Goal: Task Accomplishment & Management: Manage account settings

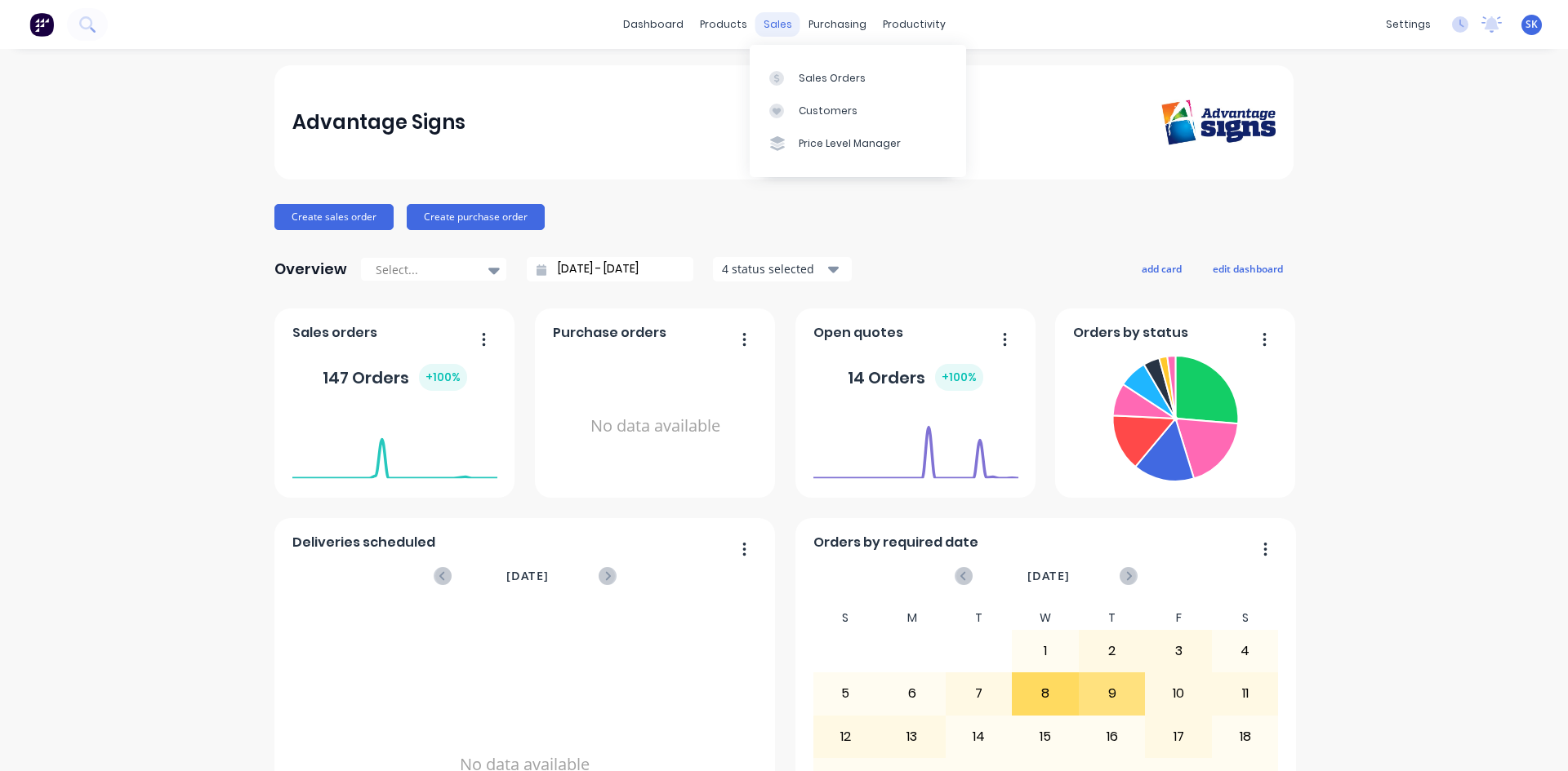
click at [782, 20] on div "sales" at bounding box center [778, 24] width 45 height 25
click at [785, 84] on div at bounding box center [781, 78] width 25 height 15
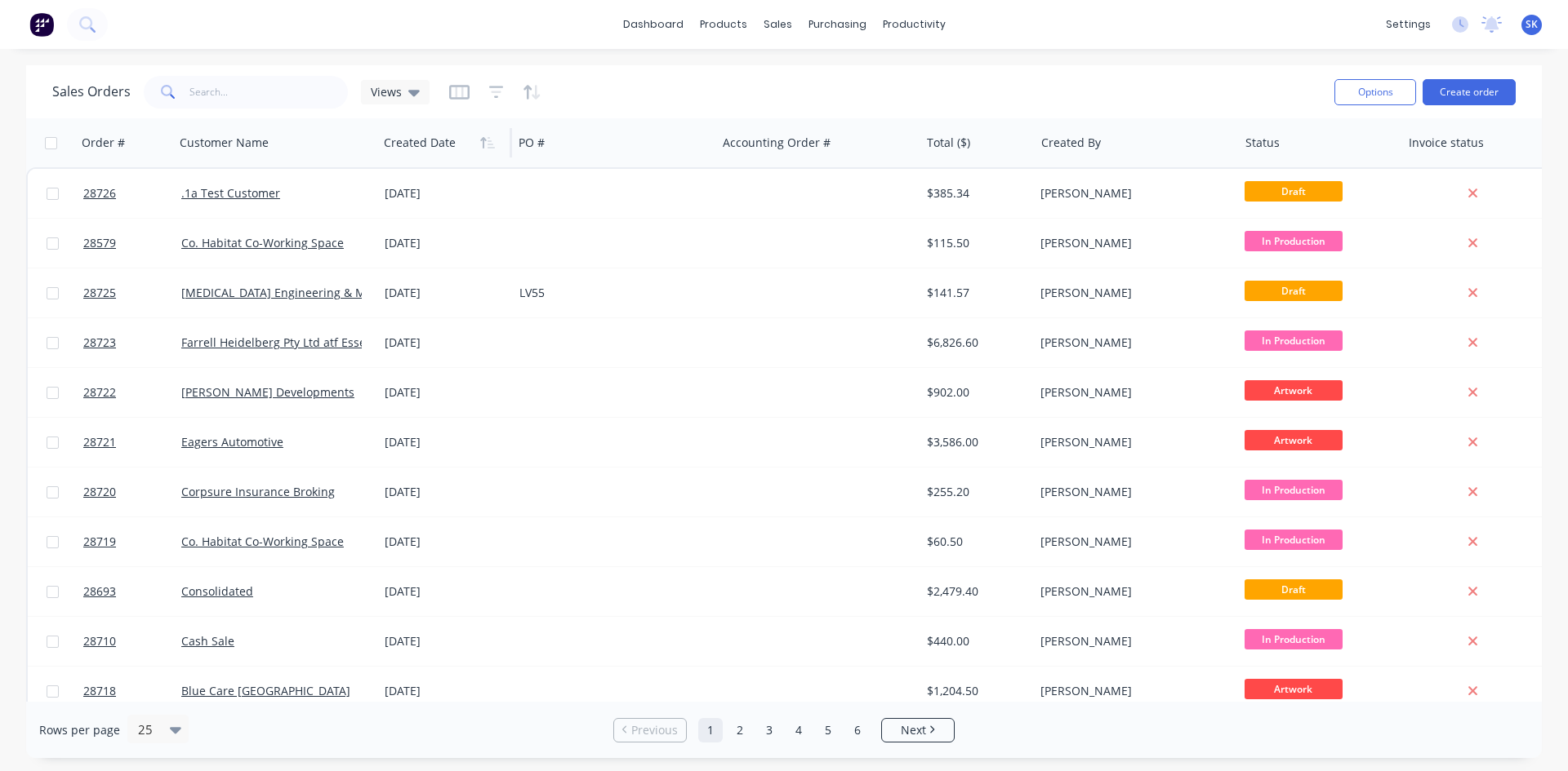
click at [411, 146] on div at bounding box center [441, 143] width 116 height 33
click at [480, 149] on icon "button" at bounding box center [487, 142] width 15 height 13
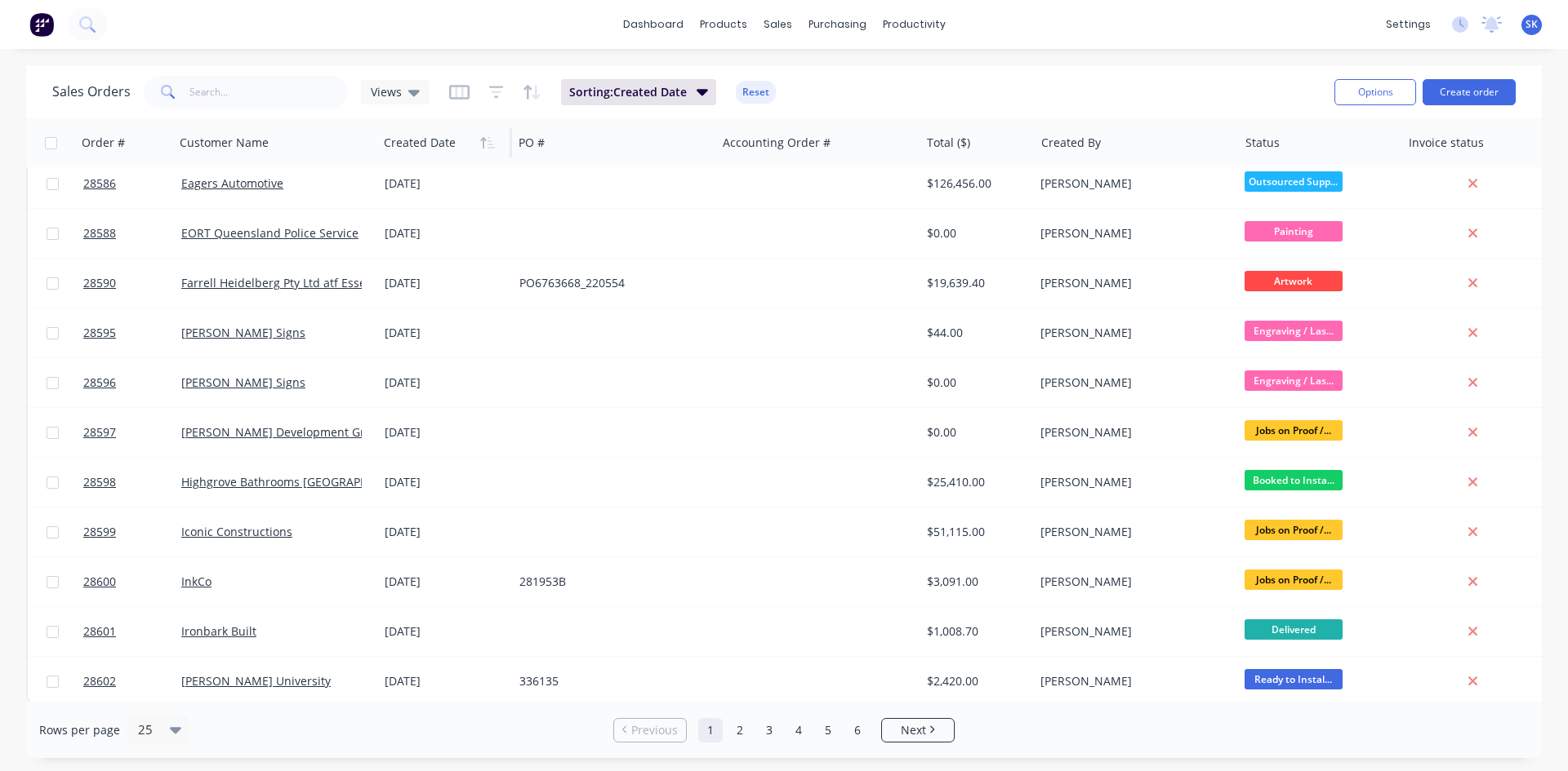
scroll to position [719, 0]
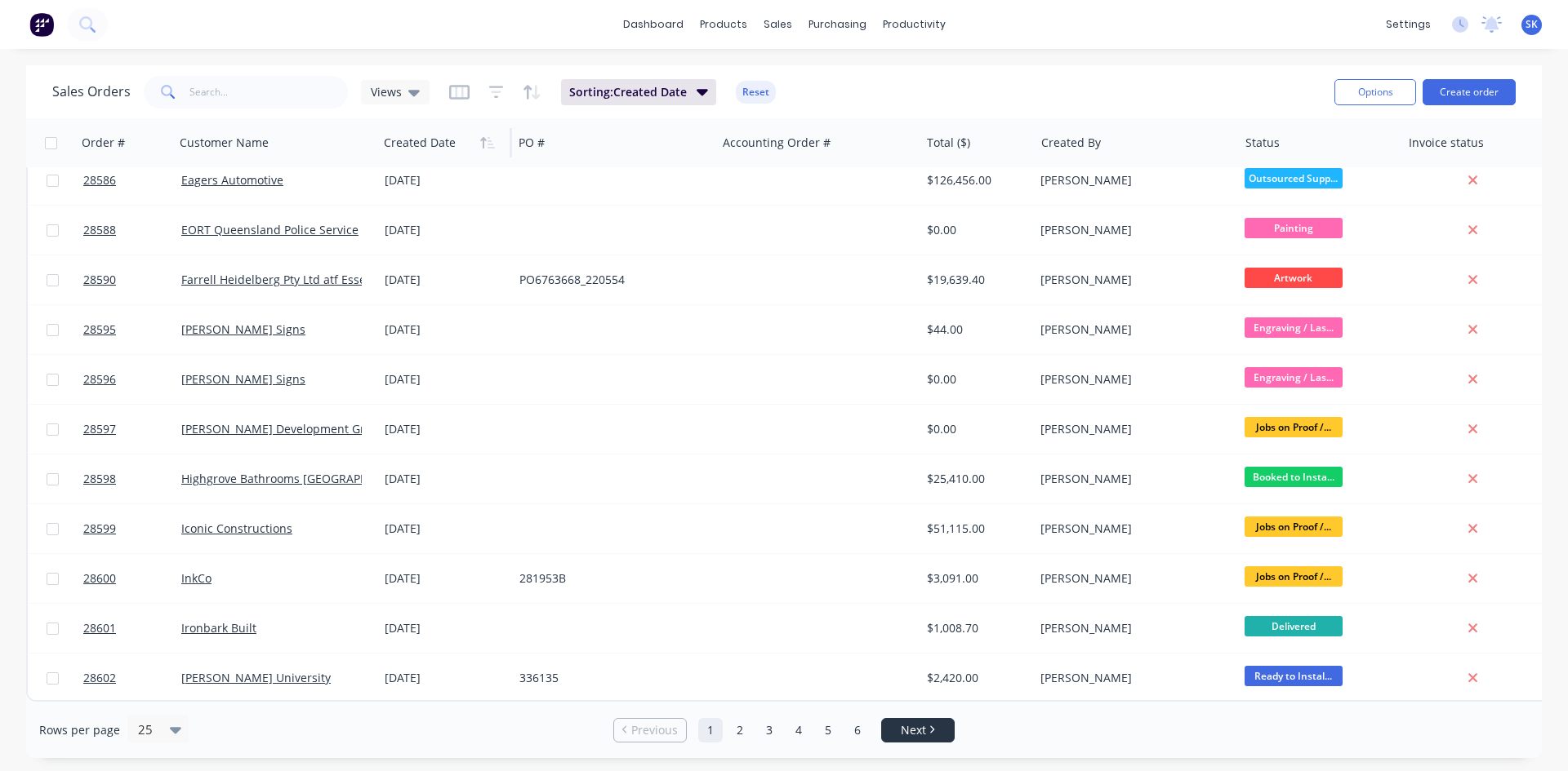
click at [923, 727] on span "Next" at bounding box center [914, 731] width 26 height 17
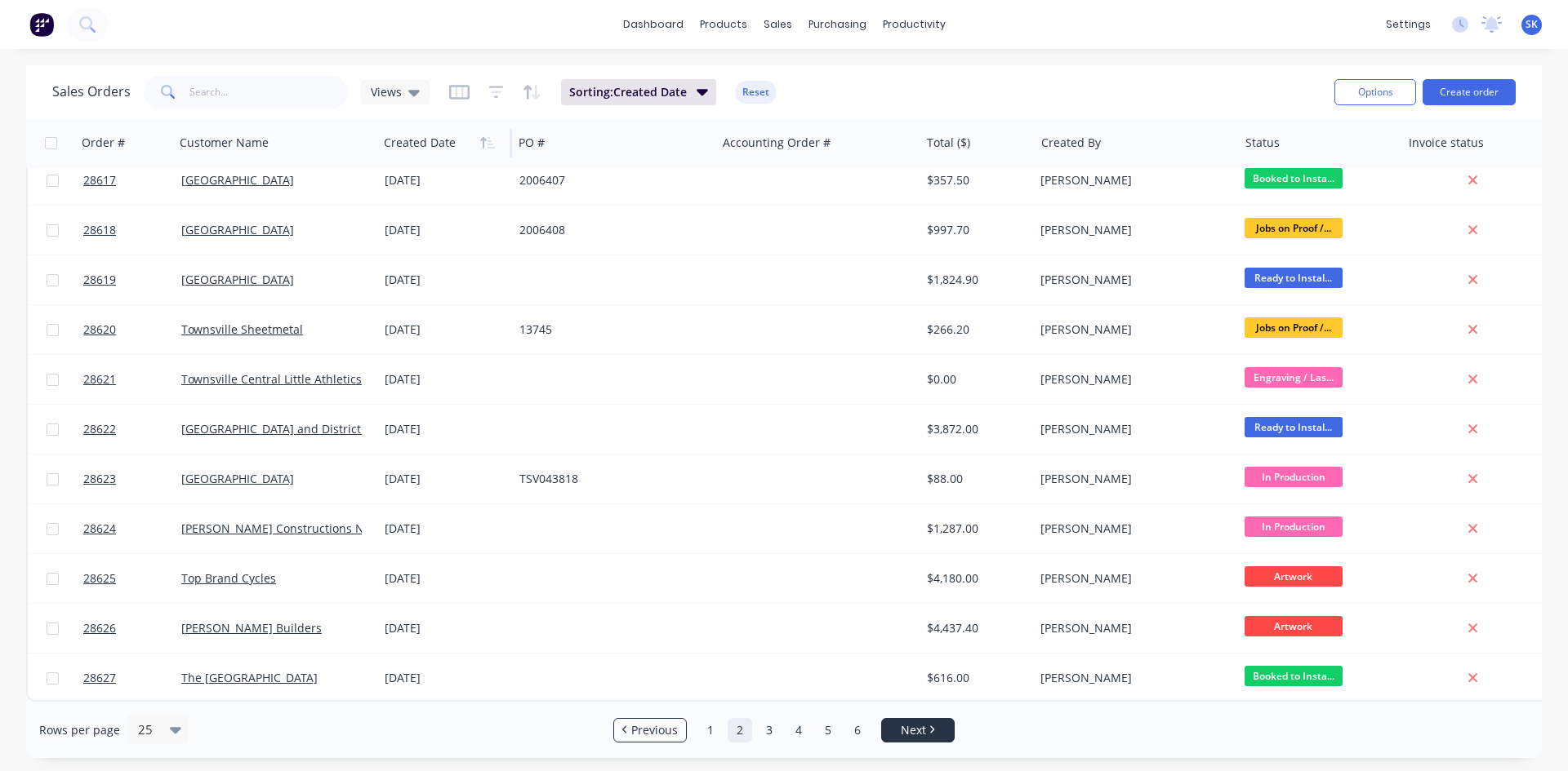
click at [898, 727] on link "Next" at bounding box center [917, 731] width 72 height 17
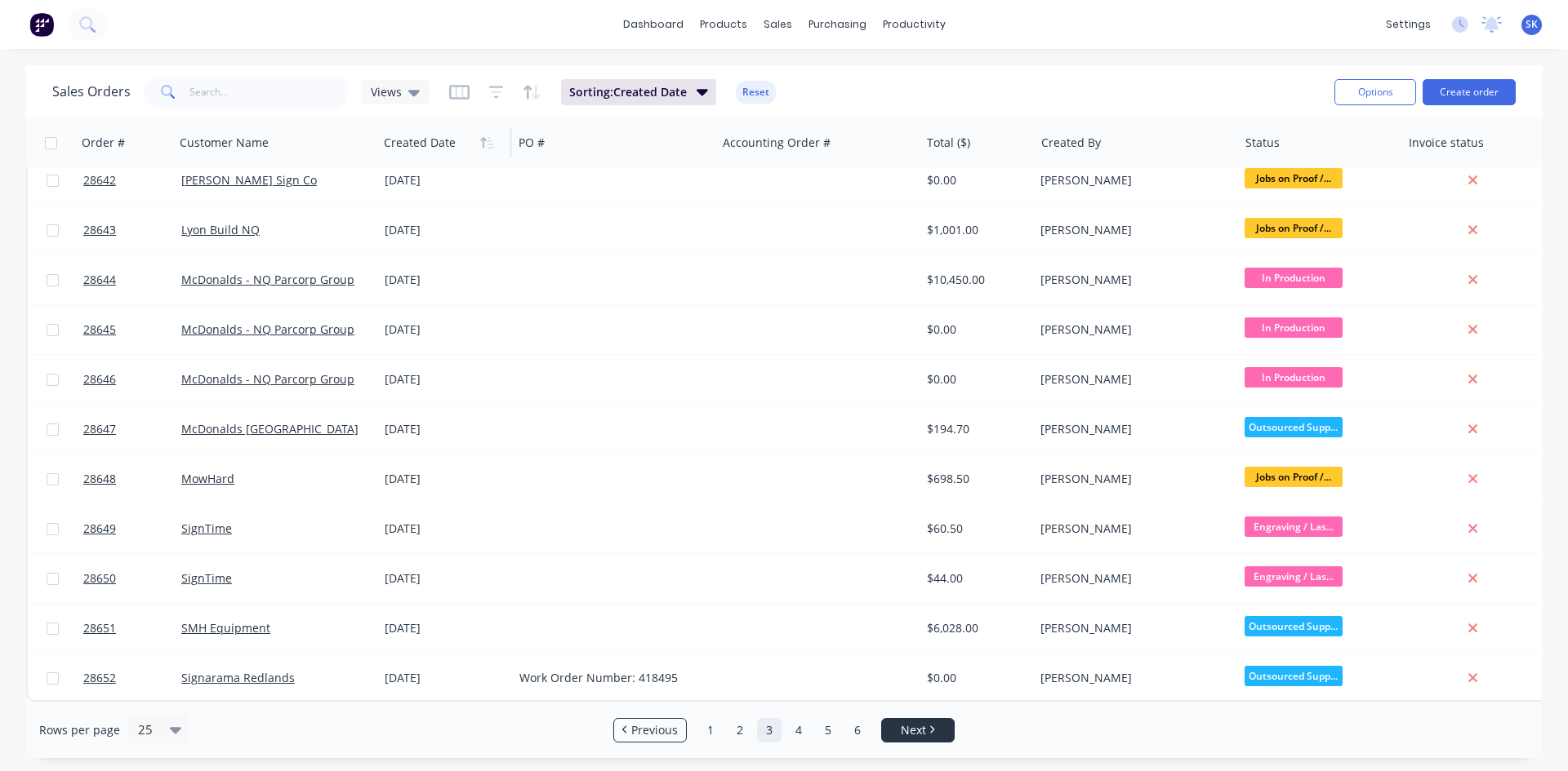
click at [924, 730] on span "Next" at bounding box center [914, 731] width 26 height 17
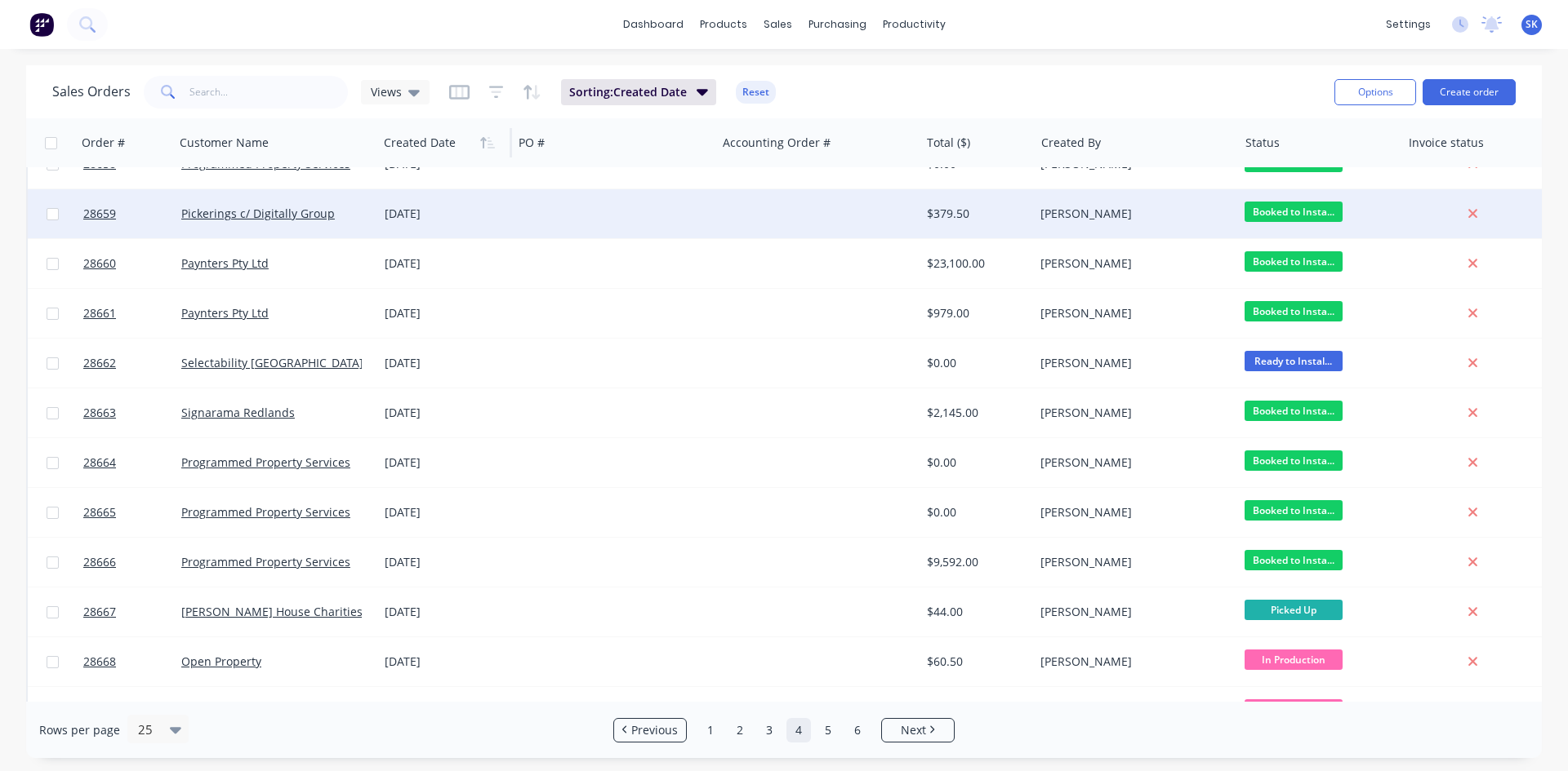
scroll to position [0, 0]
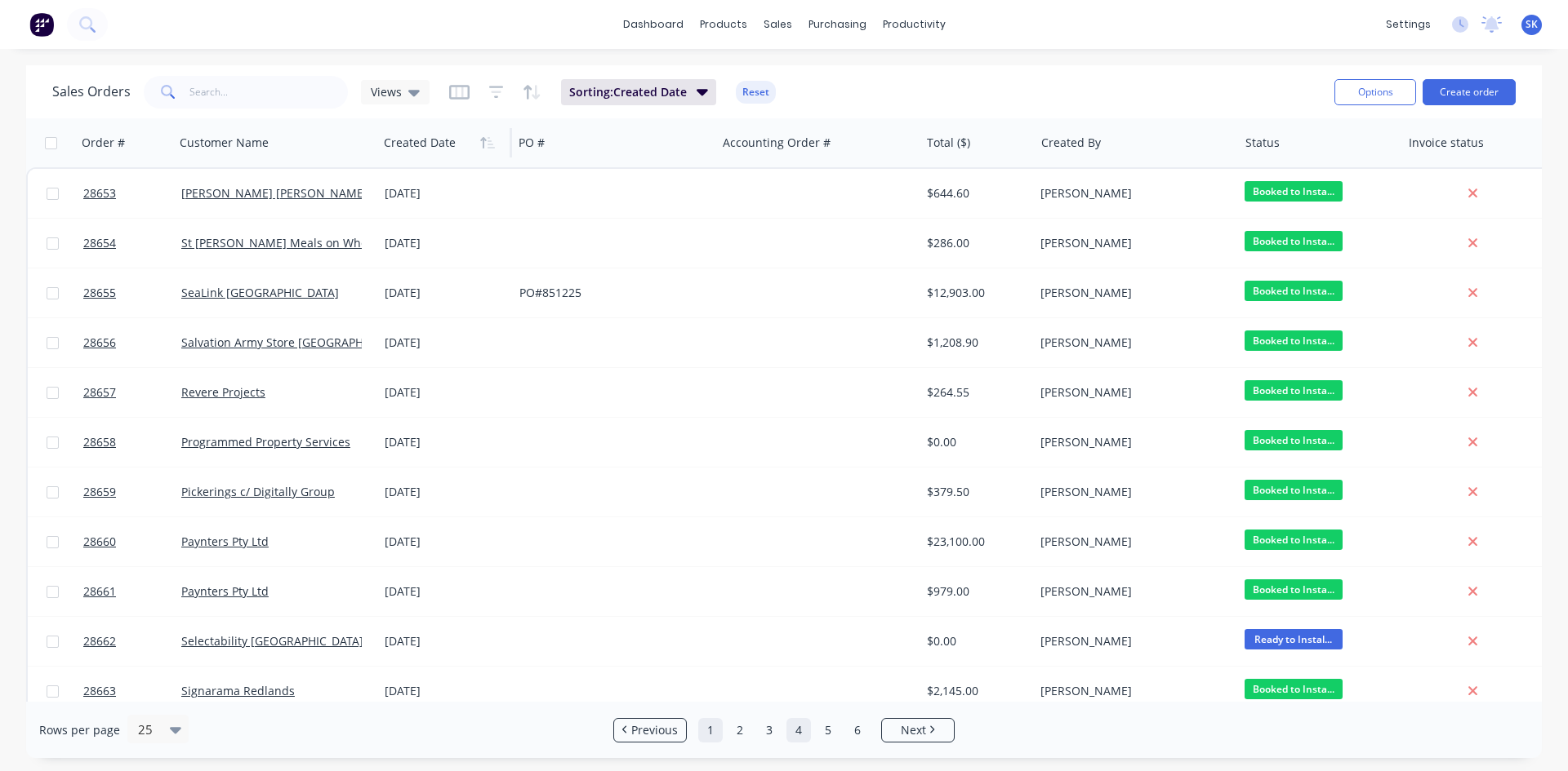
click at [712, 734] on link "1" at bounding box center [710, 731] width 25 height 25
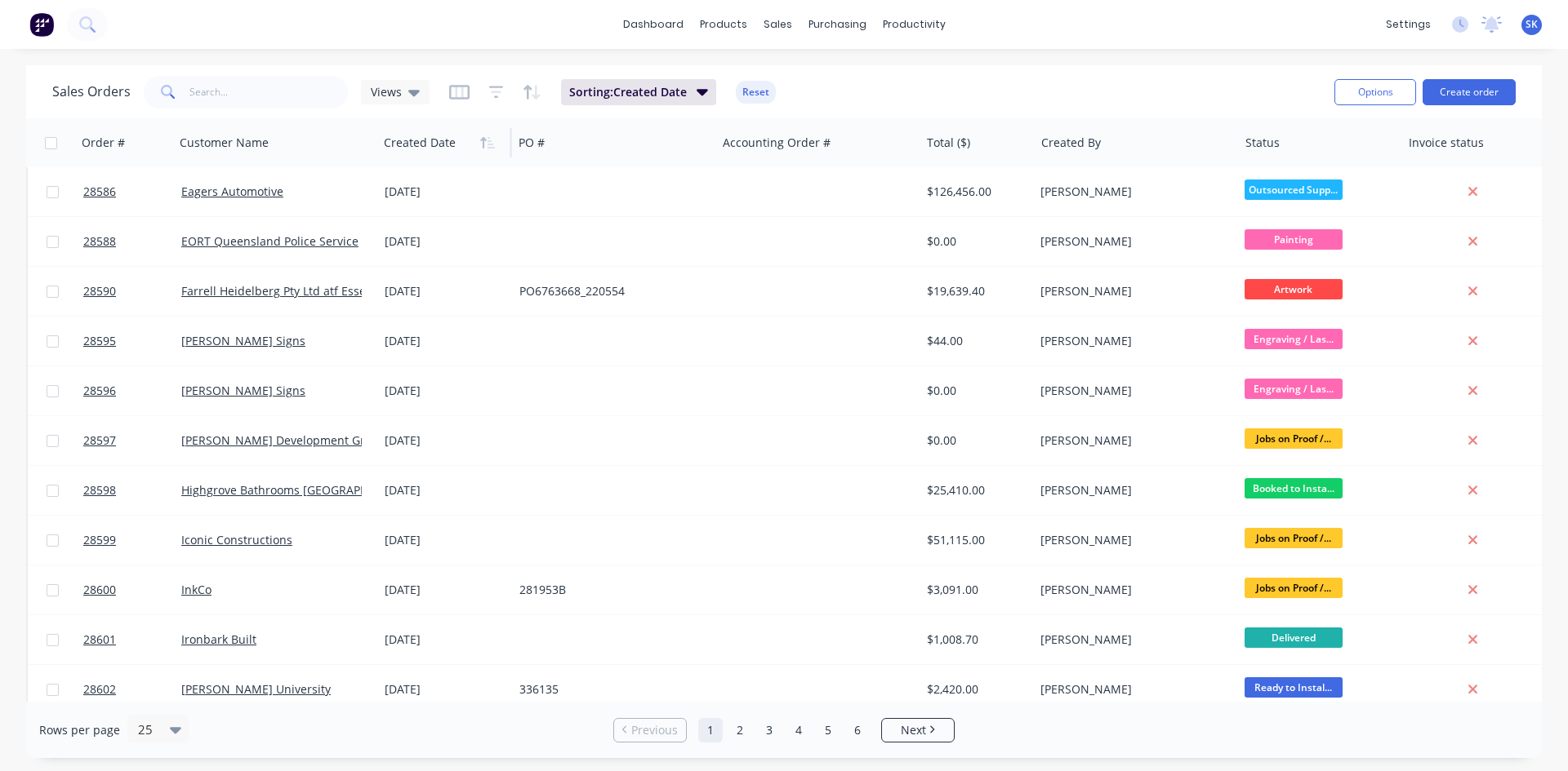
scroll to position [719, 0]
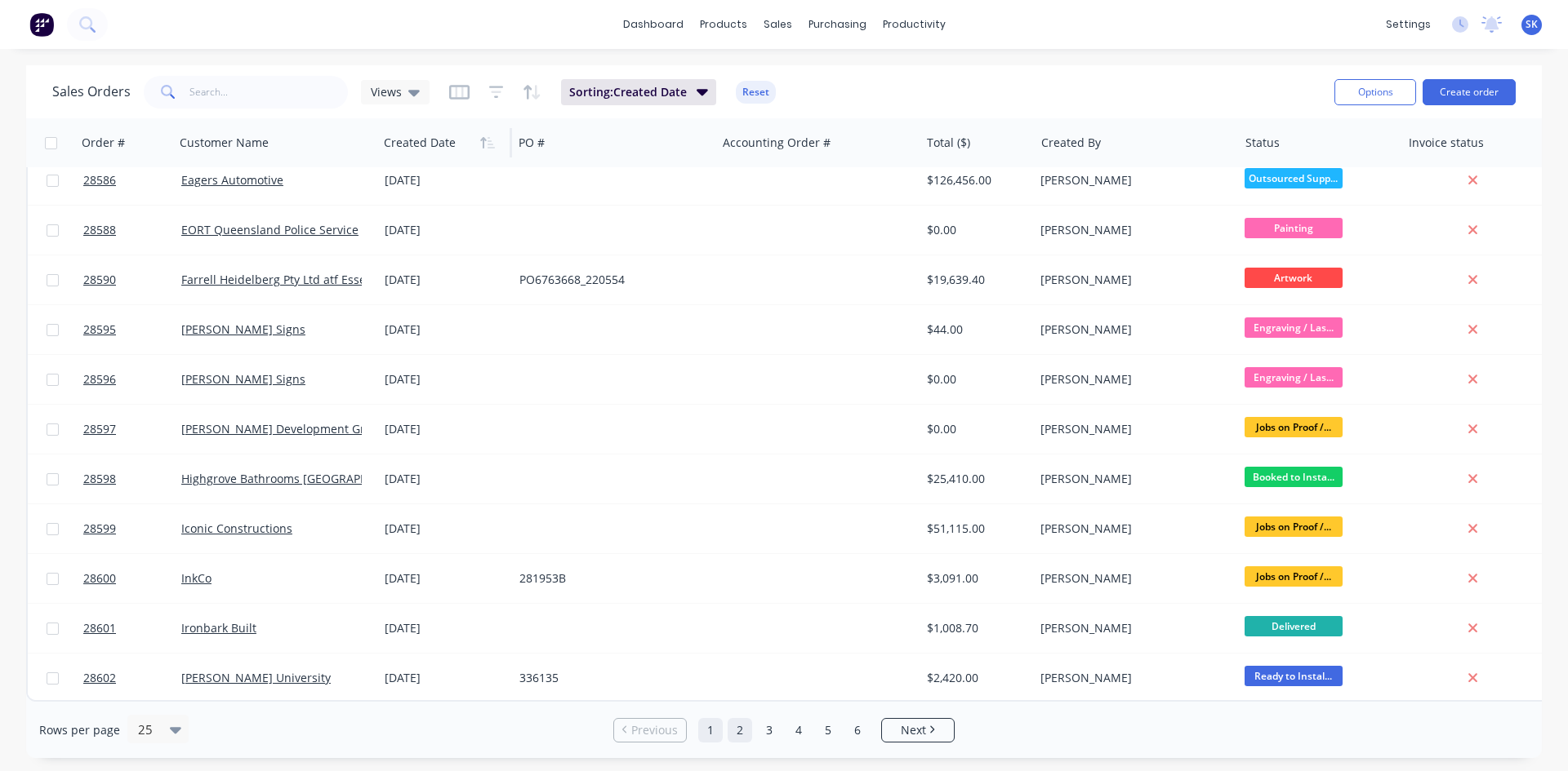
click at [742, 730] on link "2" at bounding box center [739, 731] width 25 height 25
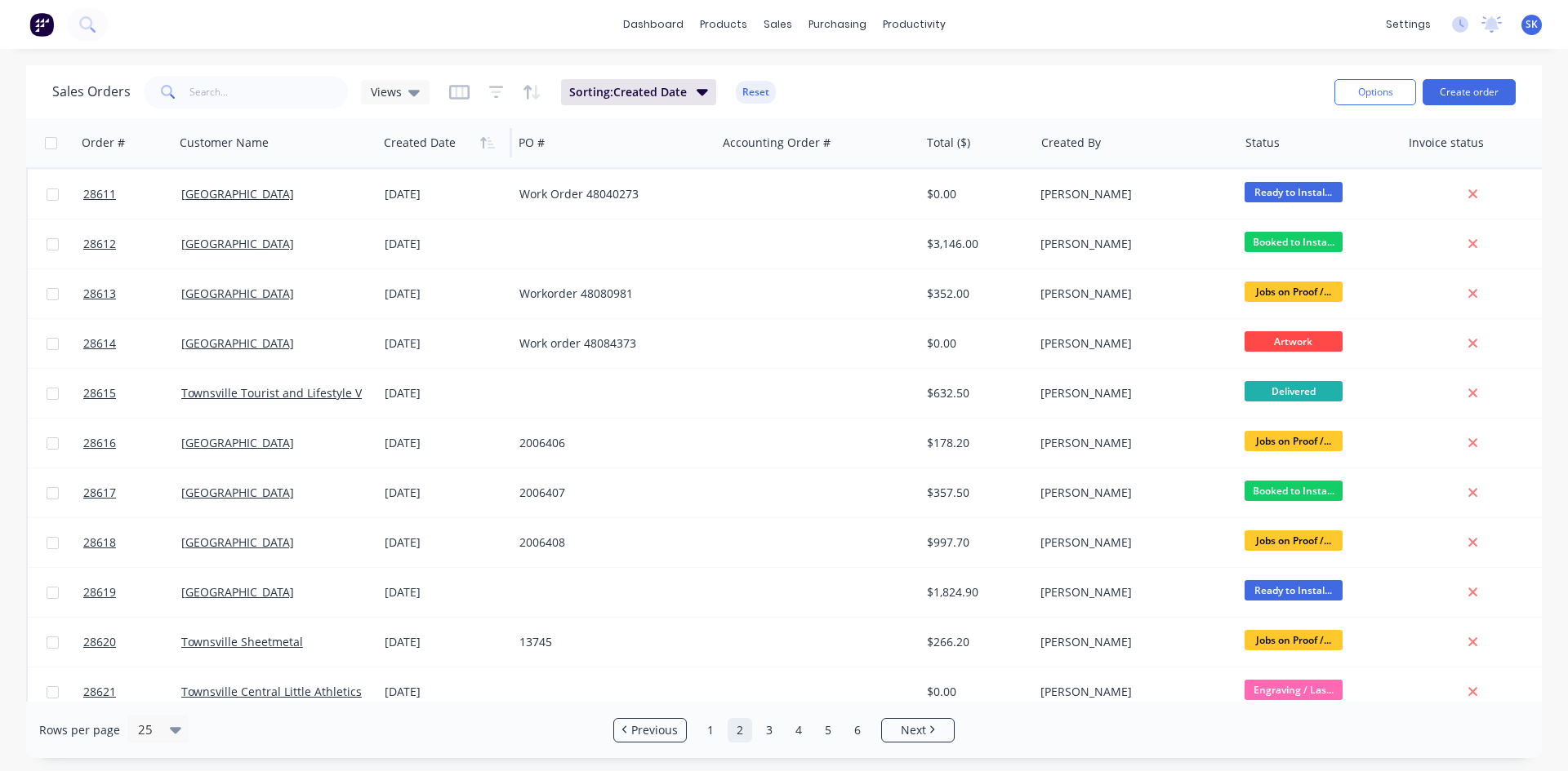
scroll to position [0, 0]
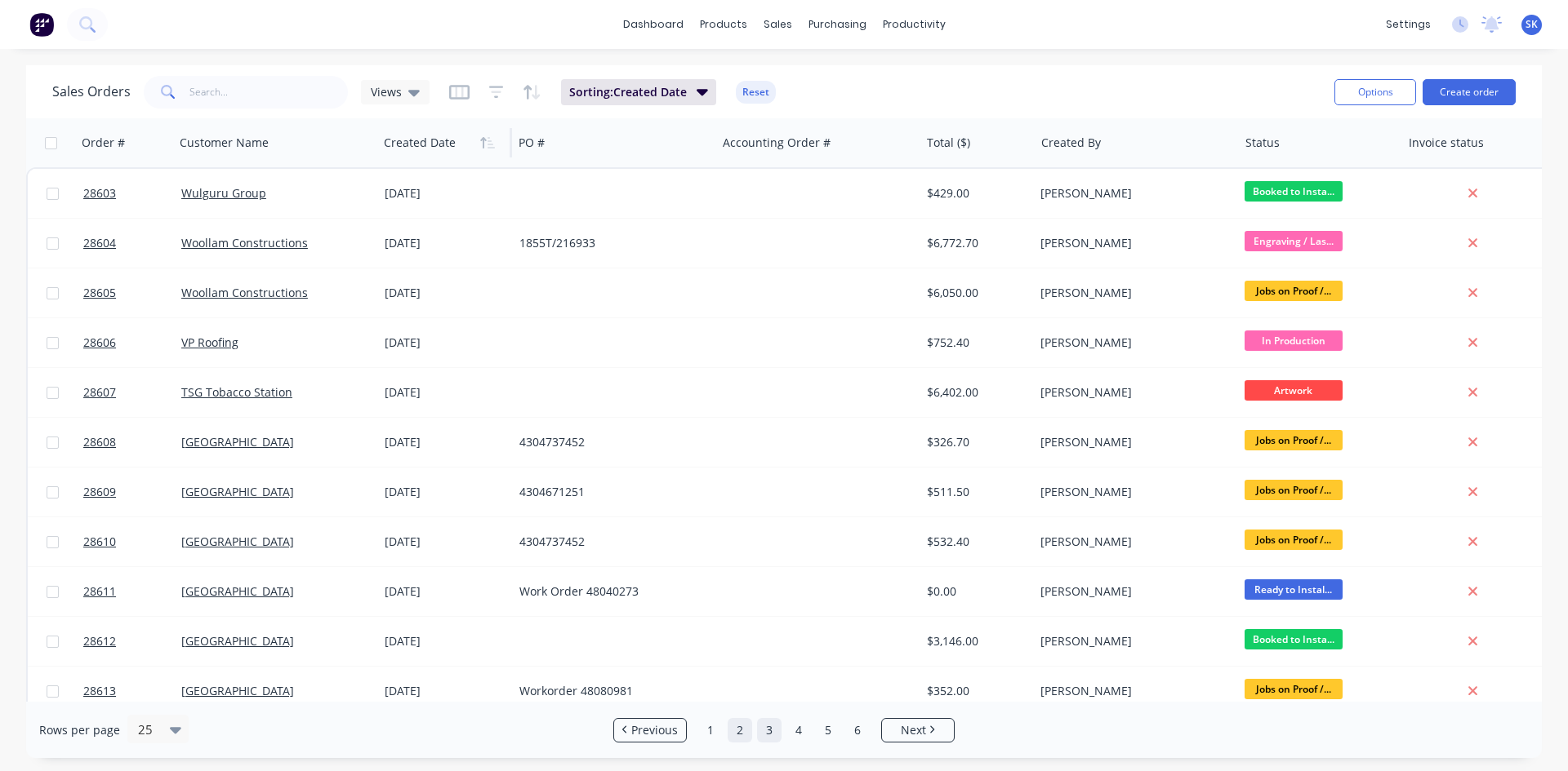
click at [763, 728] on link "3" at bounding box center [768, 731] width 25 height 25
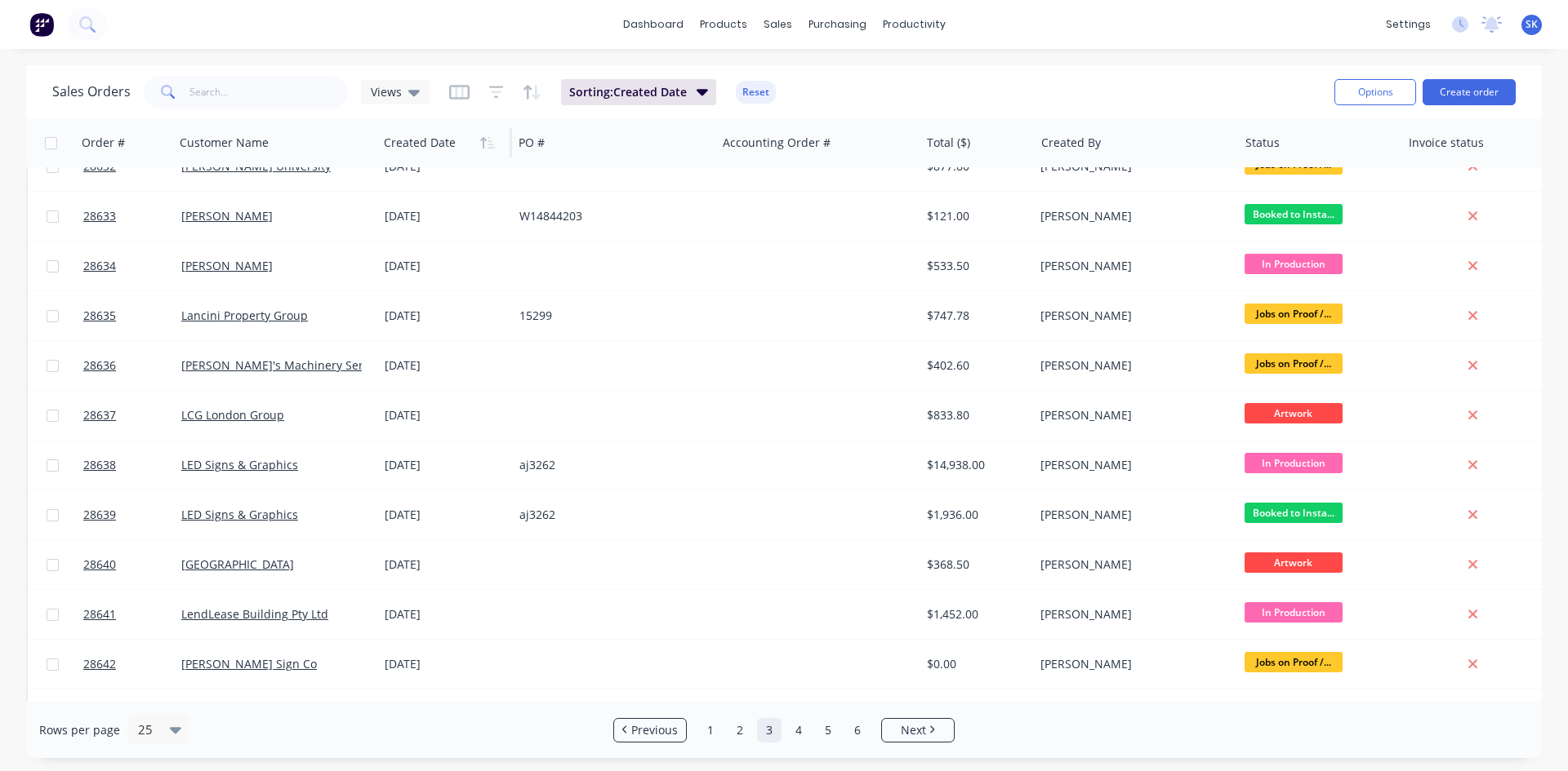
scroll to position [719, 0]
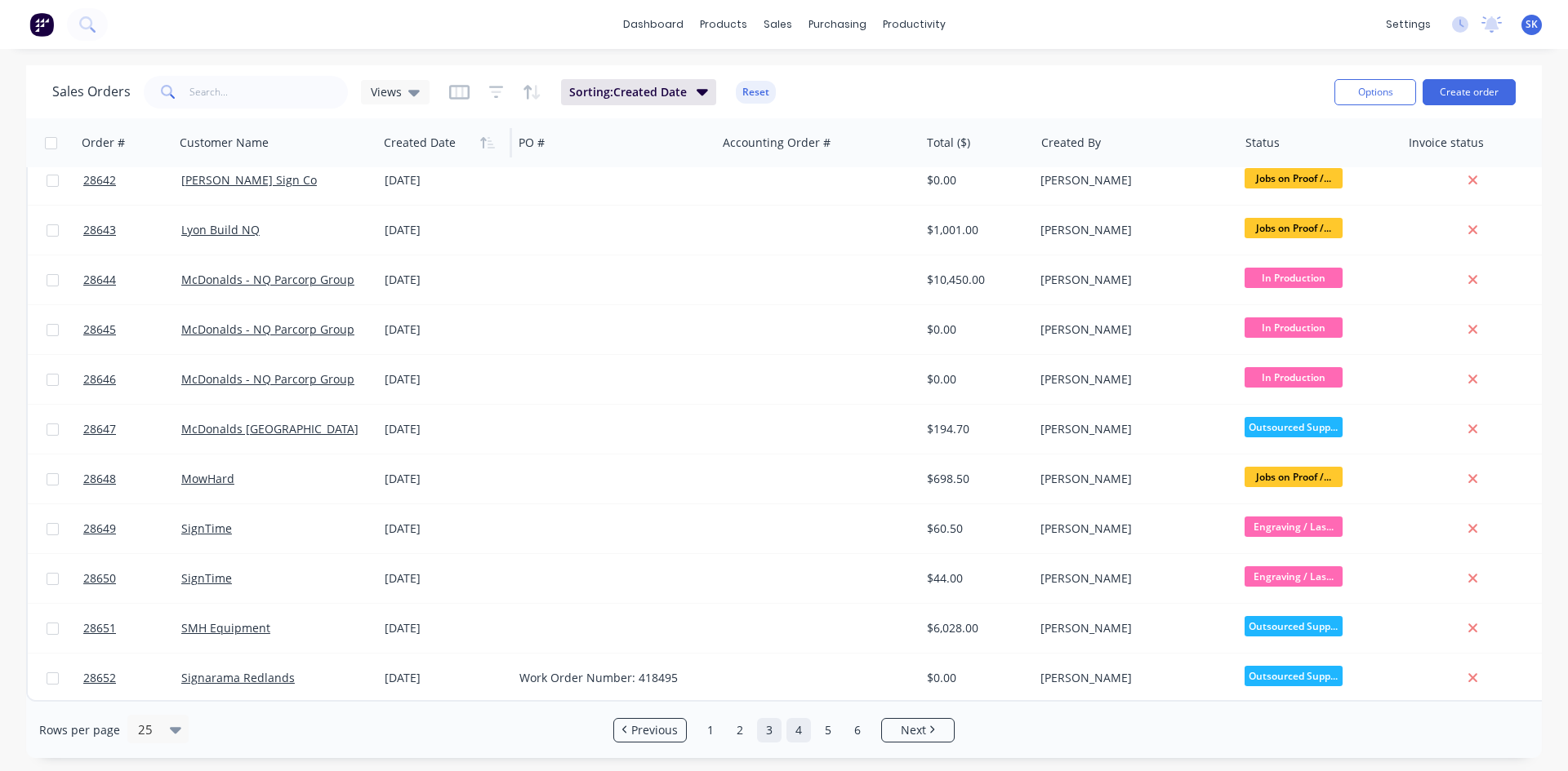
click at [795, 735] on link "4" at bounding box center [798, 731] width 25 height 25
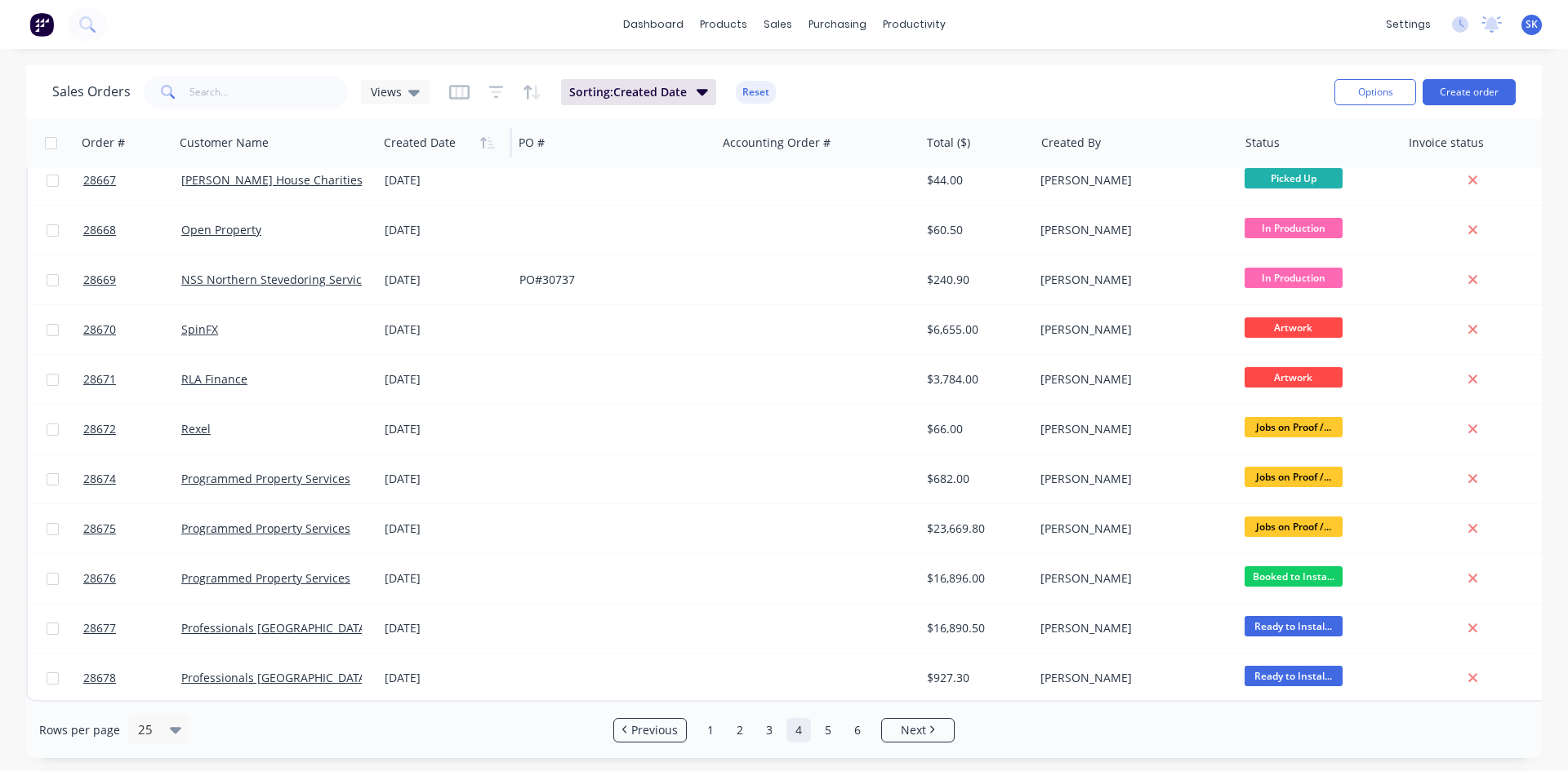
scroll to position [0, 0]
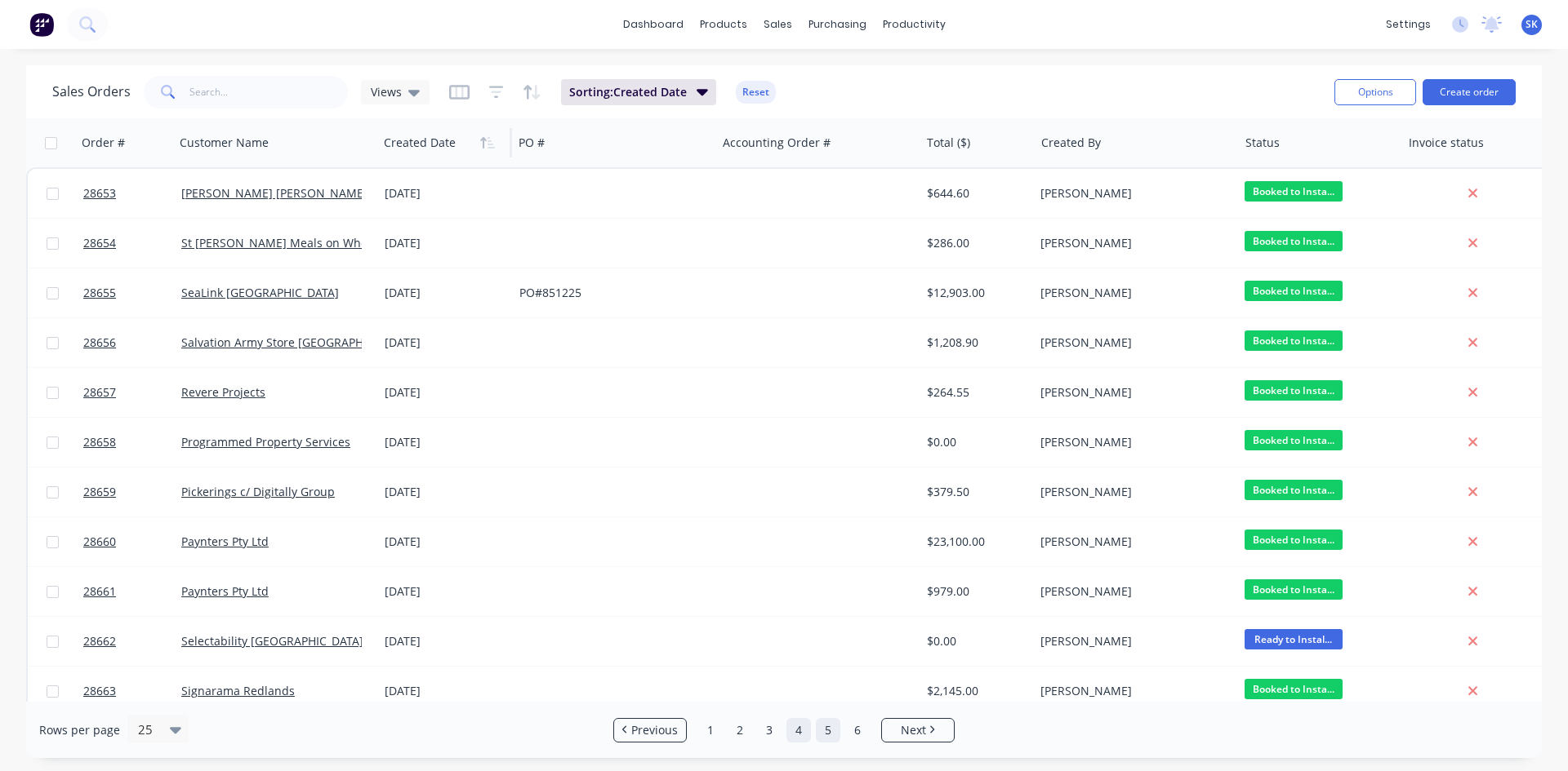
click at [835, 729] on link "5" at bounding box center [827, 731] width 25 height 25
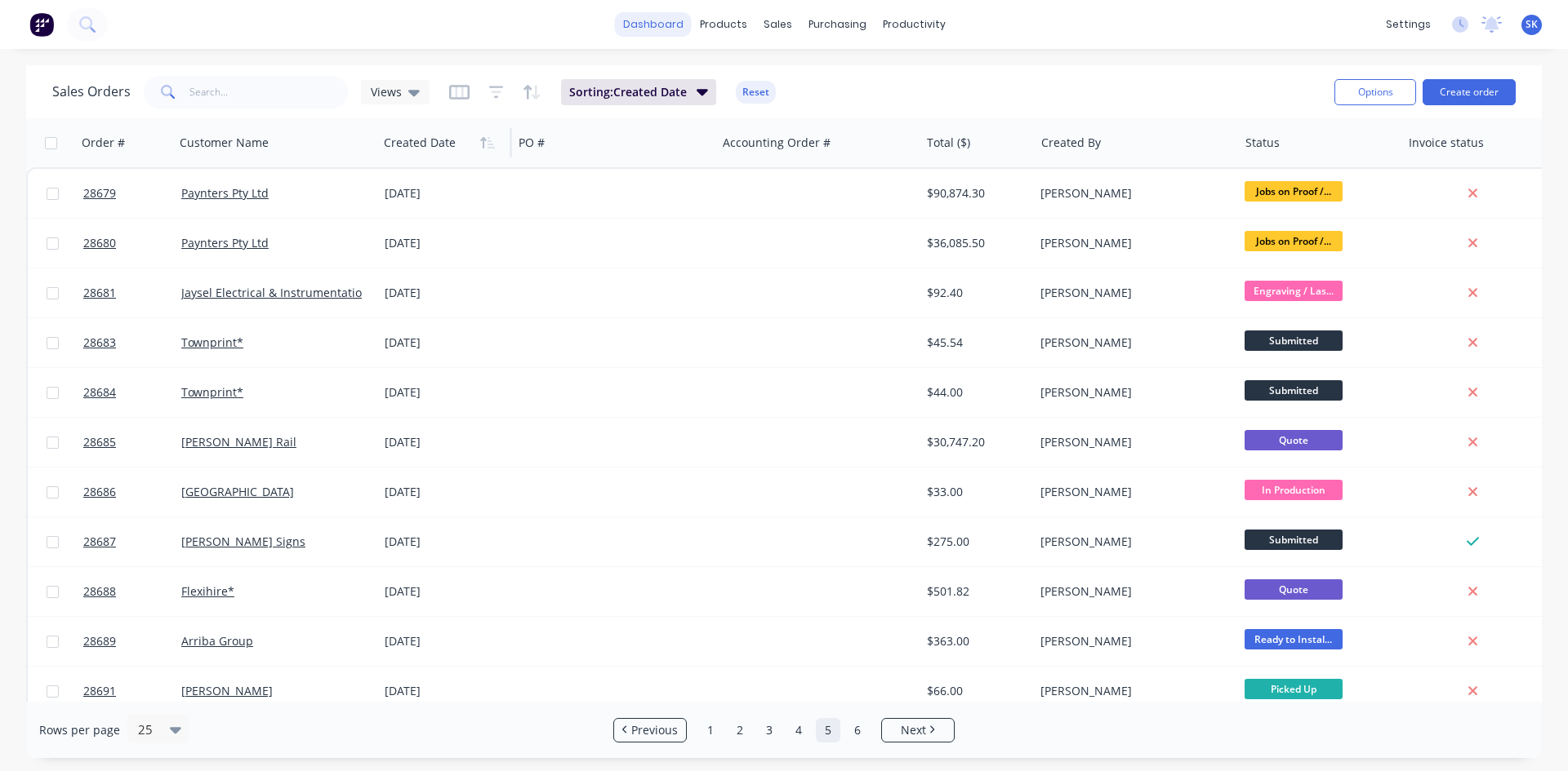
click at [669, 24] on link "dashboard" at bounding box center [653, 24] width 76 height 25
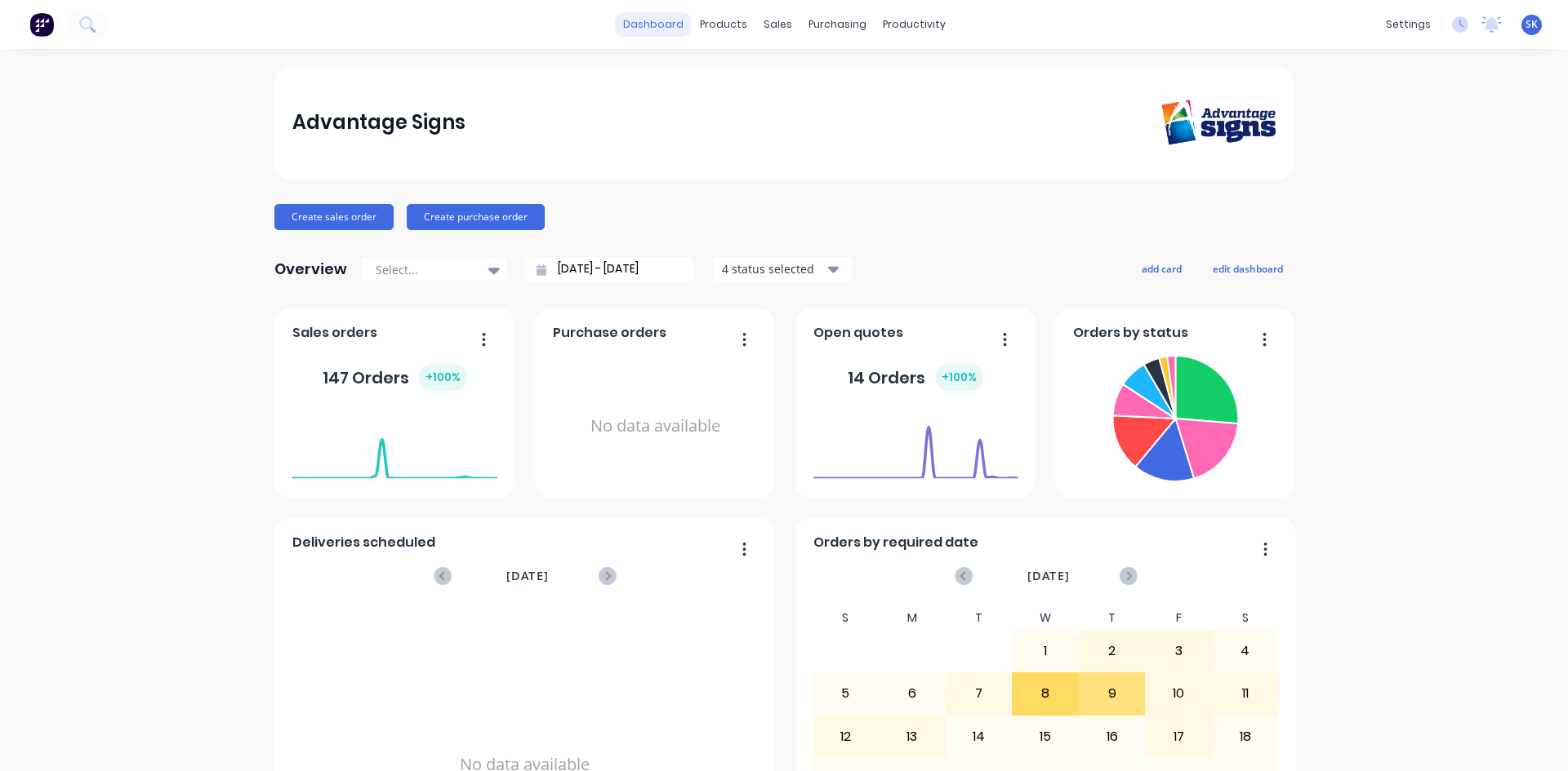
click at [668, 17] on link "dashboard" at bounding box center [653, 24] width 76 height 25
click at [777, 267] on div "4 status selected" at bounding box center [773, 268] width 103 height 17
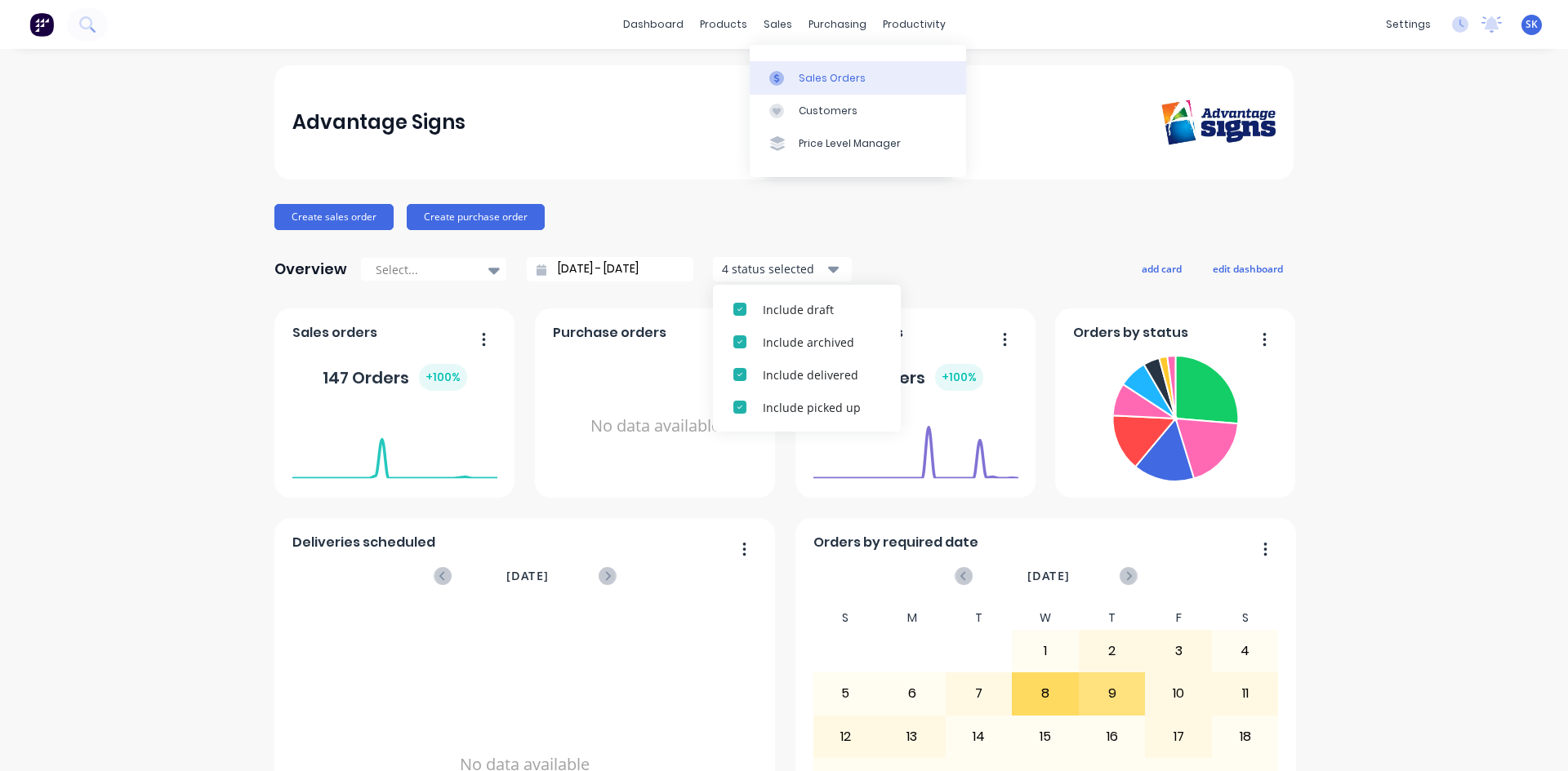
click at [790, 78] on div at bounding box center [781, 78] width 25 height 15
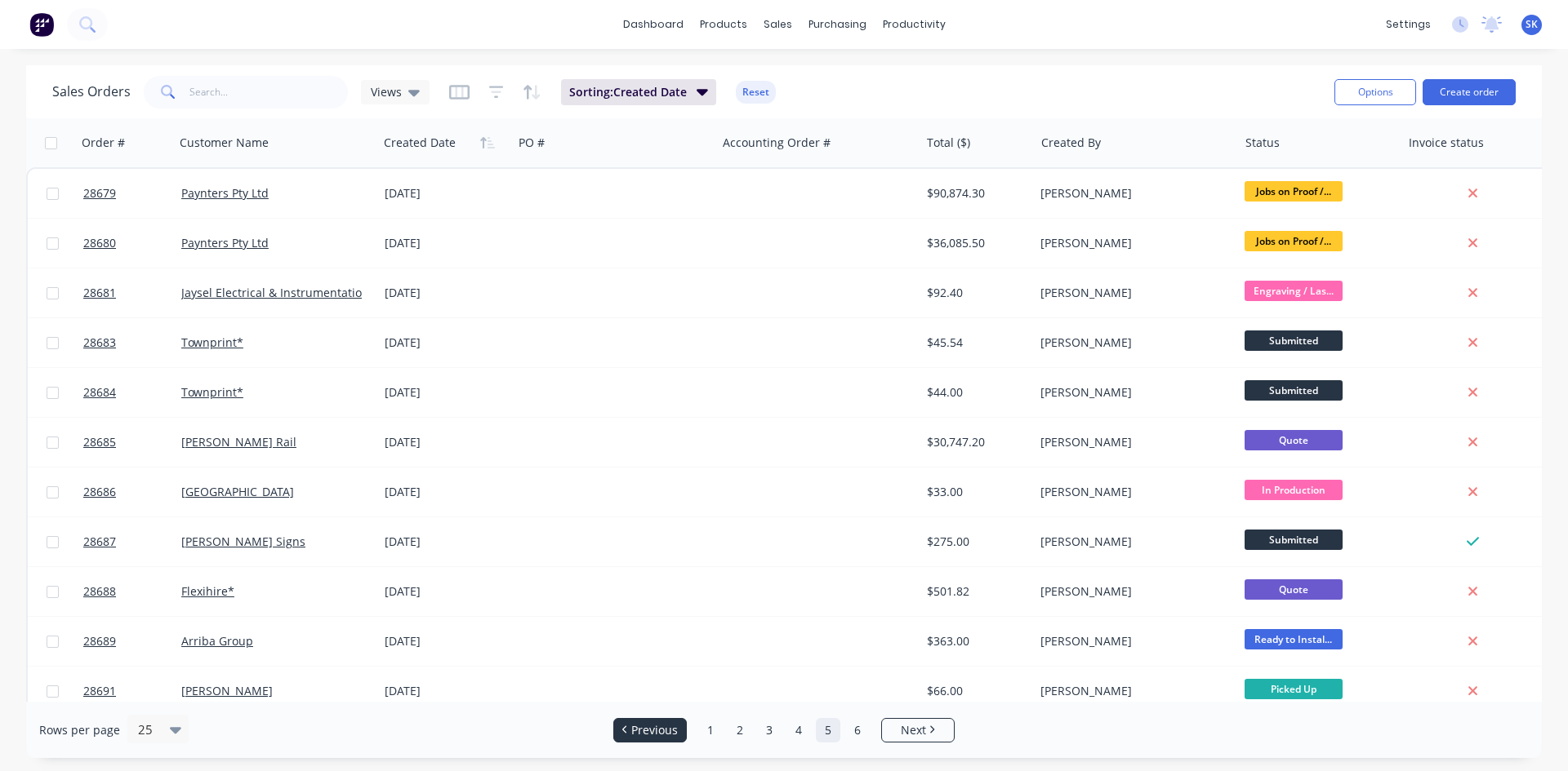
click at [653, 735] on span "Previous" at bounding box center [654, 731] width 47 height 17
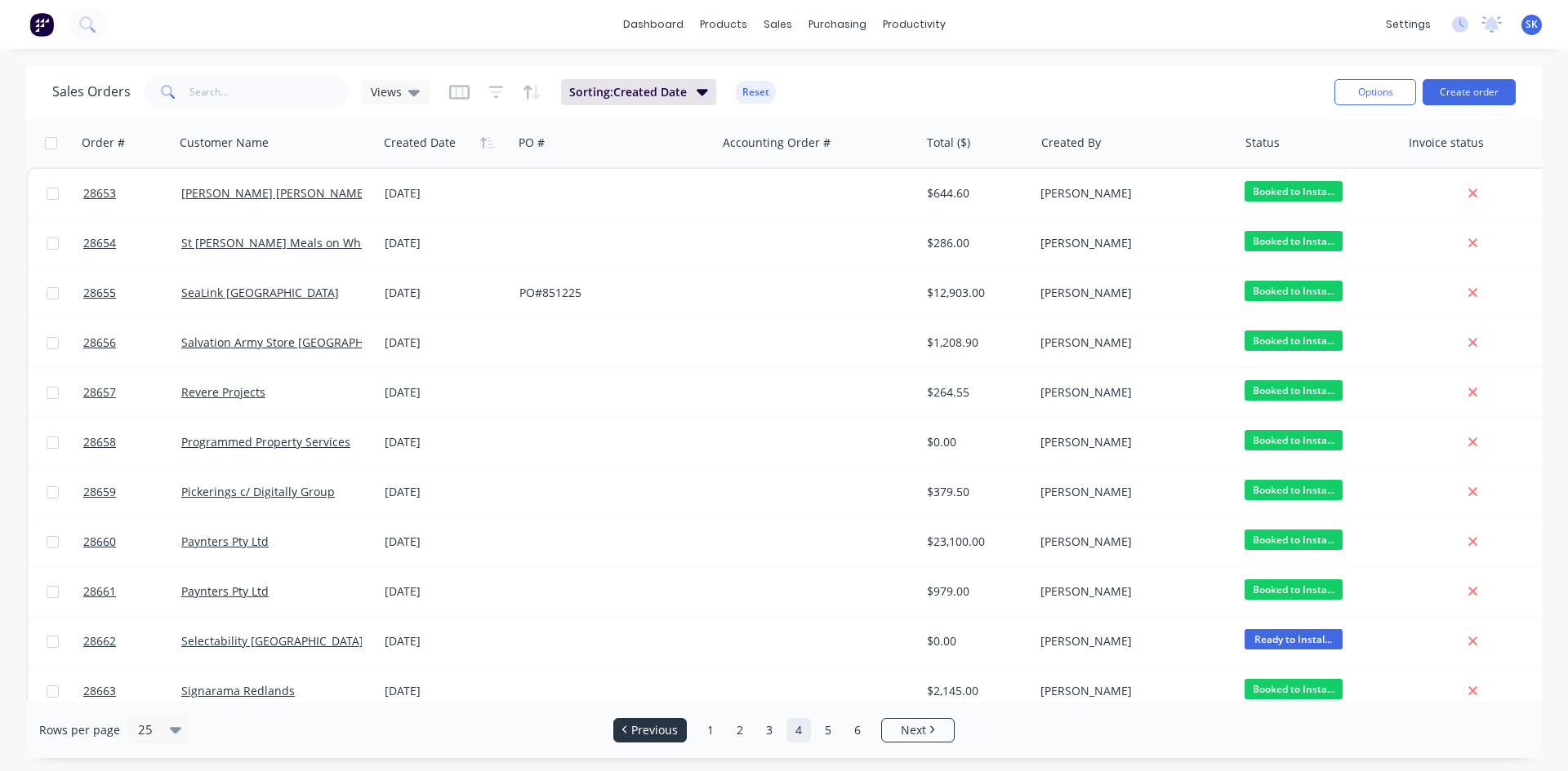
click at [653, 735] on span "Previous" at bounding box center [654, 731] width 47 height 17
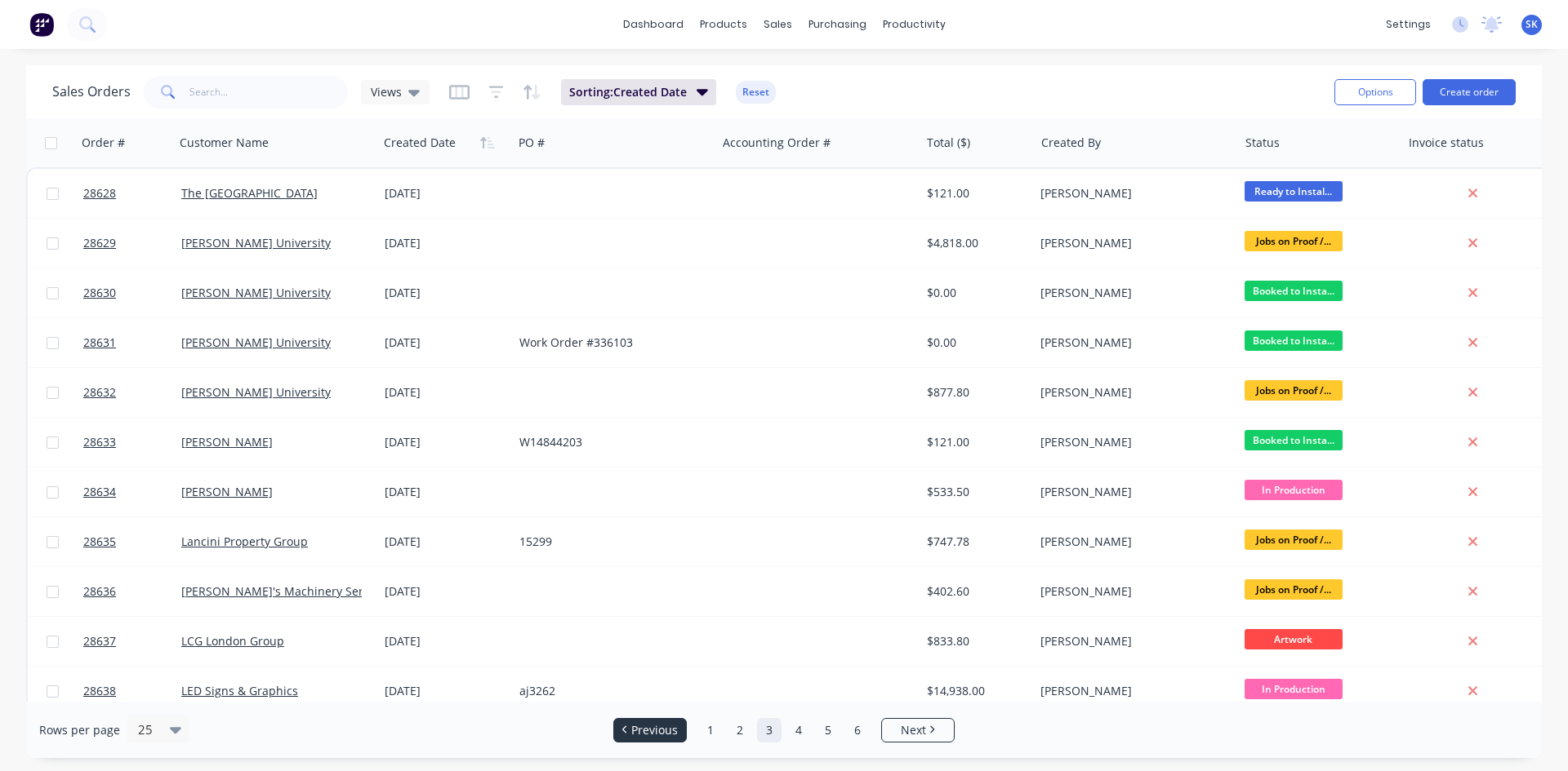
click at [653, 735] on span "Previous" at bounding box center [654, 731] width 47 height 17
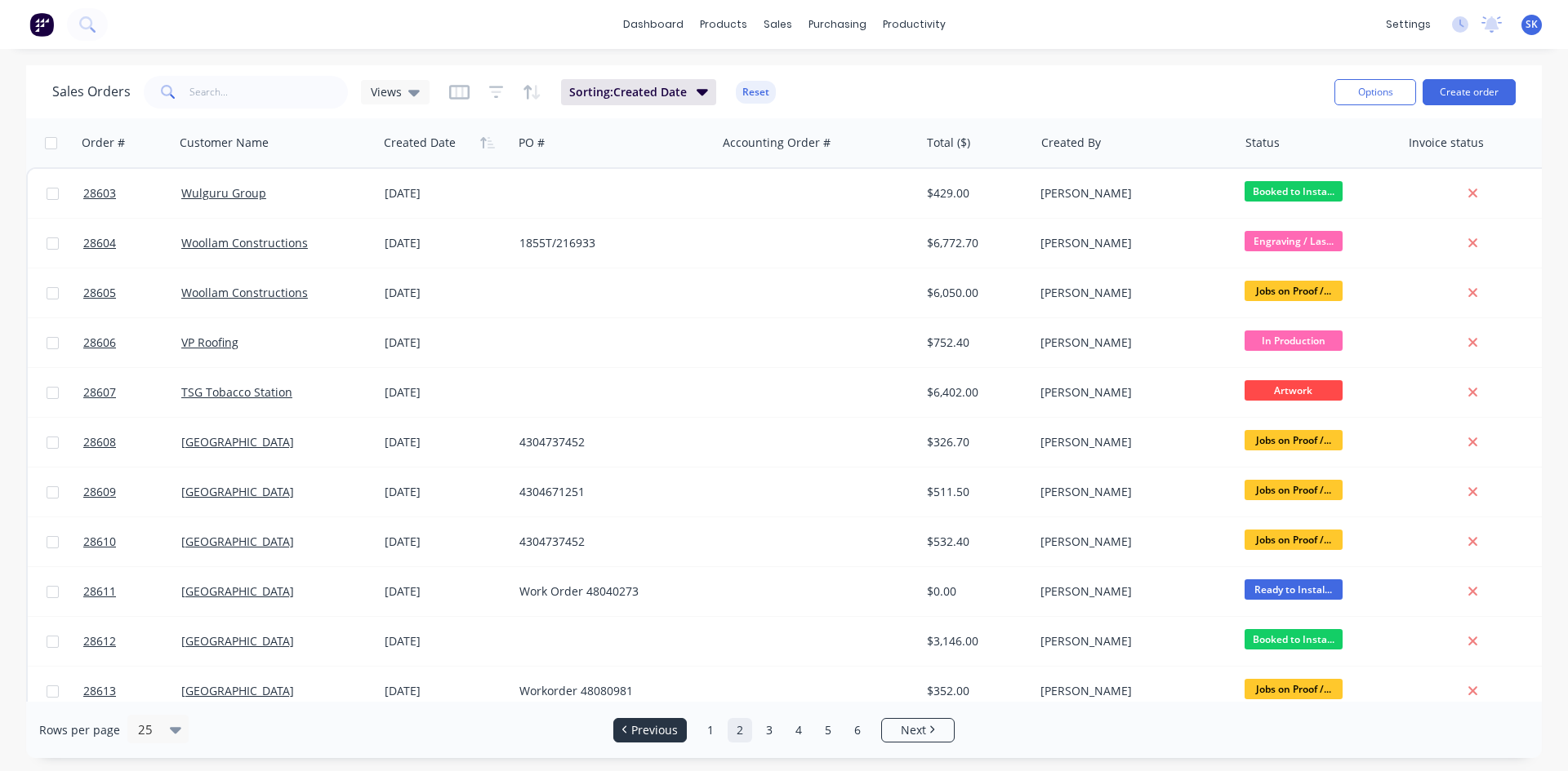
click at [653, 735] on span "Previous" at bounding box center [654, 731] width 47 height 17
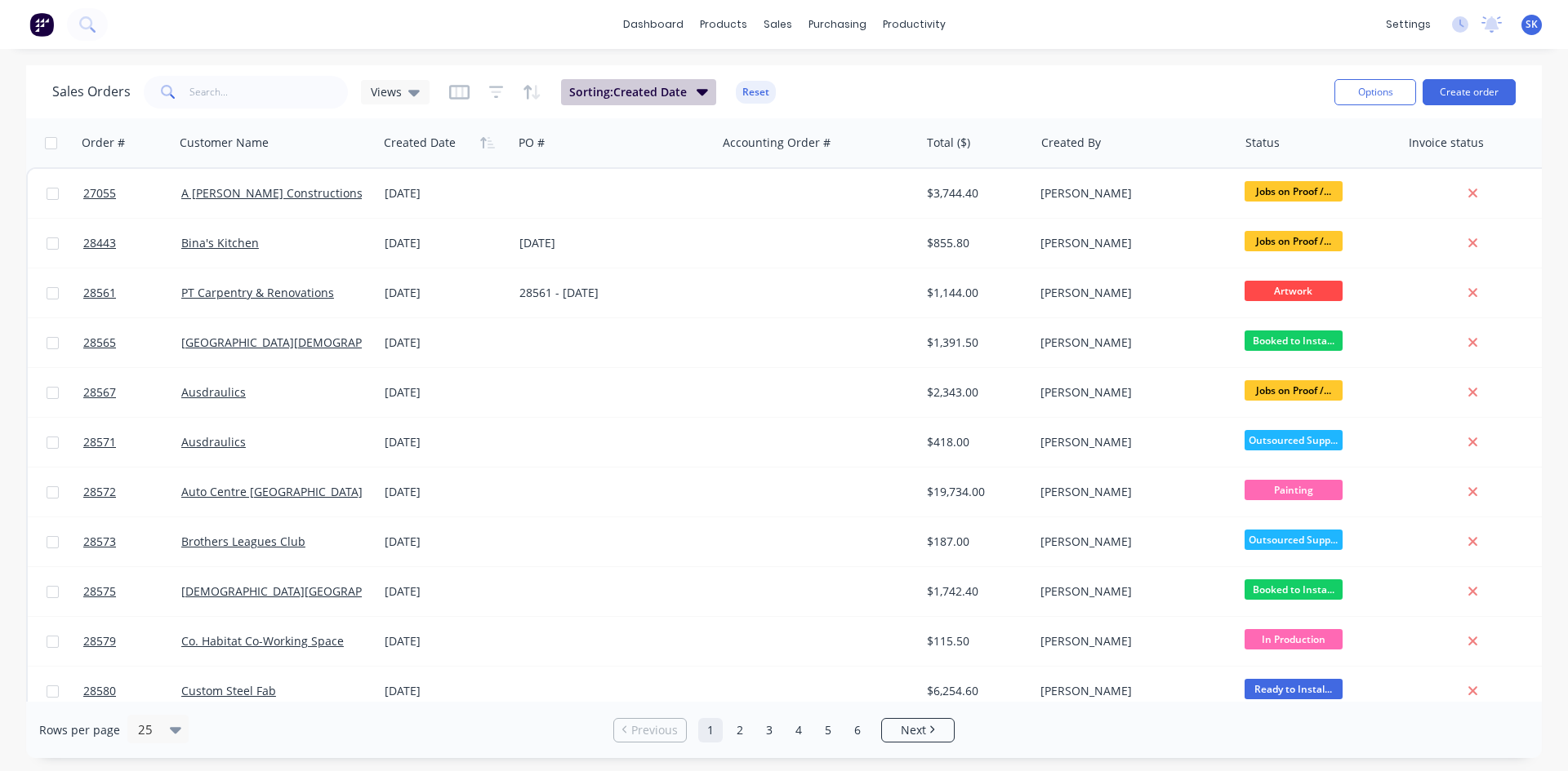
click at [681, 91] on span "Sorting: Created Date" at bounding box center [628, 92] width 118 height 17
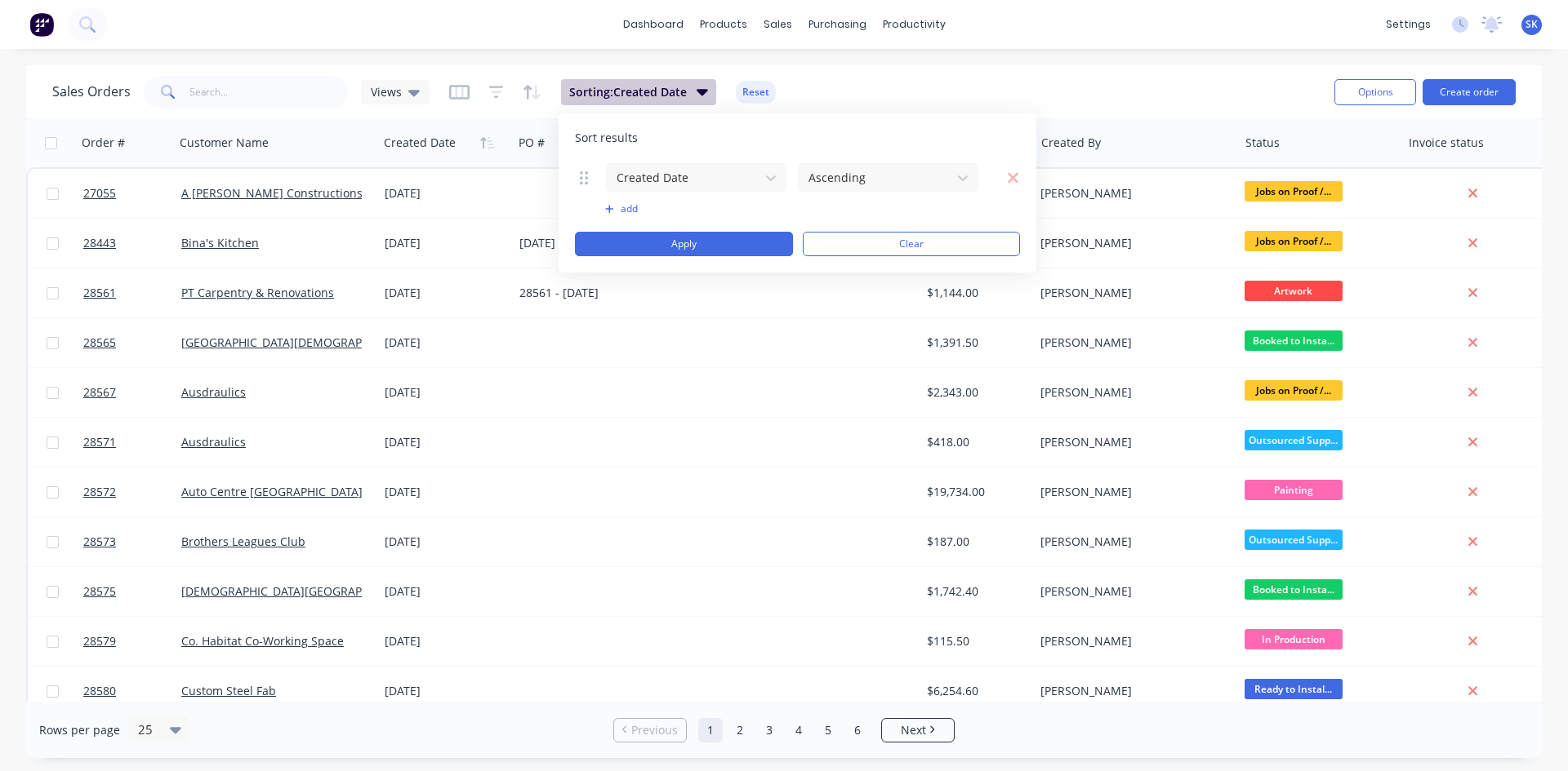
click at [681, 91] on span "Sorting: Created Date" at bounding box center [628, 92] width 118 height 17
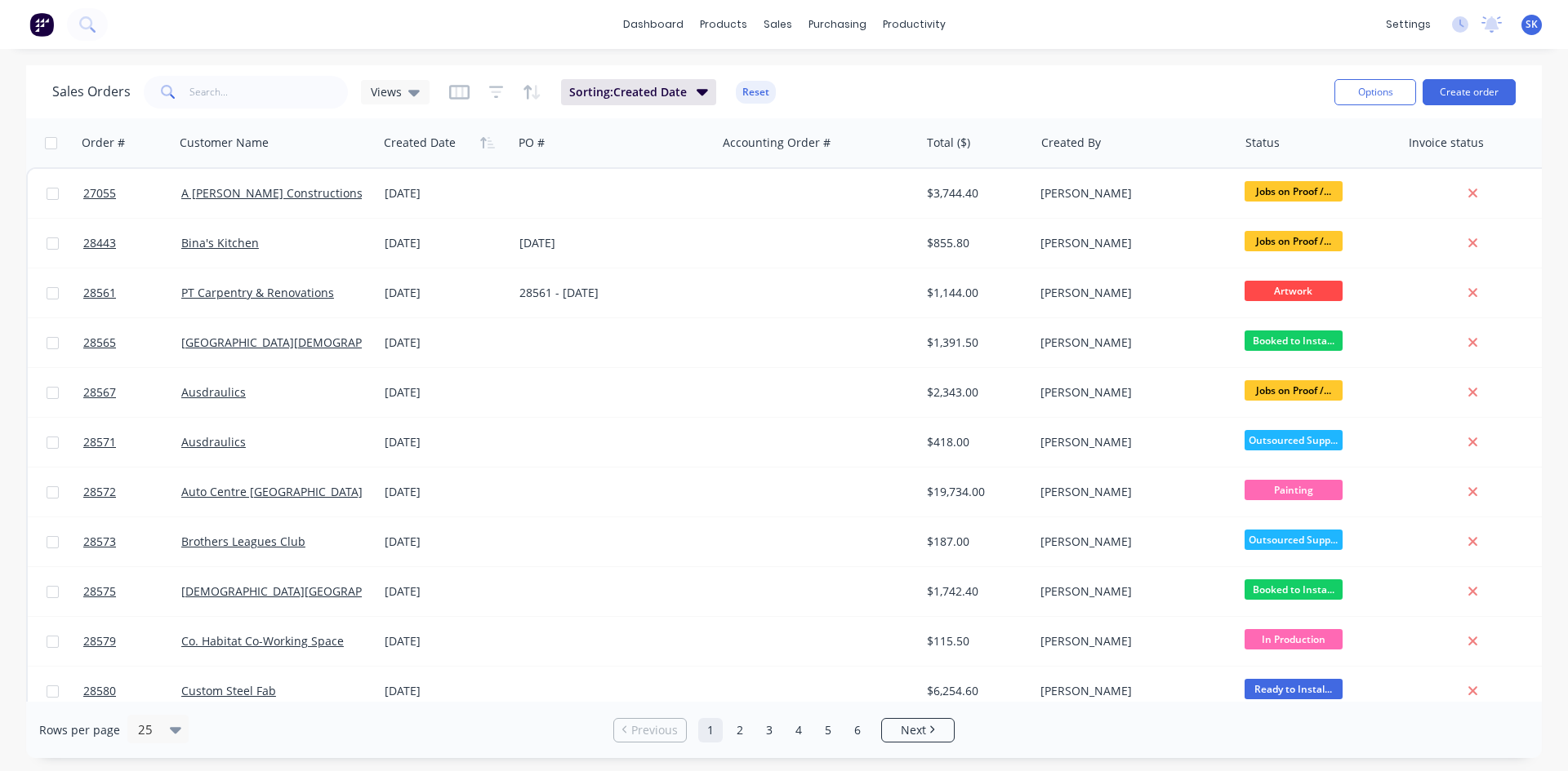
click at [865, 86] on div "Sales Orders Views Sorting: Created Date Reset" at bounding box center [687, 92] width 1268 height 40
click at [783, 20] on div "sales" at bounding box center [778, 24] width 45 height 25
click at [815, 76] on div "Sales Orders" at bounding box center [837, 78] width 67 height 15
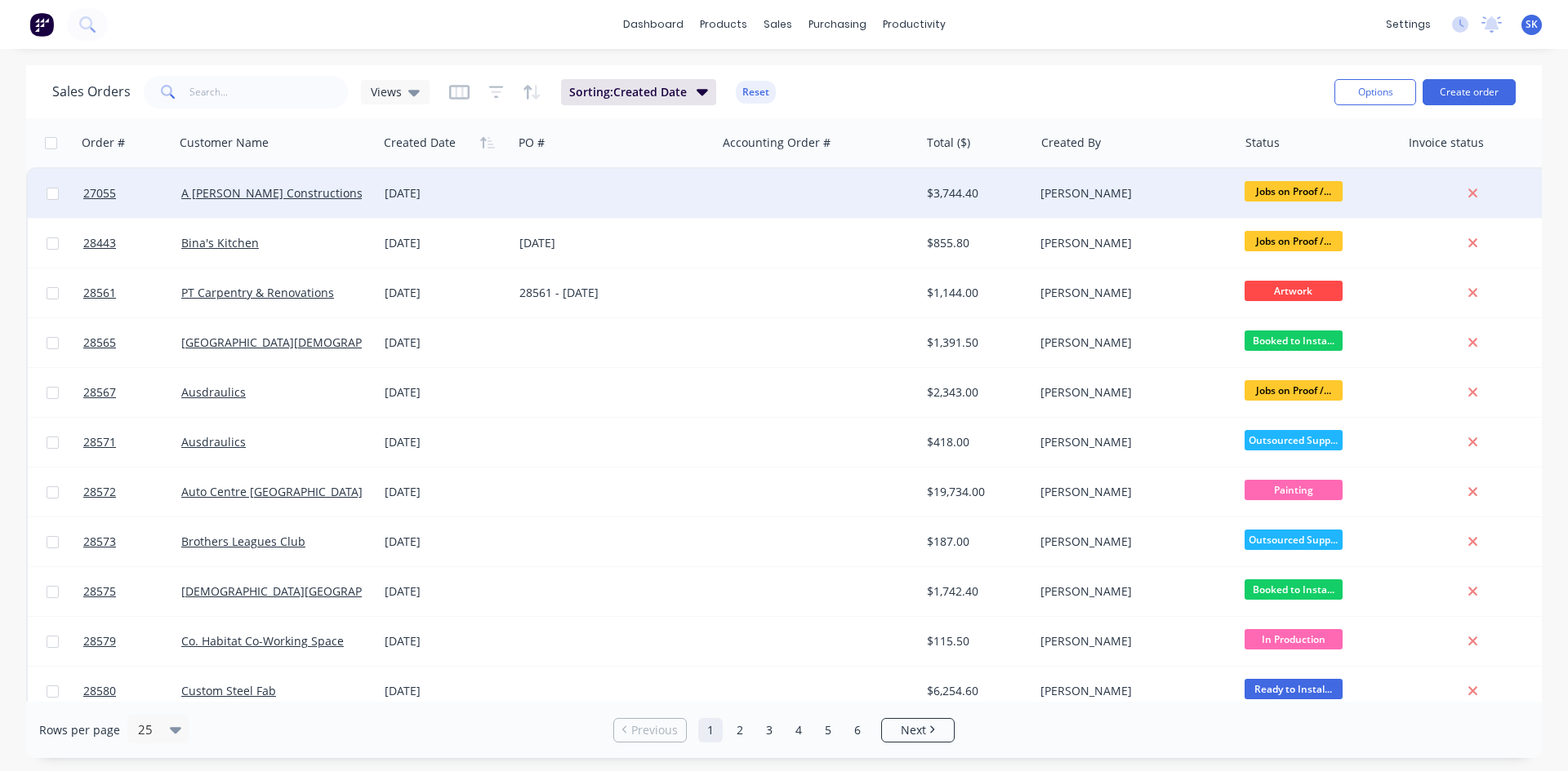
click at [1092, 191] on div "[PERSON_NAME]" at bounding box center [1131, 194] width 181 height 17
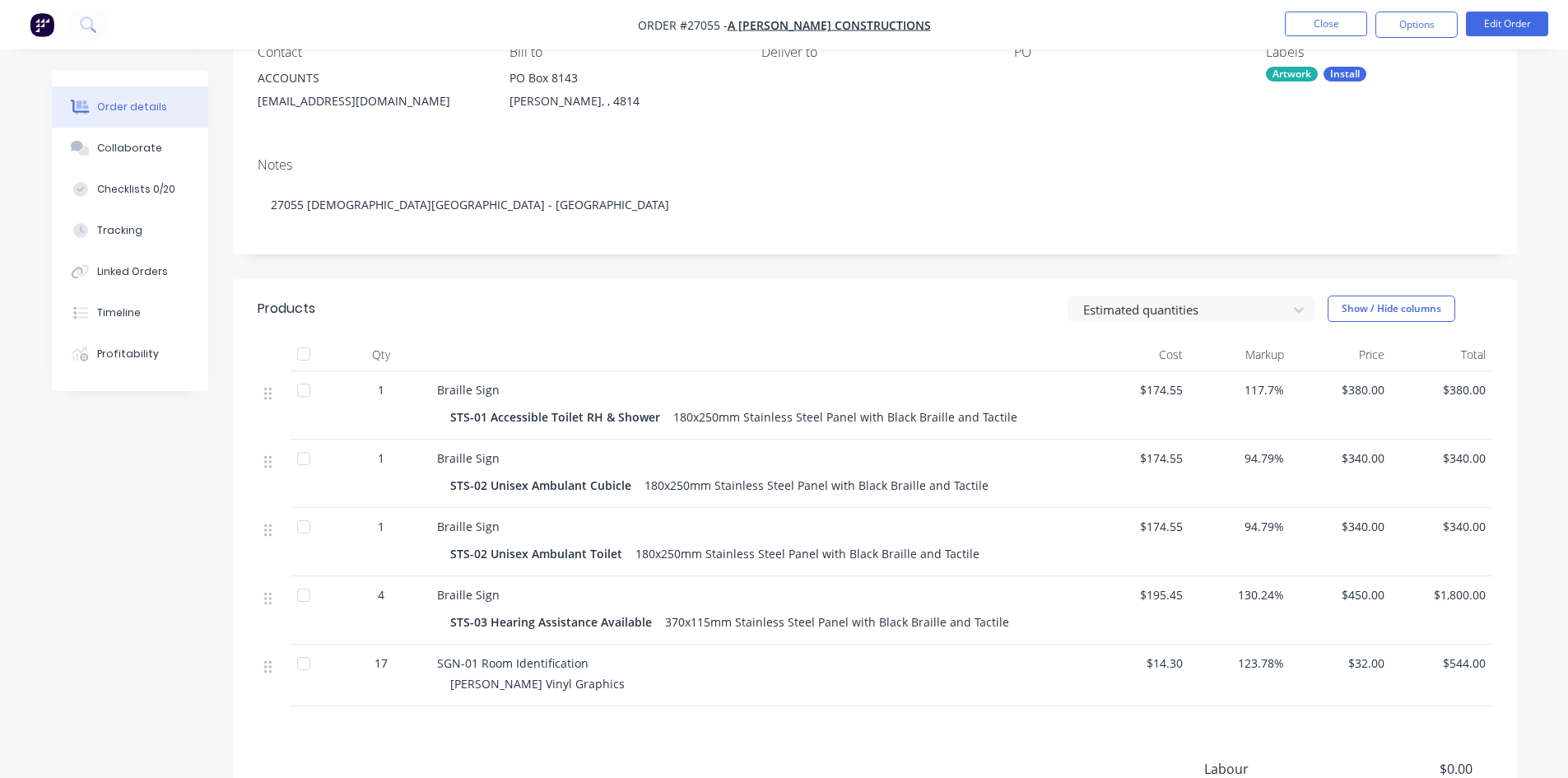
scroll to position [165, 0]
click at [1499, 19] on button "Edit Order" at bounding box center [1507, 23] width 82 height 25
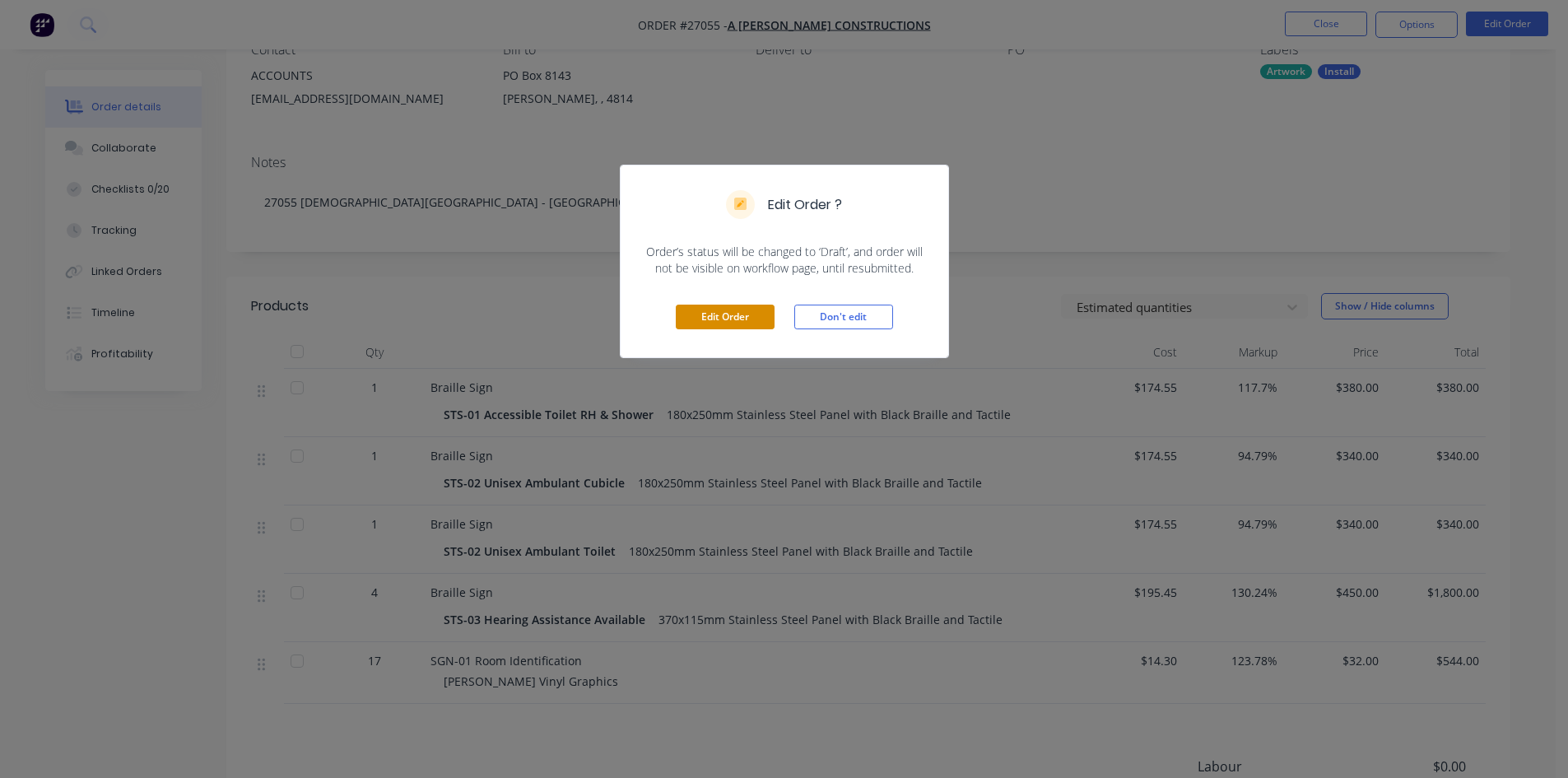
click at [739, 316] on button "Edit Order" at bounding box center [725, 317] width 99 height 25
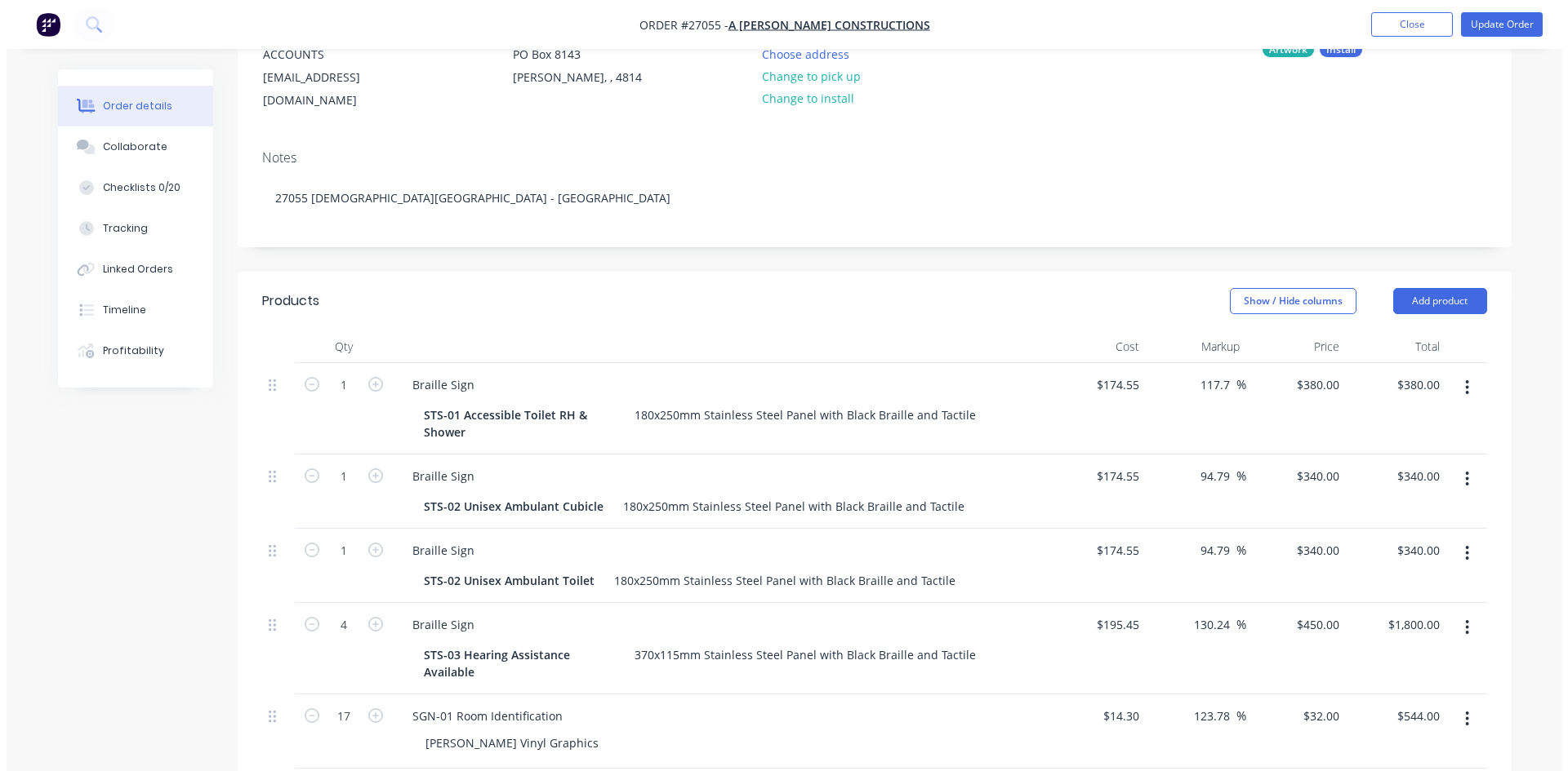
scroll to position [0, 0]
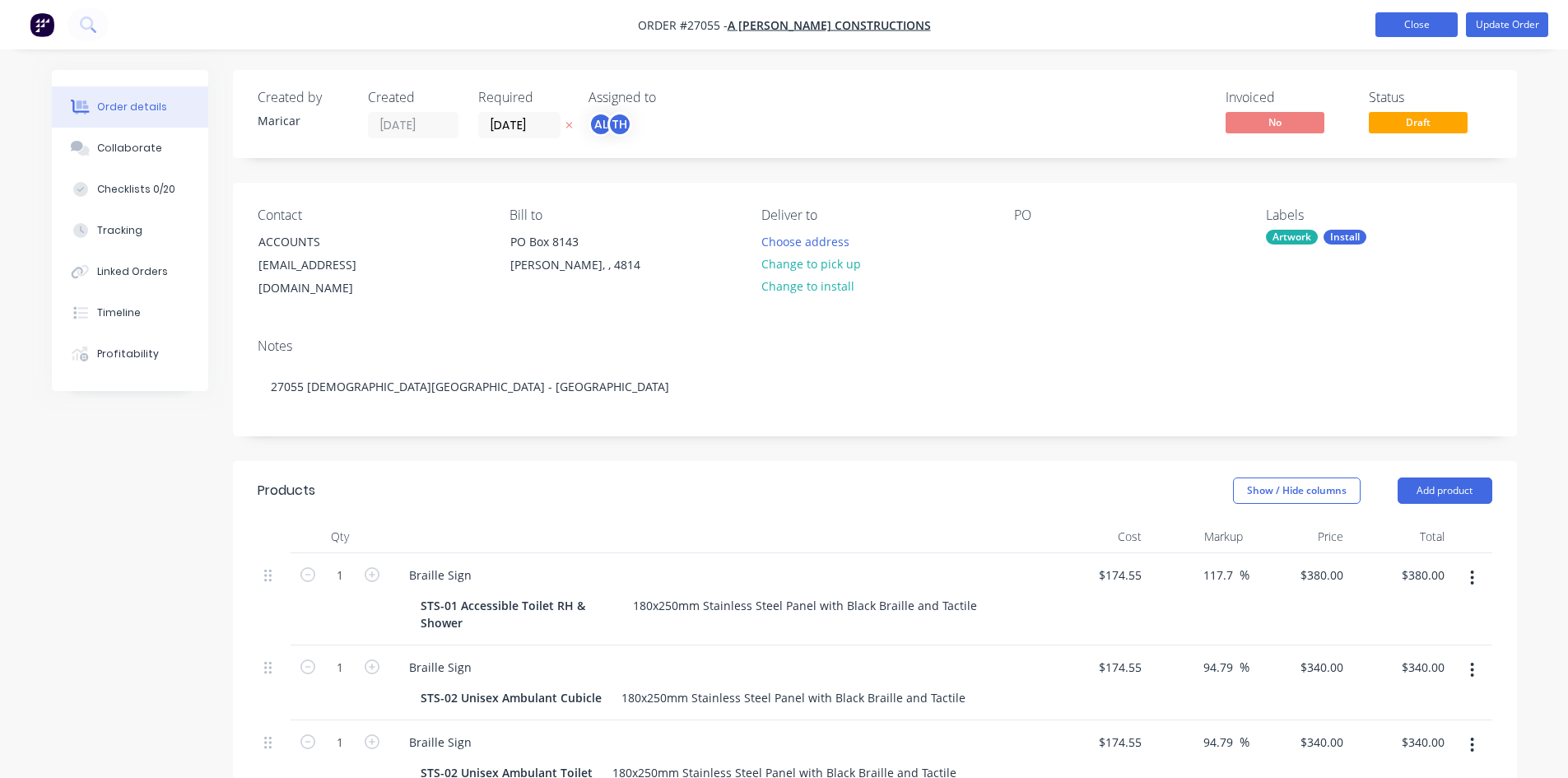
click at [1430, 19] on button "Close" at bounding box center [1416, 24] width 82 height 25
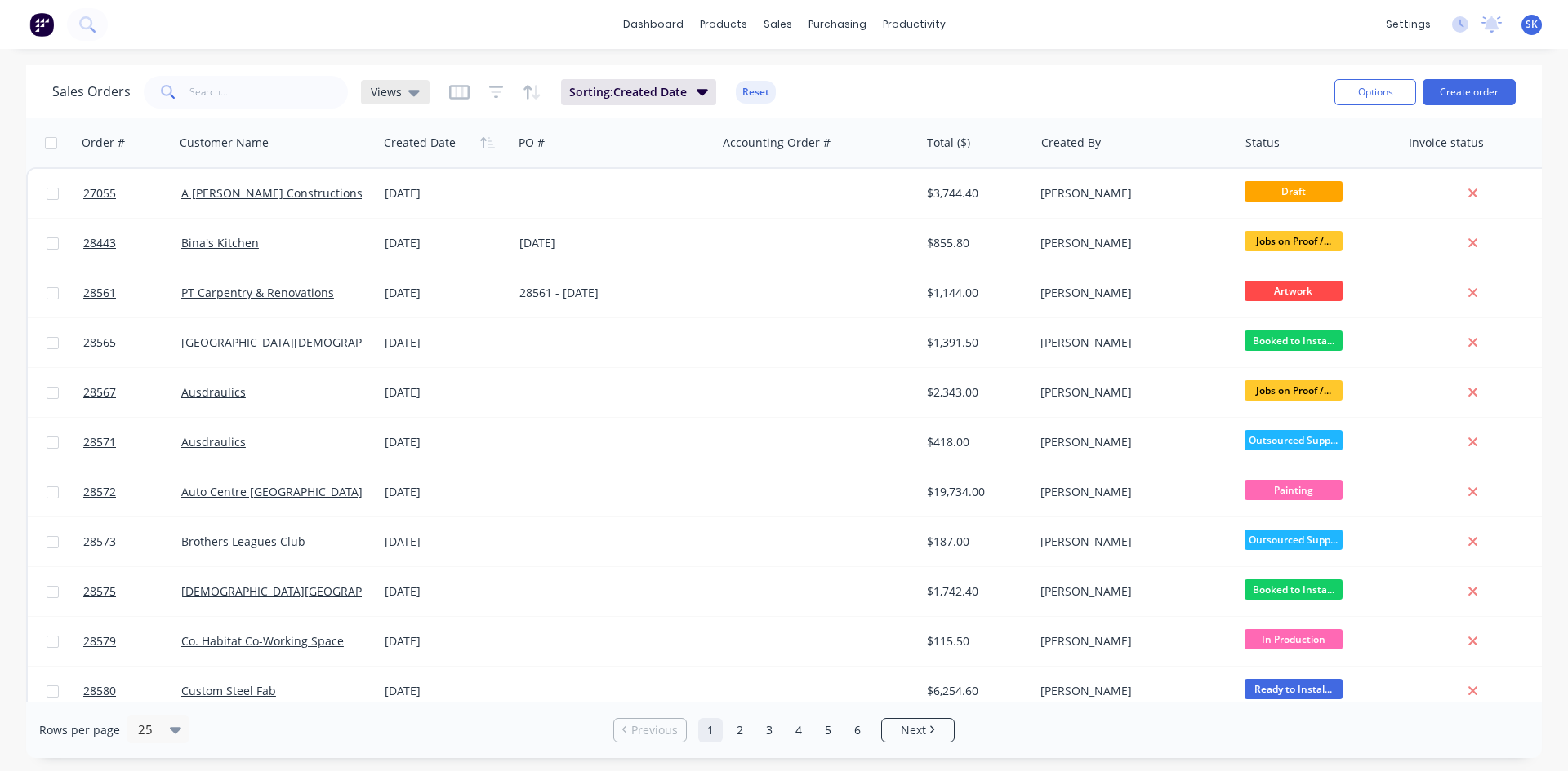
click at [410, 91] on icon at bounding box center [414, 93] width 11 height 6
click at [741, 72] on link "Product Catalogue" at bounding box center [803, 78] width 216 height 33
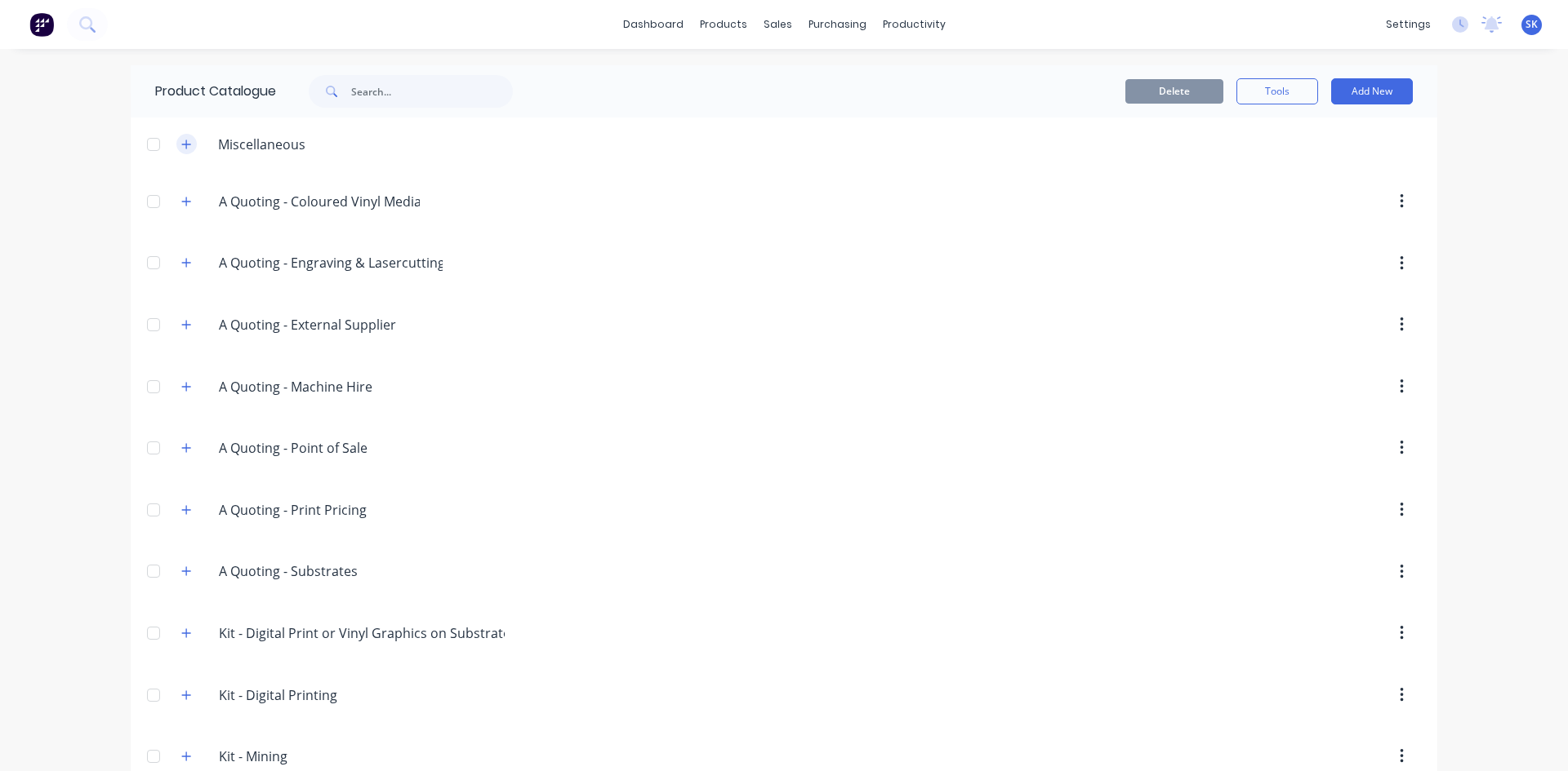
click at [176, 144] on button "button" at bounding box center [187, 144] width 20 height 20
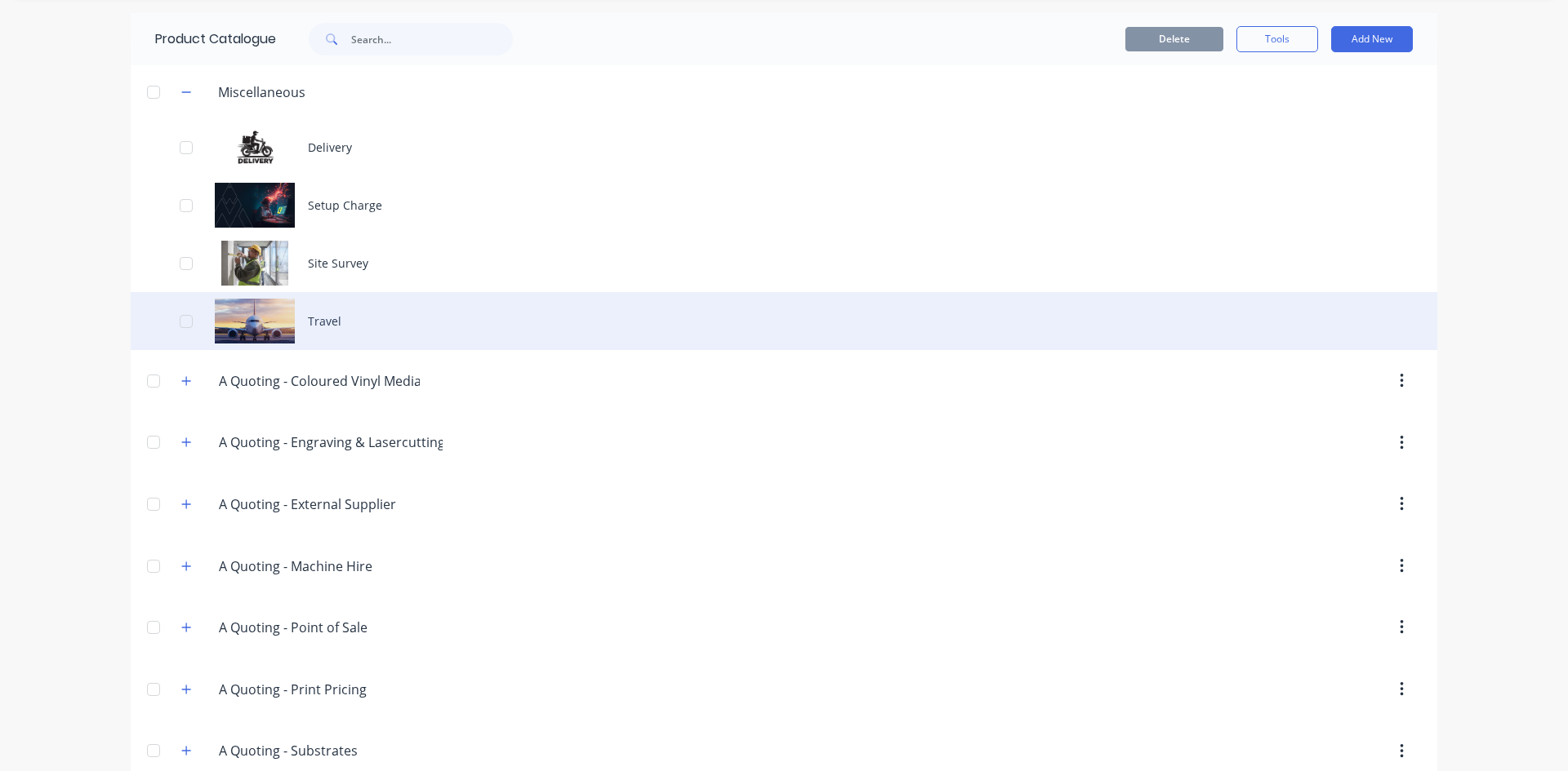
scroll to position [82, 0]
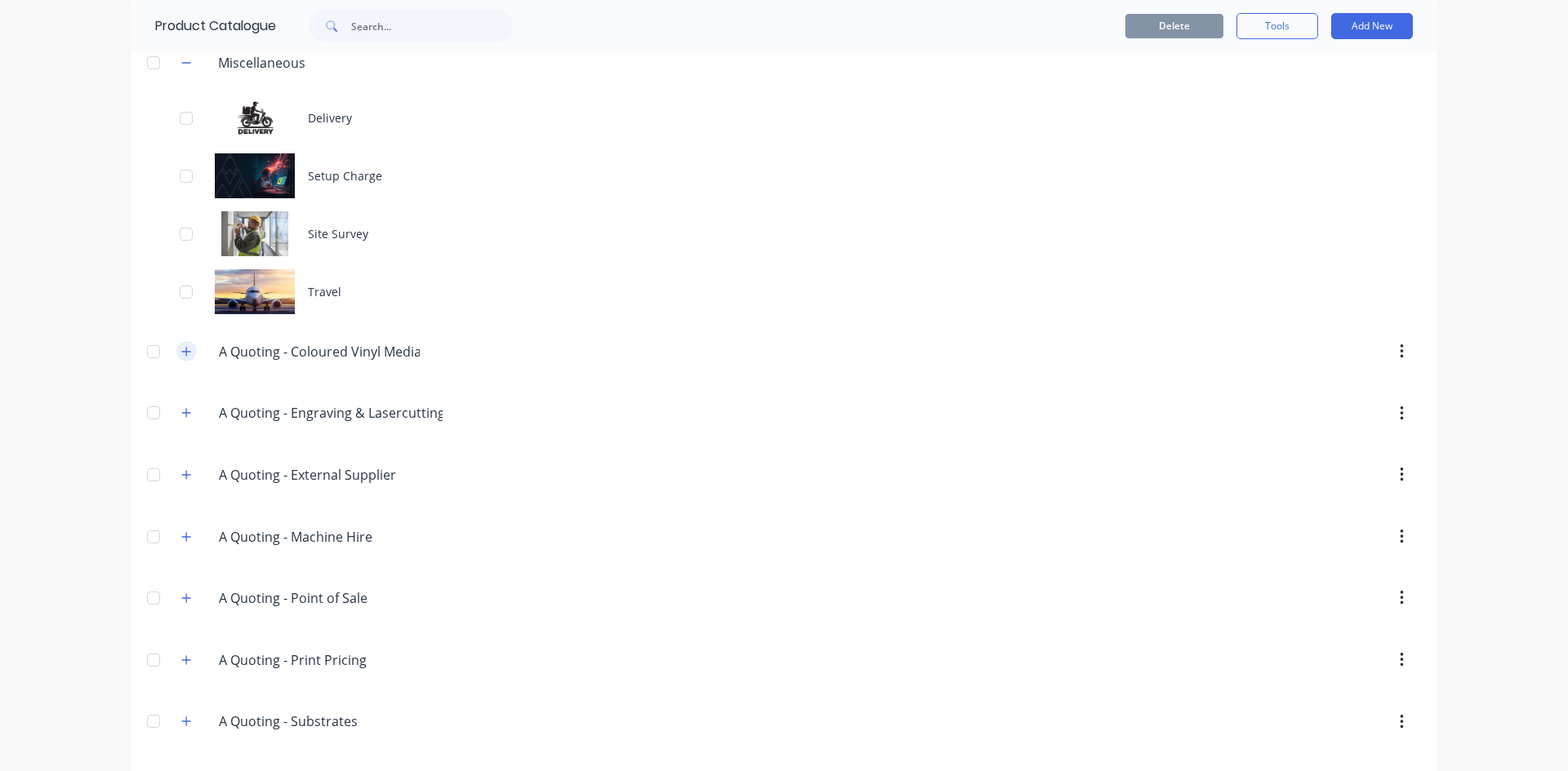
click at [181, 353] on icon "button" at bounding box center [186, 352] width 10 height 11
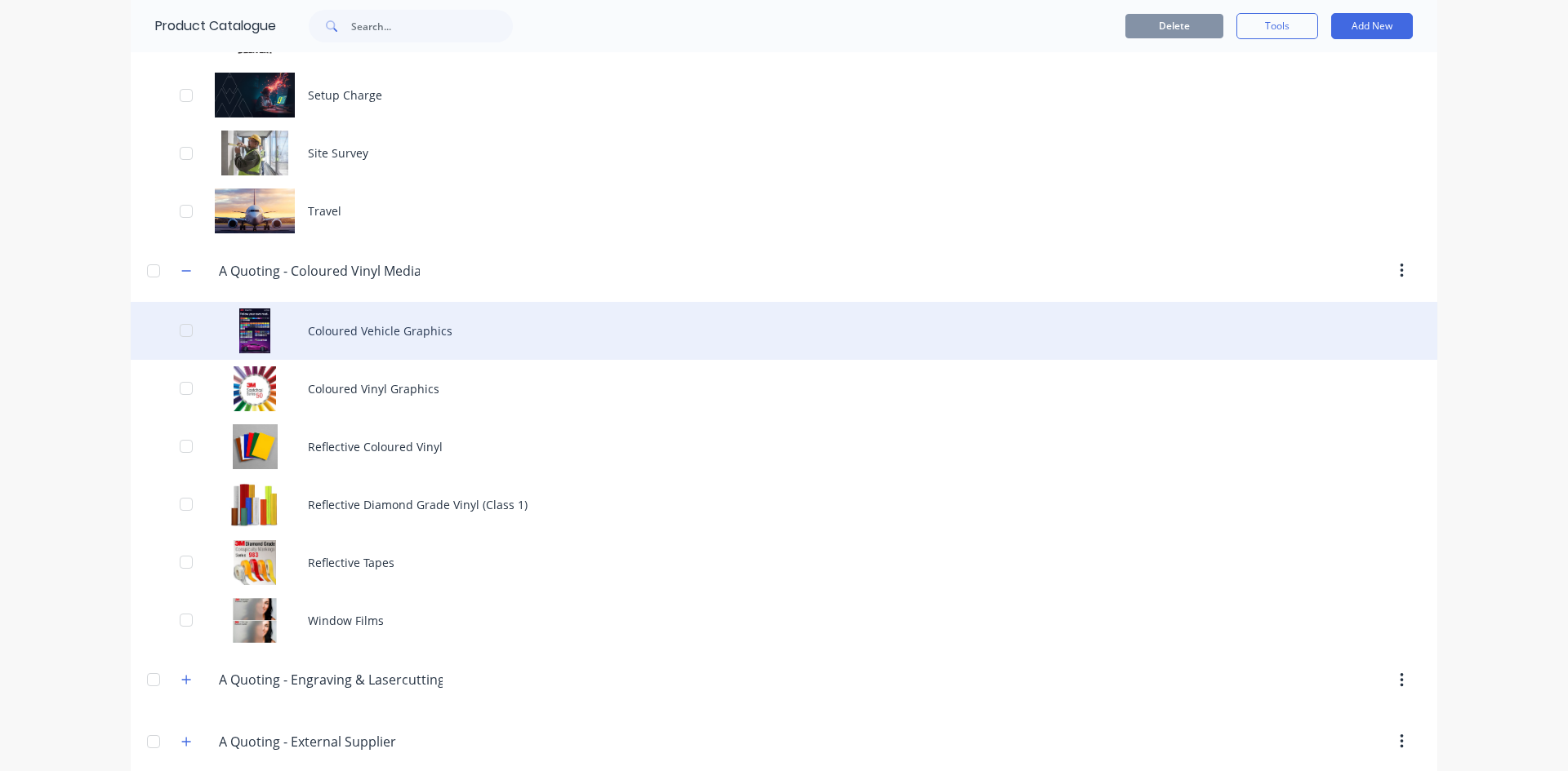
scroll to position [164, 0]
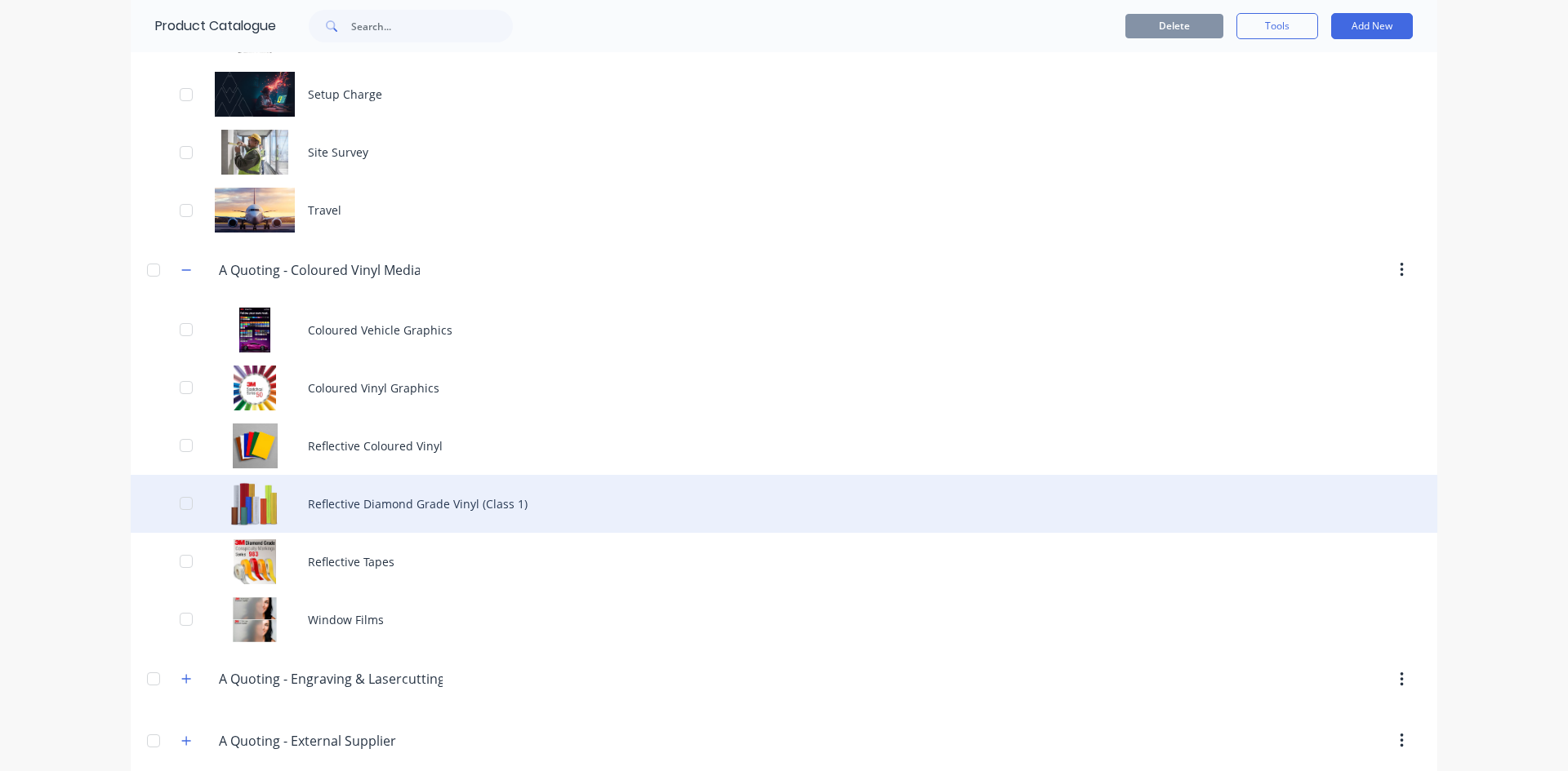
click at [399, 500] on div "Reflective Diamond Grade Vinyl (Class 1)" at bounding box center [783, 504] width 1306 height 58
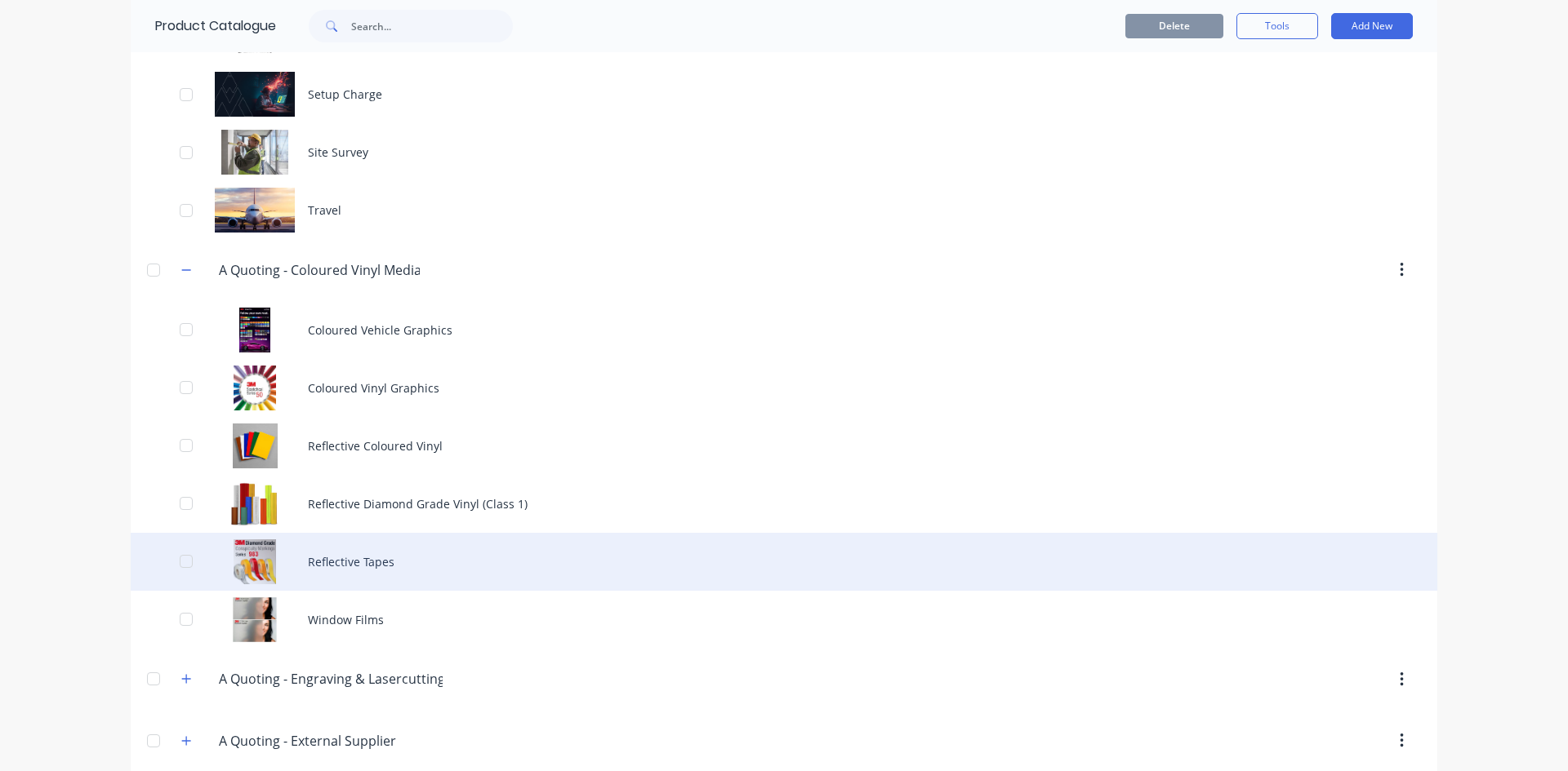
scroll to position [326, 0]
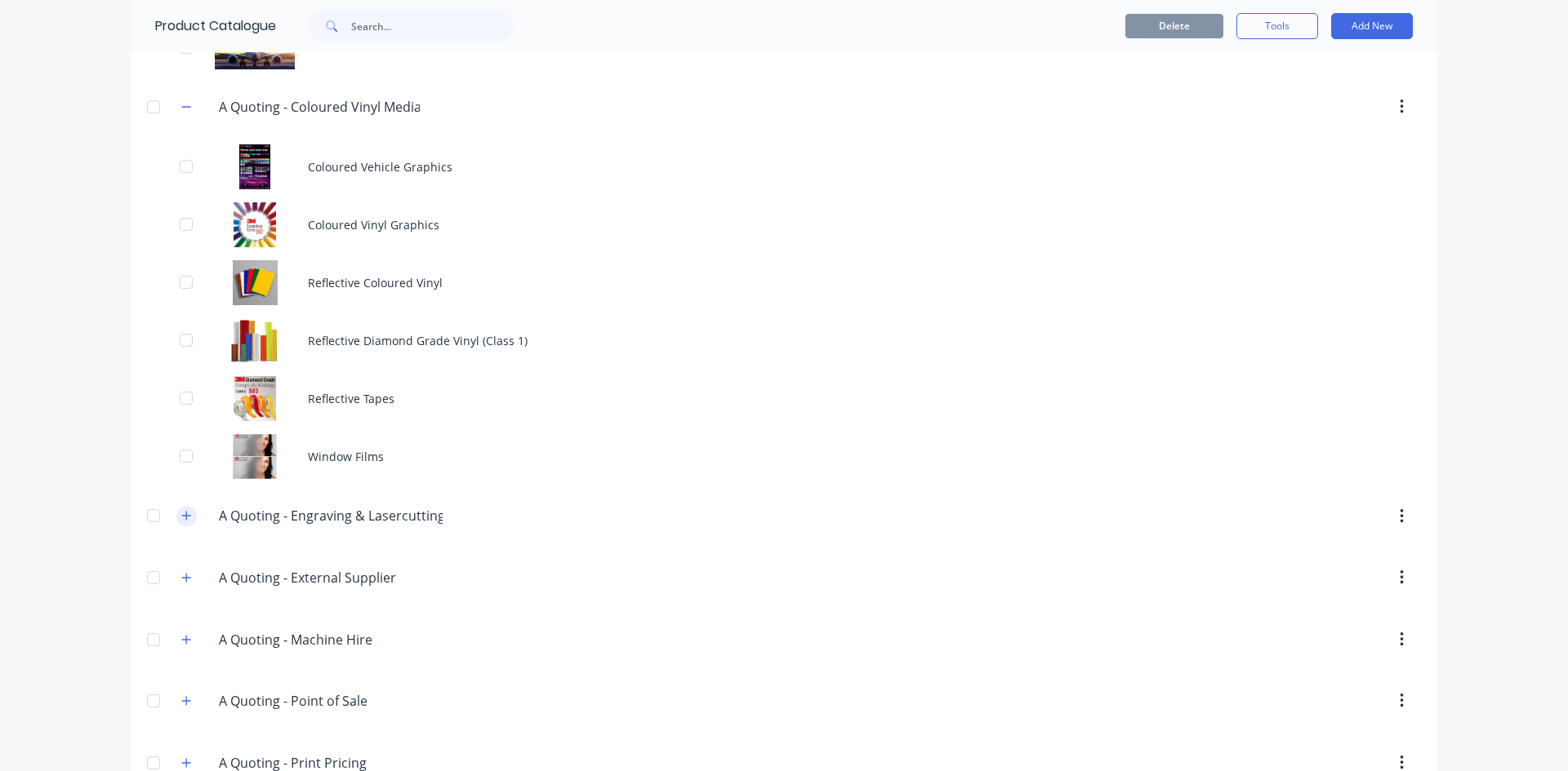
click at [182, 516] on icon "button" at bounding box center [187, 516] width 9 height 9
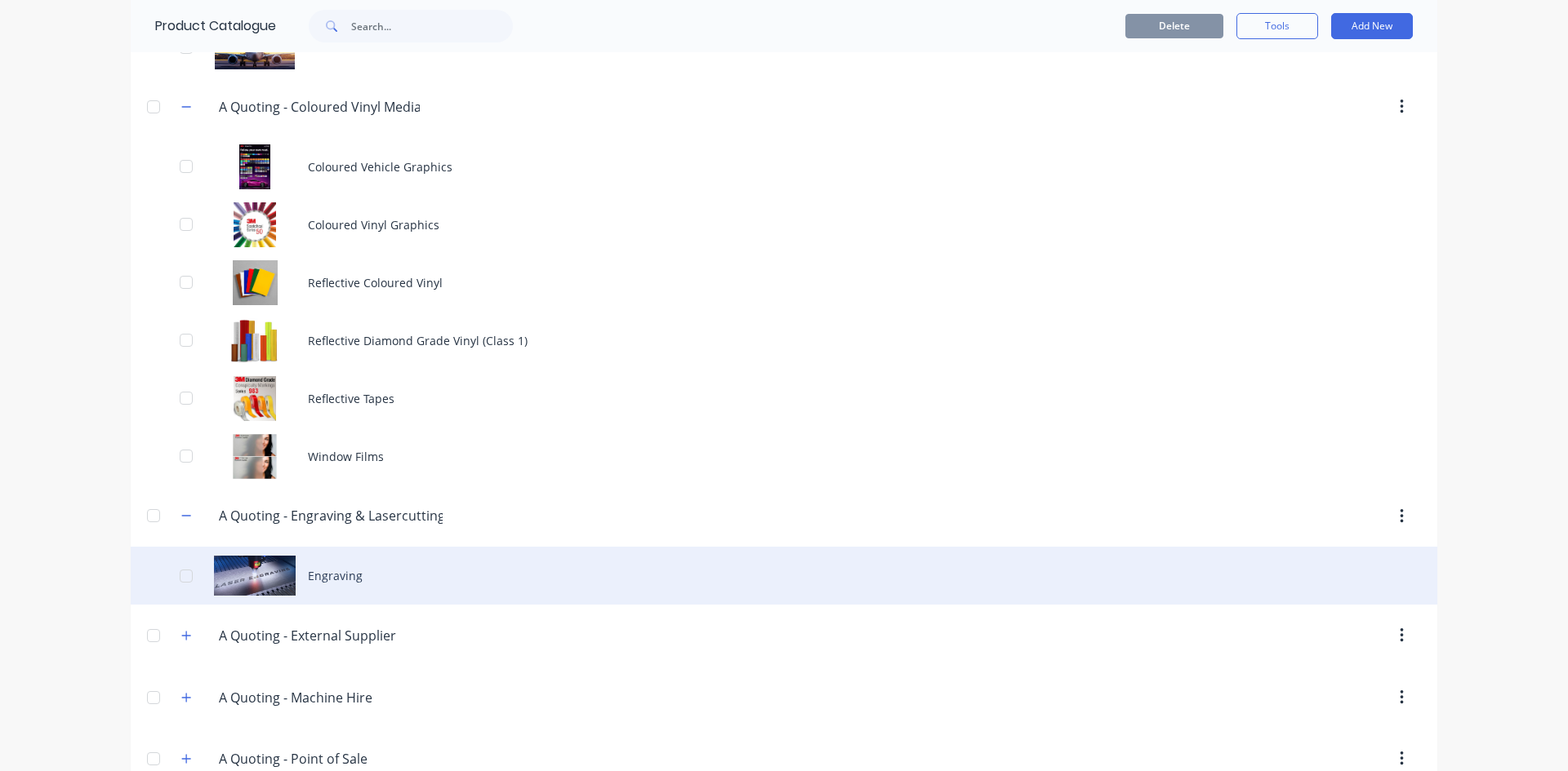
click at [327, 570] on div "Engraving" at bounding box center [783, 575] width 1306 height 58
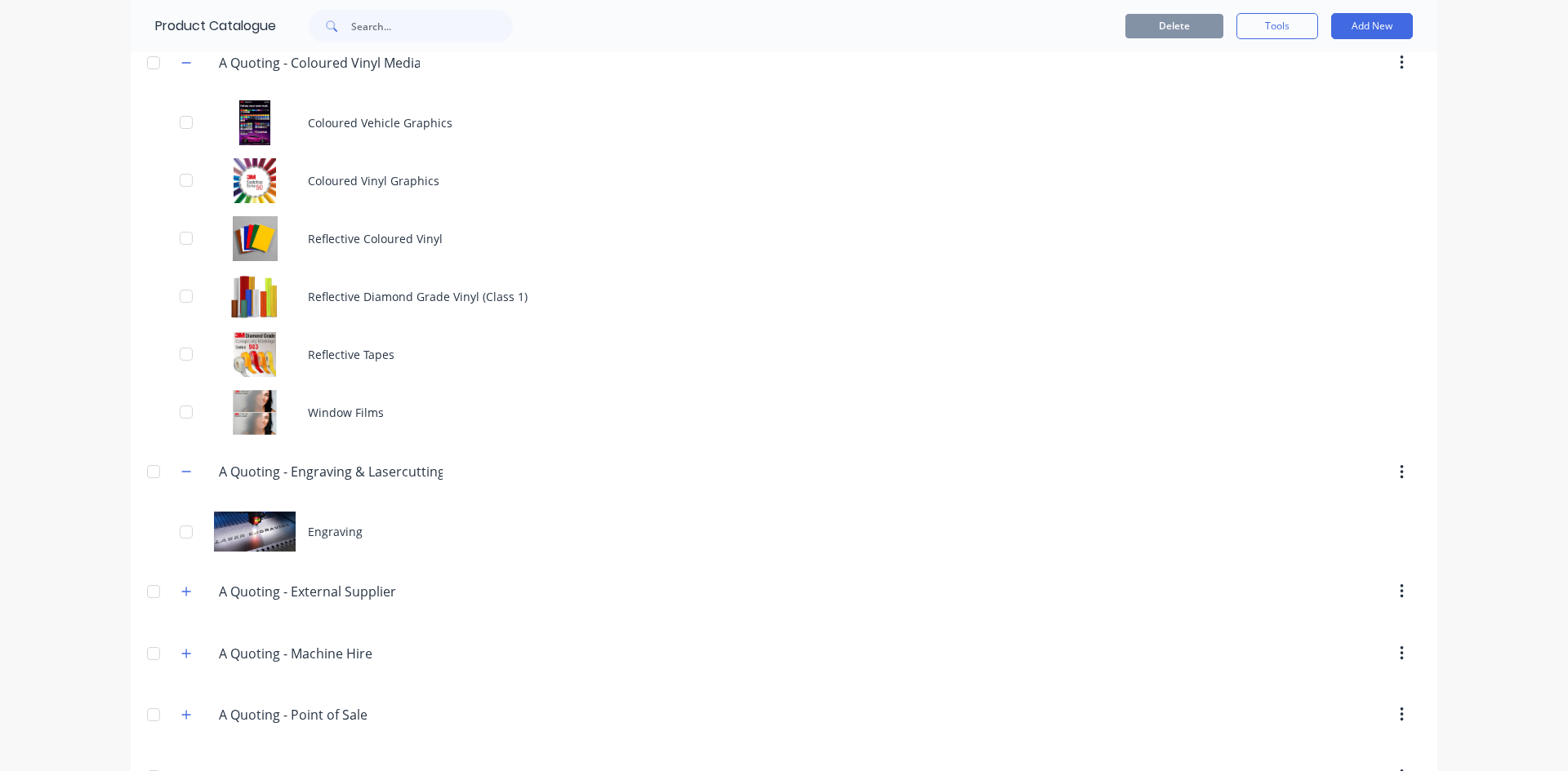
scroll to position [408, 0]
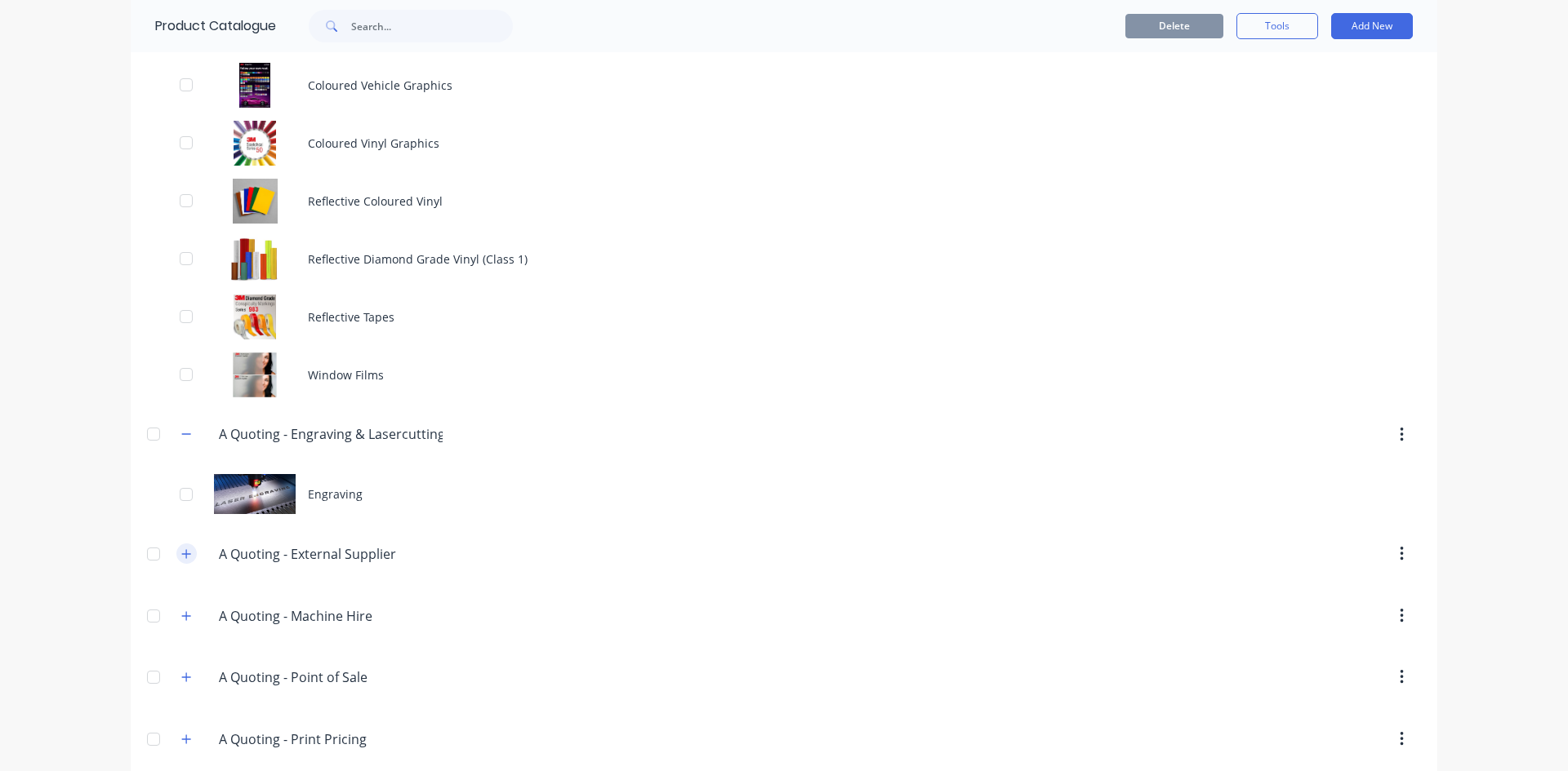
click at [182, 554] on icon "button" at bounding box center [187, 554] width 9 height 9
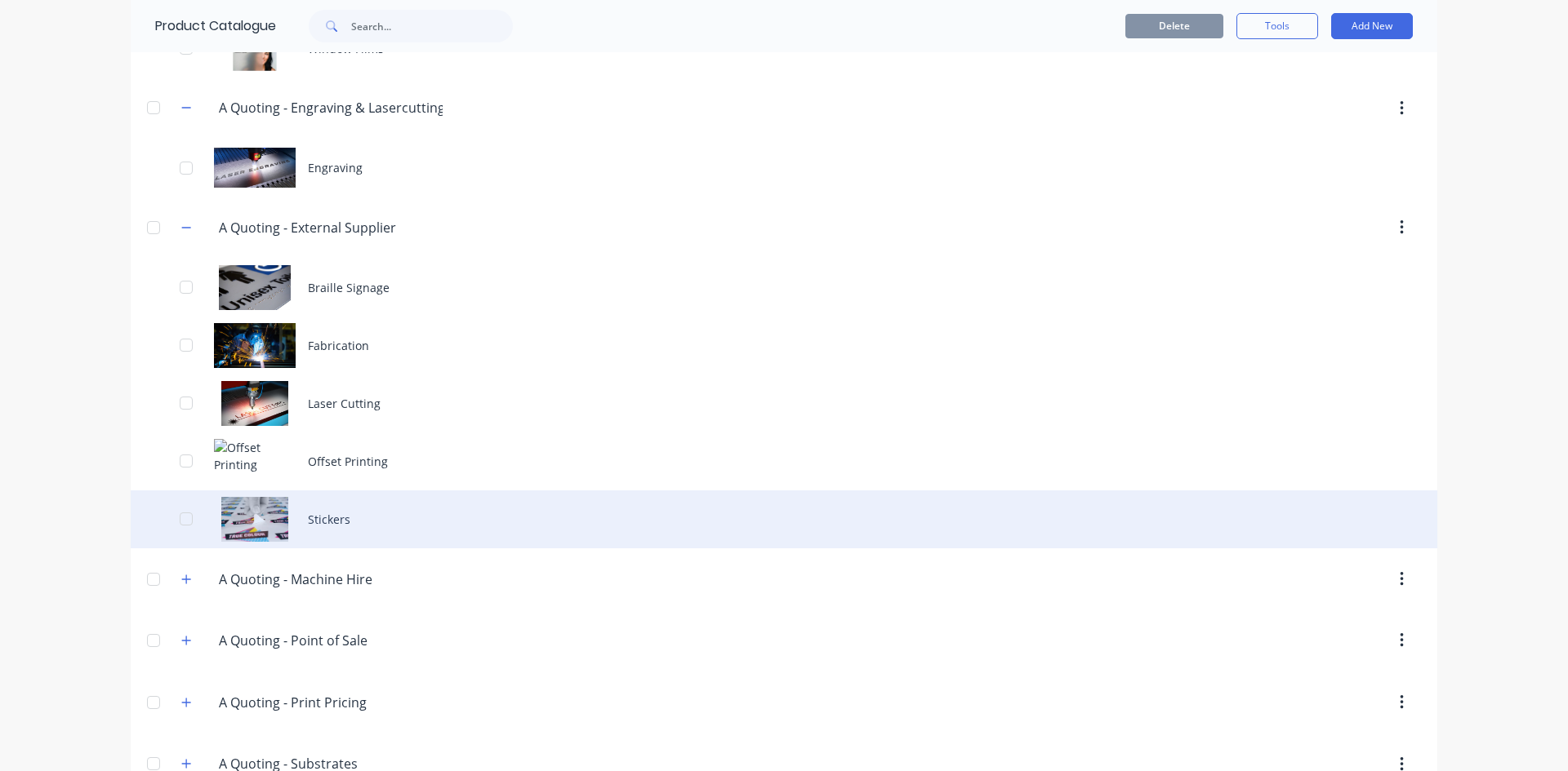
scroll to position [816, 0]
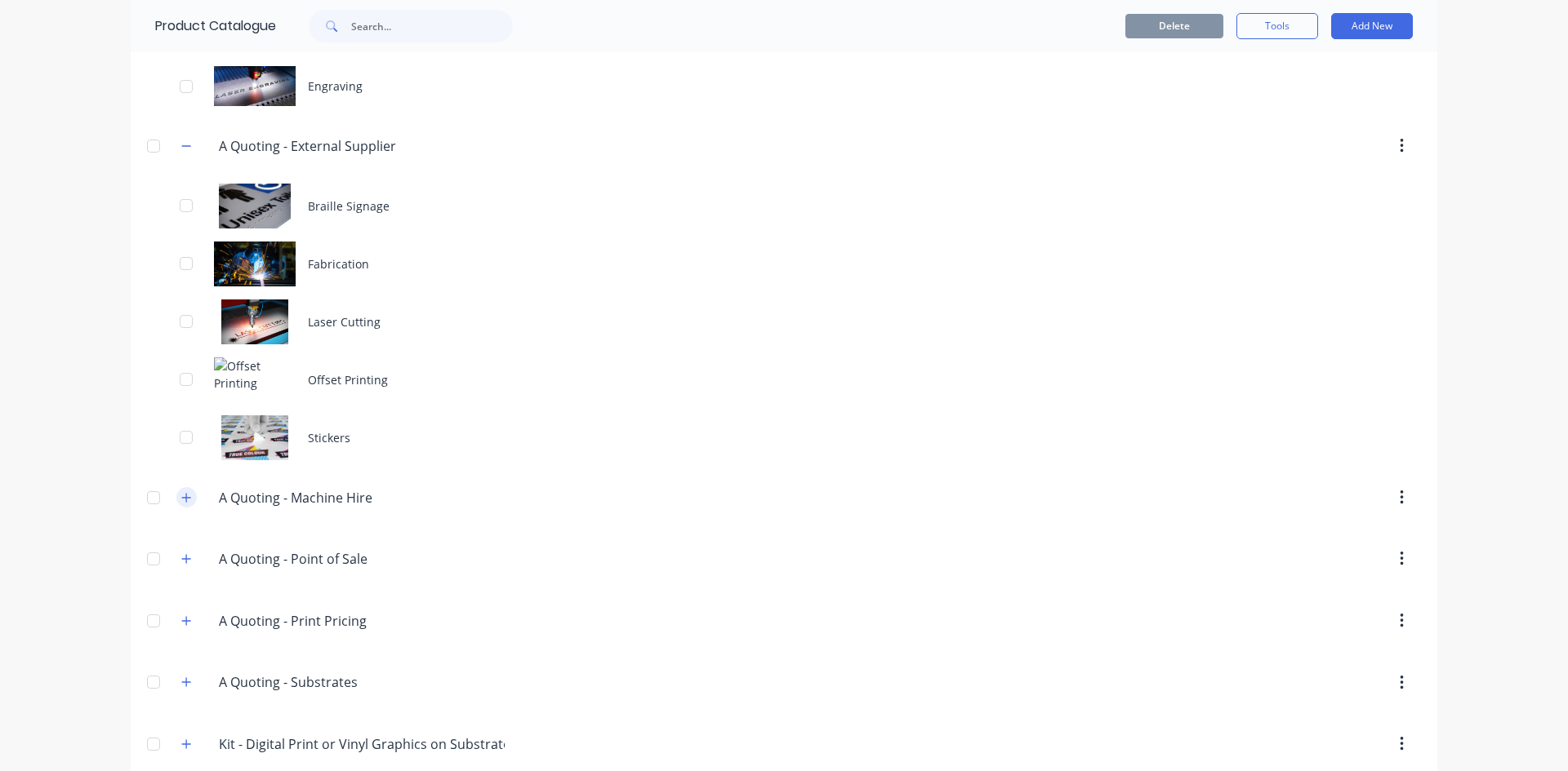
click at [181, 496] on icon "button" at bounding box center [186, 498] width 10 height 11
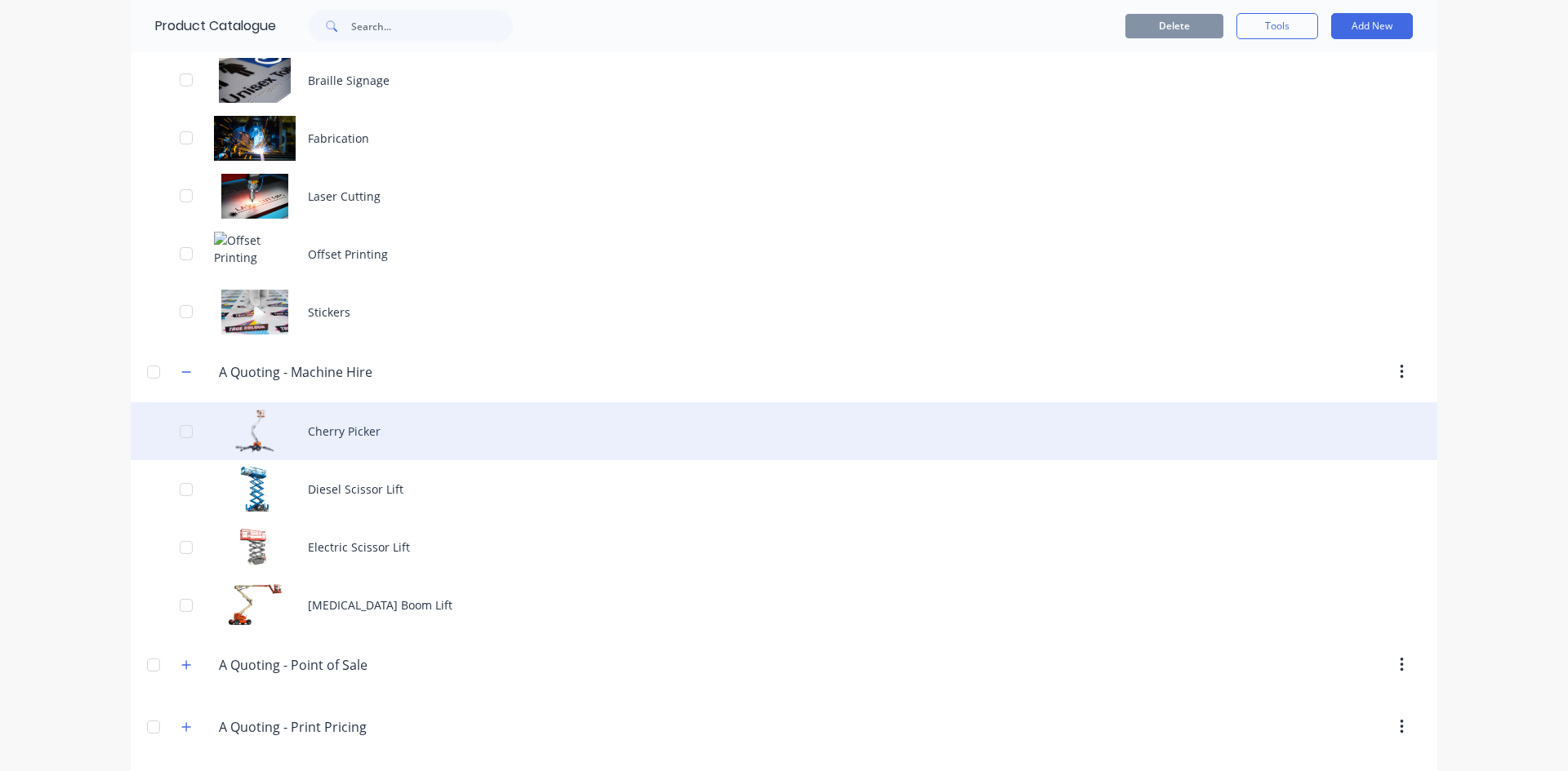
scroll to position [980, 0]
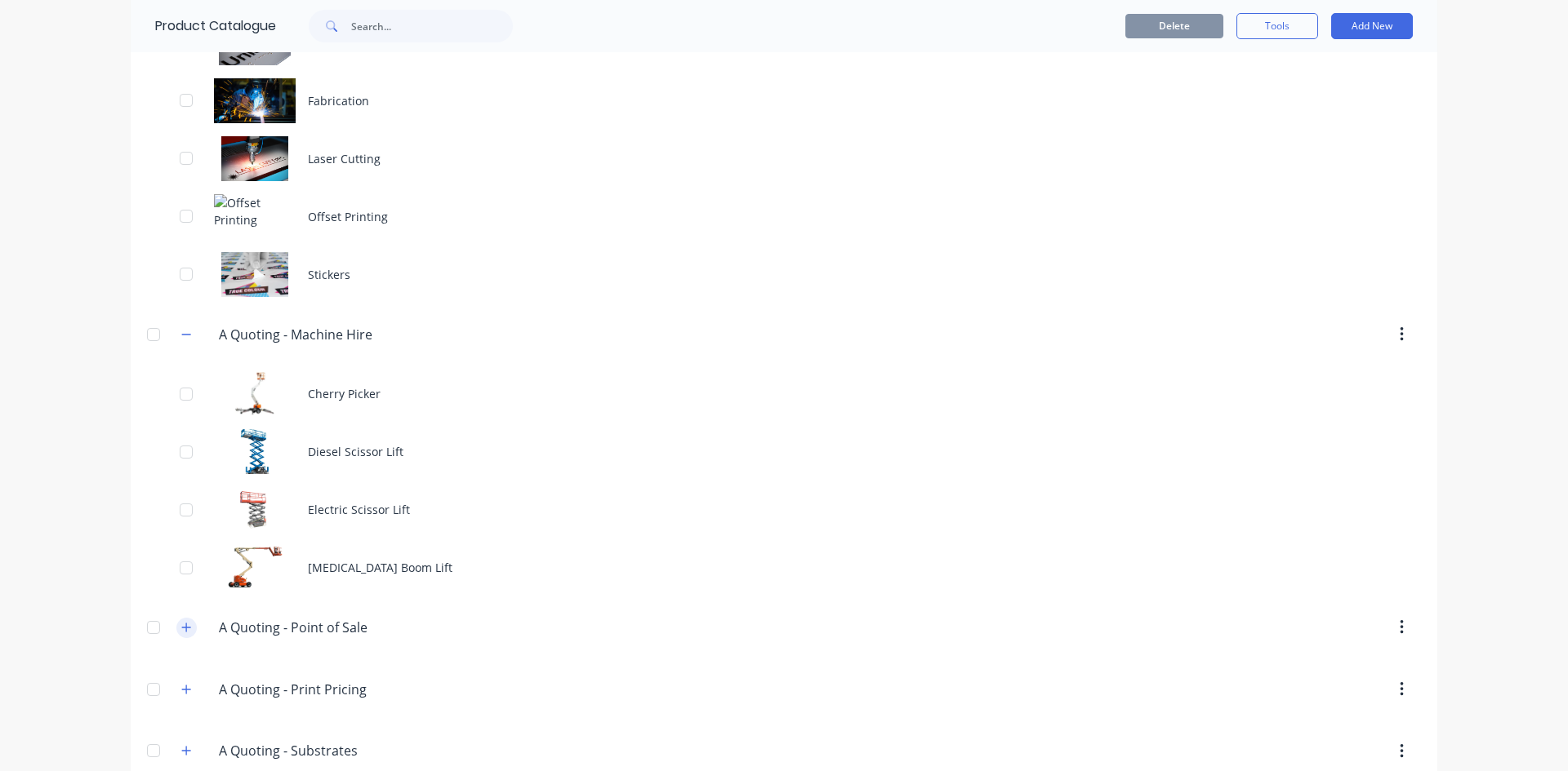
click at [183, 625] on icon "button" at bounding box center [186, 628] width 10 height 11
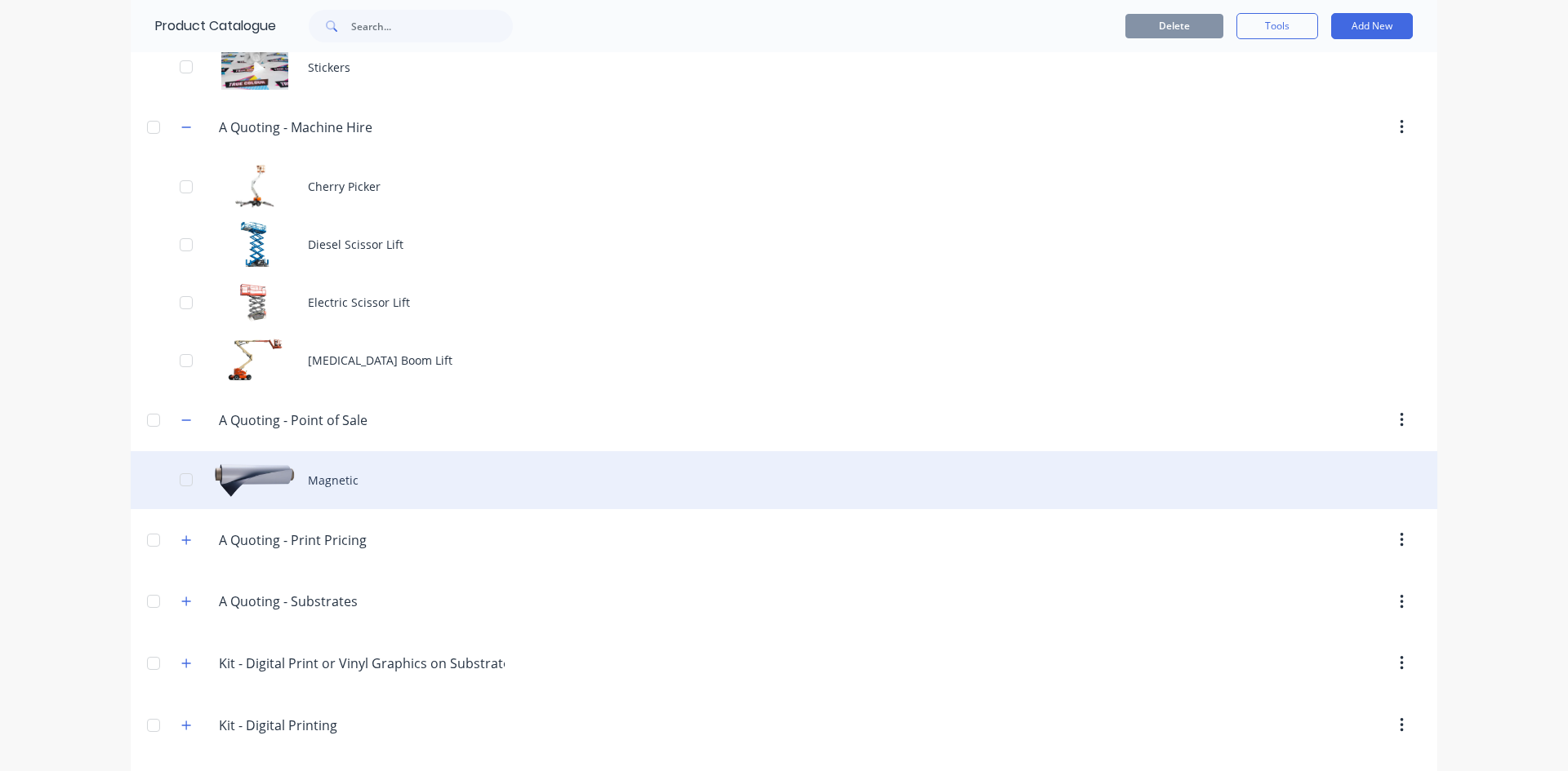
scroll to position [1224, 0]
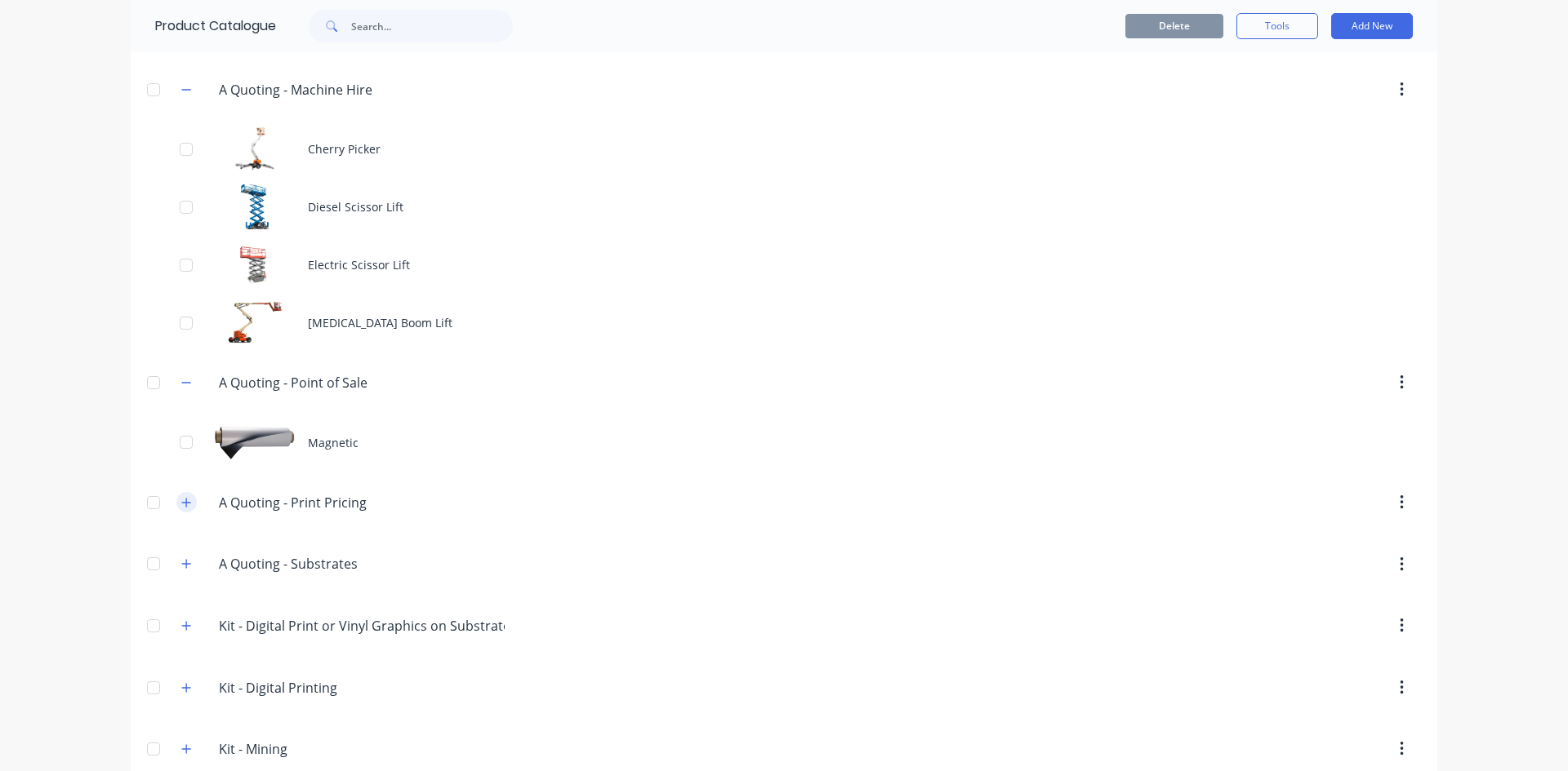
click at [182, 503] on icon "button" at bounding box center [187, 503] width 9 height 9
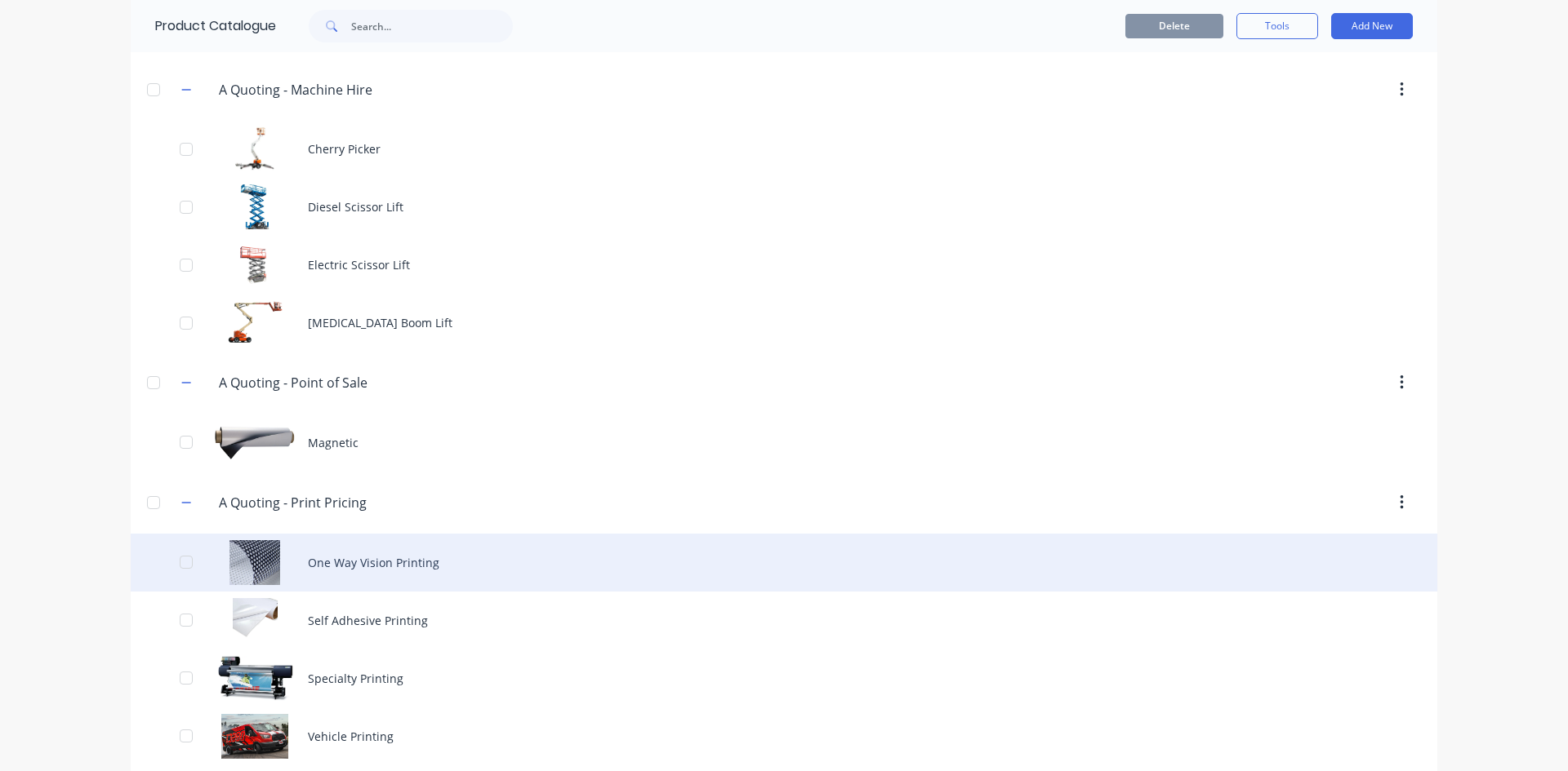
click at [392, 572] on div "One Way Vision Printing" at bounding box center [783, 562] width 1306 height 58
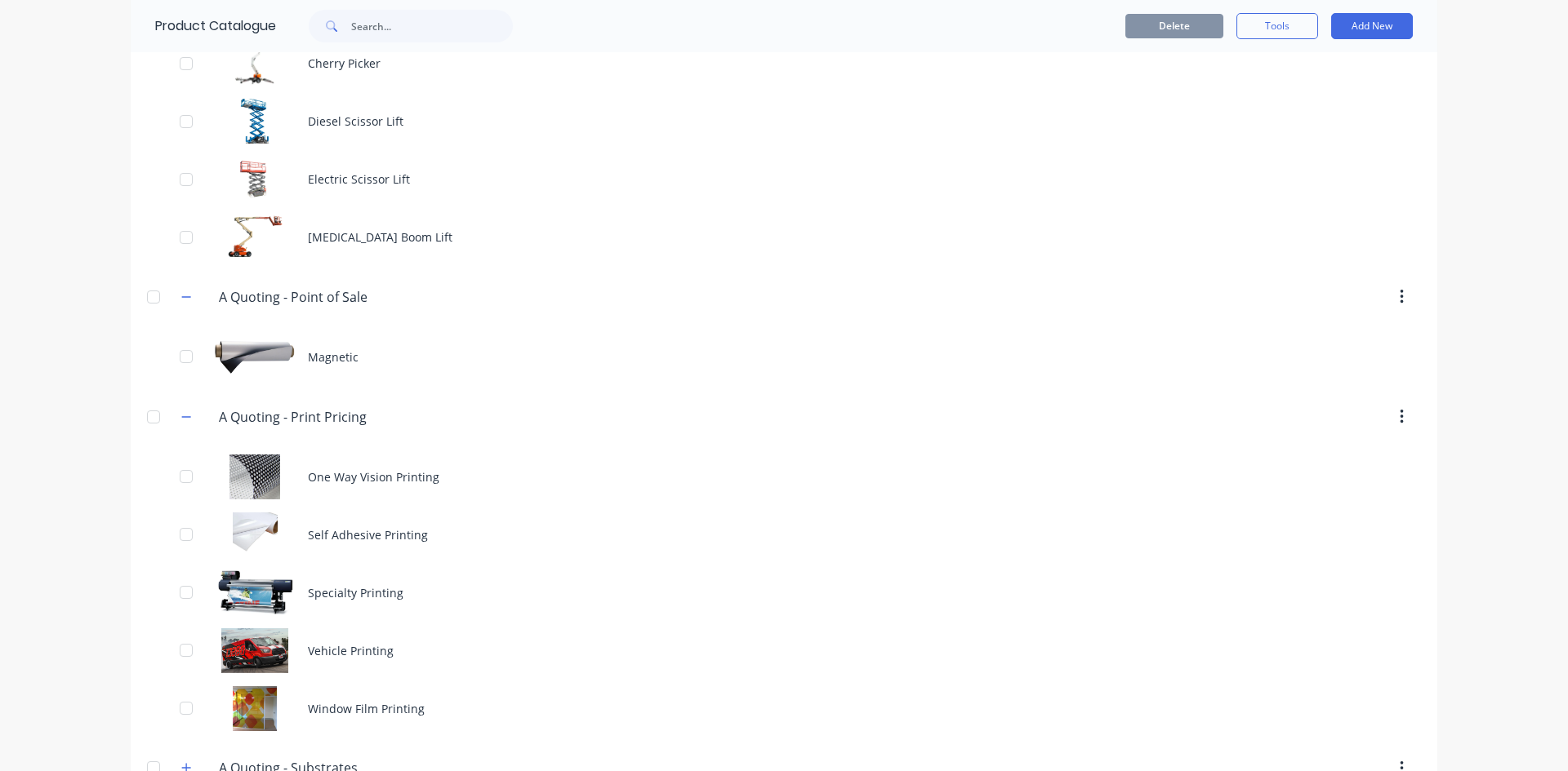
scroll to position [1388, 0]
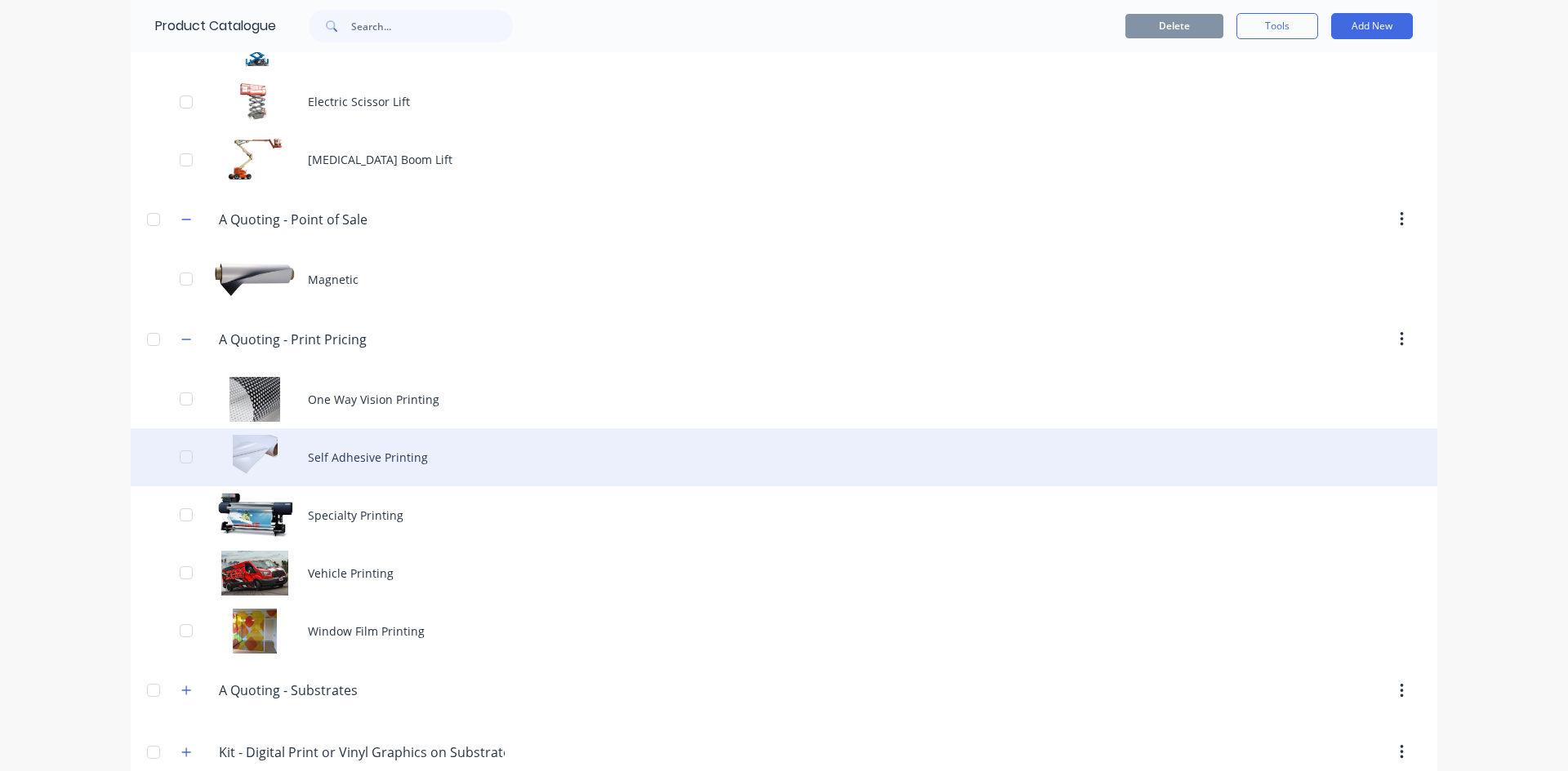
click at [351, 451] on div "Self Adhesive Printing" at bounding box center [783, 457] width 1306 height 58
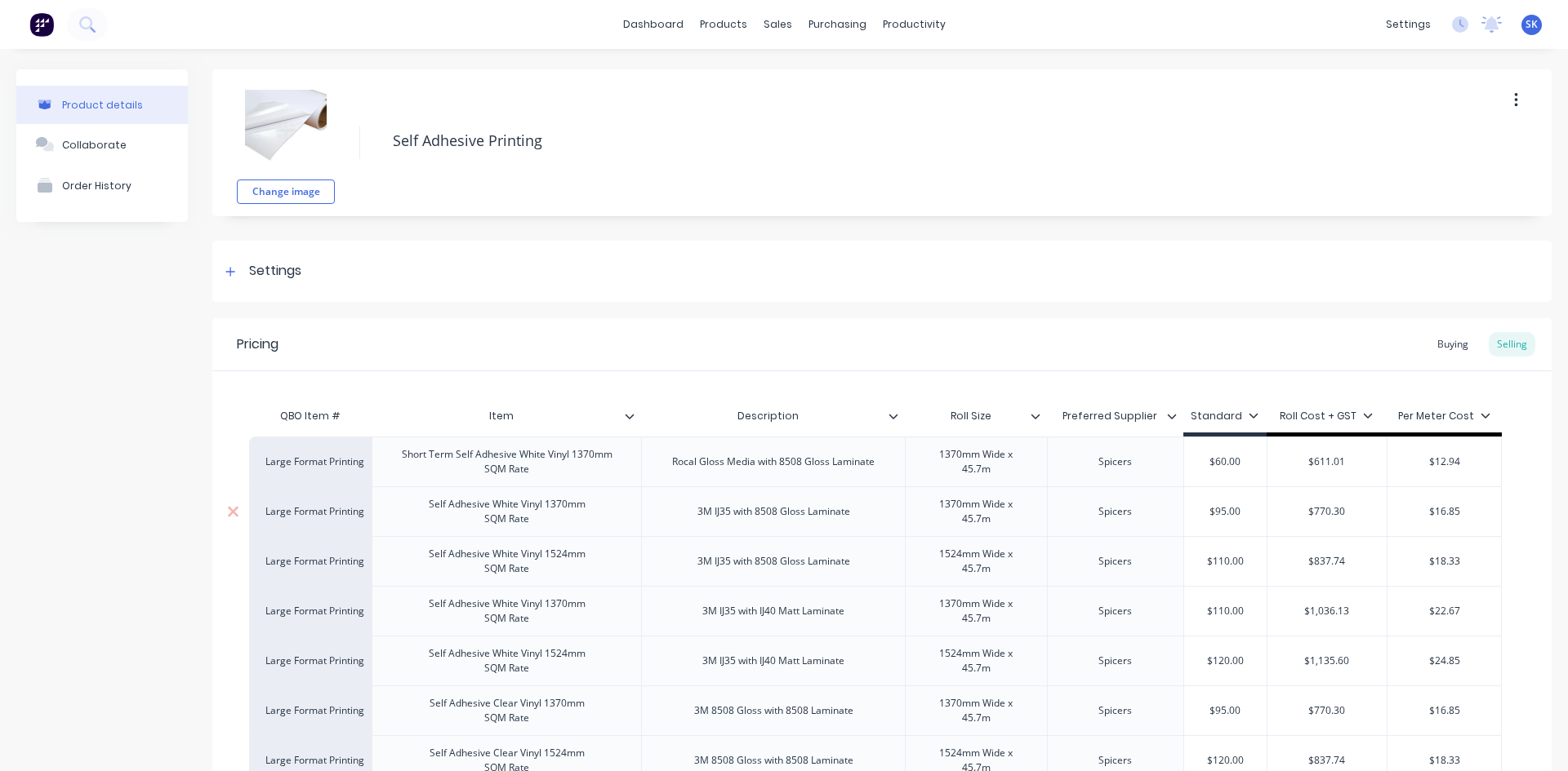
scroll to position [82, 0]
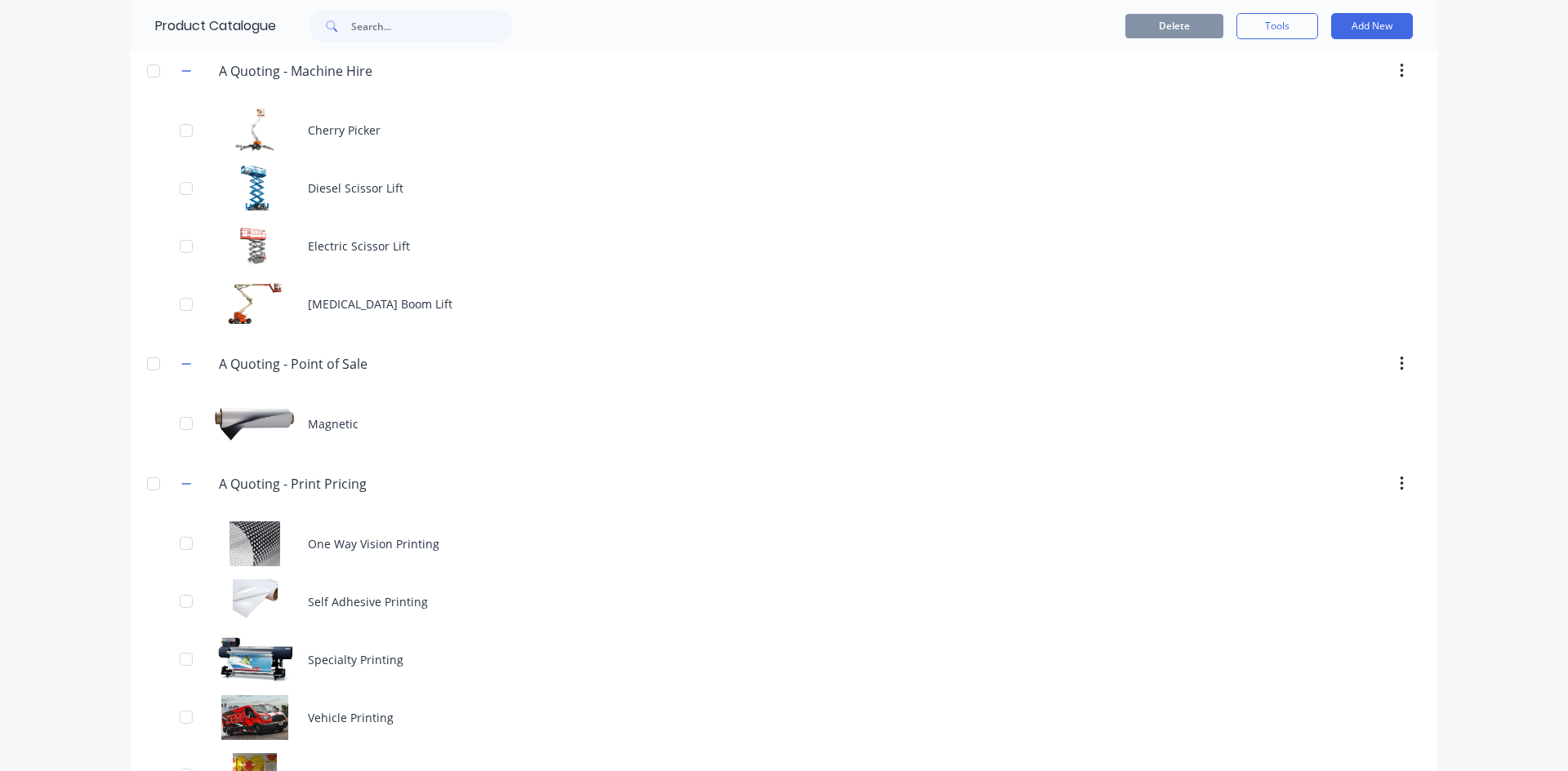
scroll to position [1388, 0]
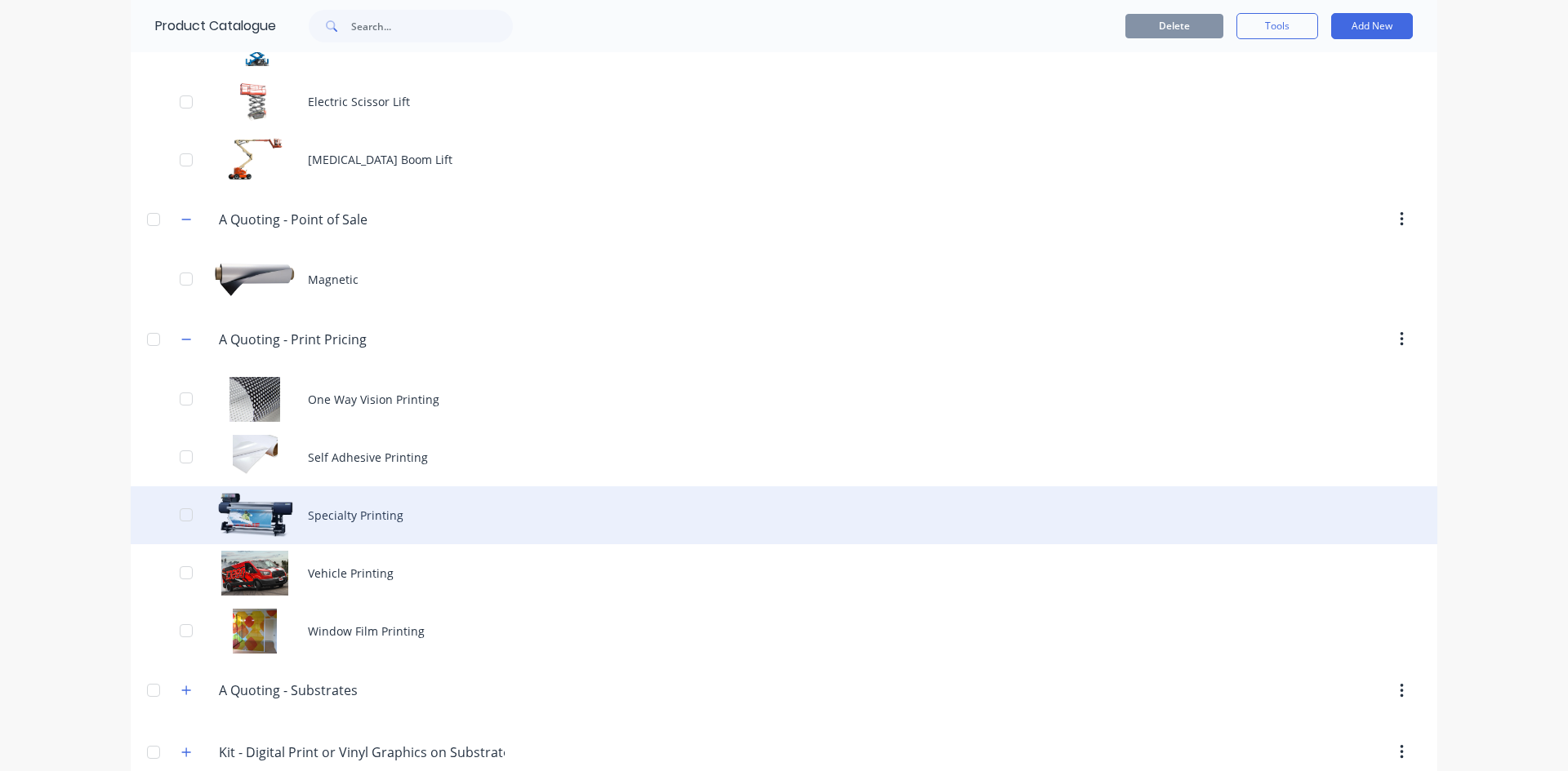
click at [353, 517] on div "Specialty Printing" at bounding box center [783, 515] width 1306 height 58
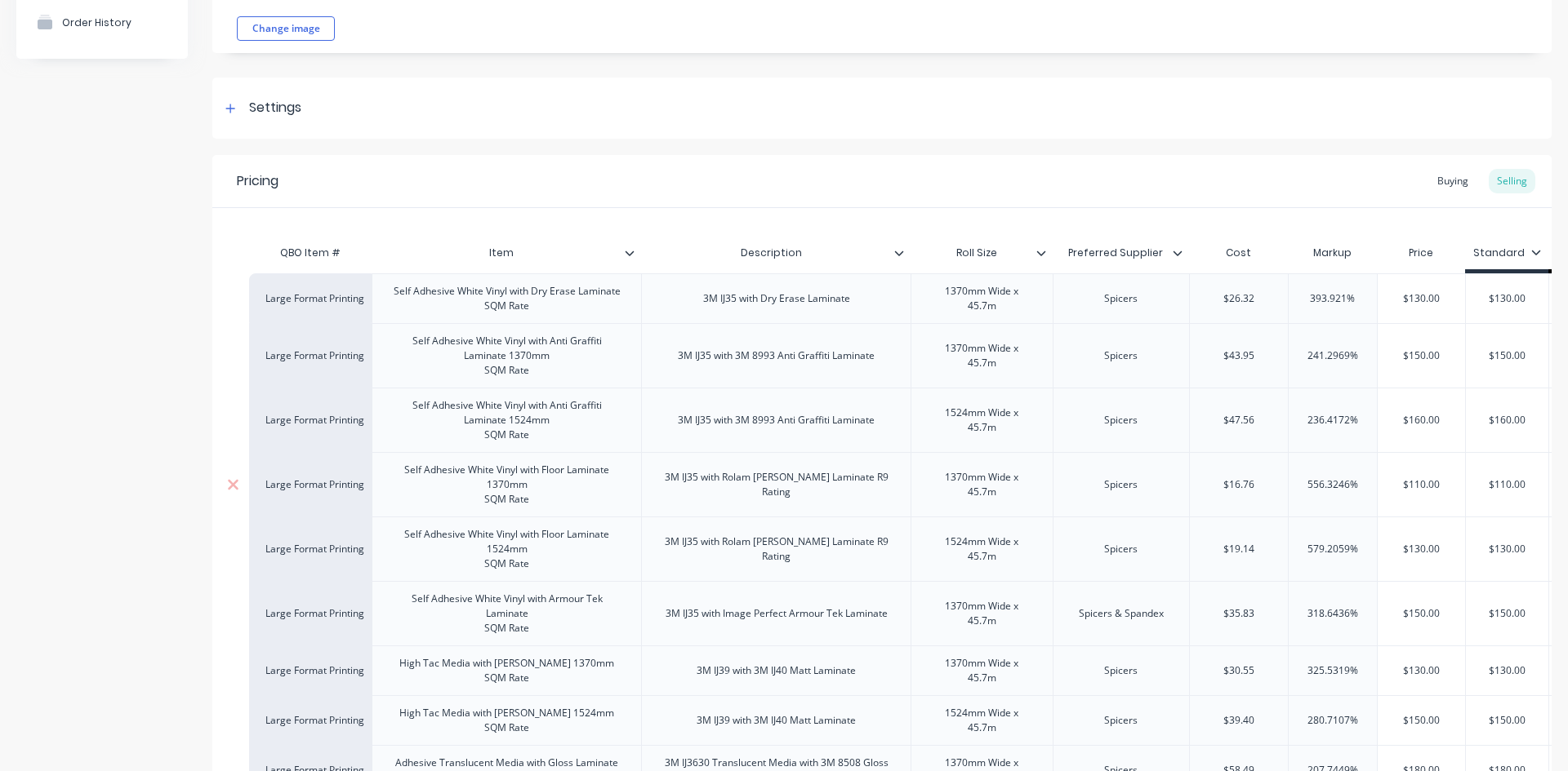
scroll to position [244, 0]
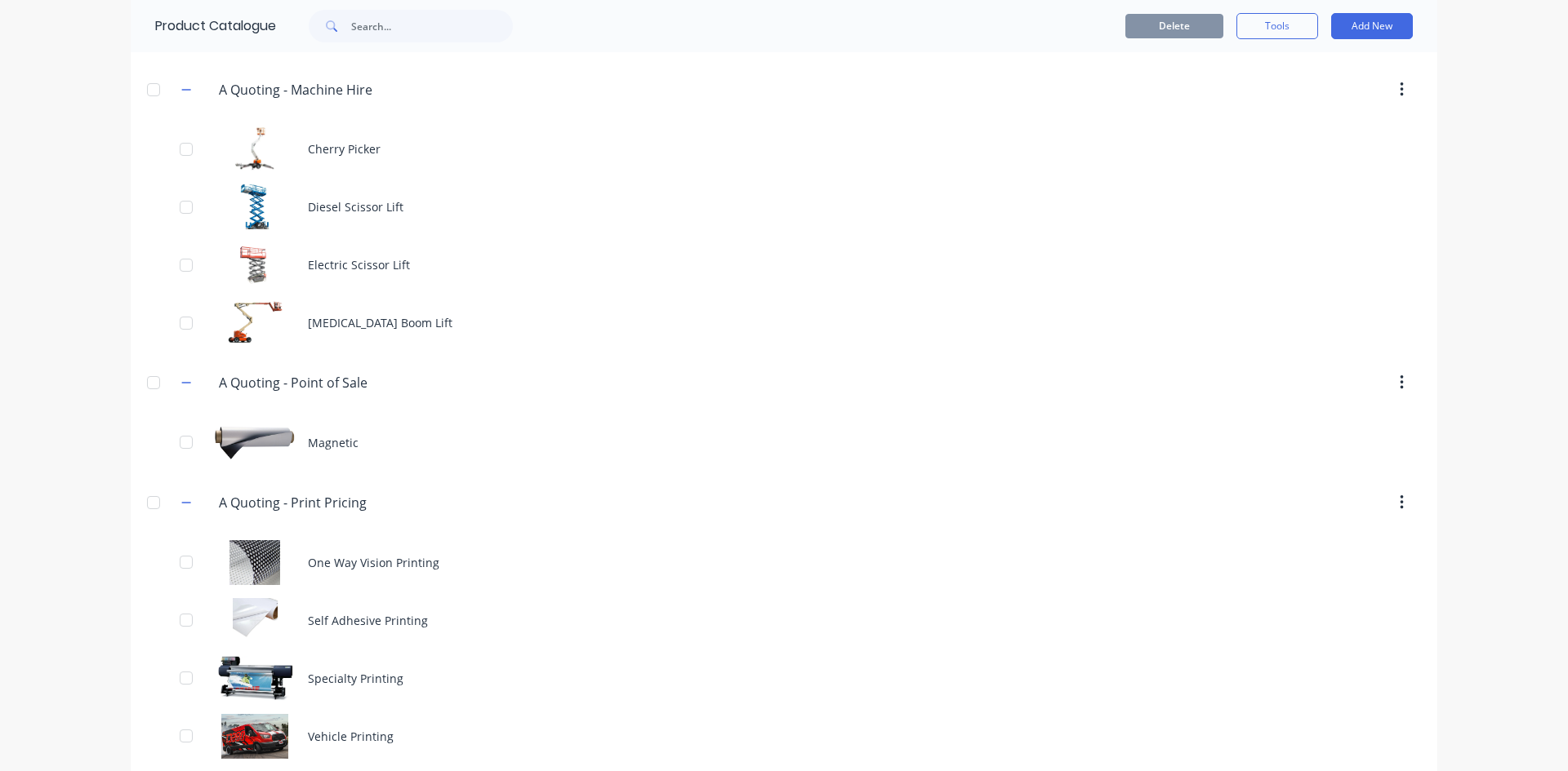
scroll to position [1388, 0]
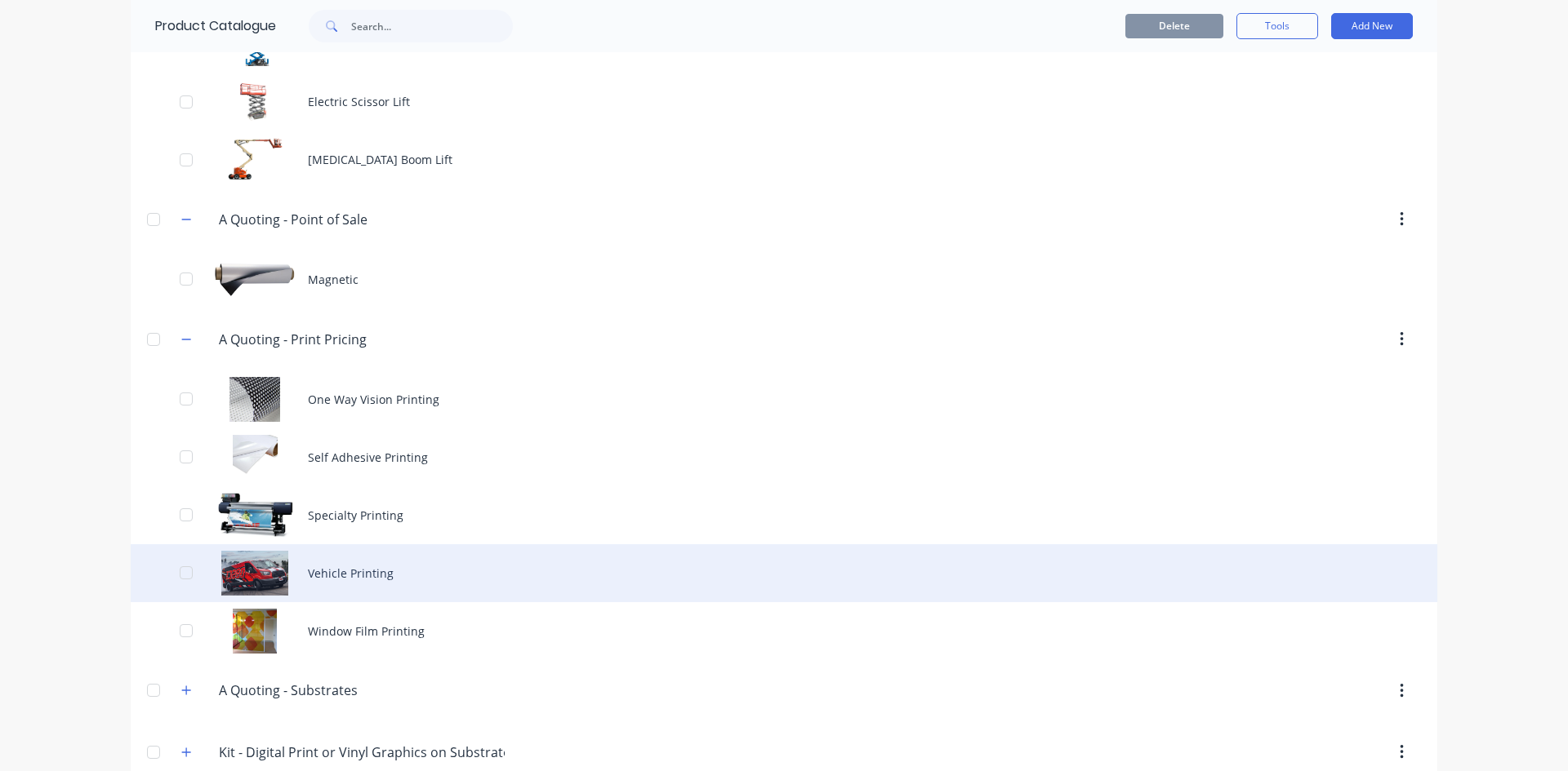
click at [392, 574] on div "Vehicle Printing" at bounding box center [783, 573] width 1306 height 58
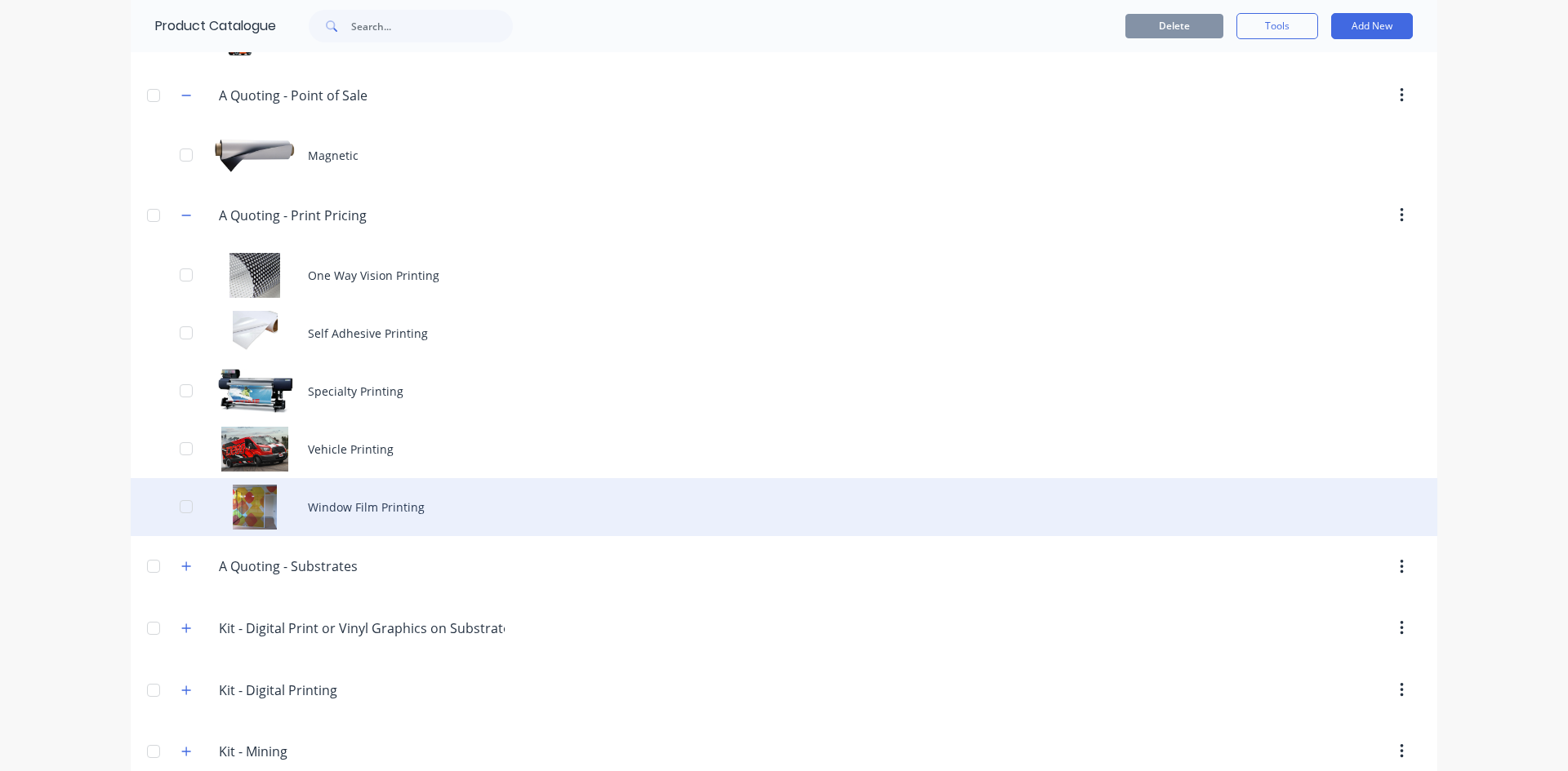
scroll to position [1551, 0]
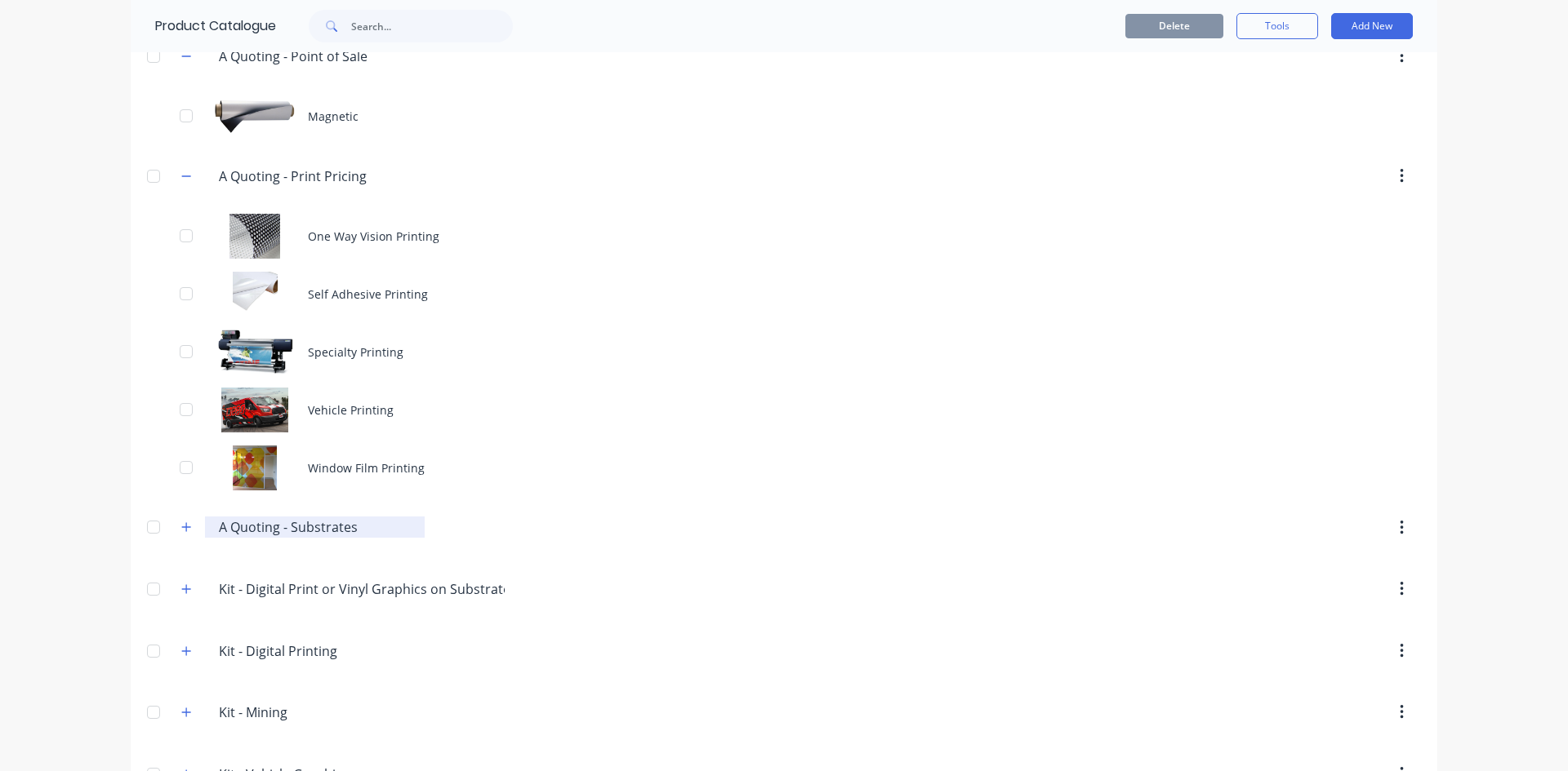
click at [322, 531] on input "A Quoting - Substrates" at bounding box center [315, 527] width 194 height 19
click at [185, 531] on icon "button" at bounding box center [186, 527] width 10 height 11
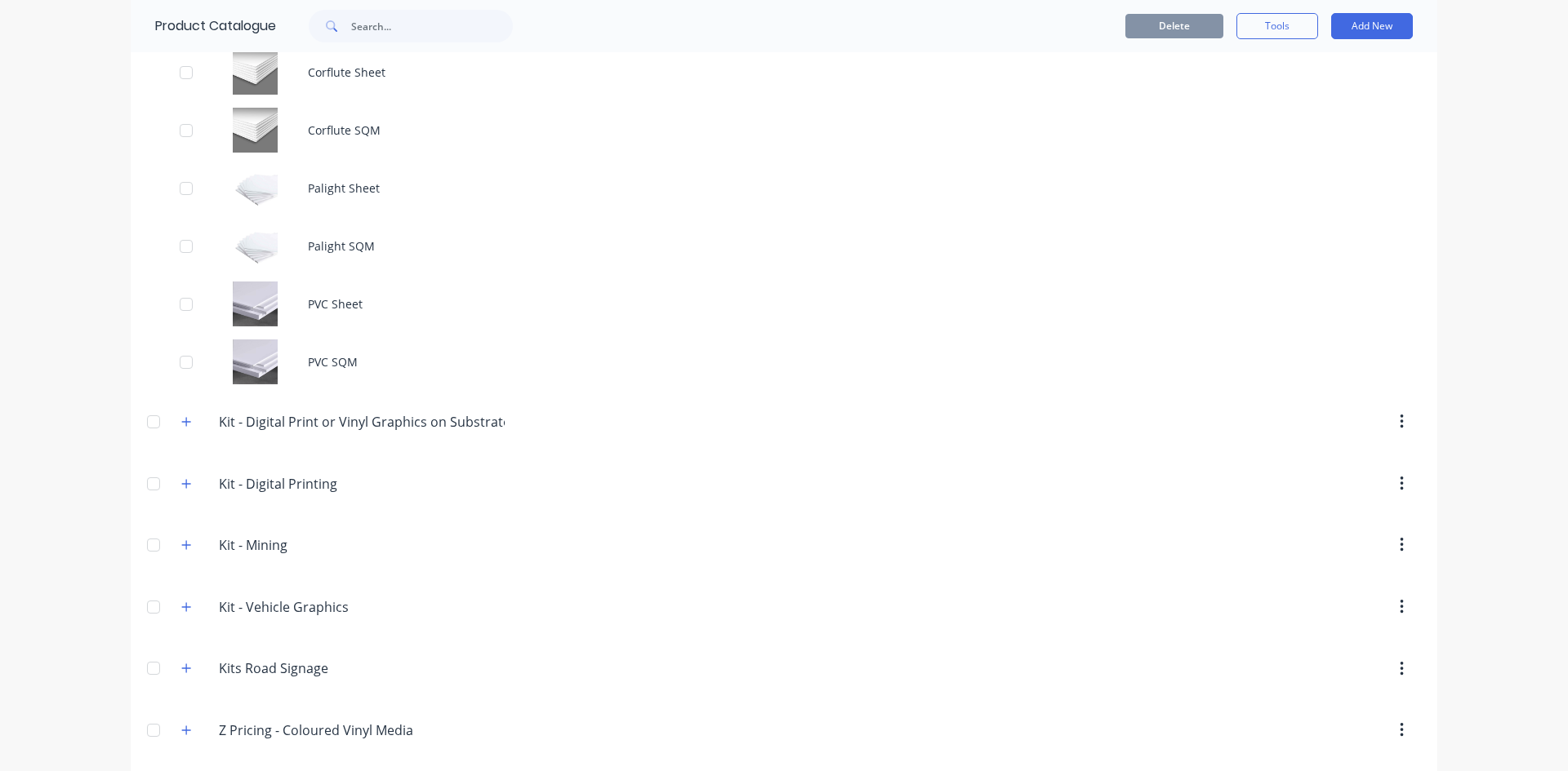
scroll to position [2531, 0]
click at [182, 421] on icon "button" at bounding box center [187, 421] width 9 height 9
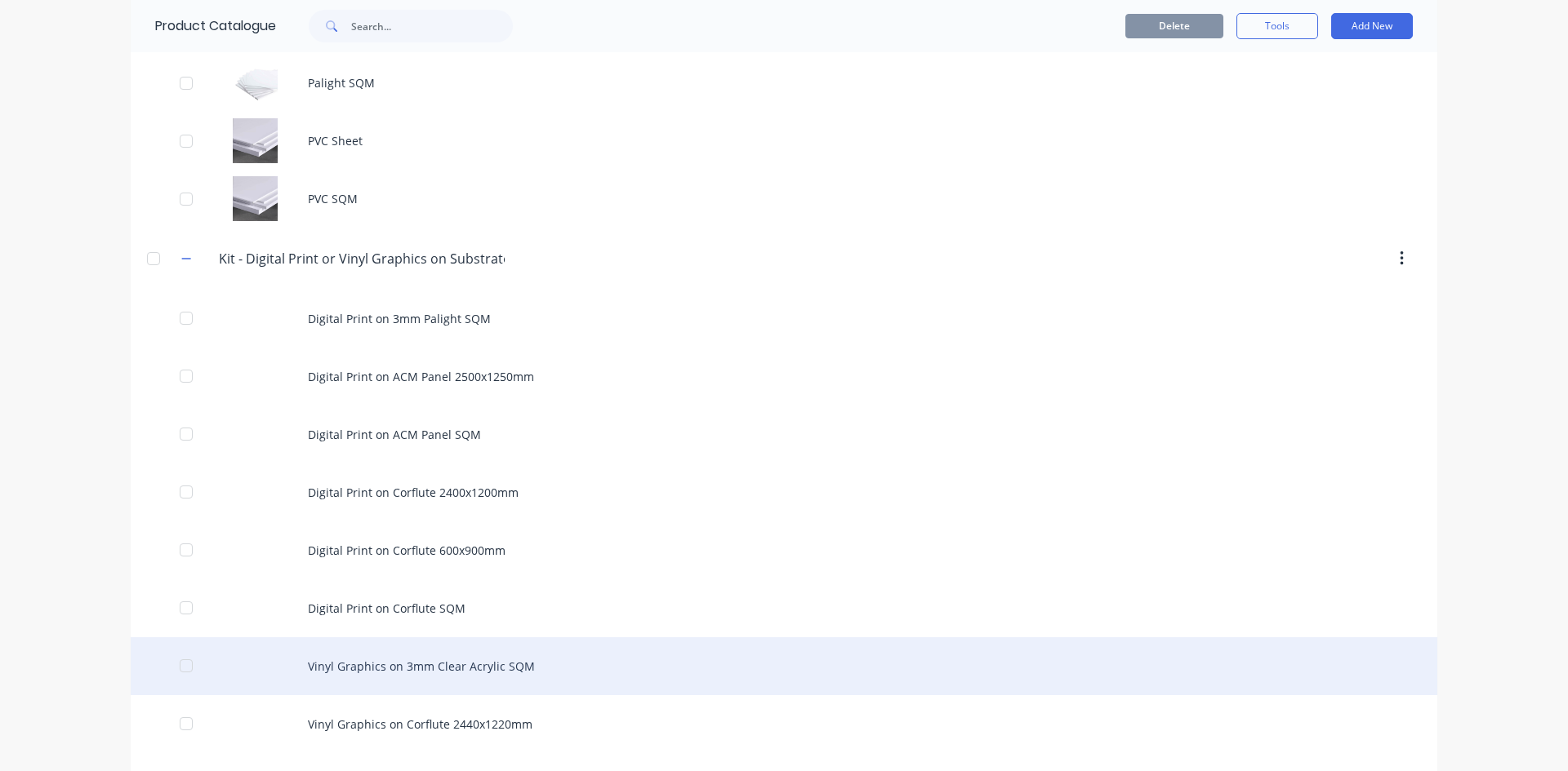
scroll to position [3021, 0]
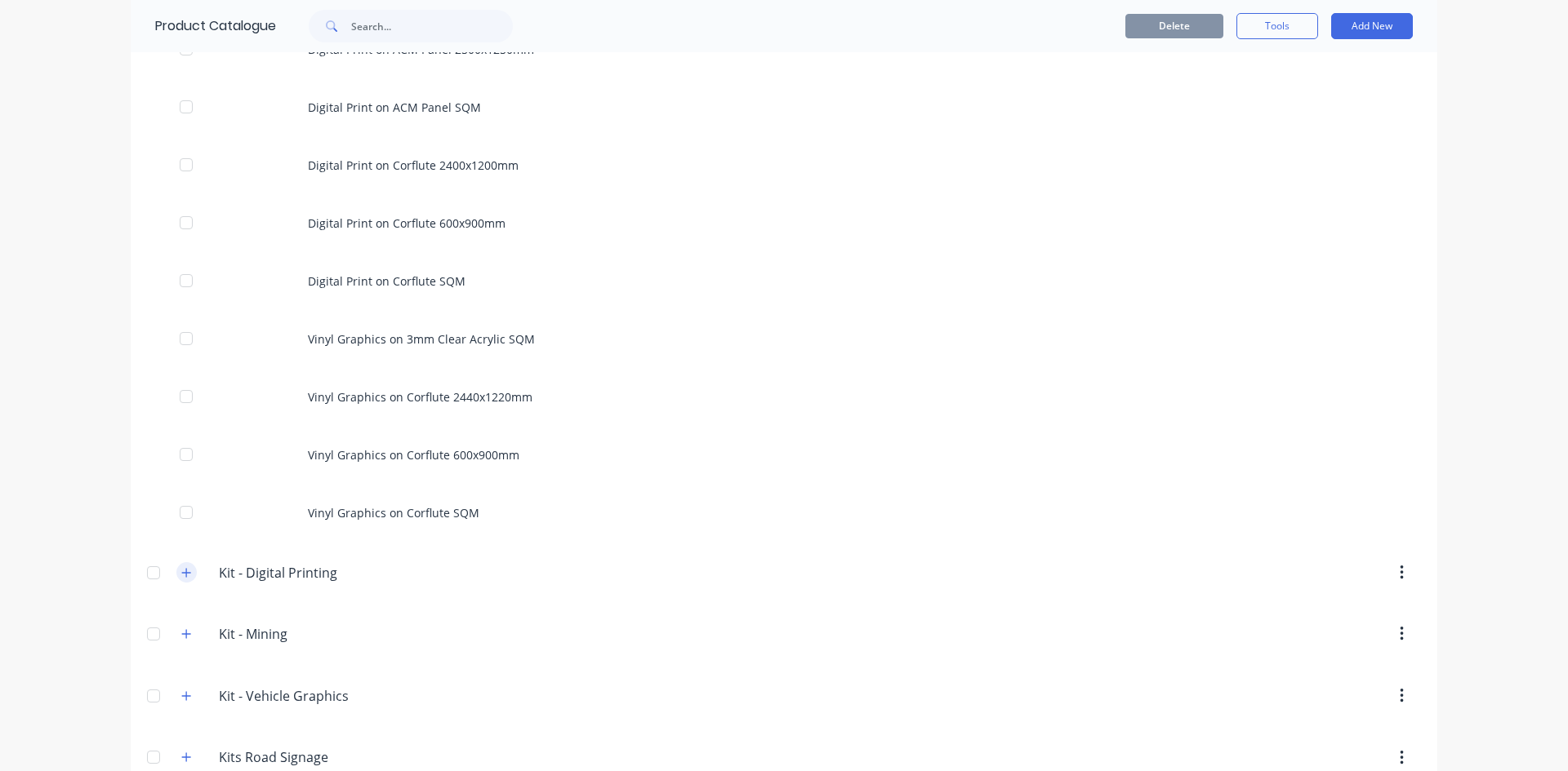
click at [183, 569] on icon "button" at bounding box center [186, 573] width 10 height 11
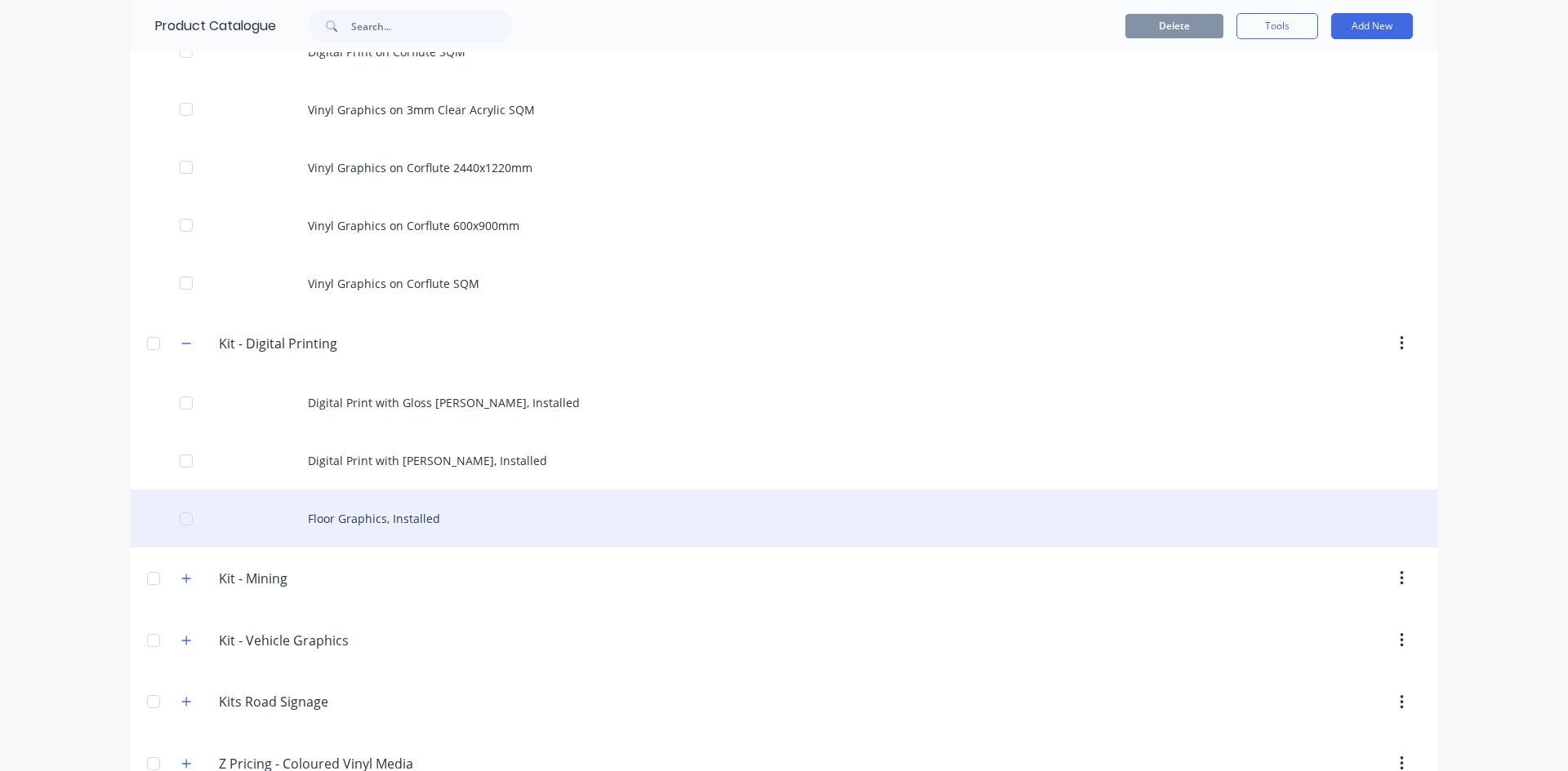
scroll to position [3347, 0]
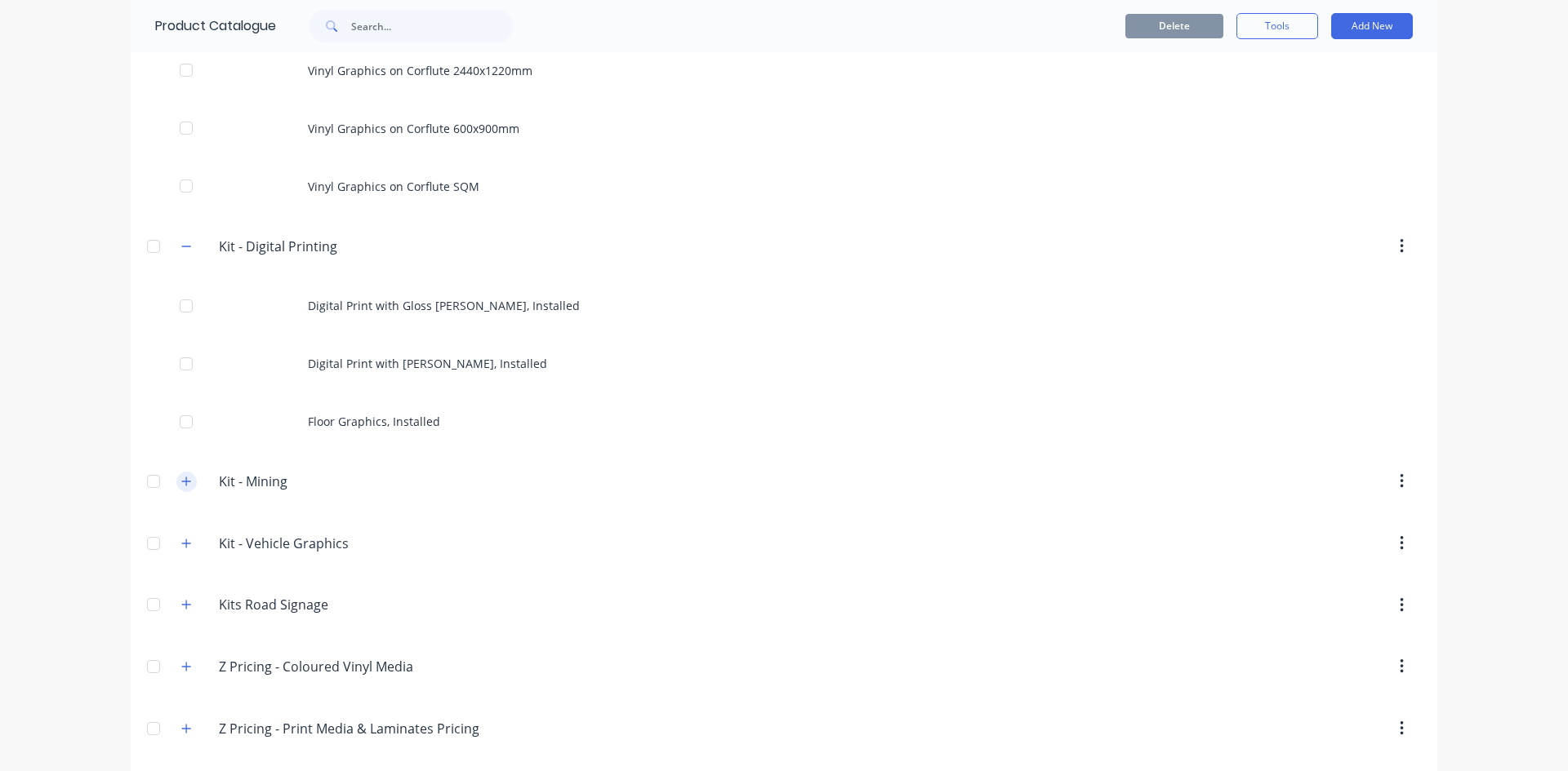
click at [182, 485] on icon "button" at bounding box center [187, 482] width 9 height 9
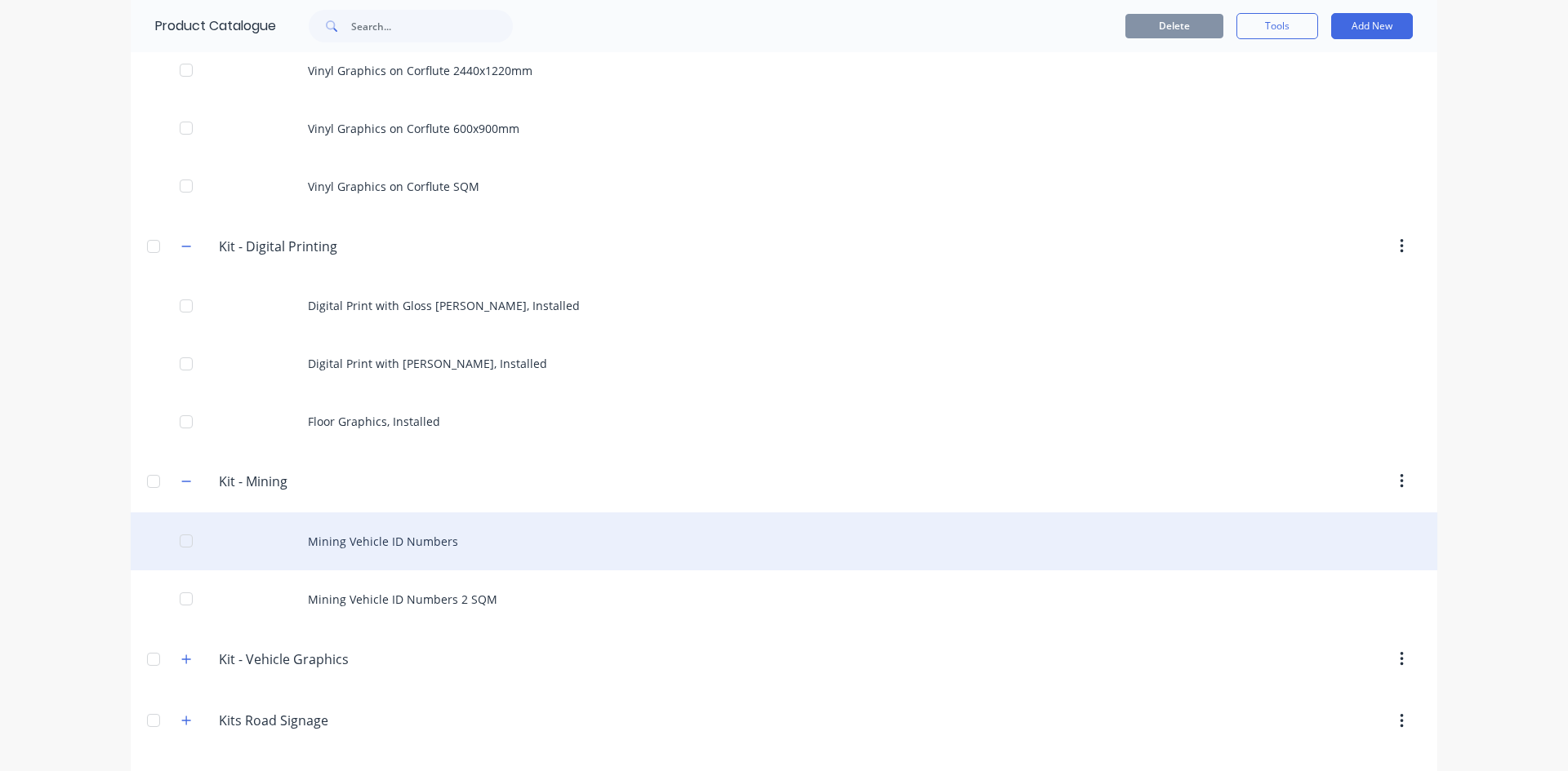
scroll to position [3429, 0]
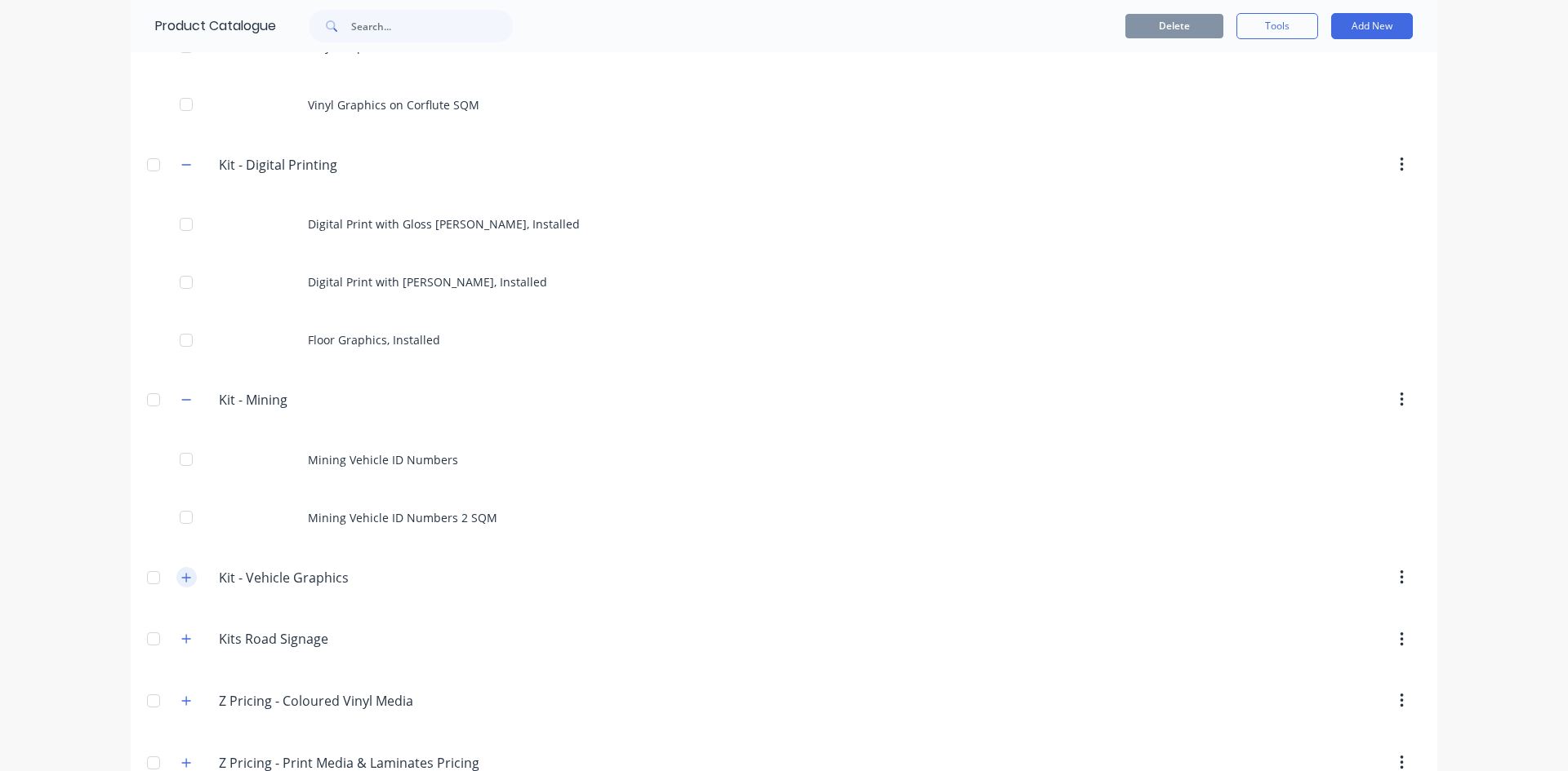
click at [181, 580] on icon "button" at bounding box center [186, 578] width 10 height 11
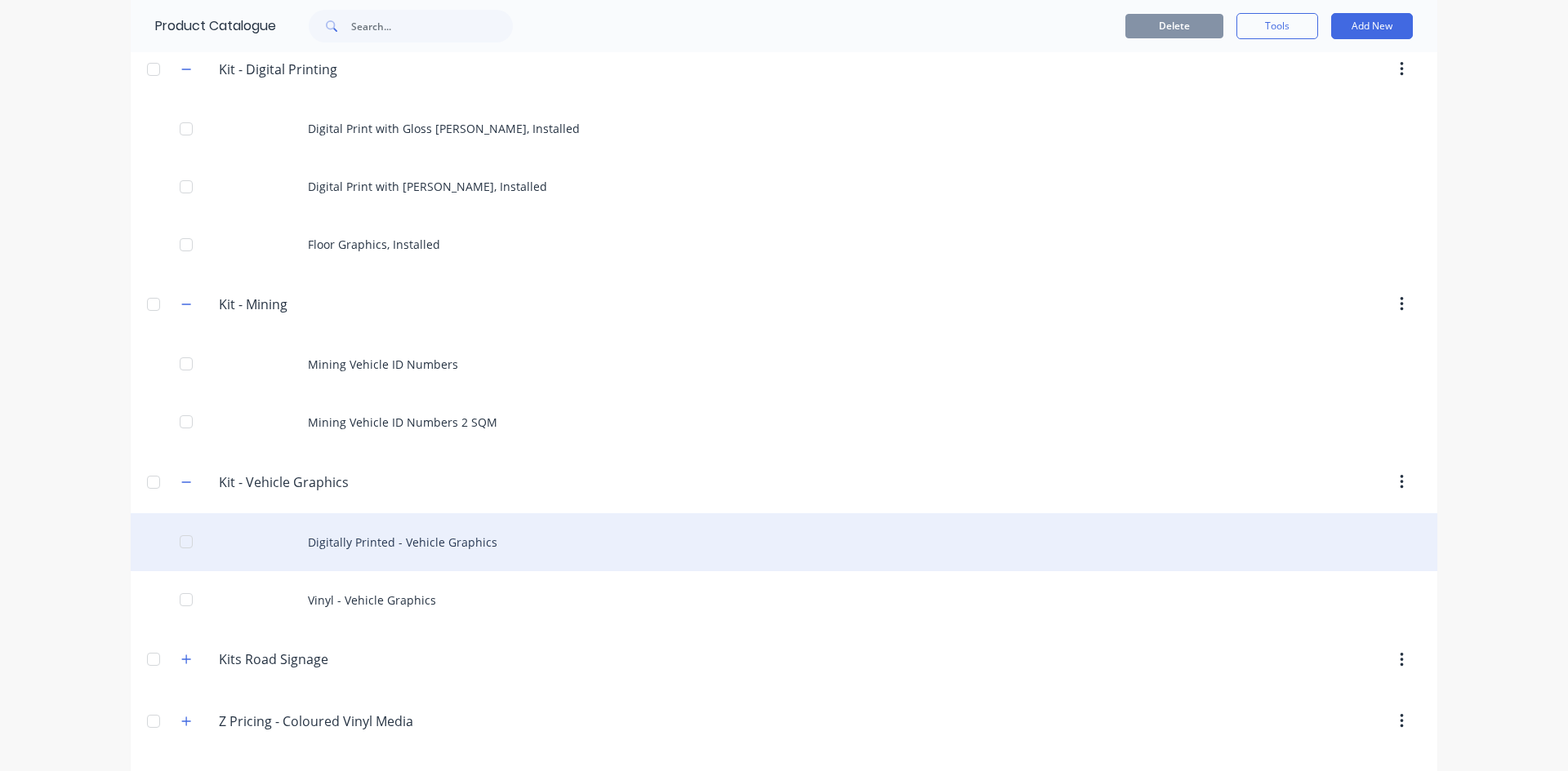
scroll to position [3673, 0]
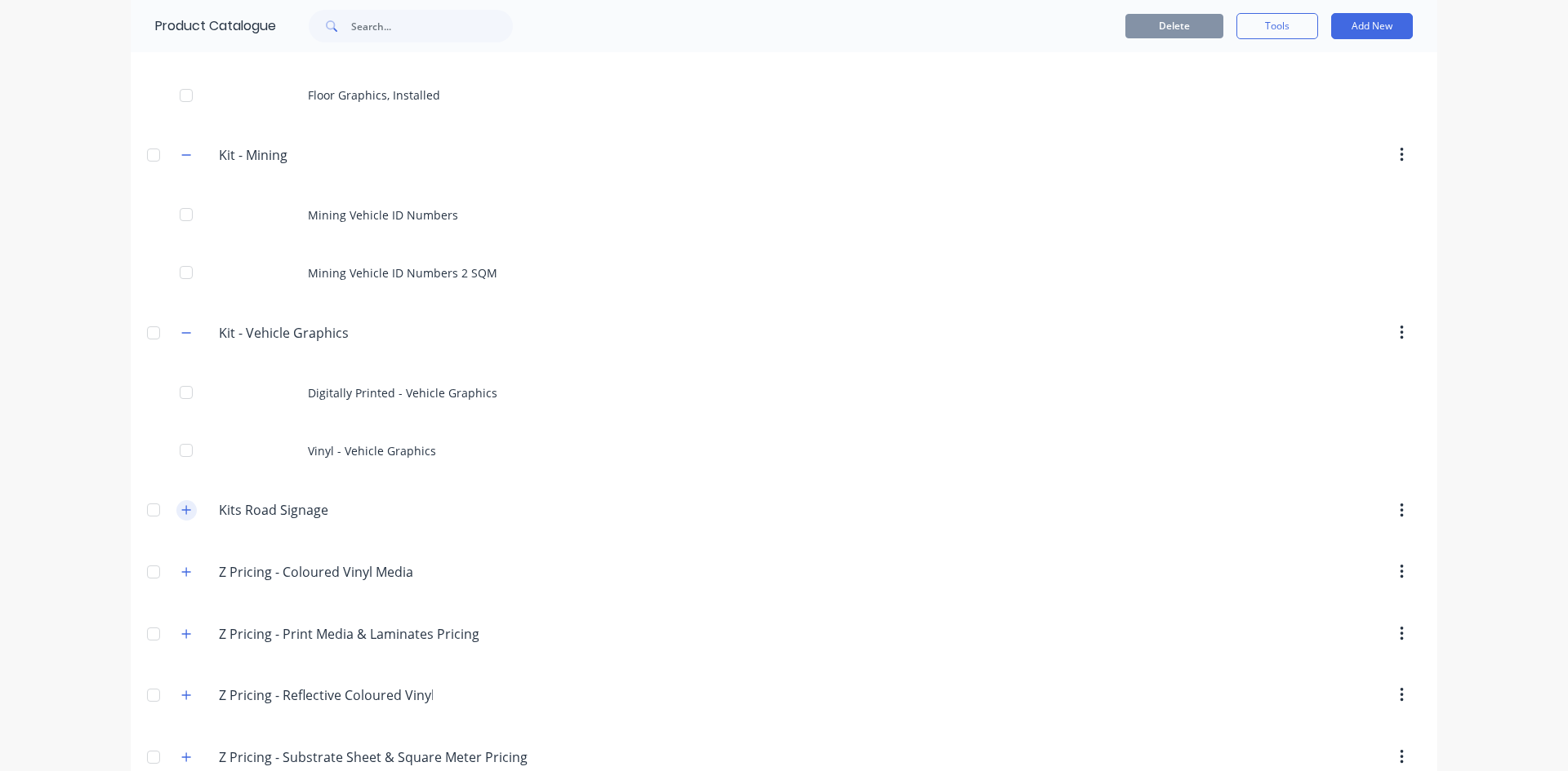
click at [181, 508] on icon "button" at bounding box center [186, 510] width 10 height 11
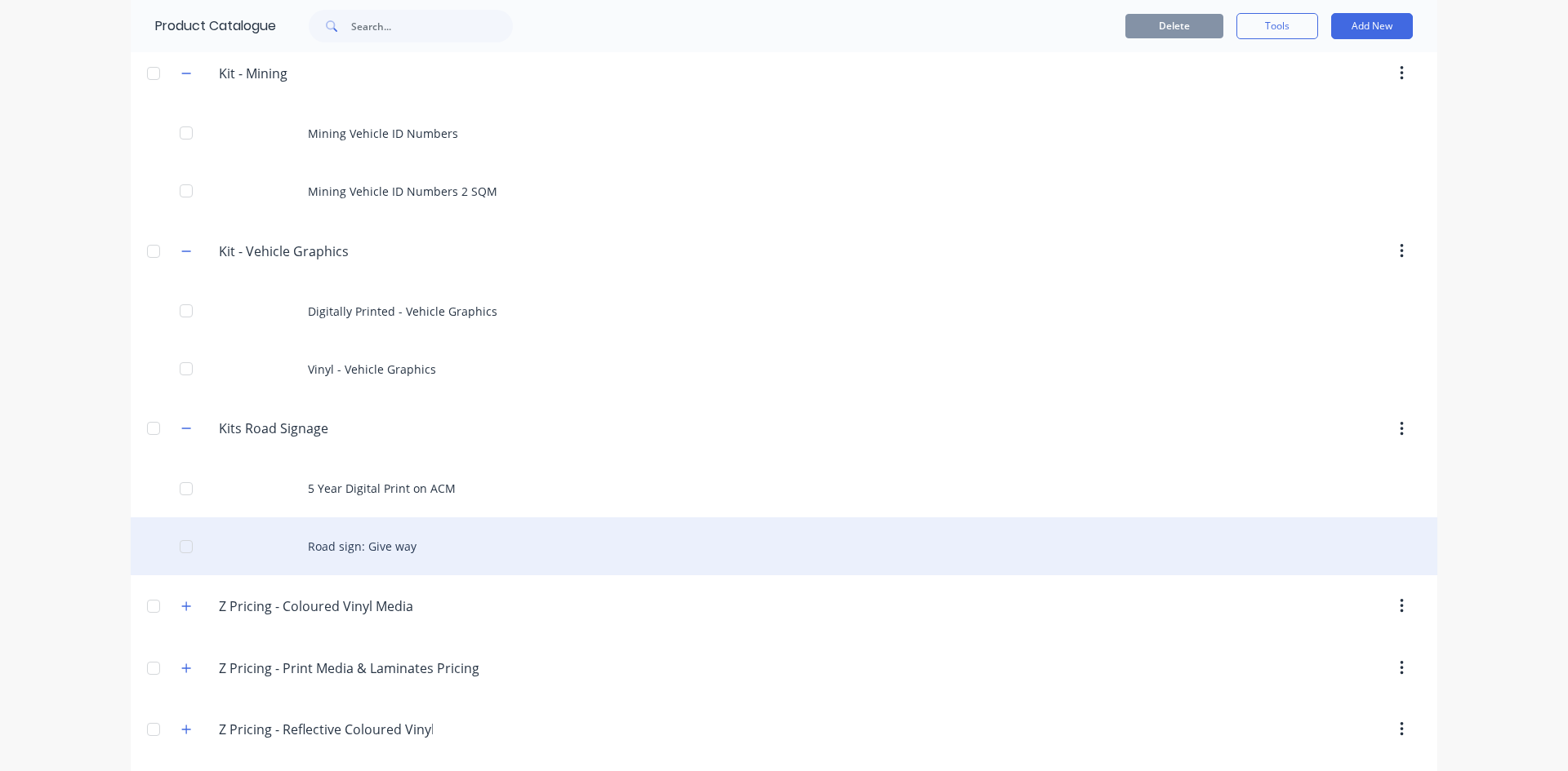
scroll to position [3837, 0]
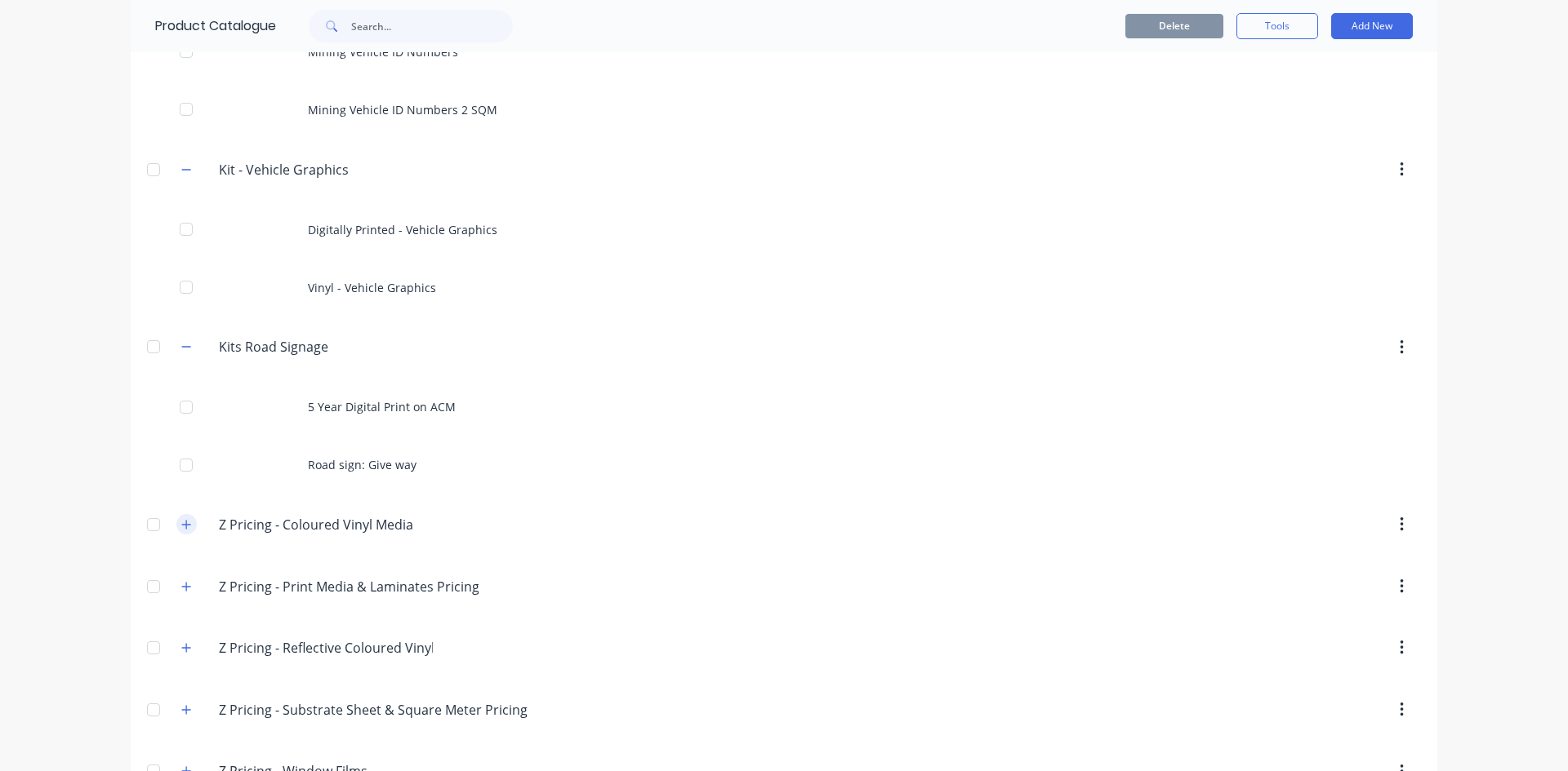
click at [180, 531] on button "button" at bounding box center [187, 525] width 20 height 20
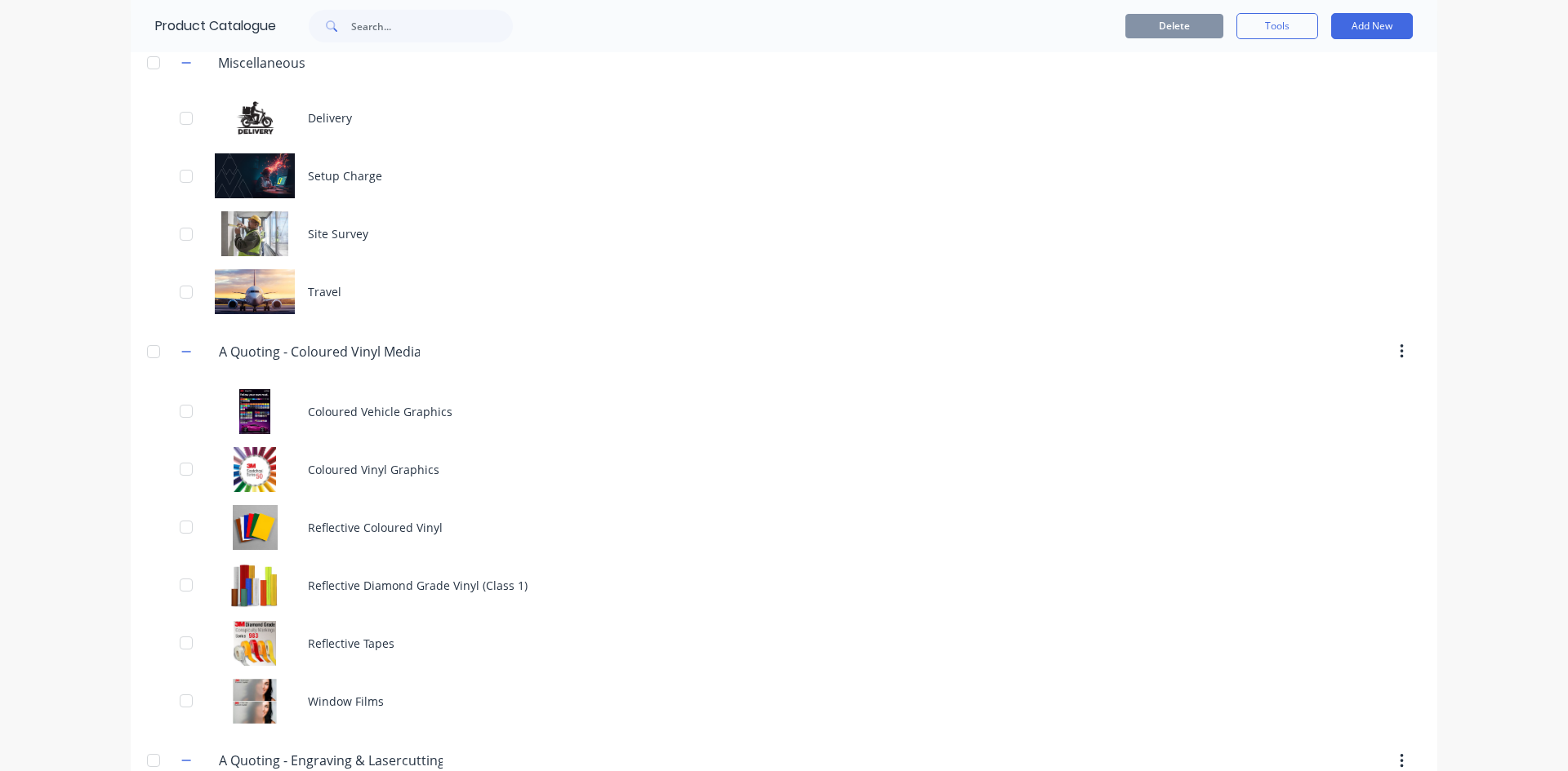
scroll to position [0, 0]
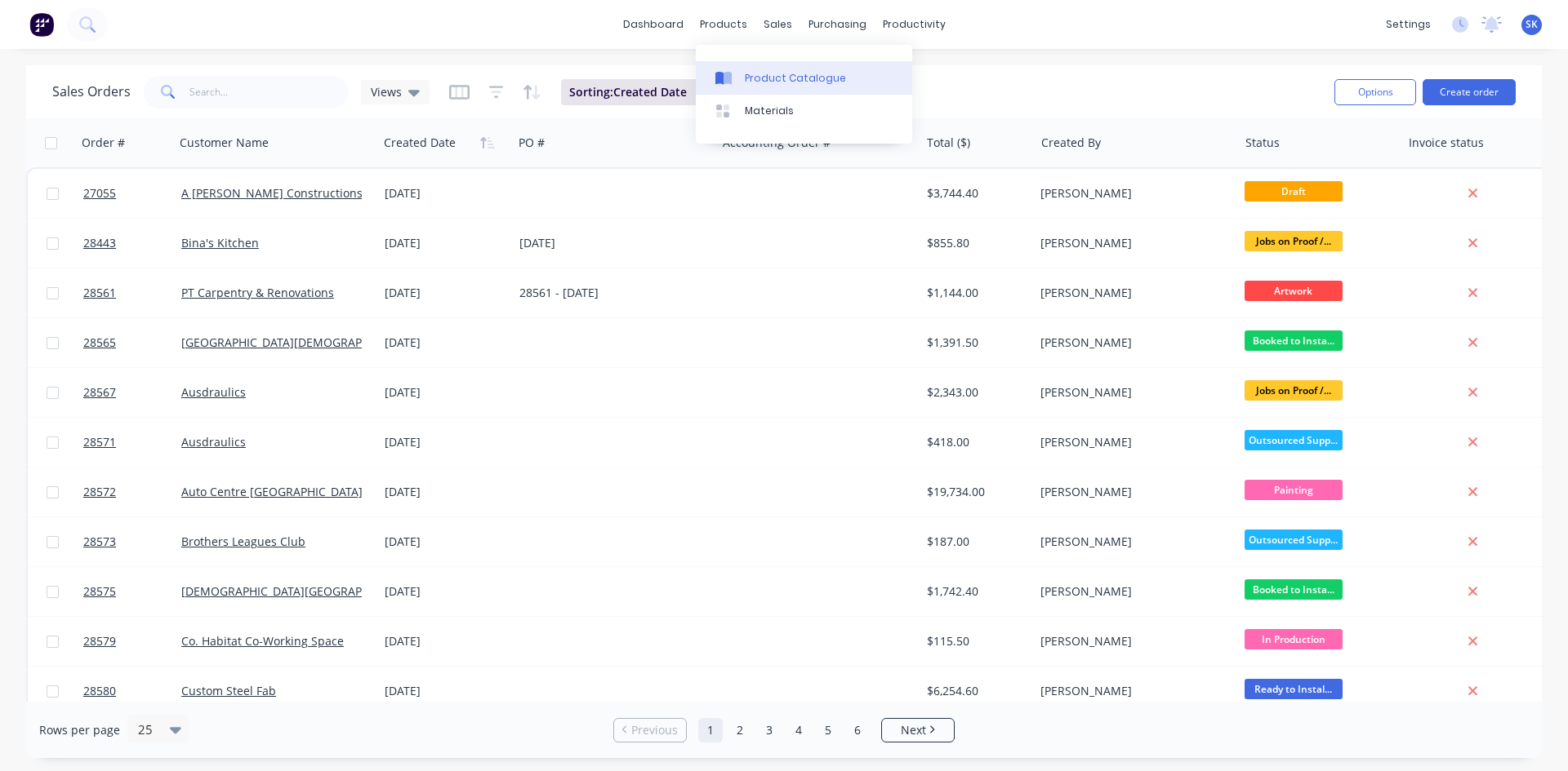
click at [774, 75] on div "Product Catalogue" at bounding box center [795, 78] width 101 height 15
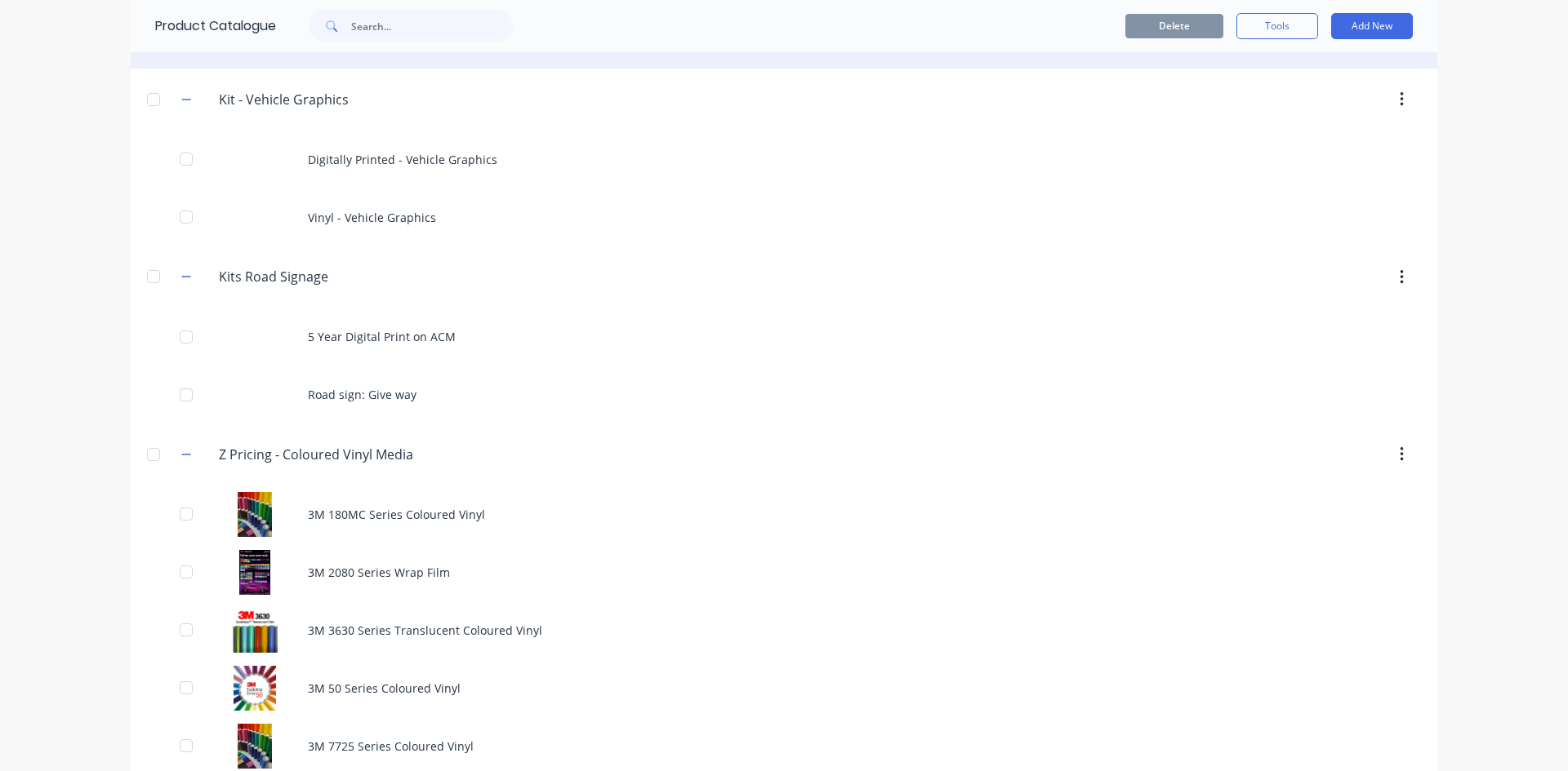
scroll to position [4232, 0]
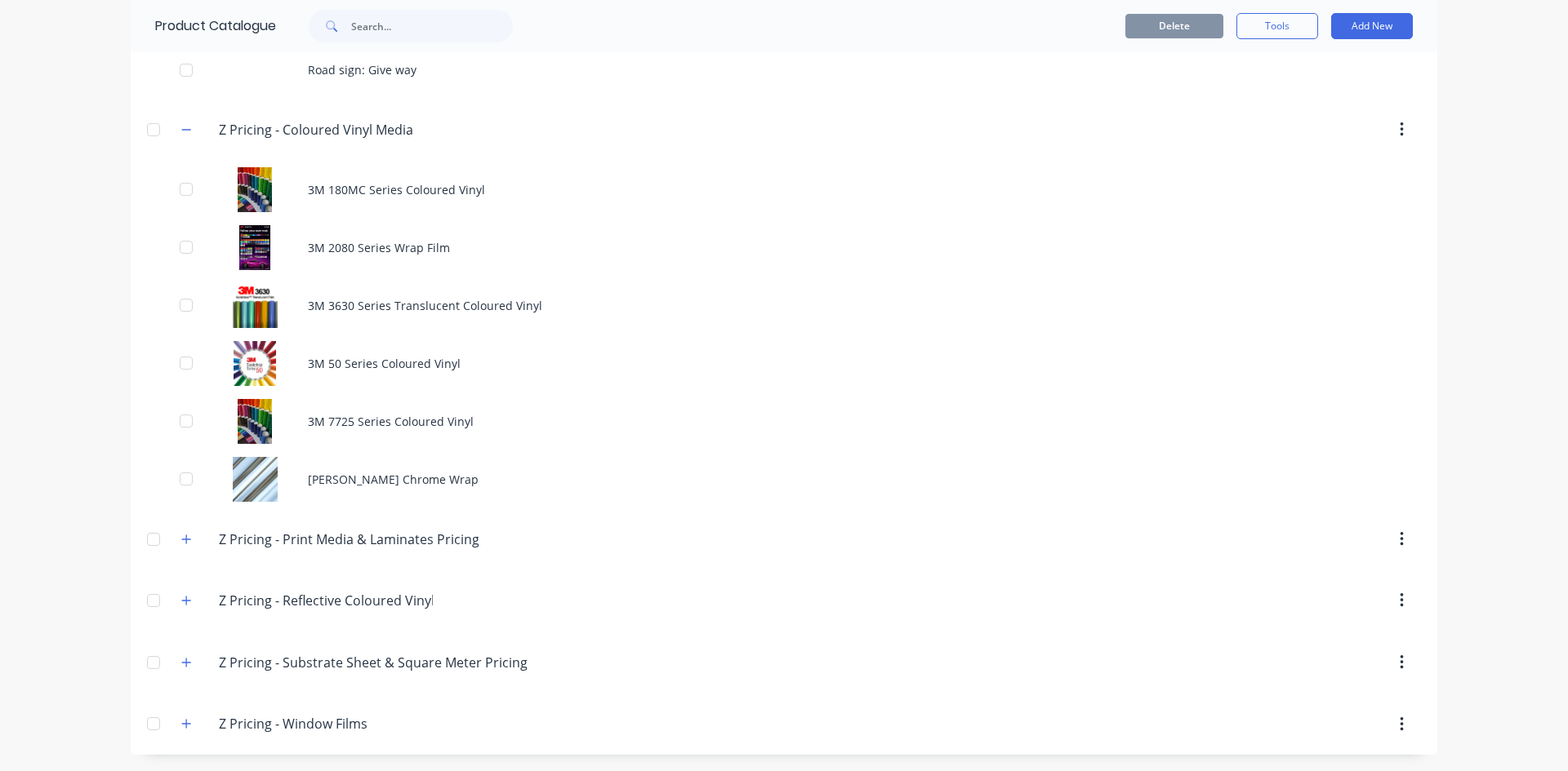
click at [1398, 547] on button "button" at bounding box center [1402, 539] width 39 height 29
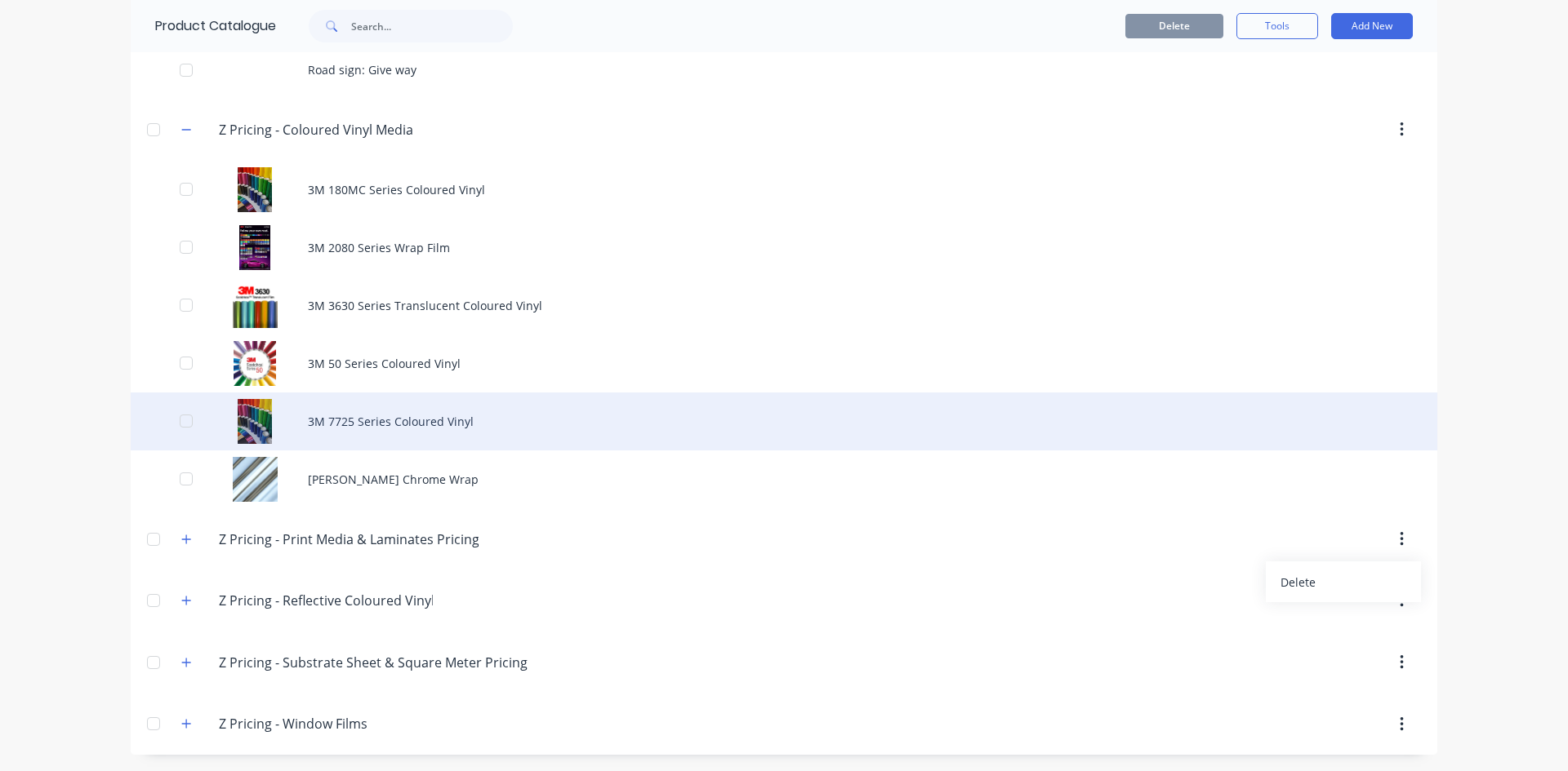
click at [379, 413] on div "3M 7725 Series Coloured Vinyl" at bounding box center [783, 421] width 1306 height 58
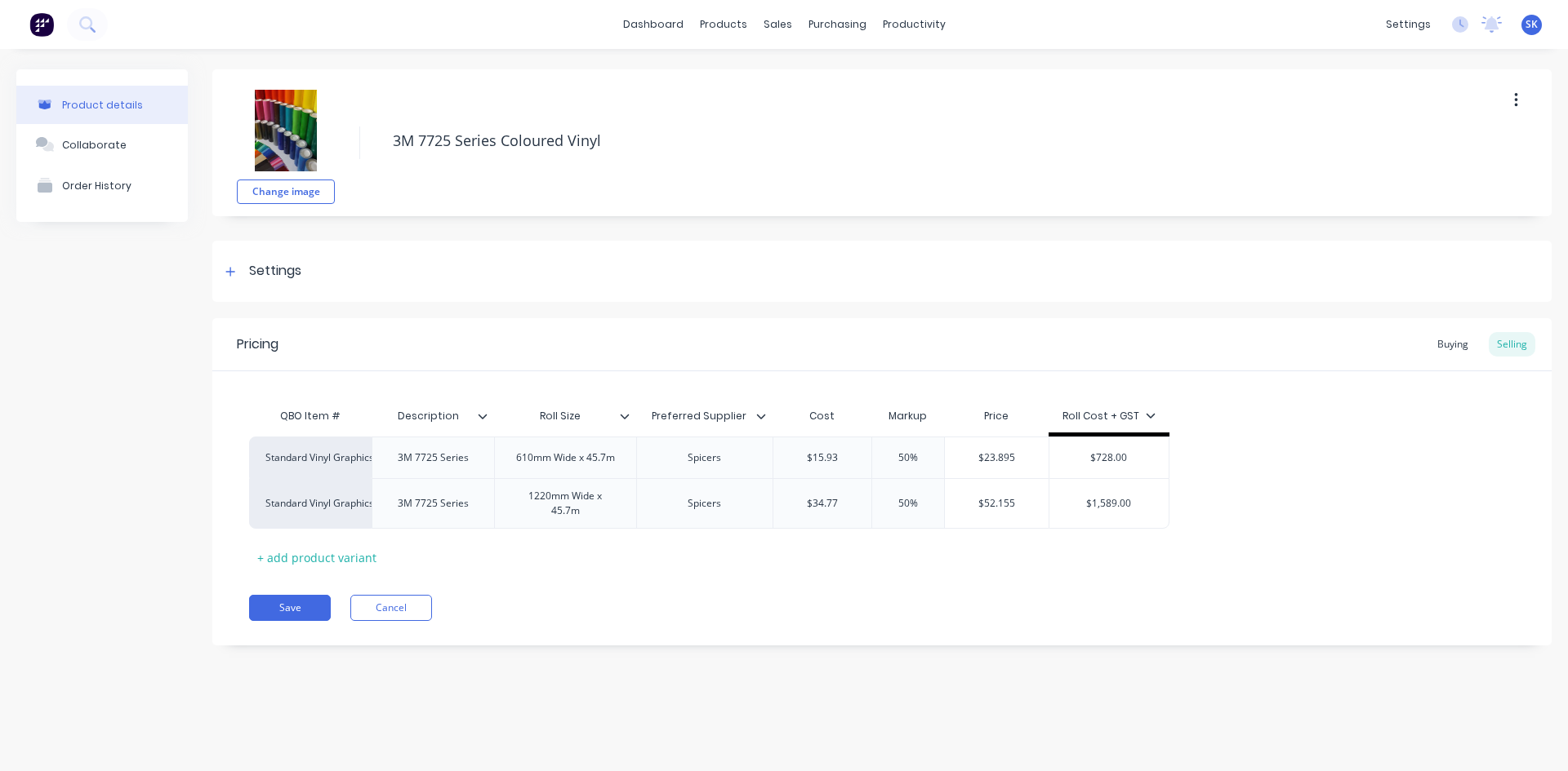
type textarea "x"
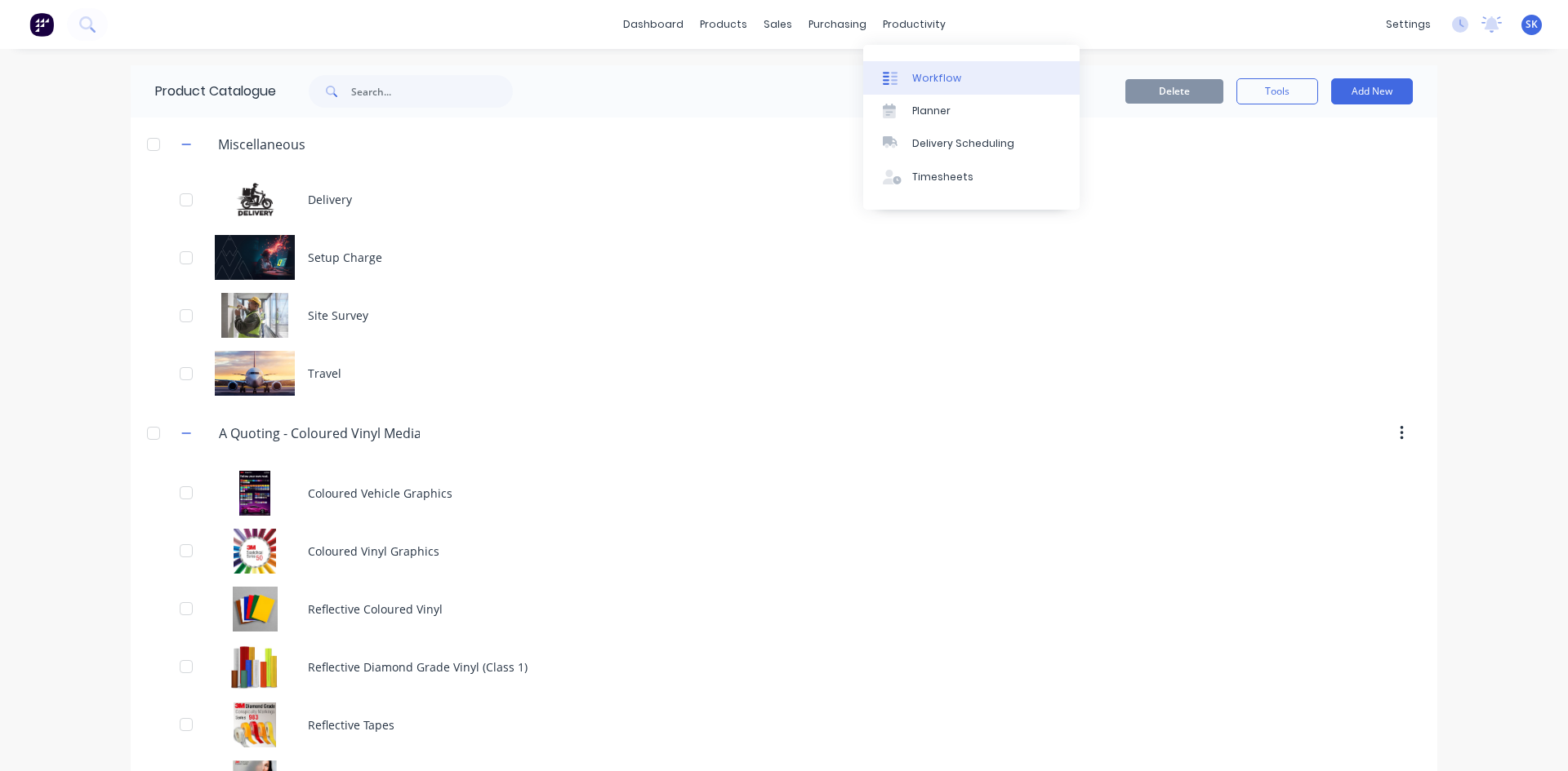
click at [935, 76] on div "Workflow" at bounding box center [936, 78] width 49 height 15
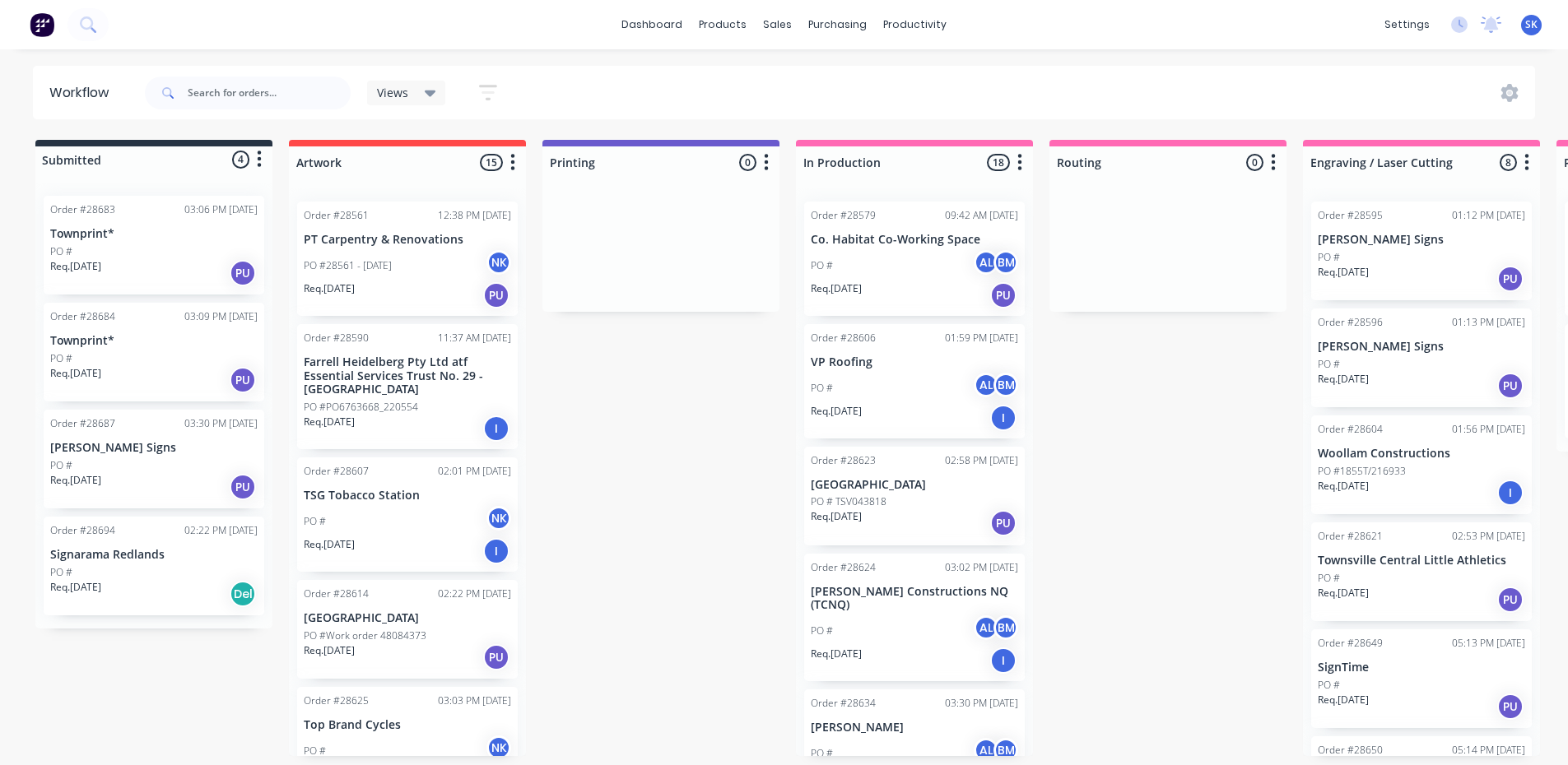
click at [240, 276] on div "PU" at bounding box center [243, 273] width 26 height 26
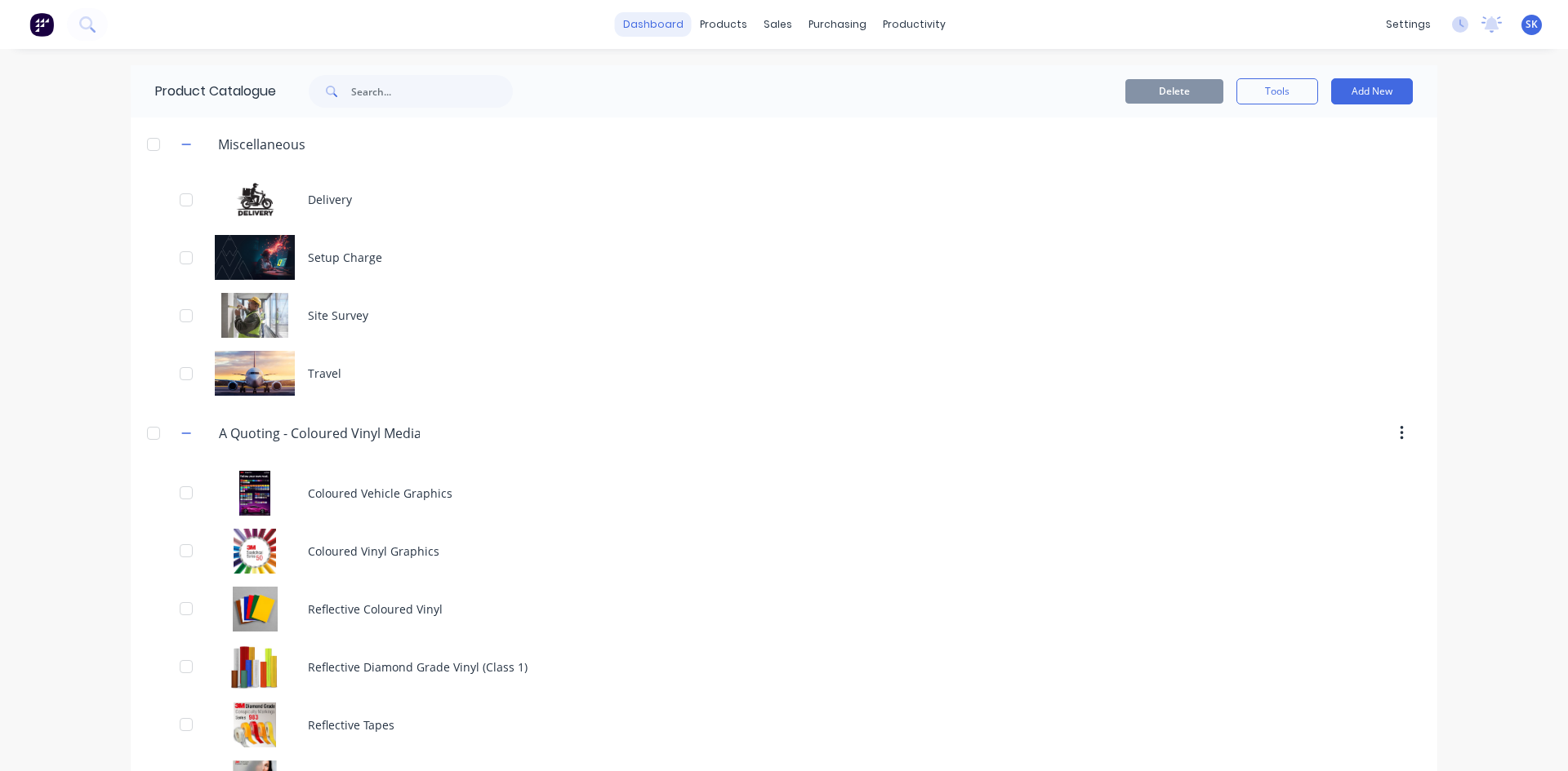
click at [644, 30] on link "dashboard" at bounding box center [653, 24] width 76 height 25
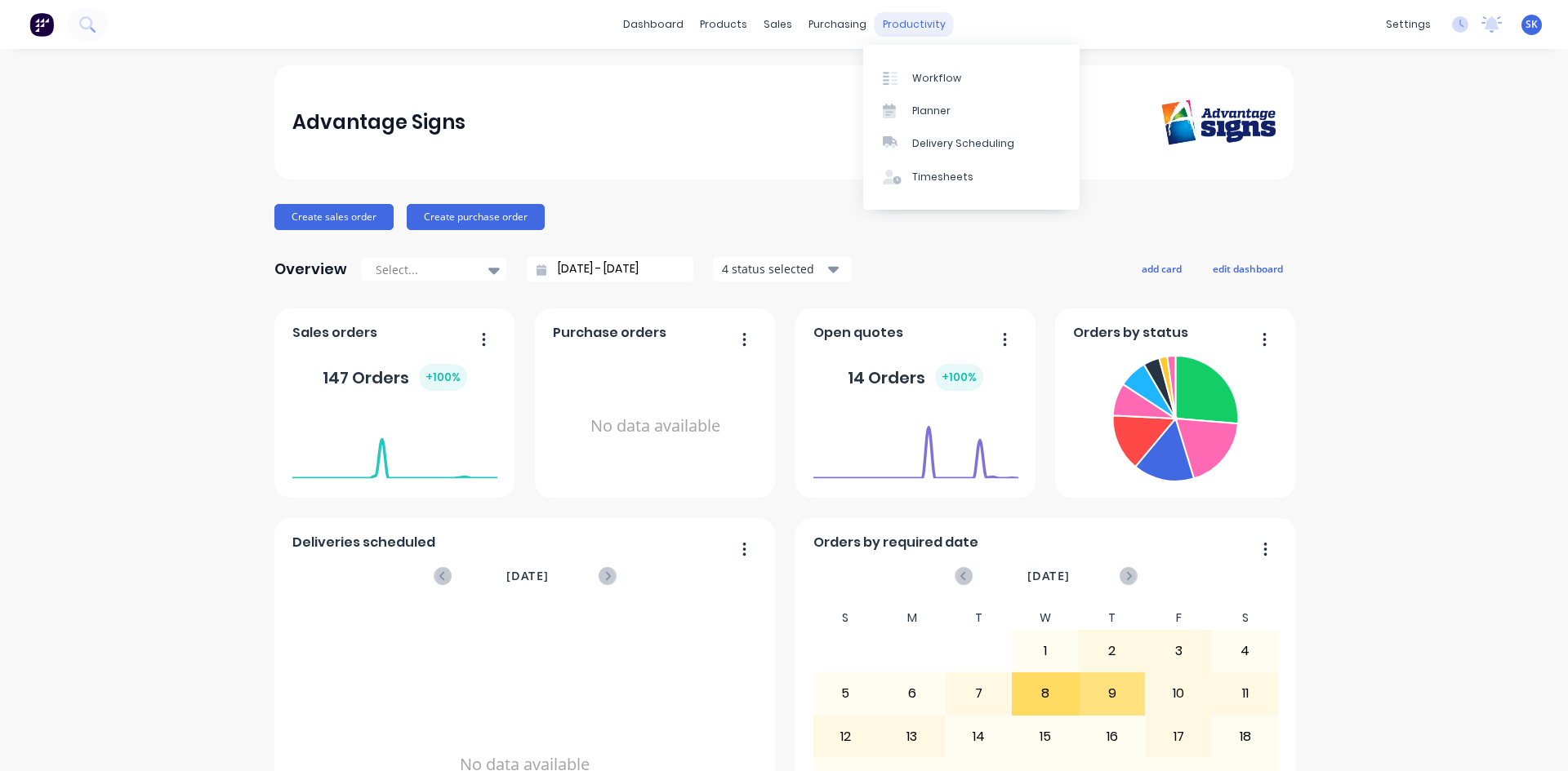
click at [895, 25] on div "productivity" at bounding box center [914, 24] width 79 height 25
click at [873, 75] on div "Purchase Orders" at bounding box center [883, 78] width 86 height 15
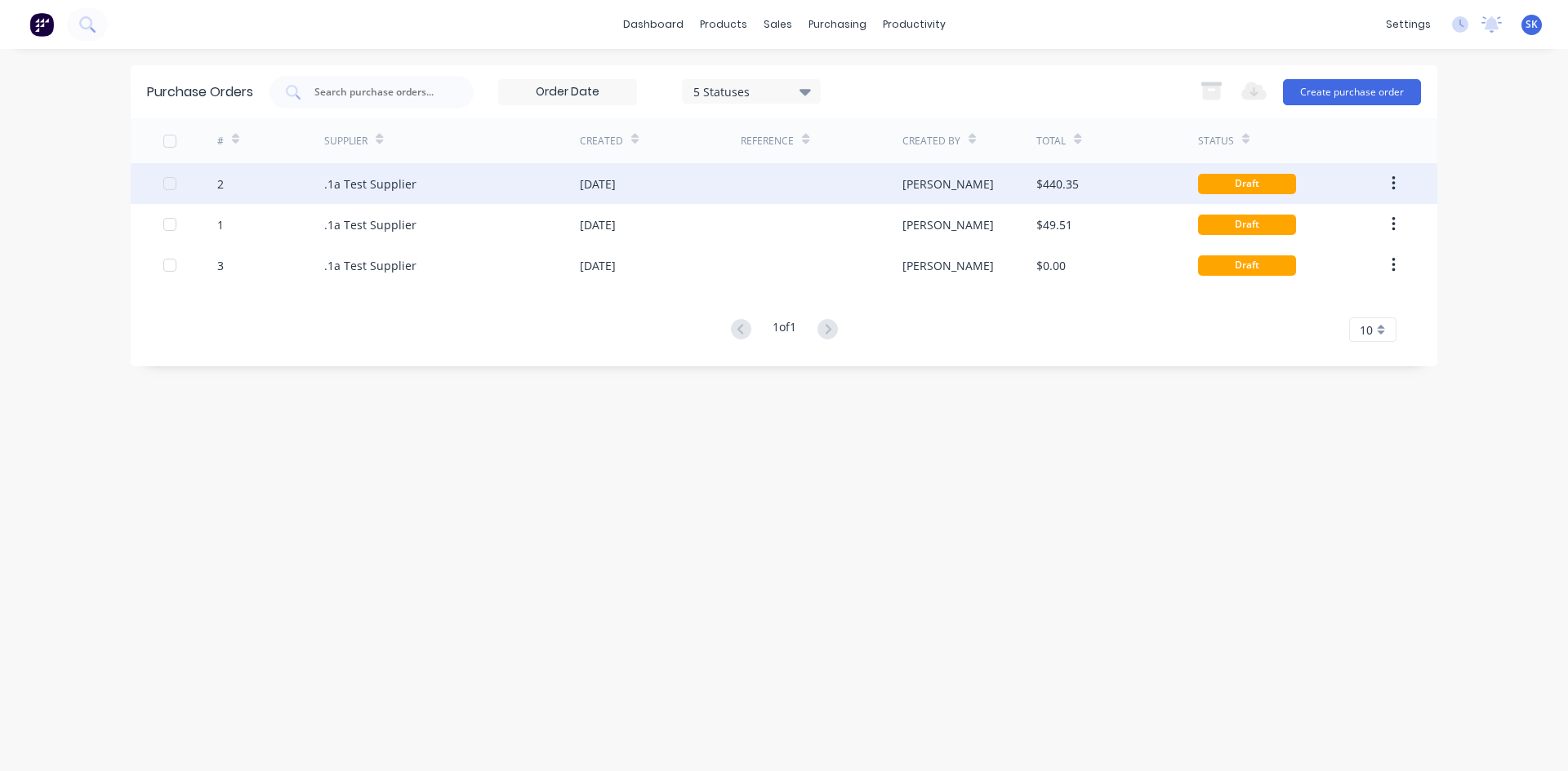
click at [386, 192] on div ".1a Test Supplier" at bounding box center [370, 184] width 92 height 17
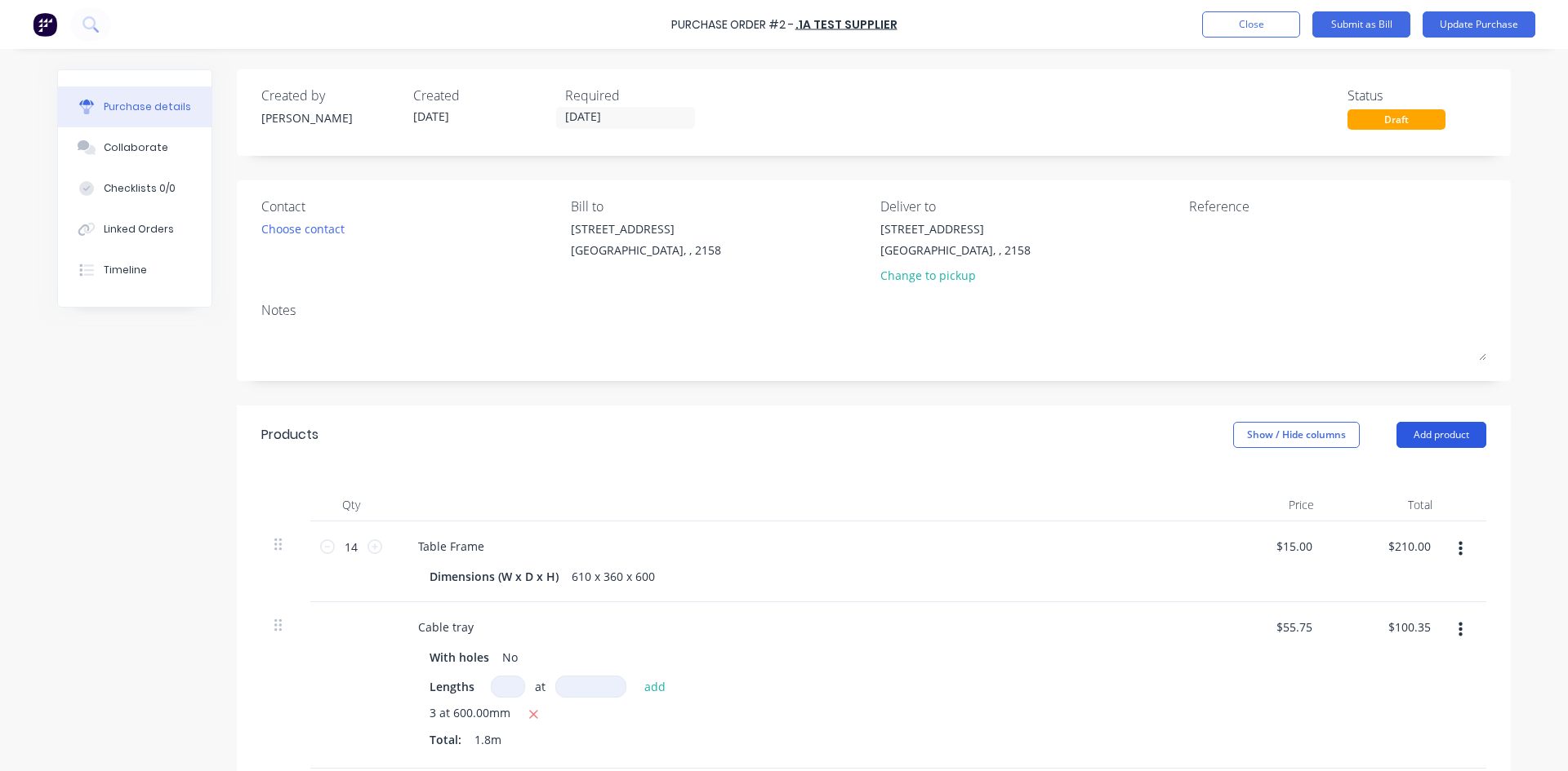
click at [1446, 437] on button "Add product" at bounding box center [1441, 435] width 90 height 26
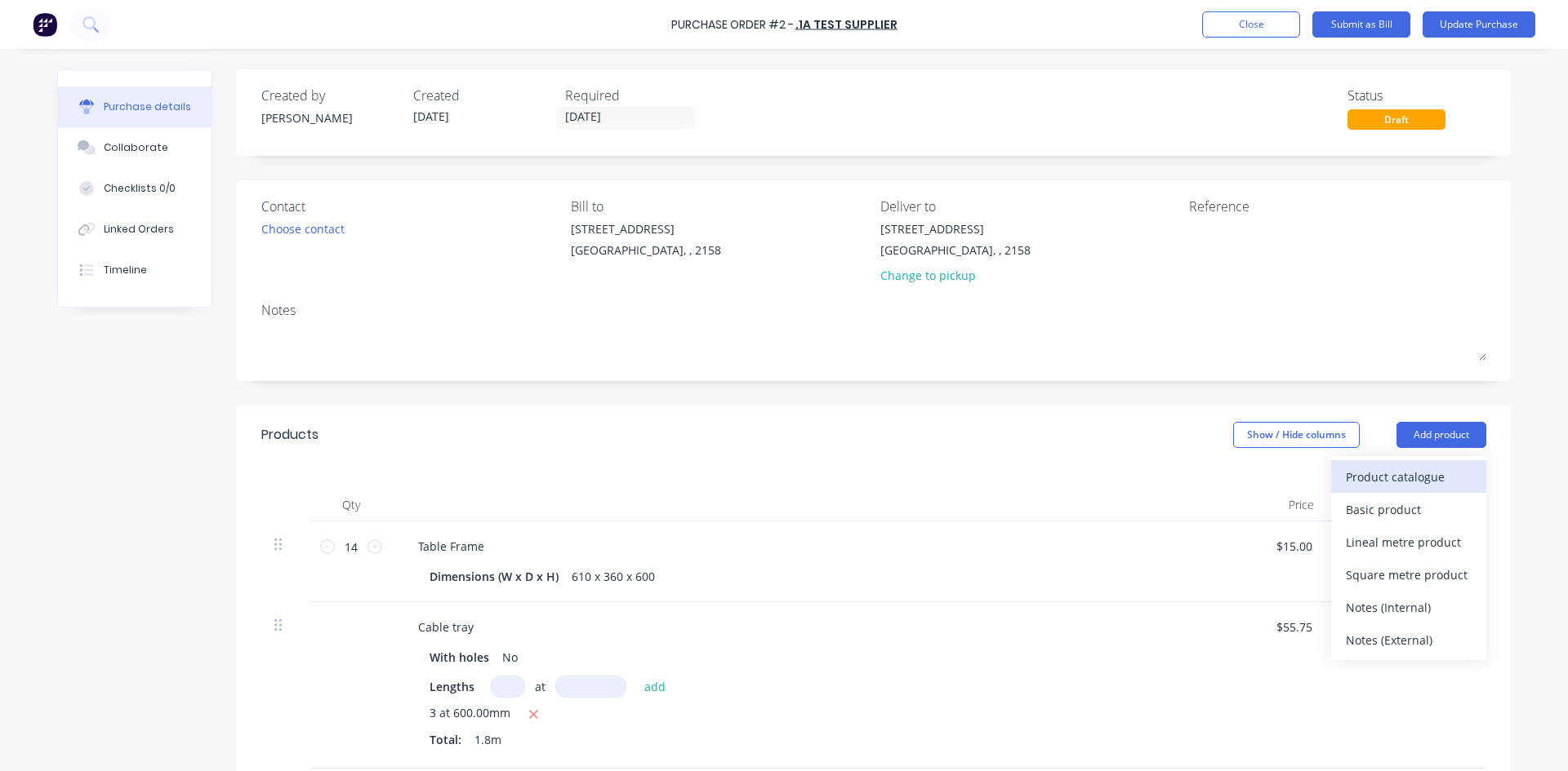
click at [1395, 479] on div "Product catalogue" at bounding box center [1408, 477] width 126 height 24
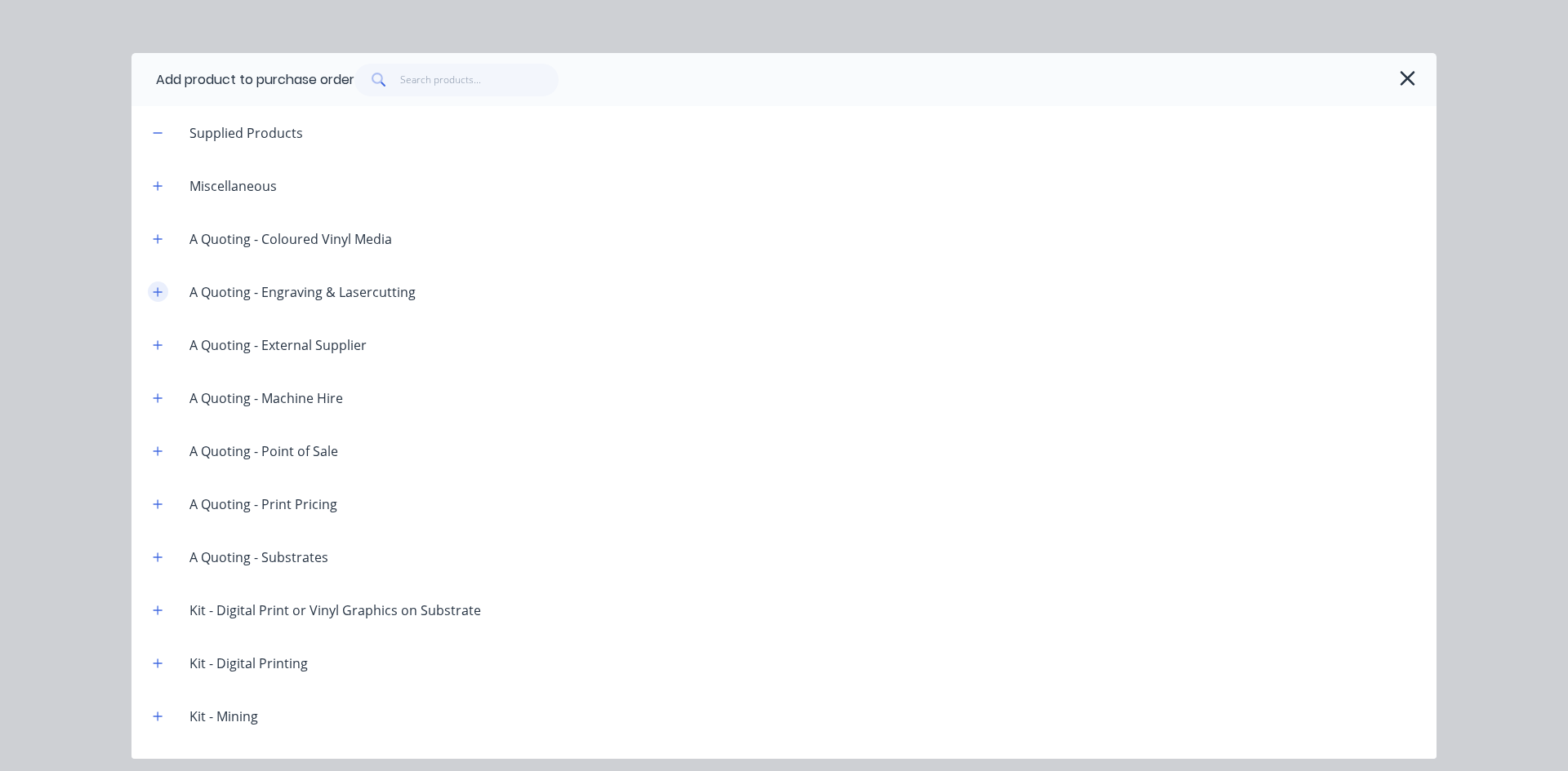
click at [157, 297] on icon "button" at bounding box center [157, 292] width 10 height 11
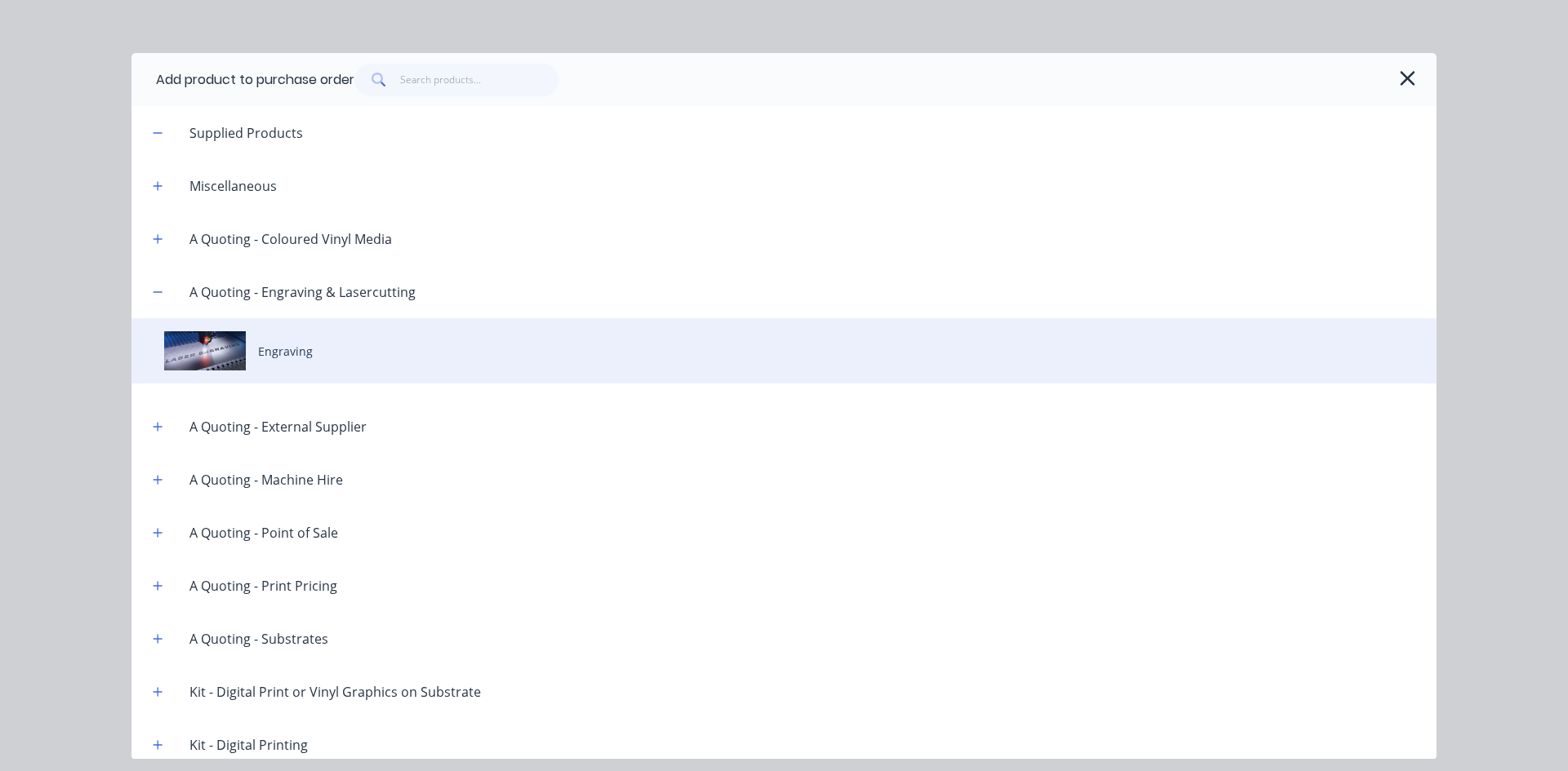
click at [290, 343] on div "Engraving" at bounding box center [783, 350] width 1304 height 65
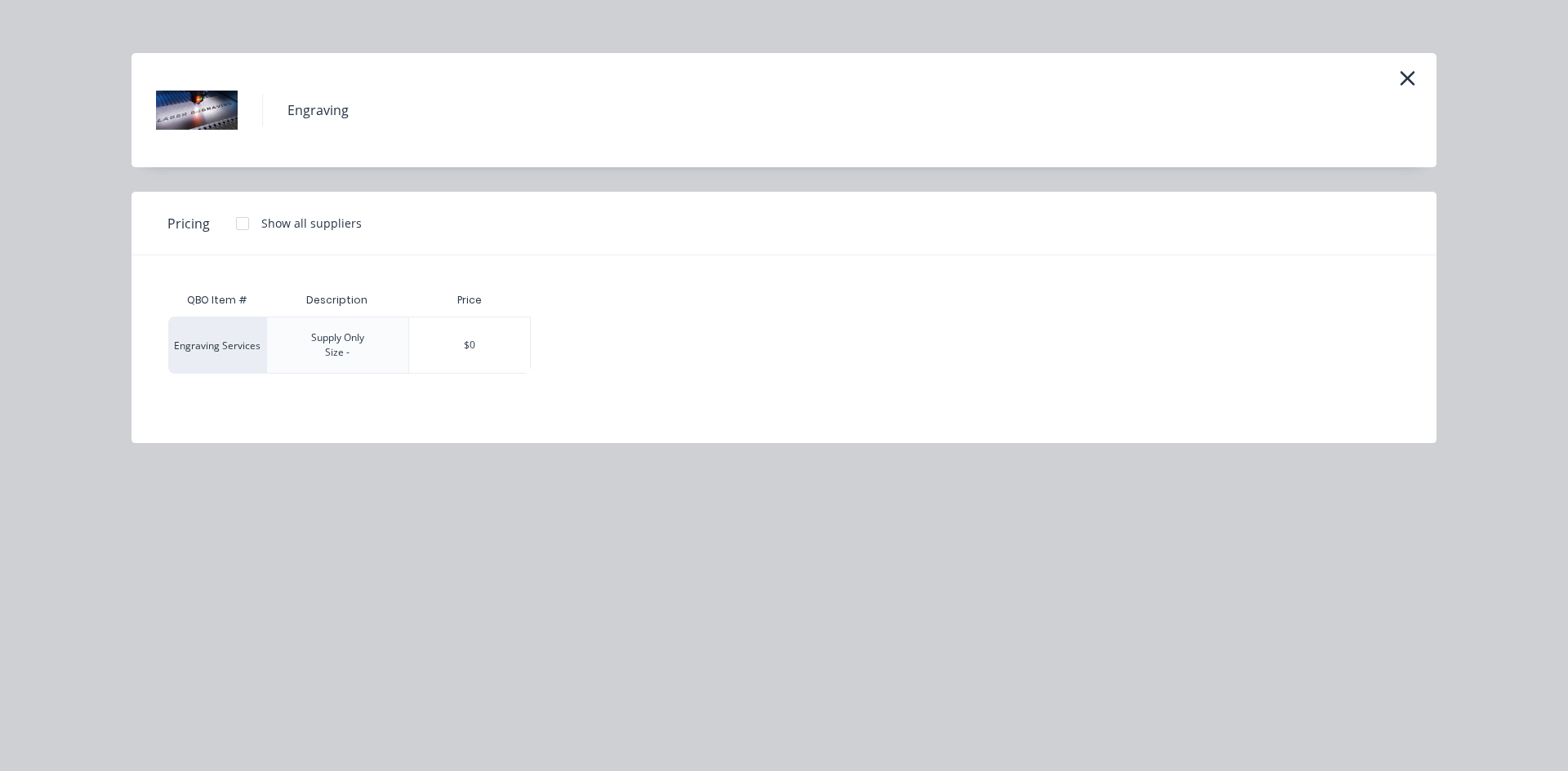
click at [222, 346] on div "Engraving Services" at bounding box center [217, 346] width 98 height 57
click at [459, 340] on div "$0" at bounding box center [469, 346] width 120 height 55
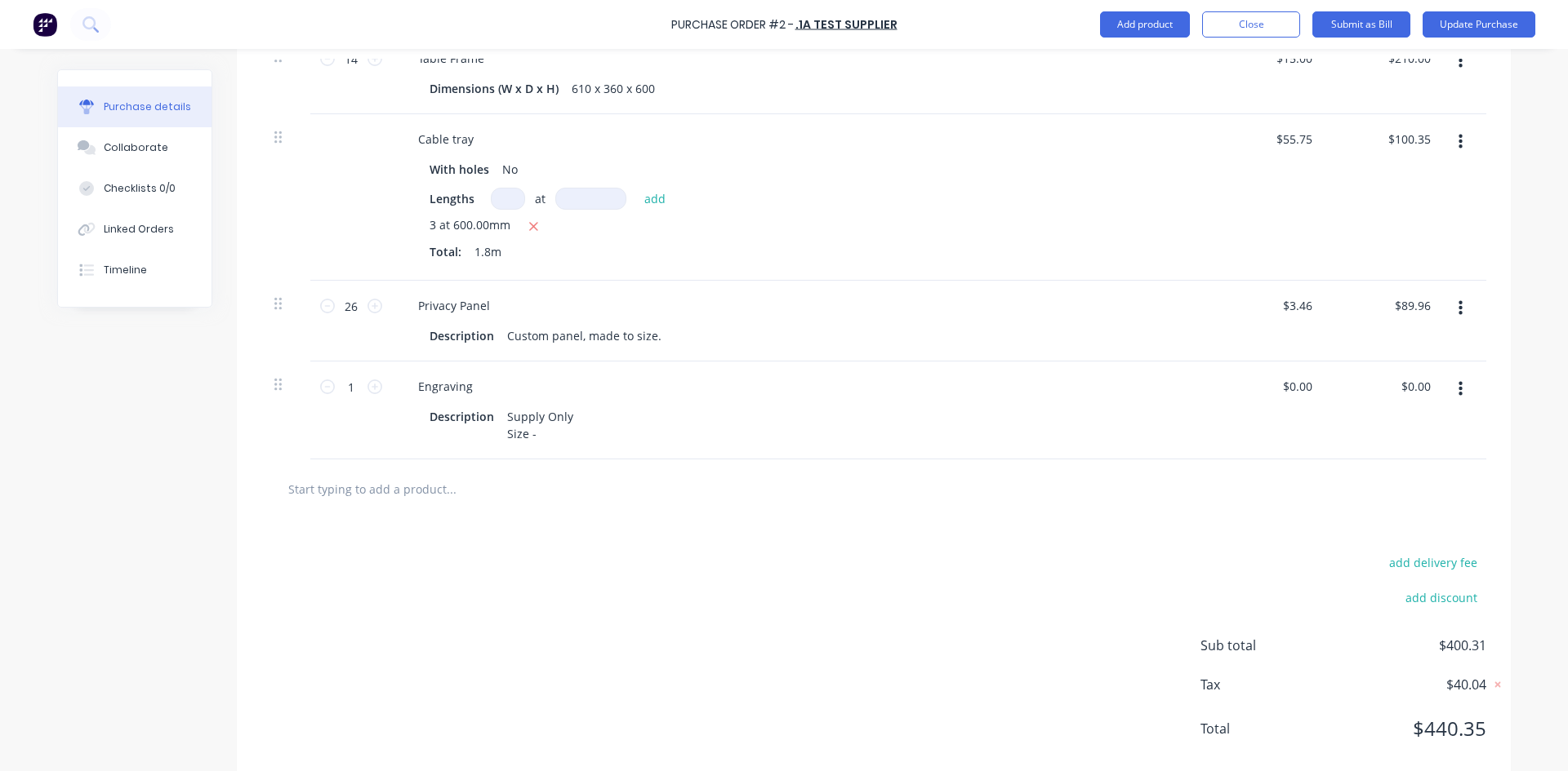
scroll to position [490, 0]
click at [531, 435] on div "Supply Only Size -" at bounding box center [542, 424] width 83 height 40
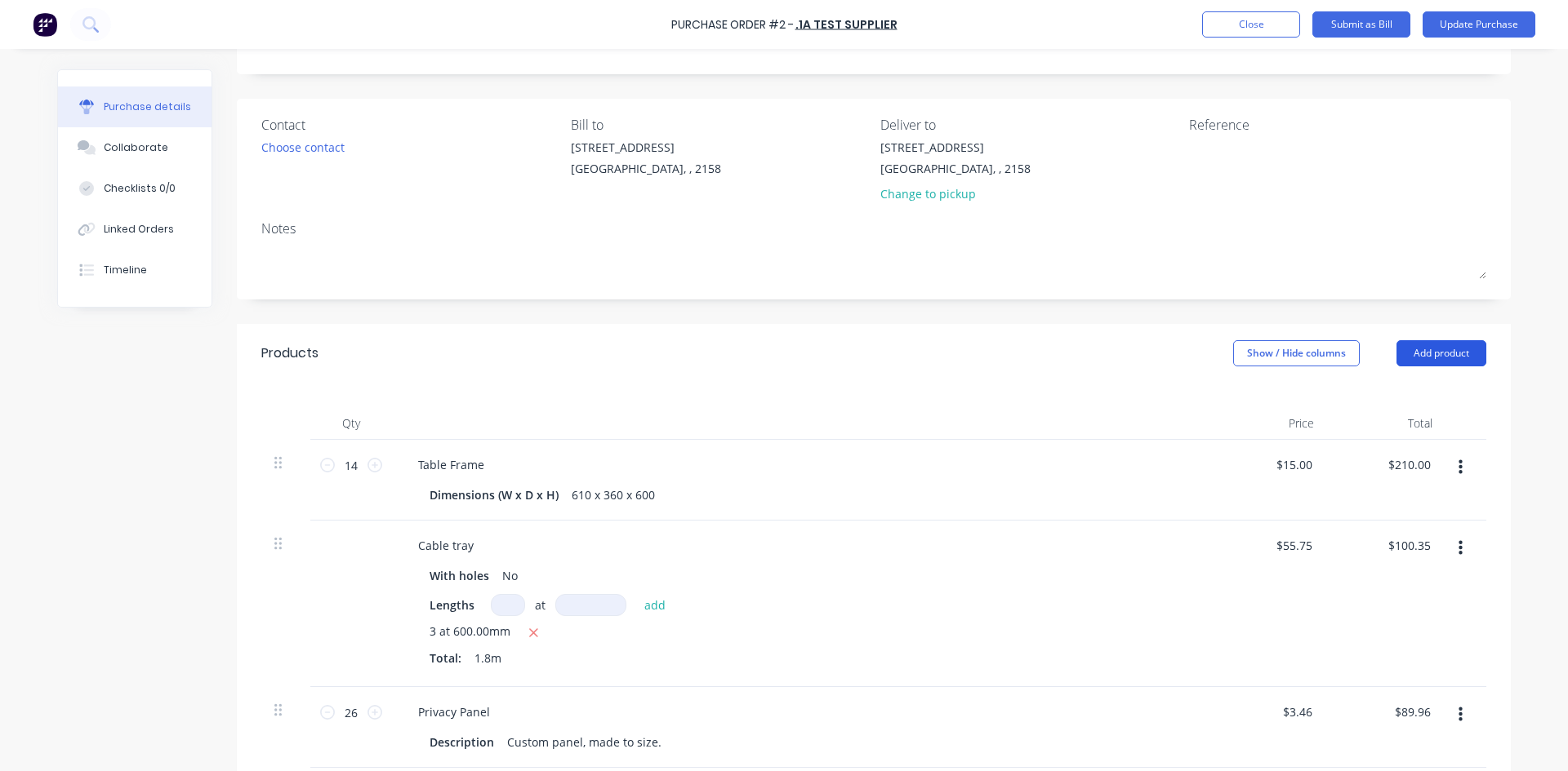
click at [1423, 345] on button "Add product" at bounding box center [1441, 353] width 90 height 26
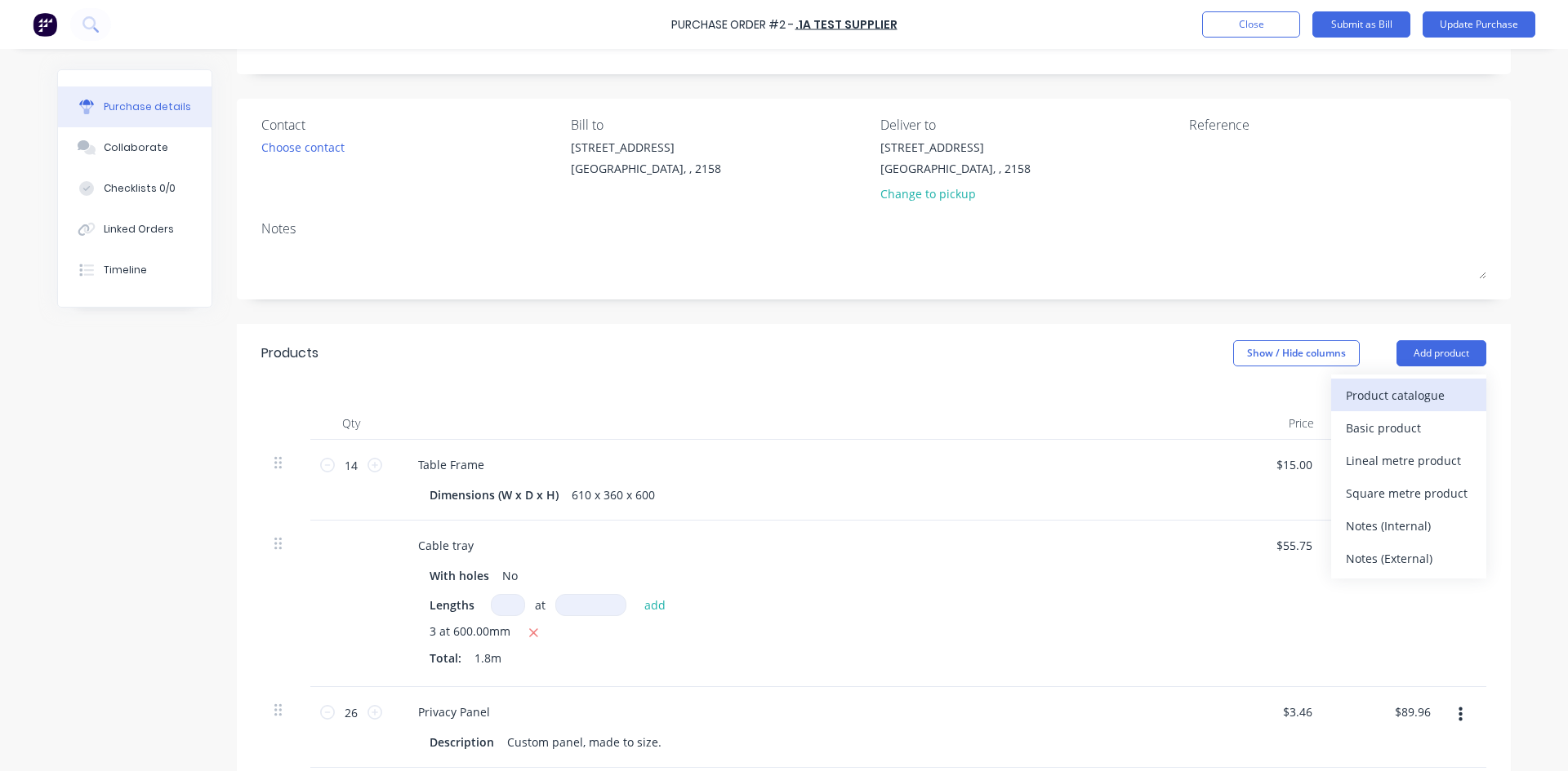
click at [1415, 401] on div "Product catalogue" at bounding box center [1408, 395] width 126 height 24
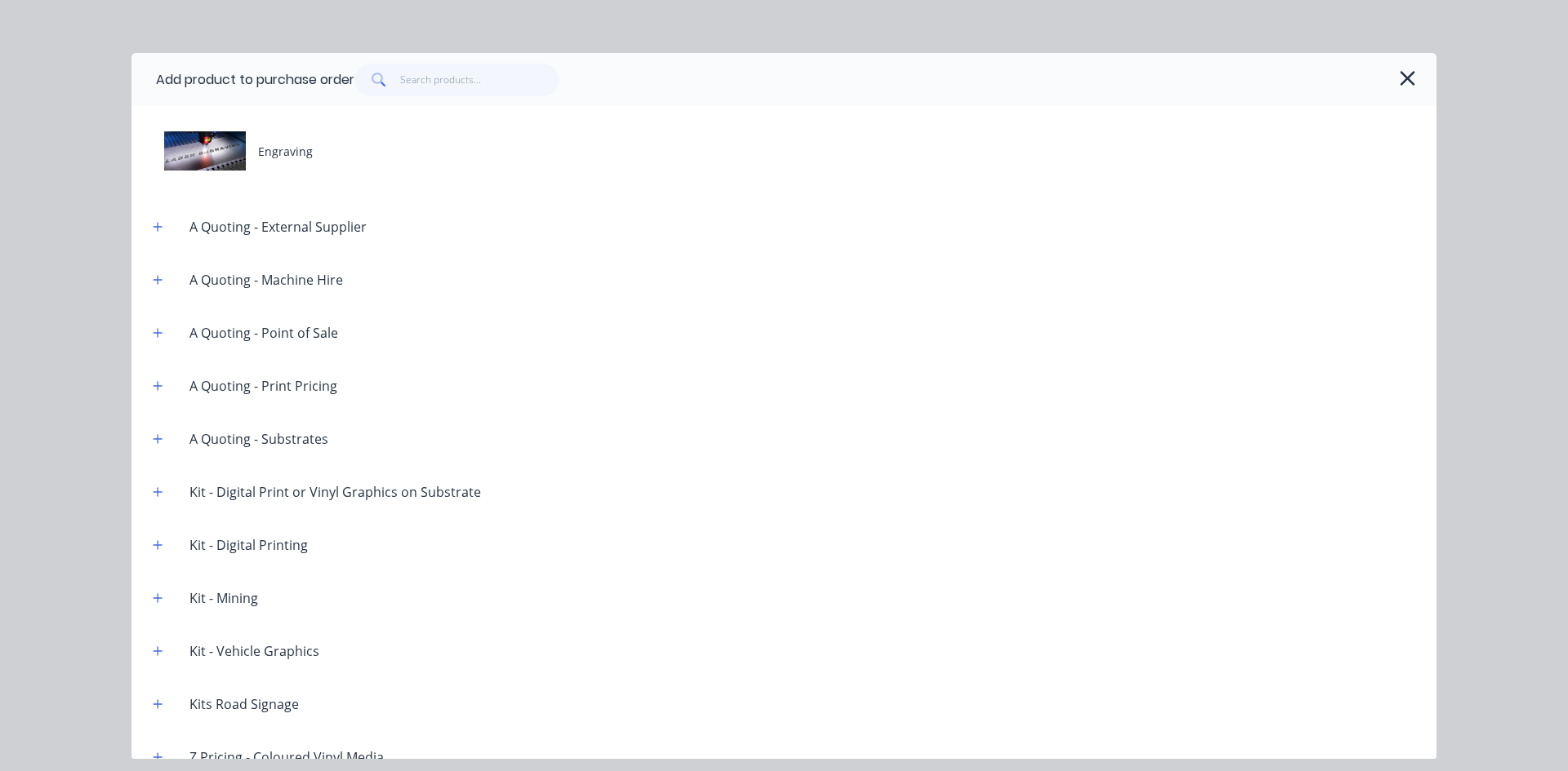
scroll to position [192, 0]
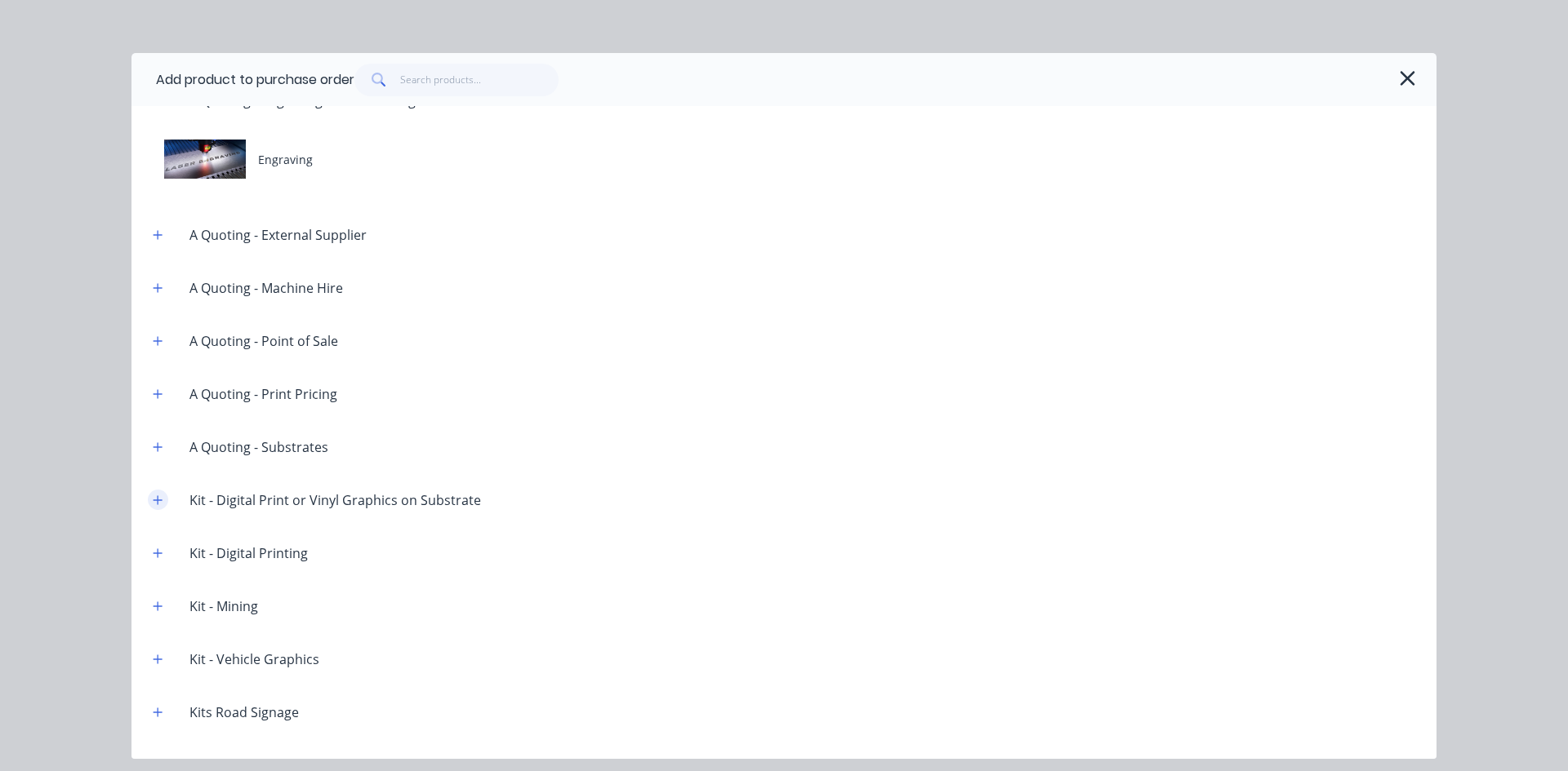
click at [158, 498] on icon "button" at bounding box center [158, 500] width 9 height 9
click at [163, 551] on icon "button" at bounding box center [157, 553] width 10 height 11
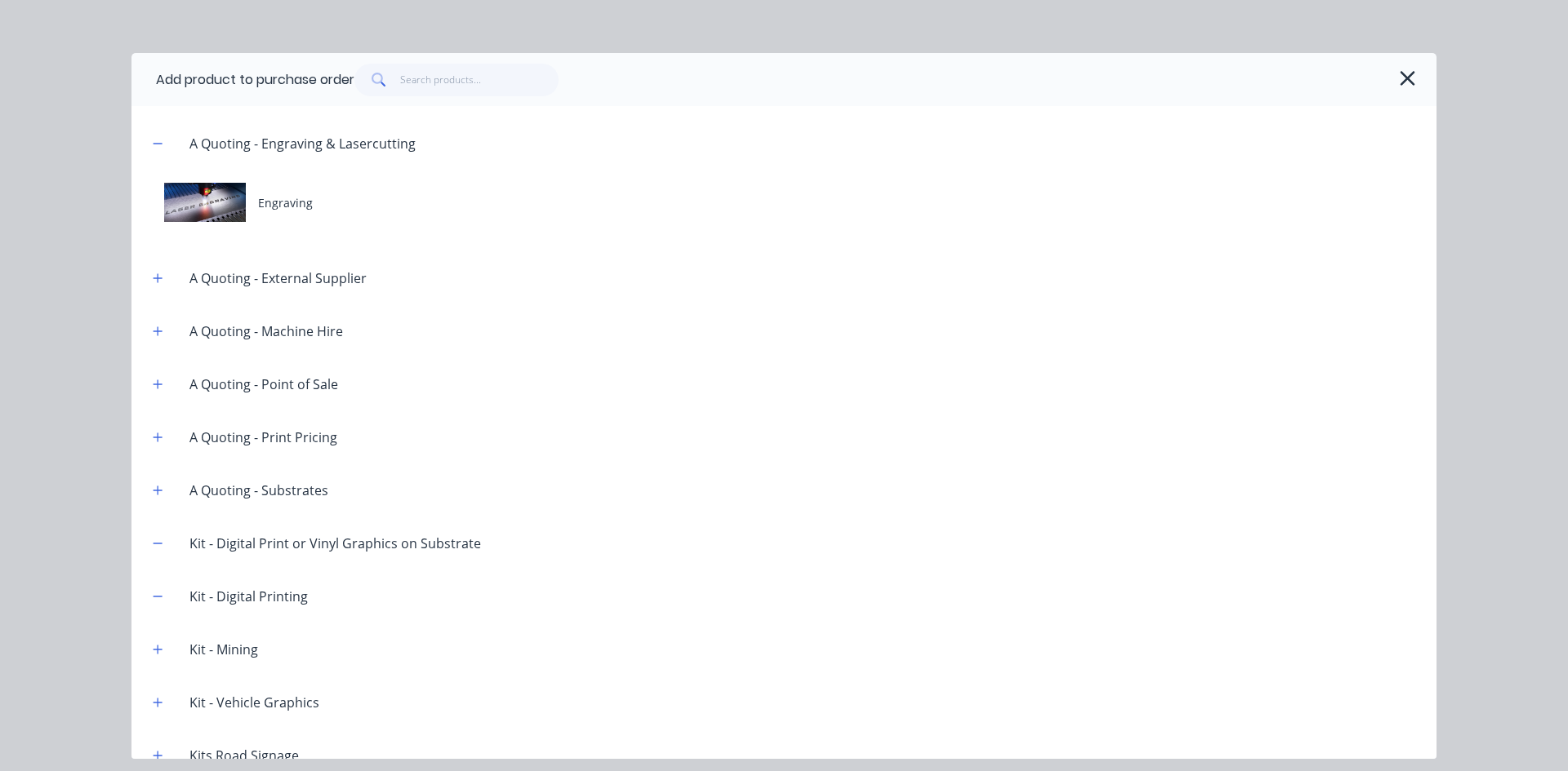
scroll to position [164, 0]
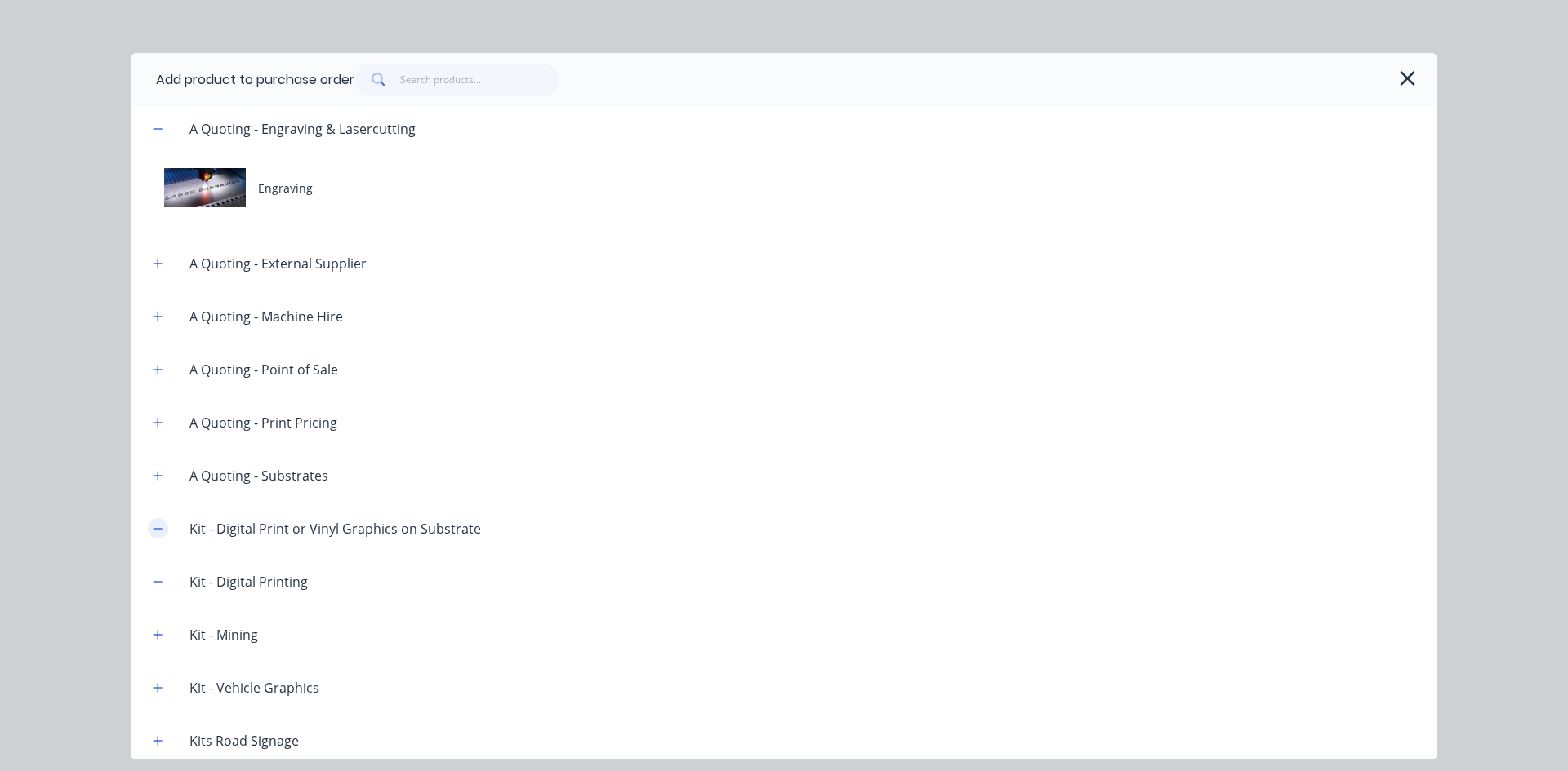
click at [157, 529] on icon "button" at bounding box center [158, 528] width 9 height 1
click at [157, 529] on icon "button" at bounding box center [158, 528] width 9 height 9
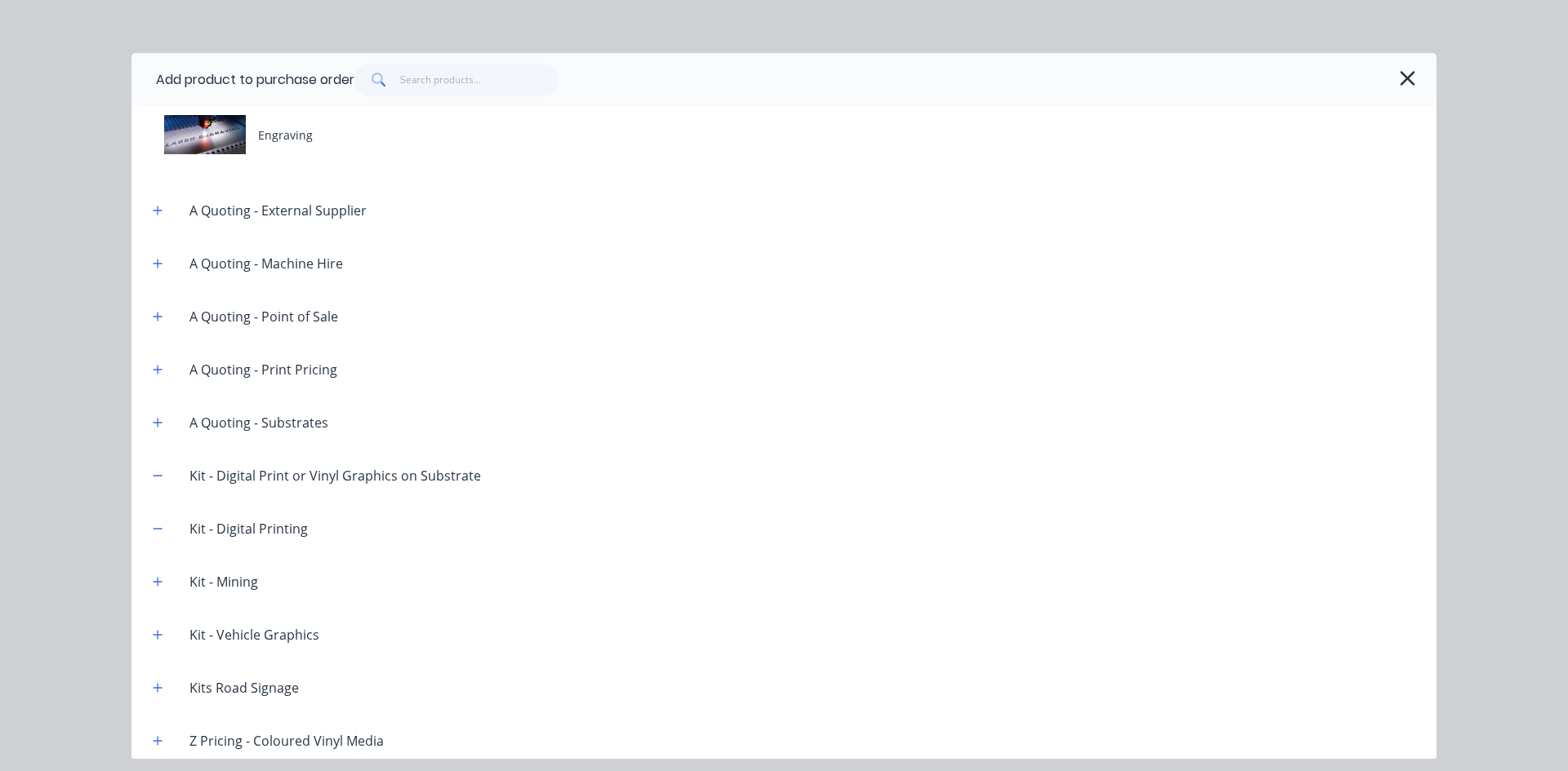
scroll to position [244, 0]
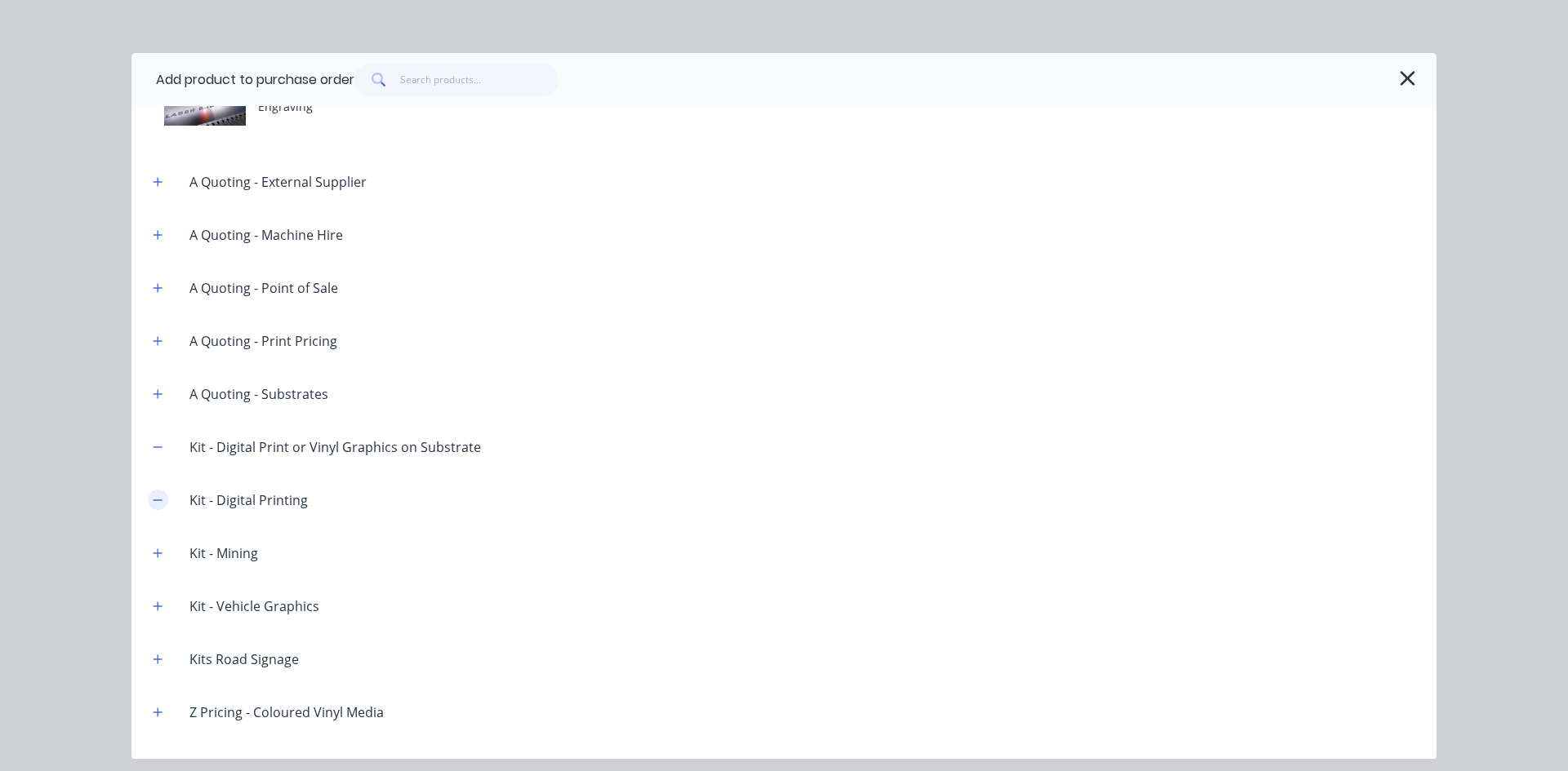
click at [154, 498] on icon "button" at bounding box center [157, 500] width 10 height 11
click at [244, 501] on div "Kit - Digital Printing" at bounding box center [248, 500] width 144 height 19
click at [165, 499] on button "button" at bounding box center [158, 500] width 20 height 20
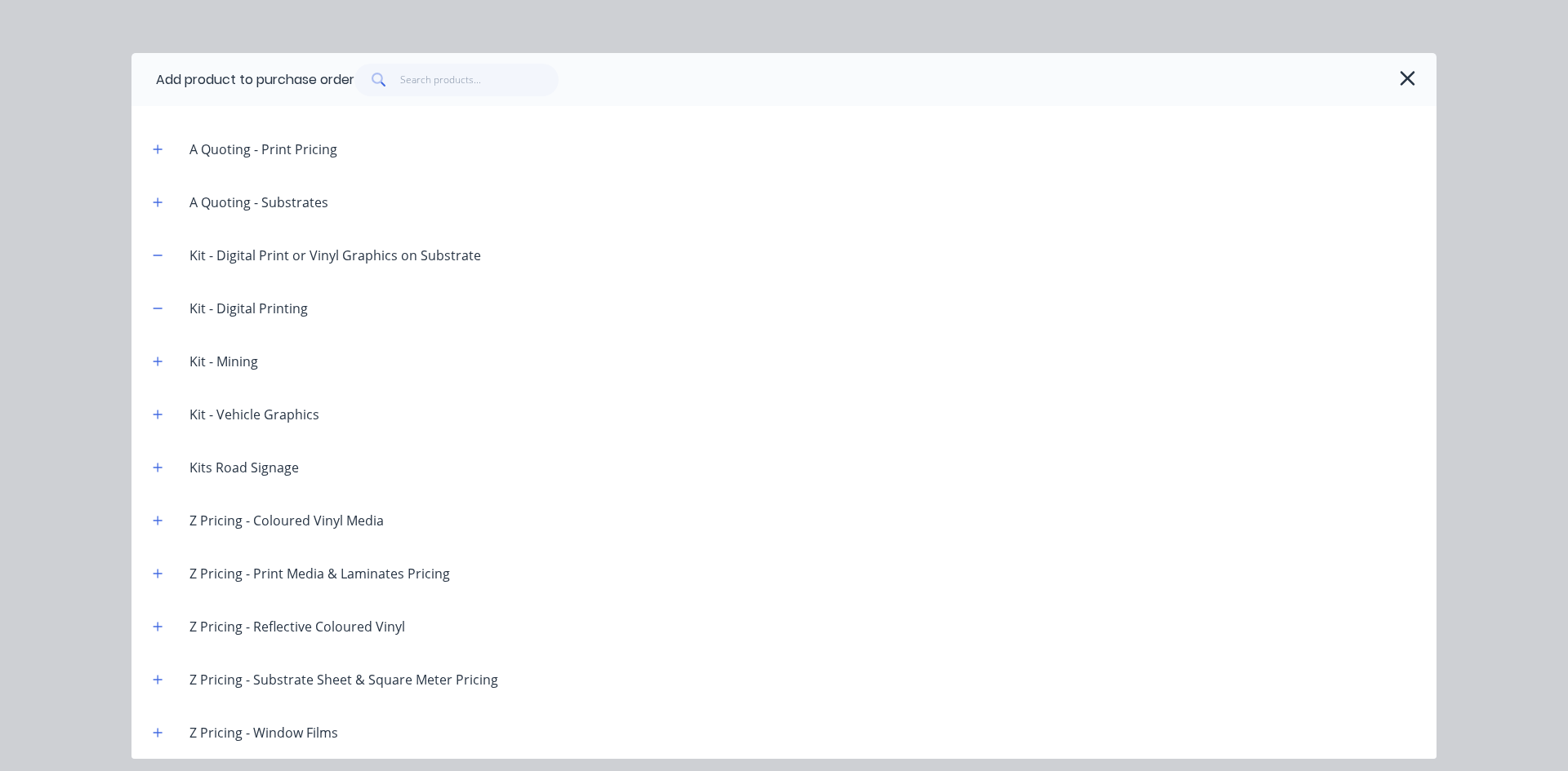
scroll to position [0, 0]
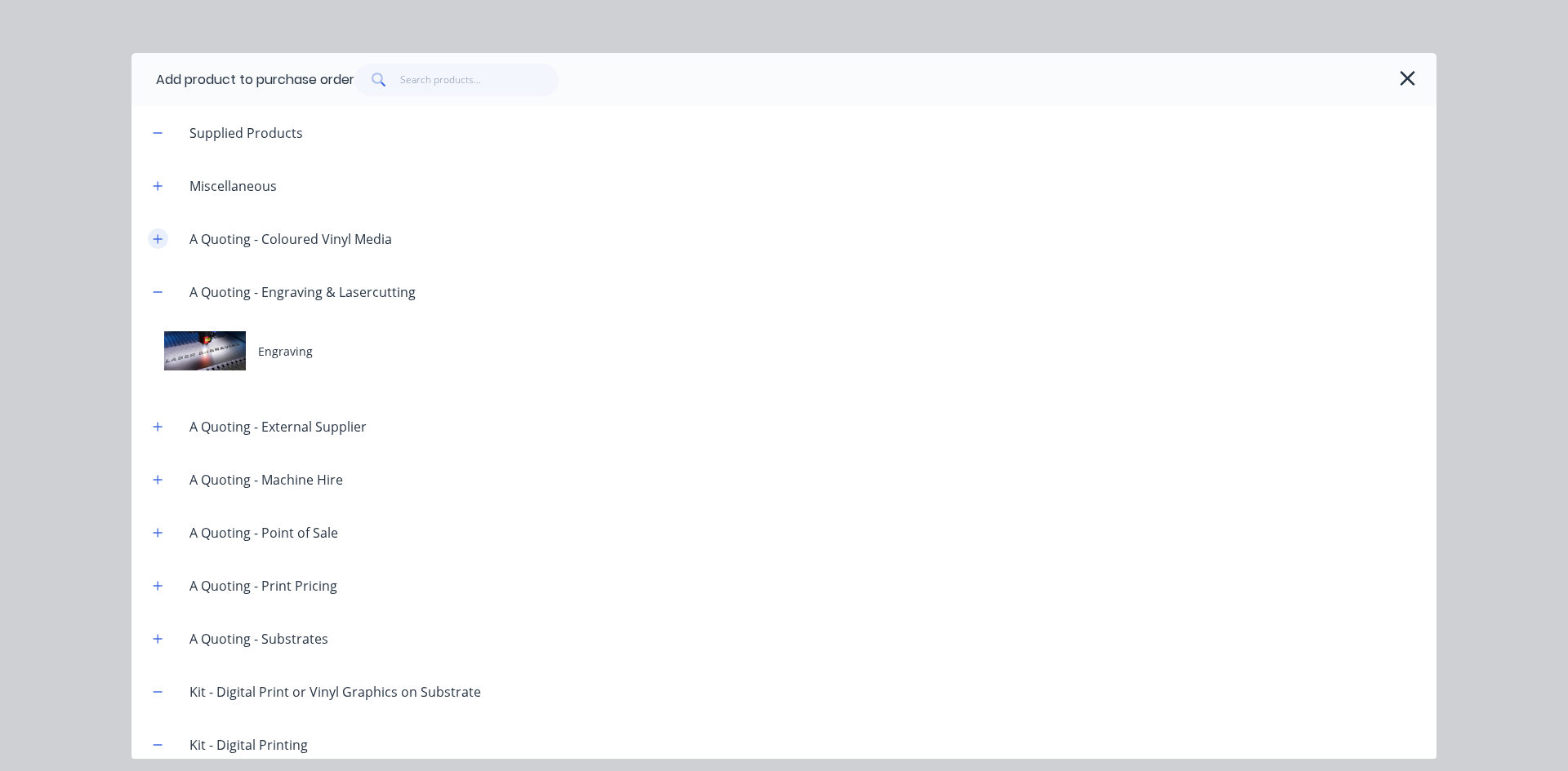
click at [157, 239] on icon "button" at bounding box center [158, 239] width 9 height 9
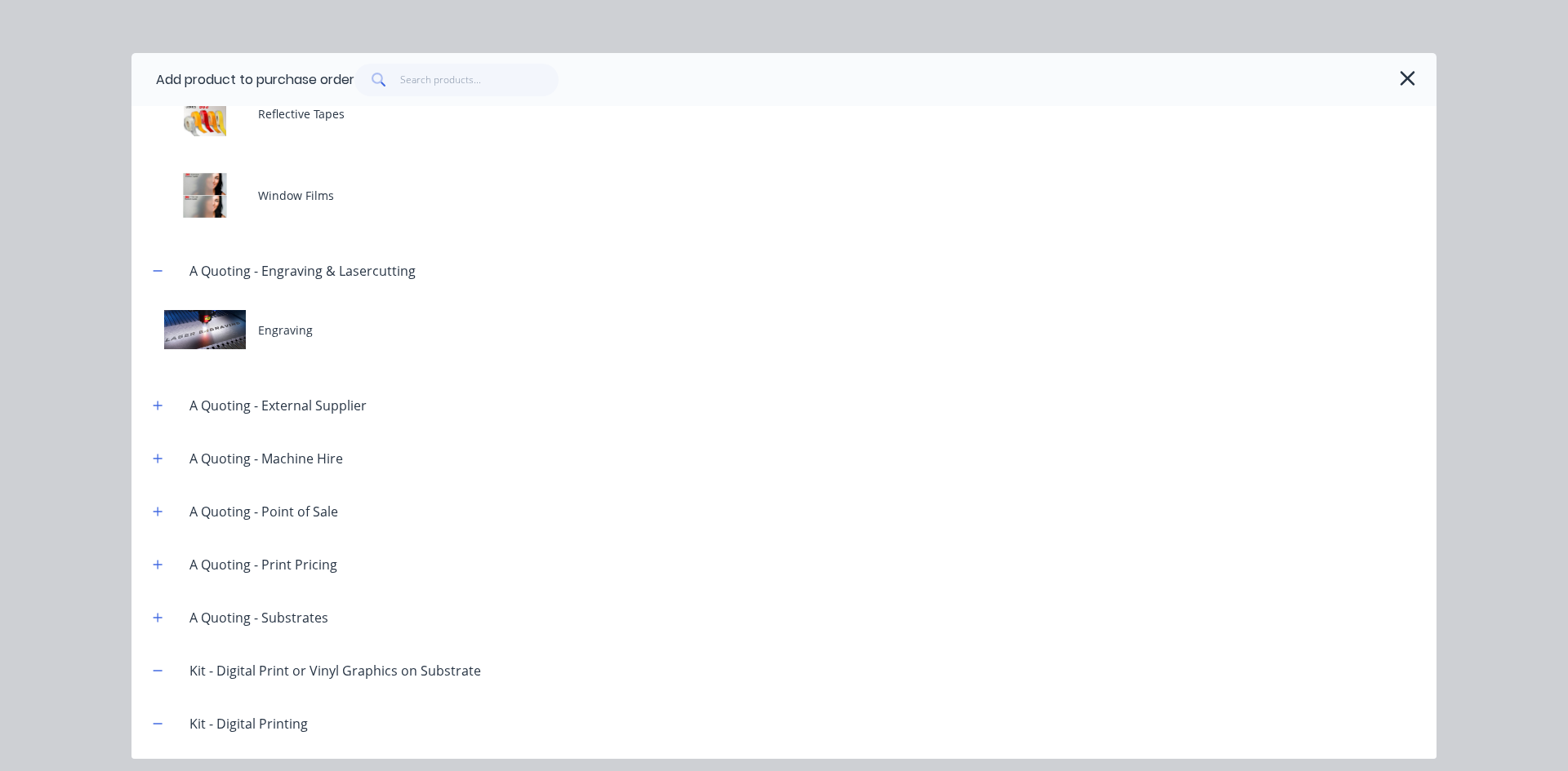
scroll to position [572, 0]
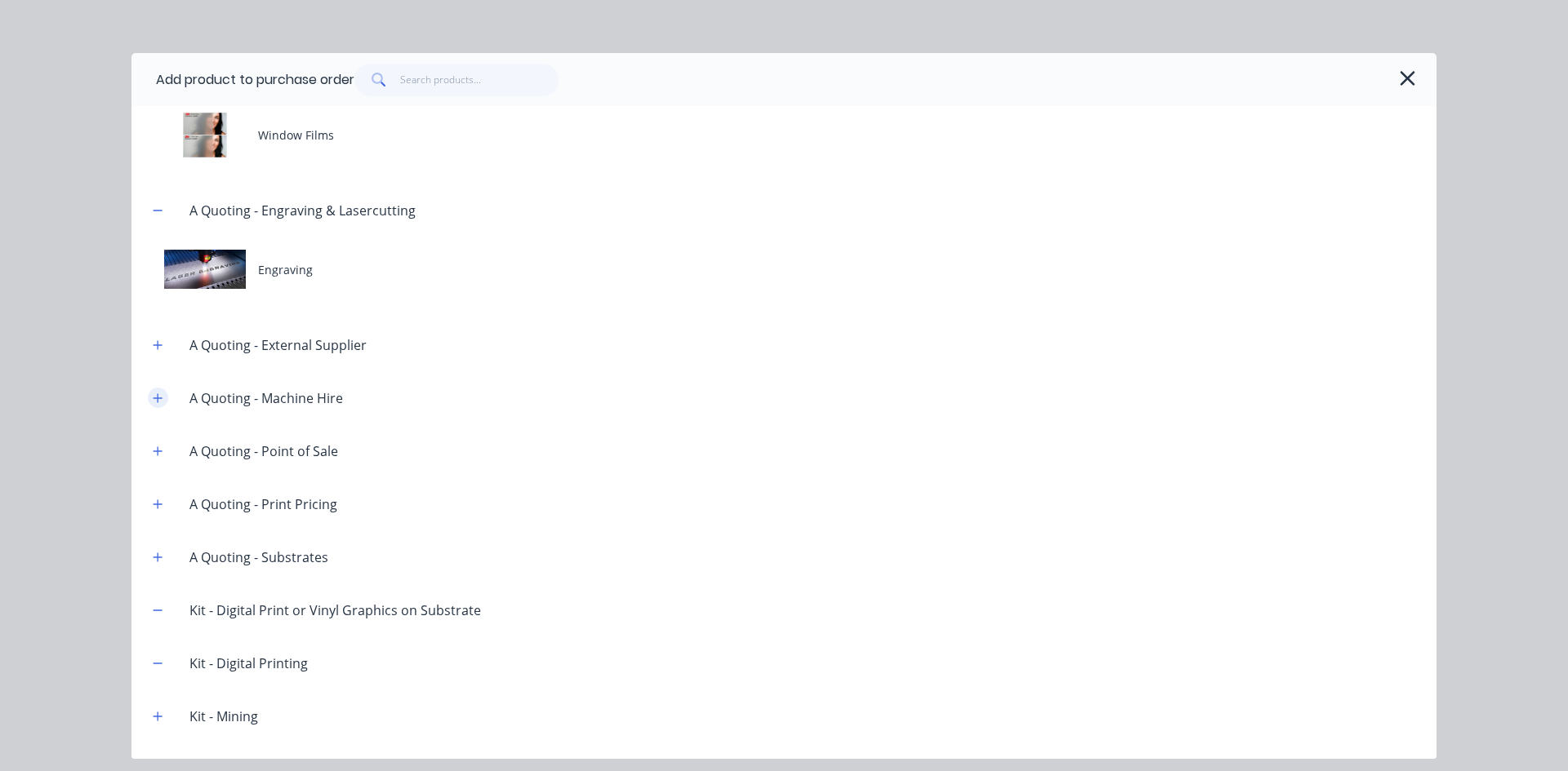
click at [164, 400] on button "button" at bounding box center [158, 398] width 20 height 20
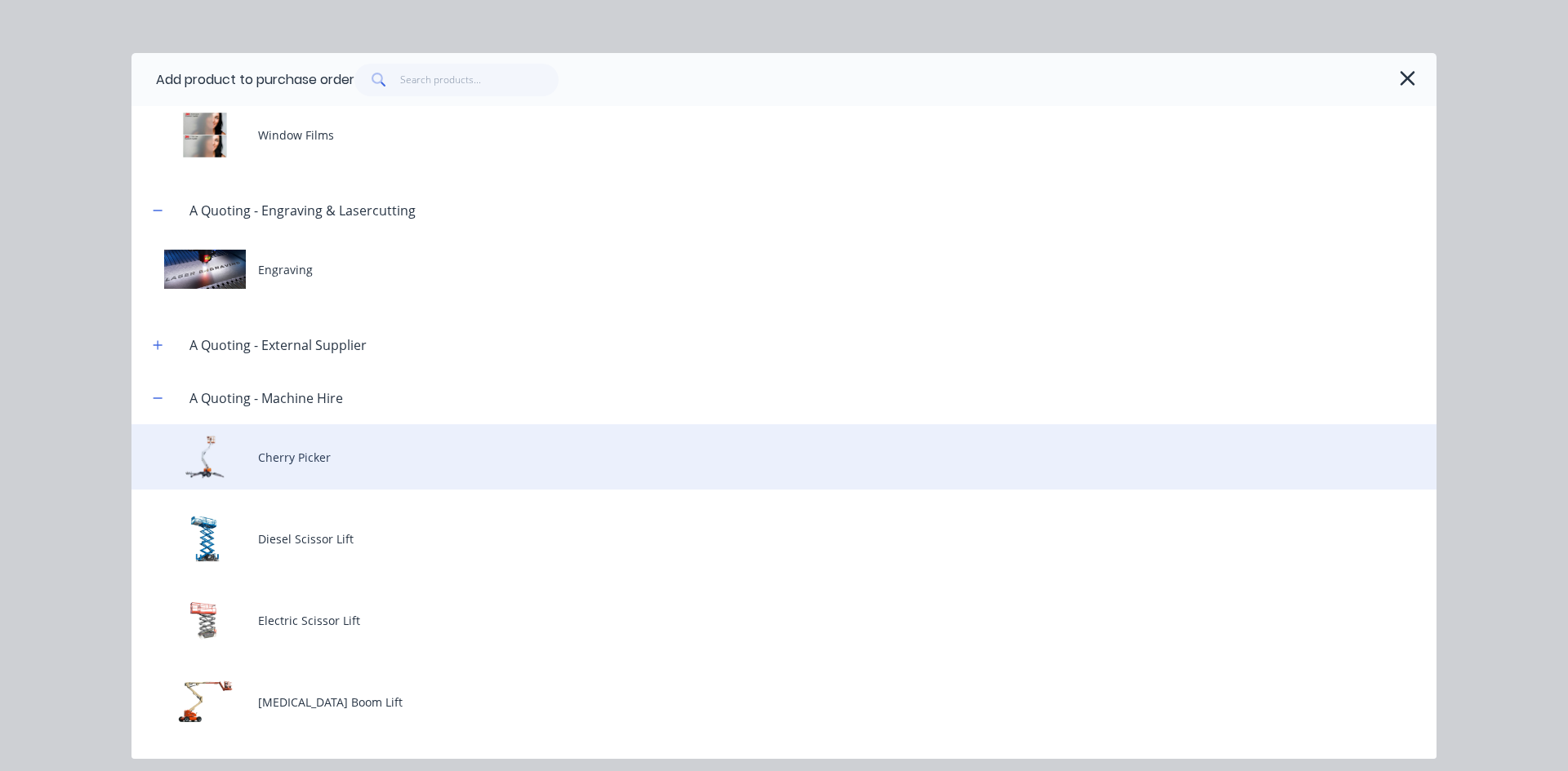
click at [318, 459] on div "Cherry Picker" at bounding box center [783, 457] width 1304 height 65
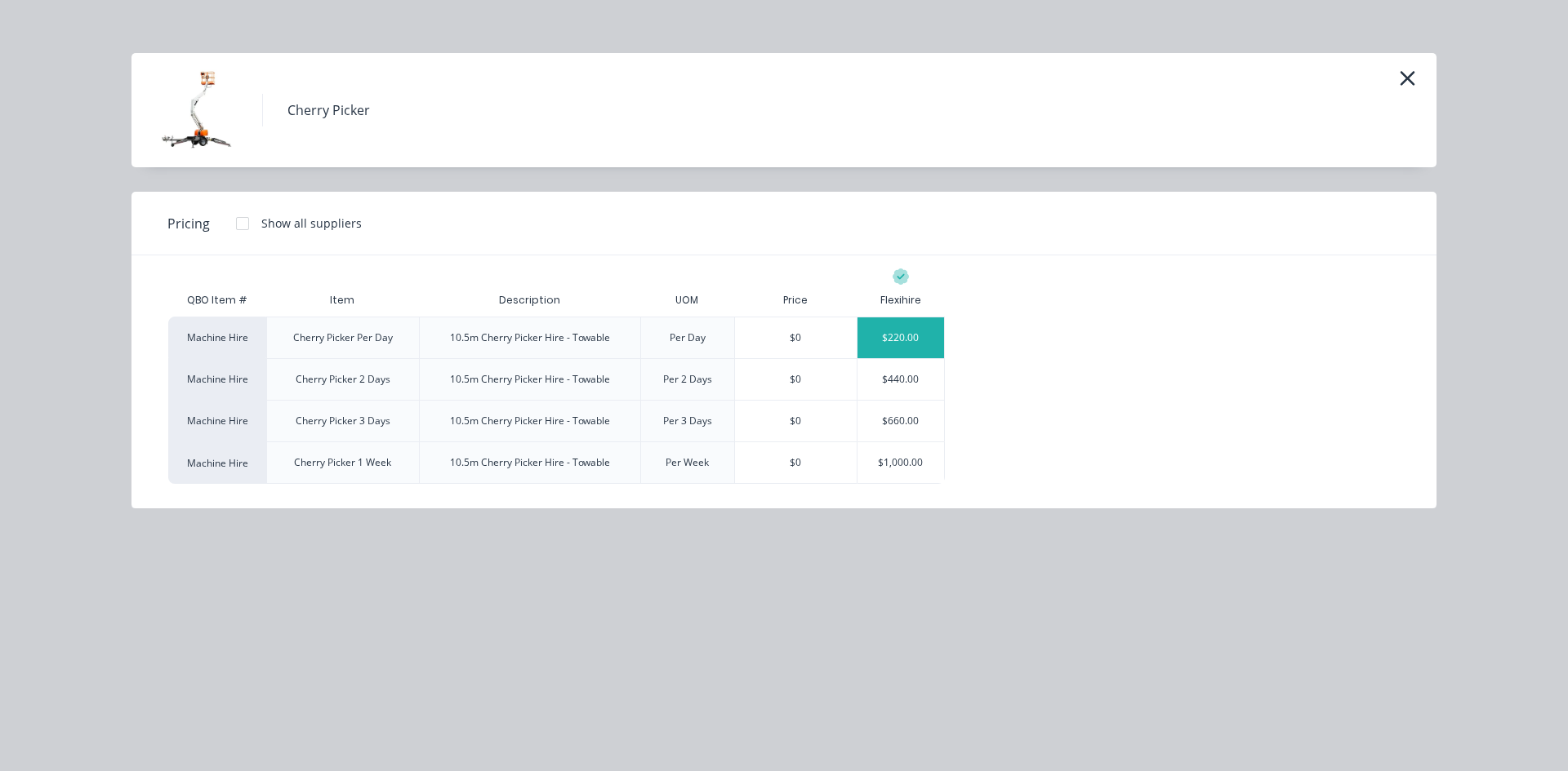
click at [908, 335] on div "$220.00" at bounding box center [901, 338] width 87 height 40
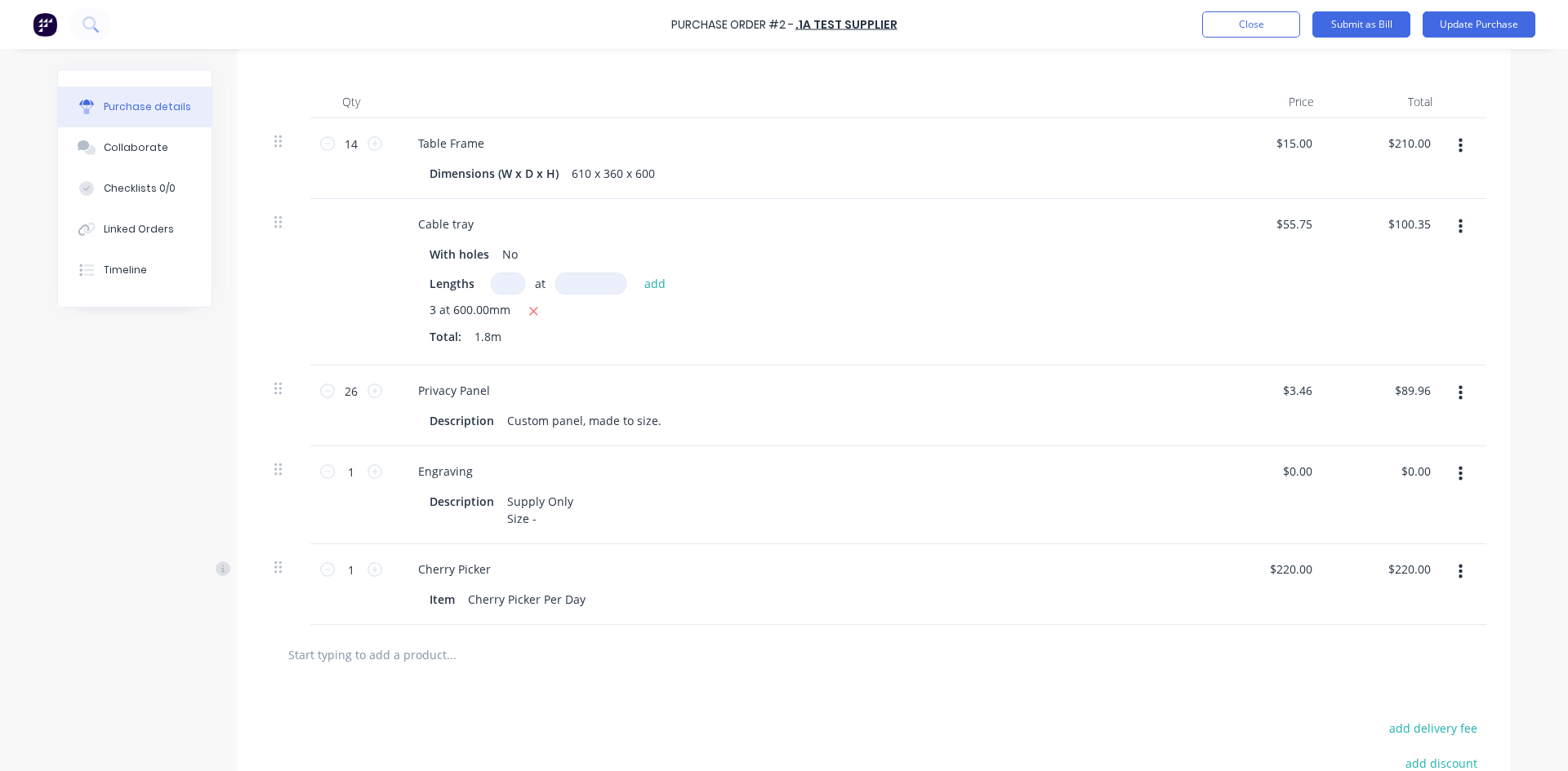
scroll to position [357, 0]
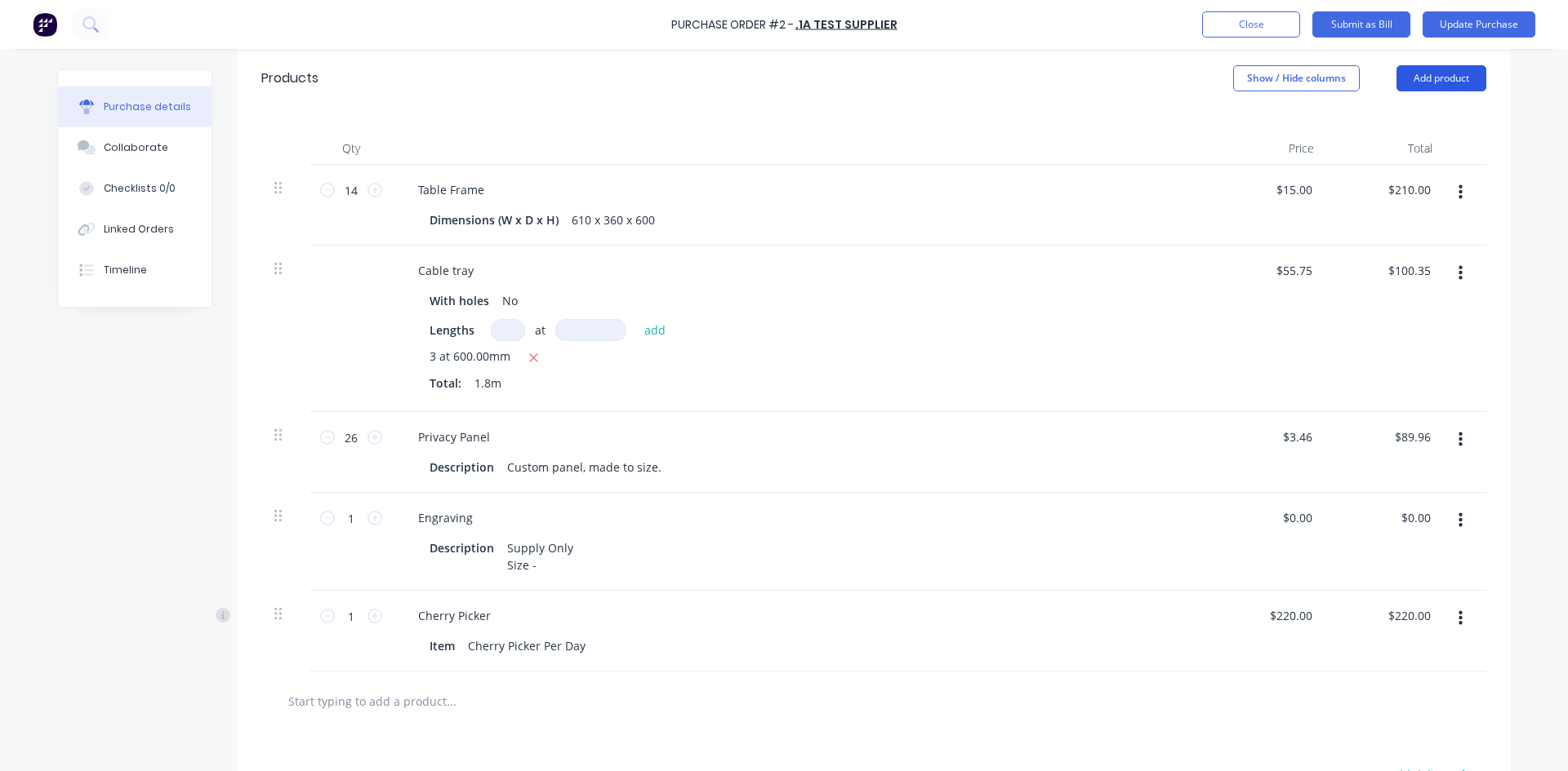
click at [1440, 74] on button "Add product" at bounding box center [1441, 78] width 90 height 26
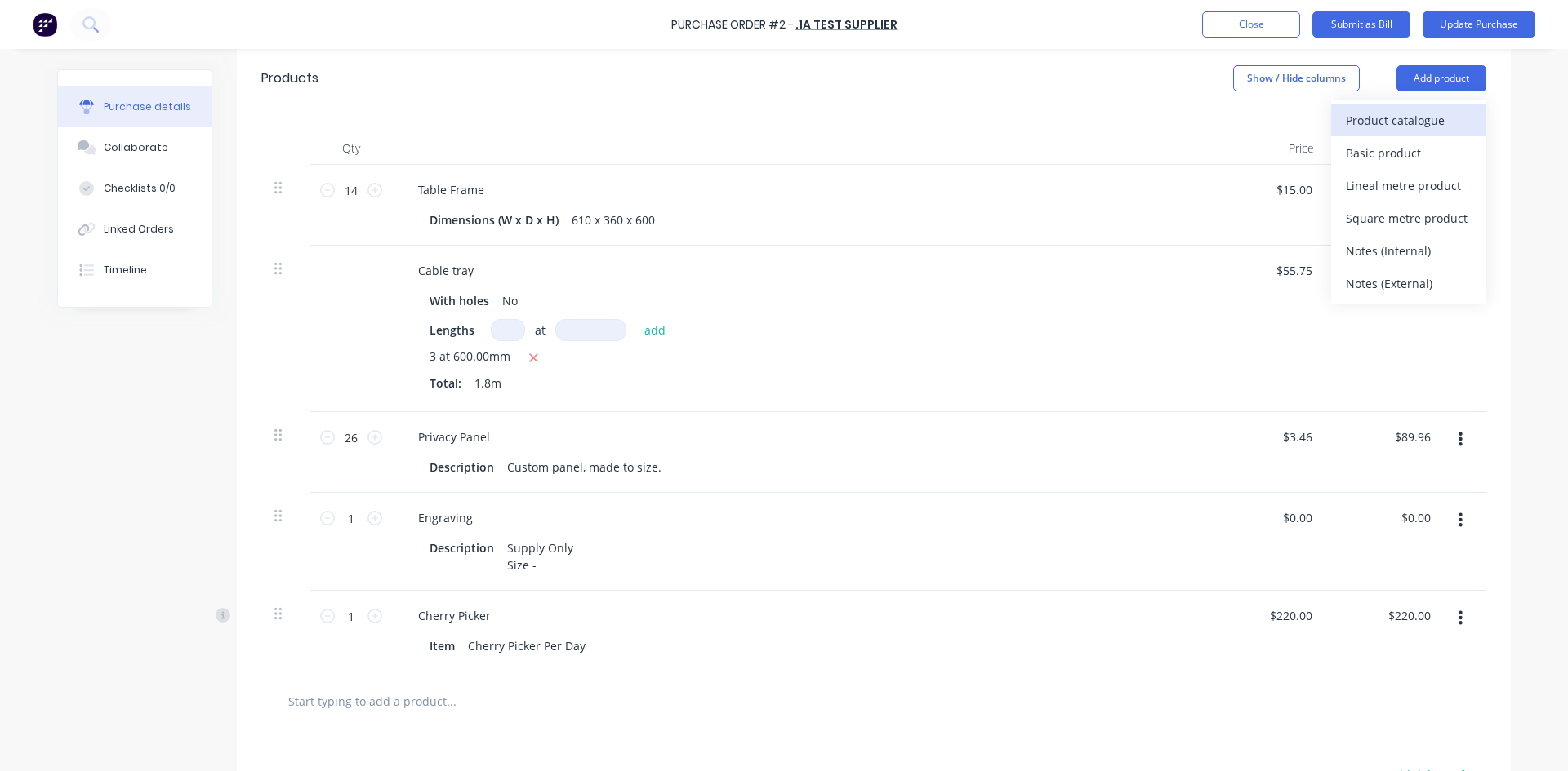
click at [1377, 128] on div "Product catalogue" at bounding box center [1408, 120] width 126 height 24
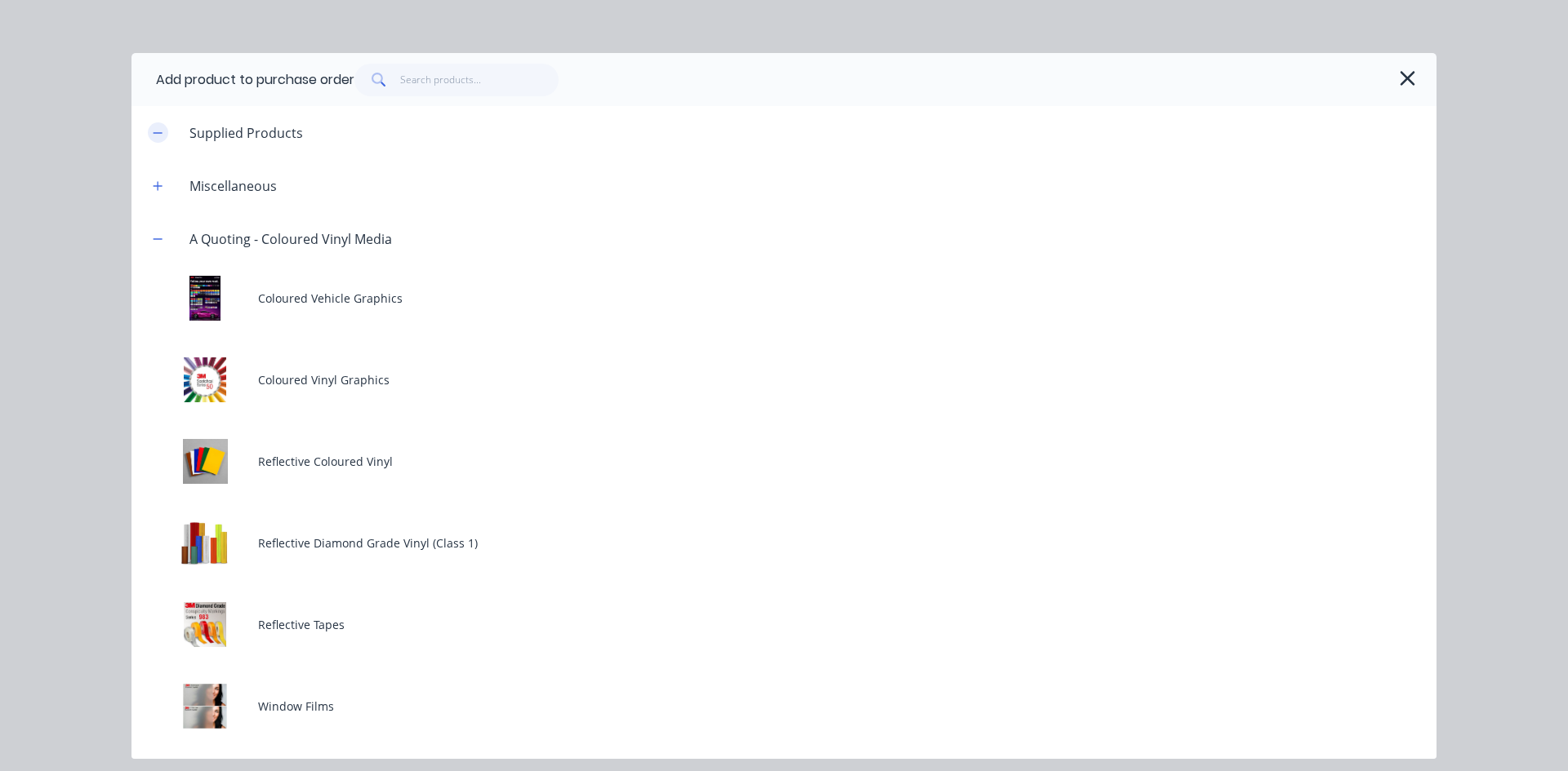
click at [153, 136] on icon "button" at bounding box center [157, 133] width 10 height 11
click at [154, 186] on icon "button" at bounding box center [158, 186] width 9 height 9
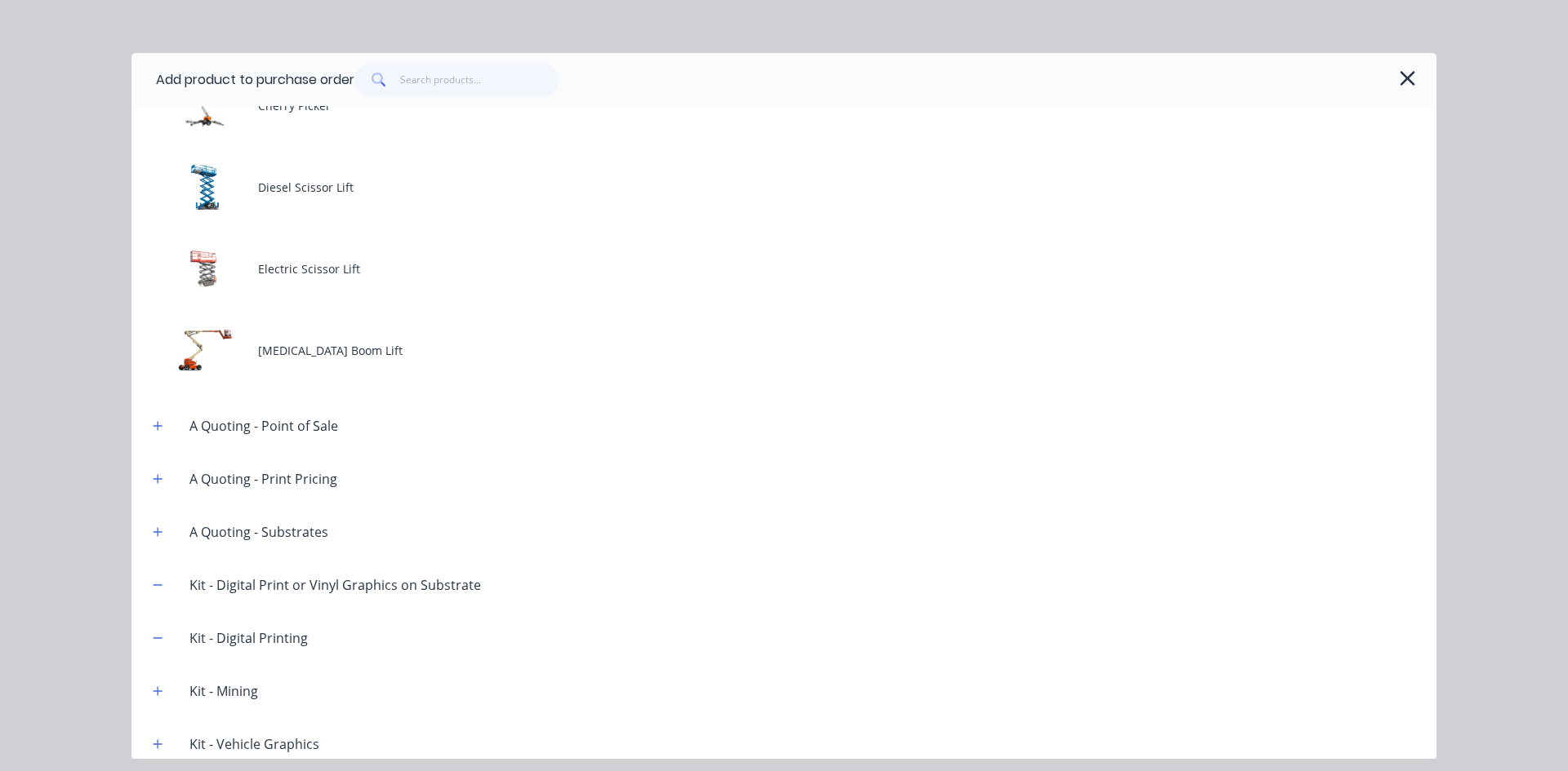
scroll to position [1306, 0]
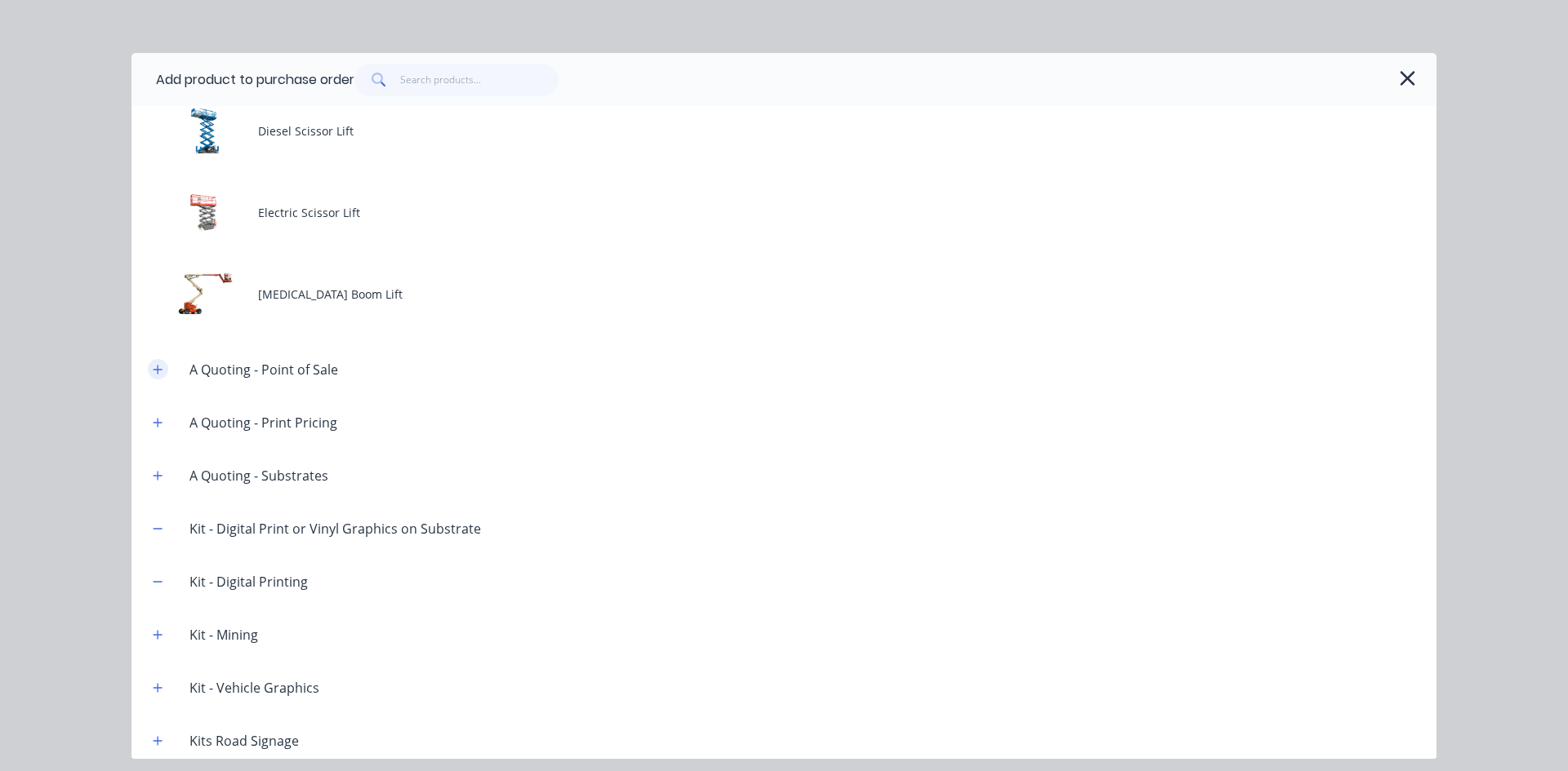
click at [154, 369] on icon "button" at bounding box center [158, 369] width 9 height 9
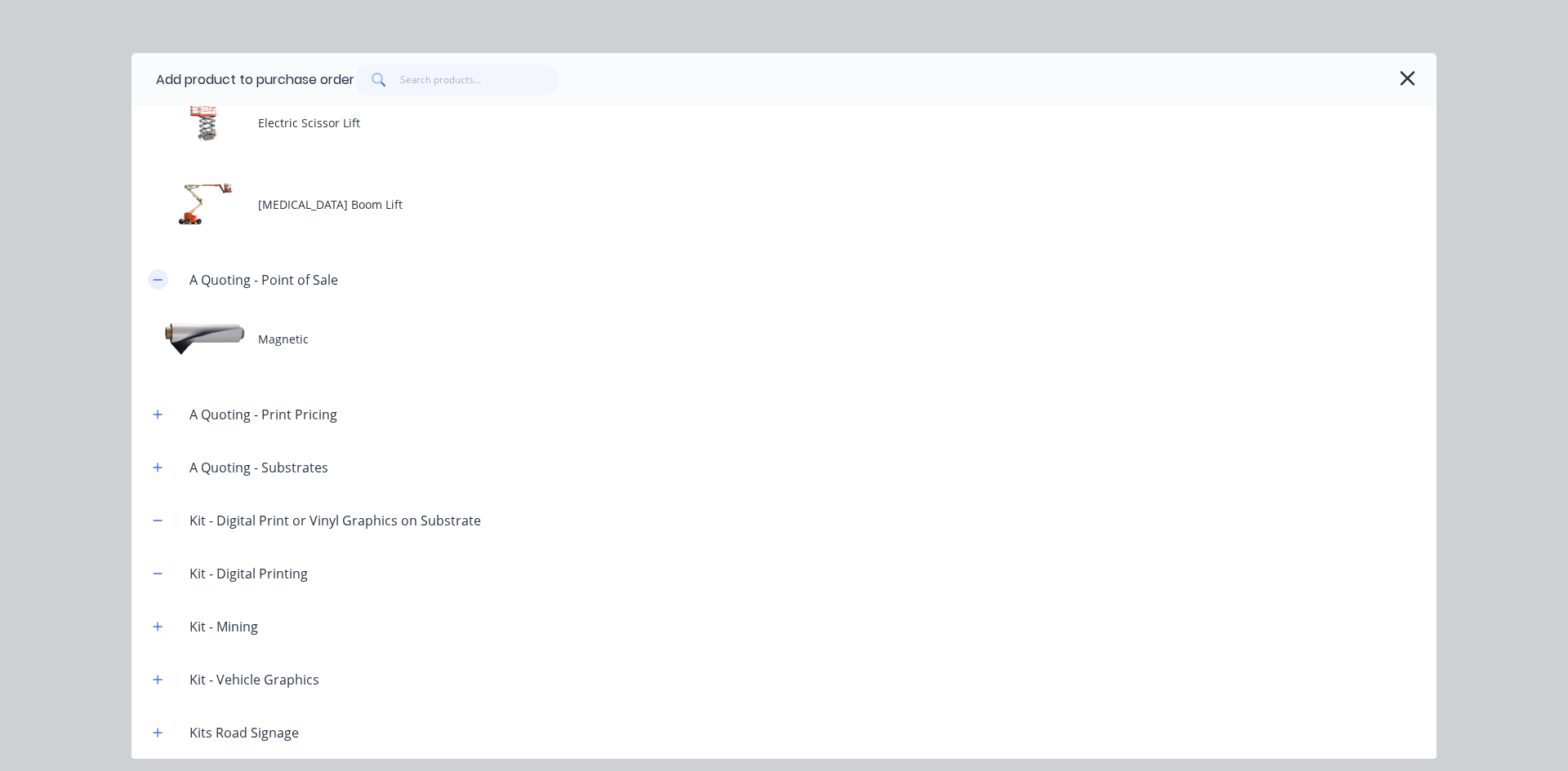
scroll to position [1551, 0]
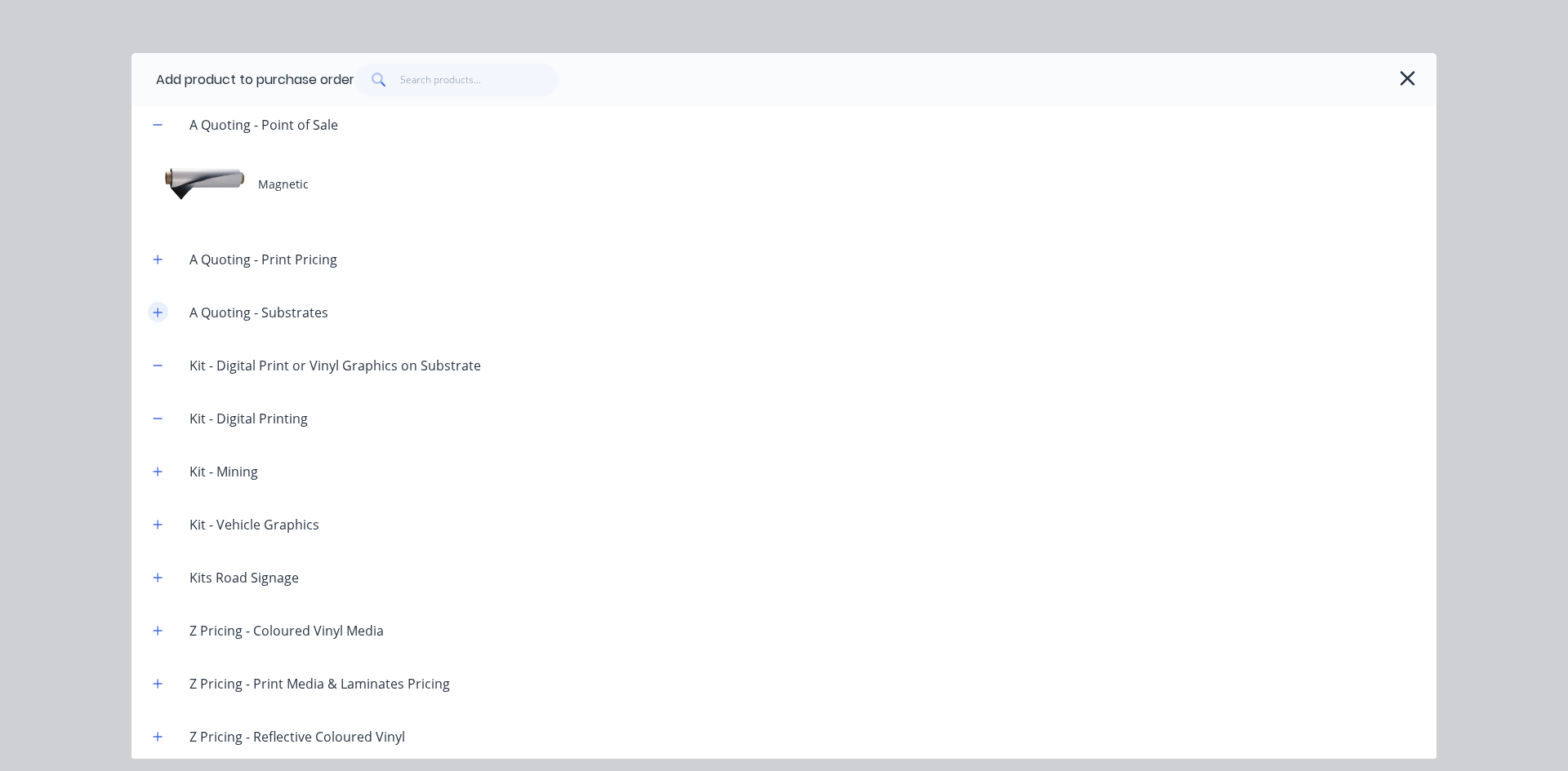
click at [149, 317] on button "button" at bounding box center [158, 312] width 20 height 20
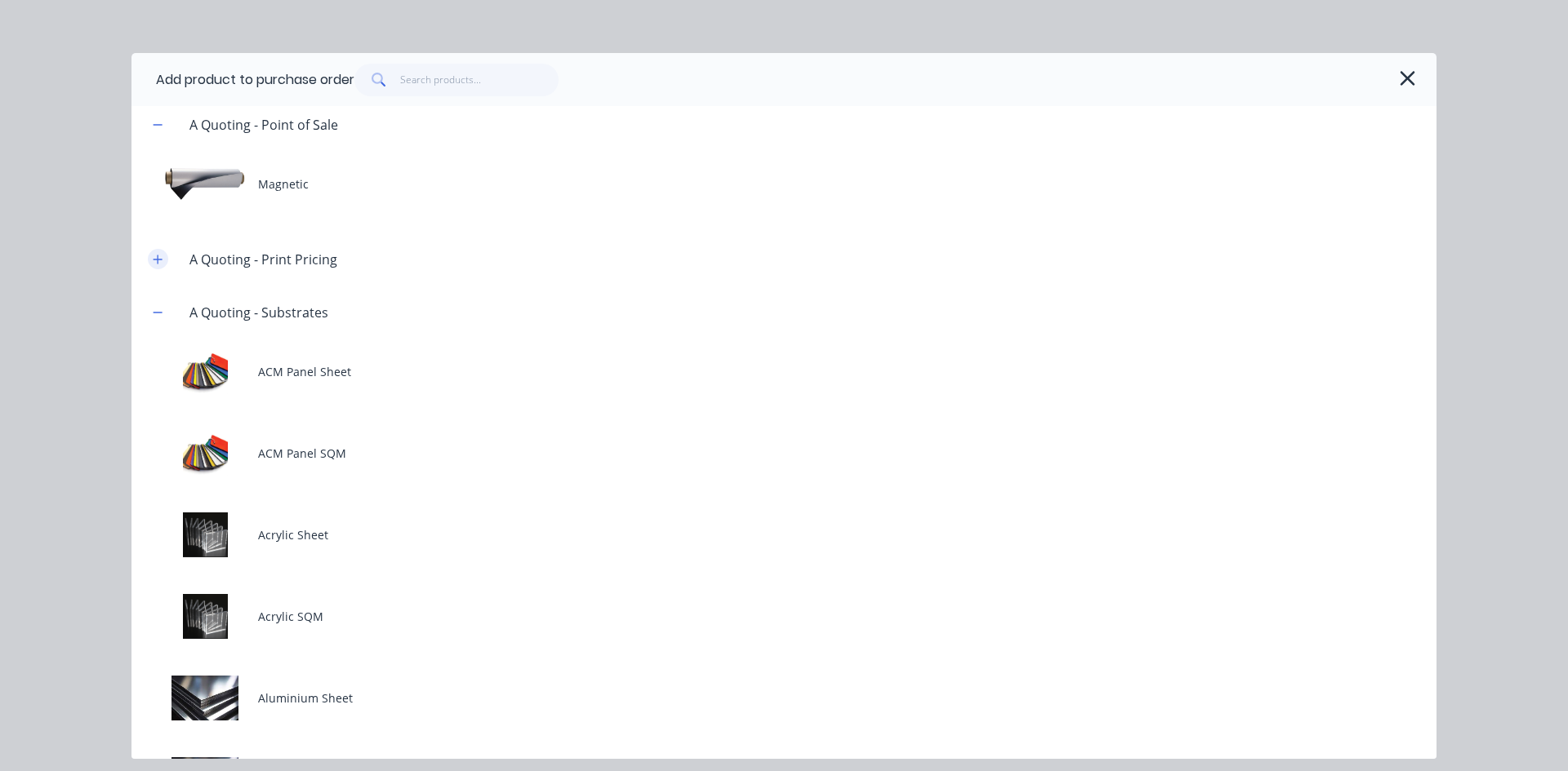
click at [162, 265] on icon "button" at bounding box center [157, 259] width 10 height 11
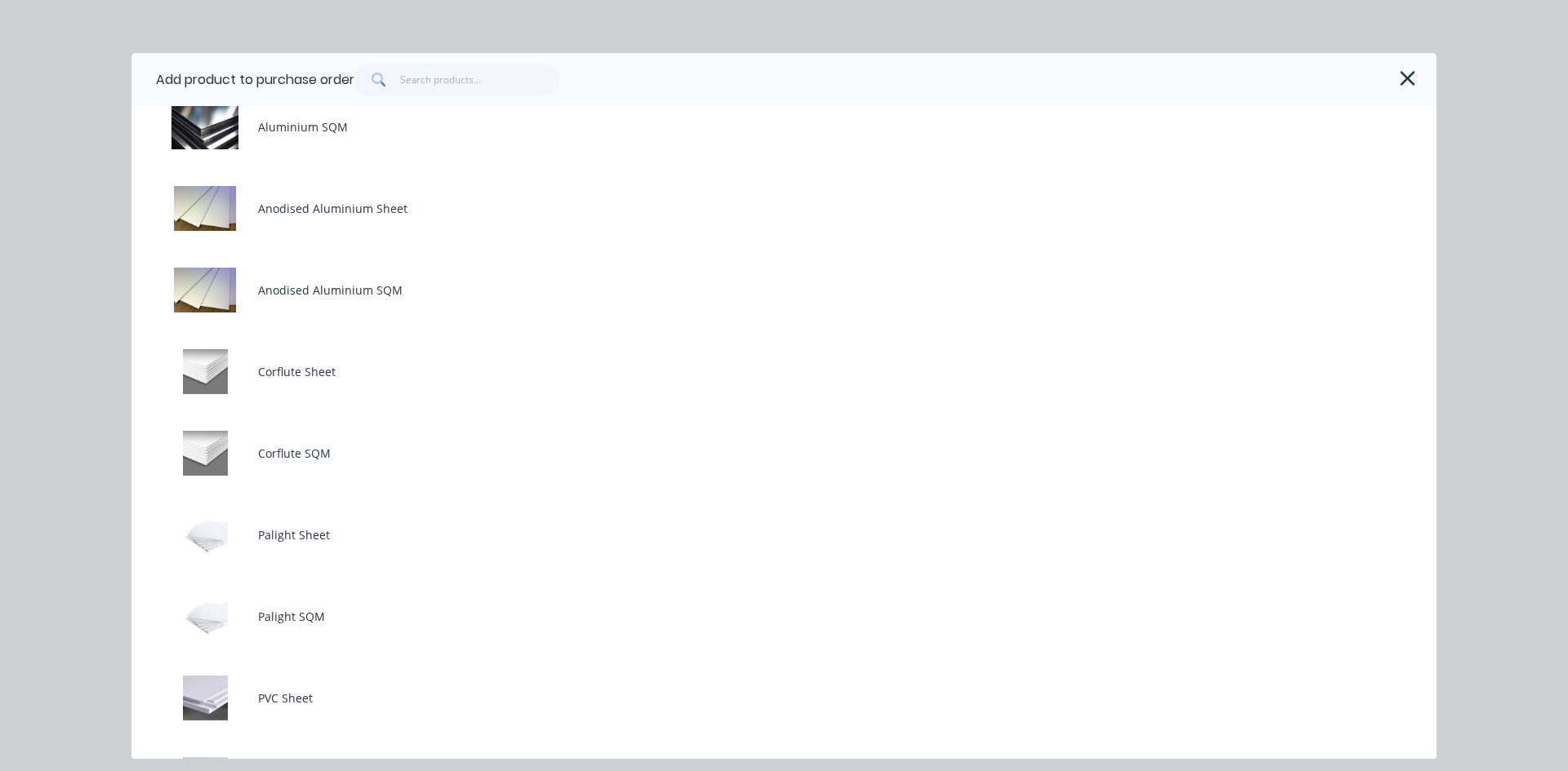
scroll to position [3212, 0]
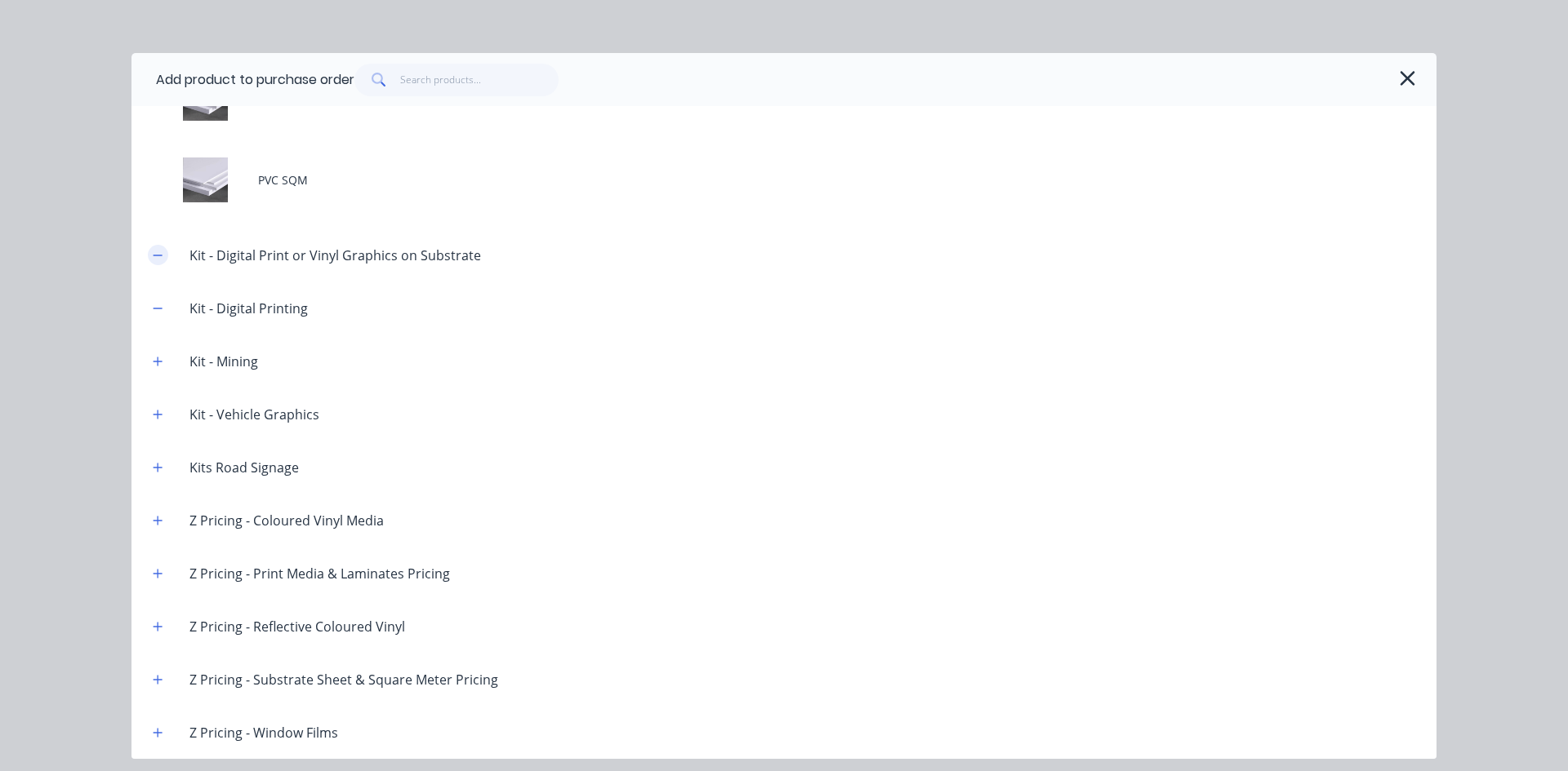
click at [157, 253] on icon "button" at bounding box center [157, 255] width 10 height 11
click at [163, 313] on icon "button" at bounding box center [157, 309] width 10 height 11
click at [159, 363] on icon "button" at bounding box center [157, 361] width 10 height 11
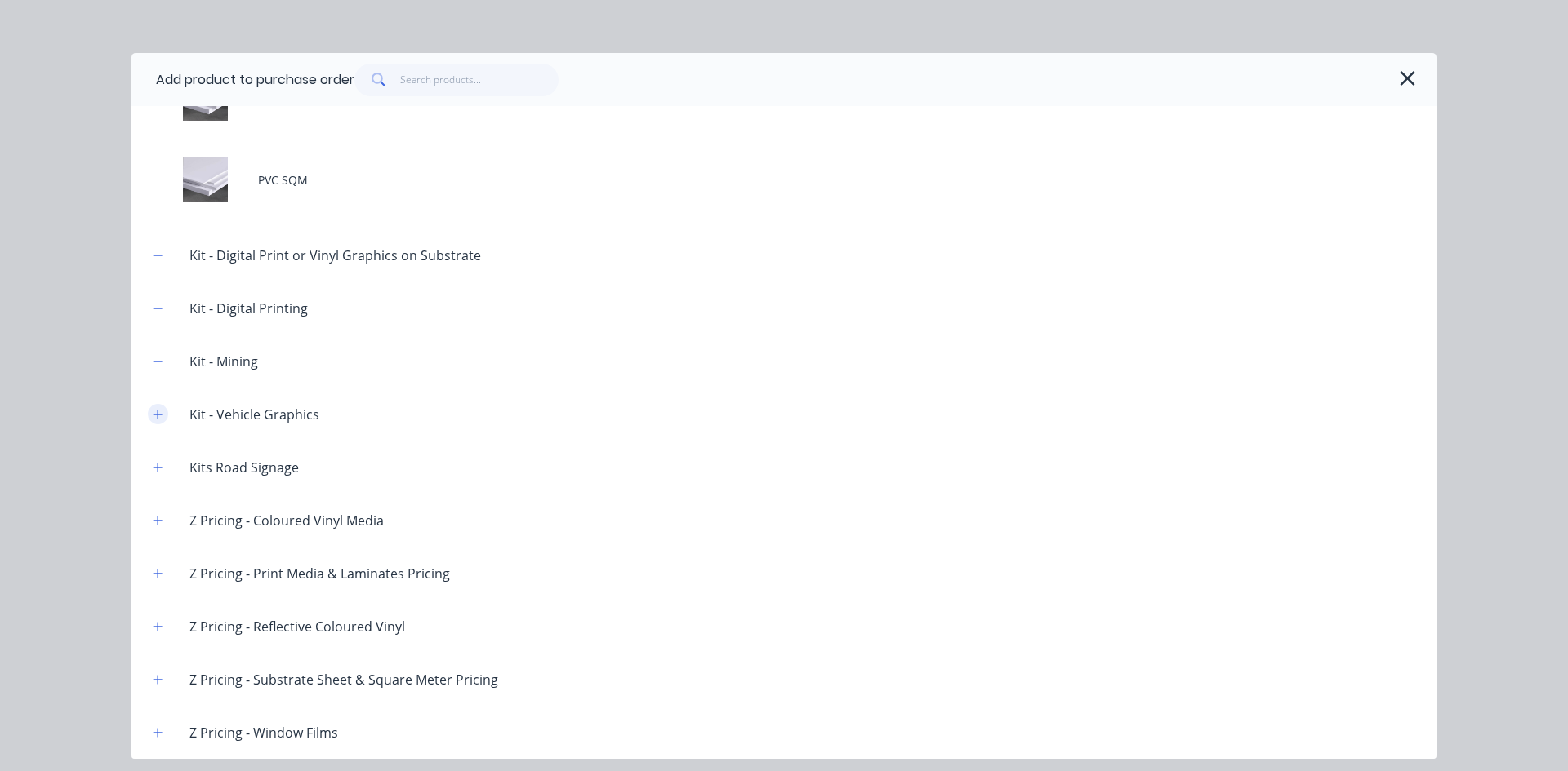
click at [157, 413] on icon "button" at bounding box center [158, 414] width 9 height 9
click at [156, 468] on icon "button" at bounding box center [158, 468] width 9 height 9
click at [1402, 81] on icon "button" at bounding box center [1407, 78] width 17 height 23
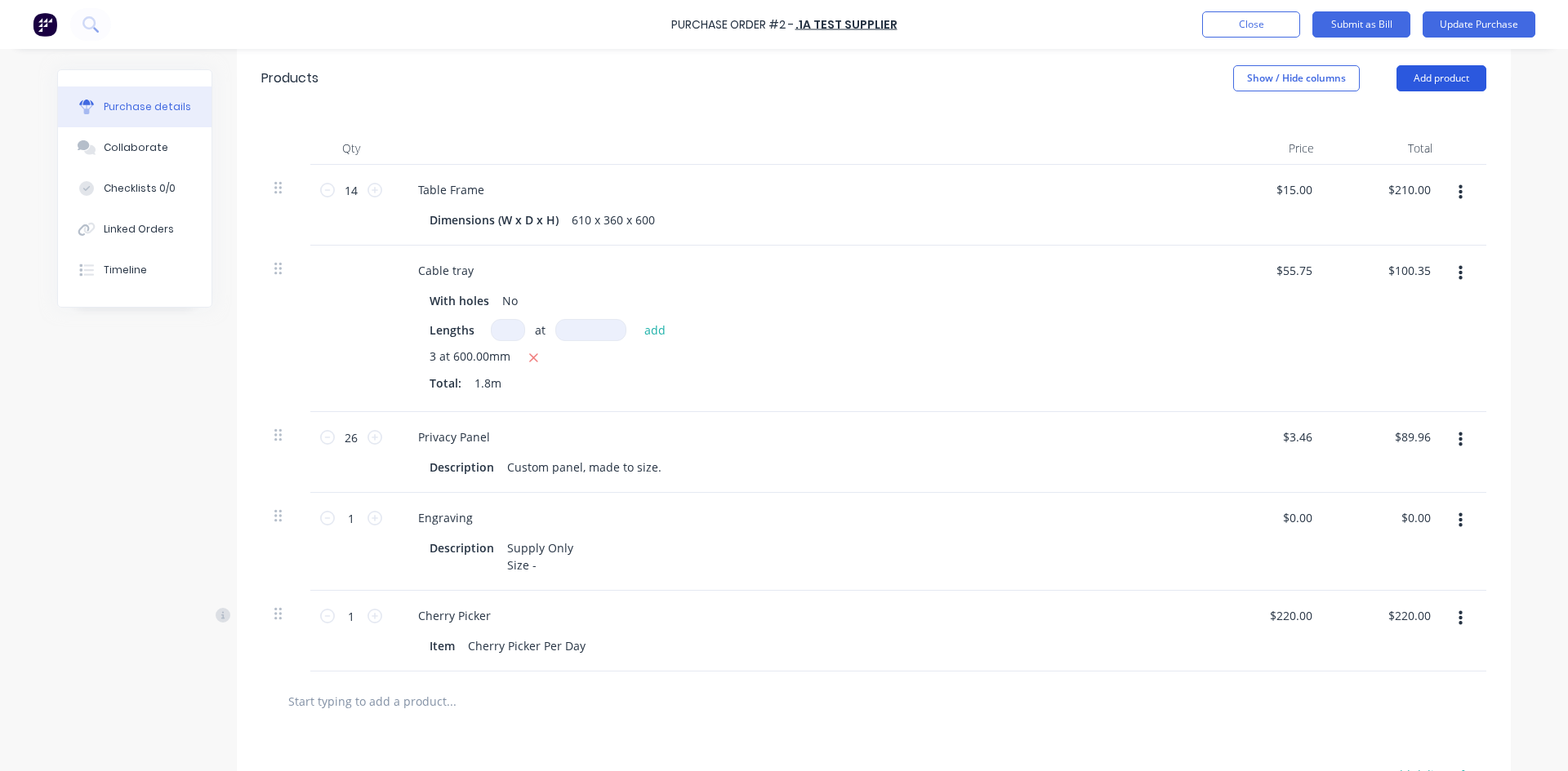
click at [1428, 76] on button "Add product" at bounding box center [1441, 78] width 90 height 26
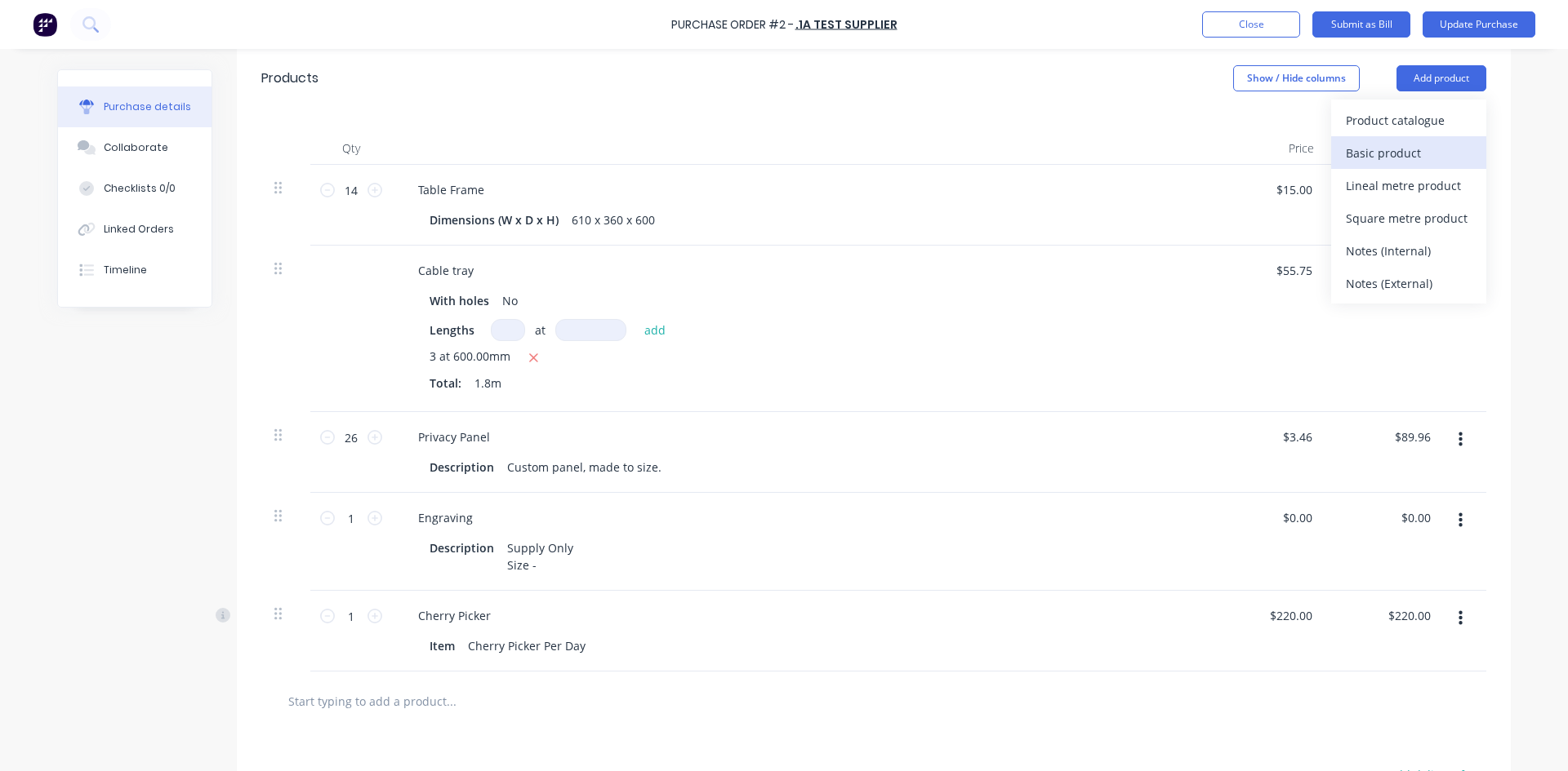
click at [1415, 151] on div "Basic product" at bounding box center [1408, 153] width 126 height 24
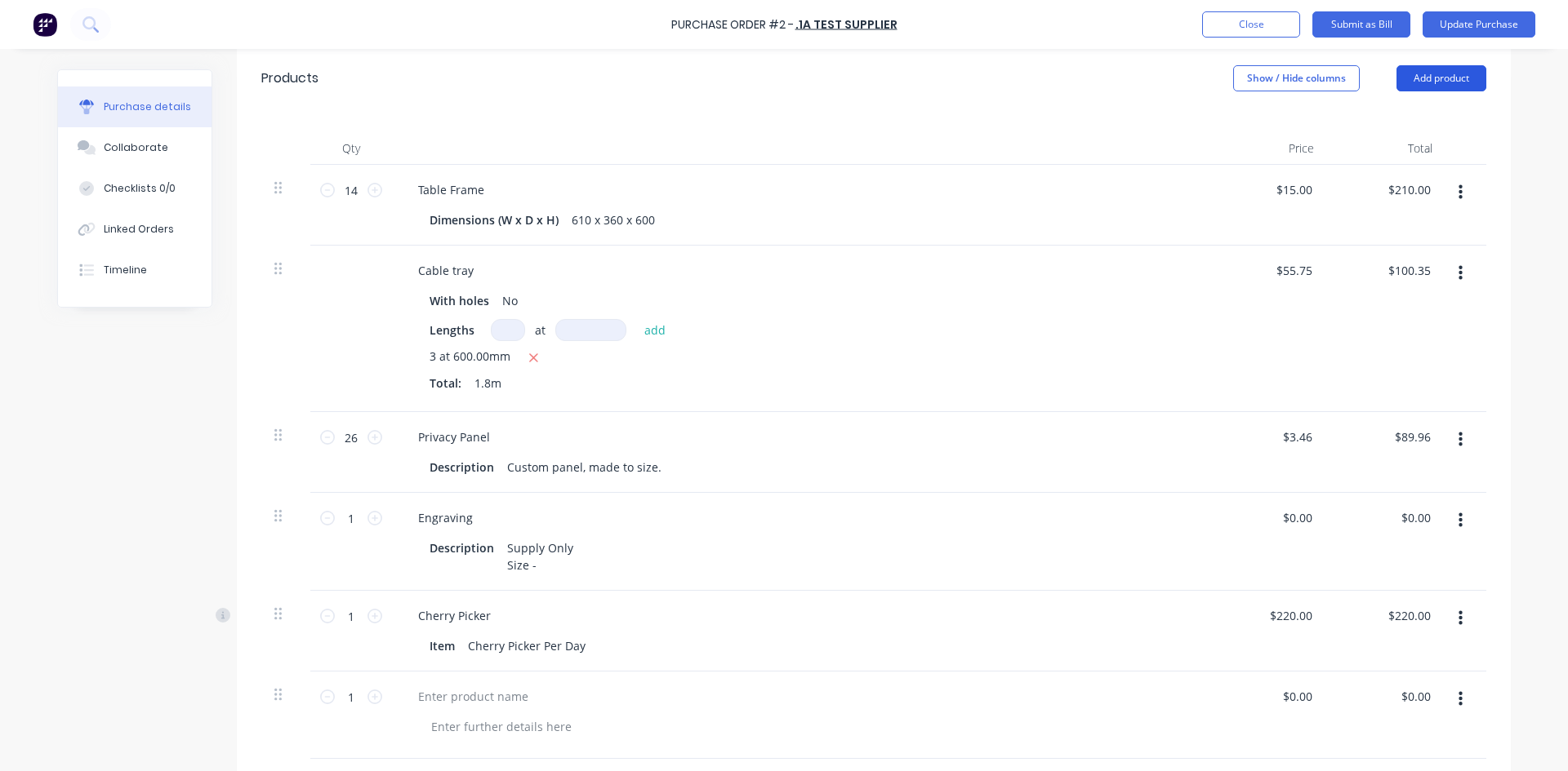
click at [1449, 70] on button "Add product" at bounding box center [1441, 78] width 90 height 26
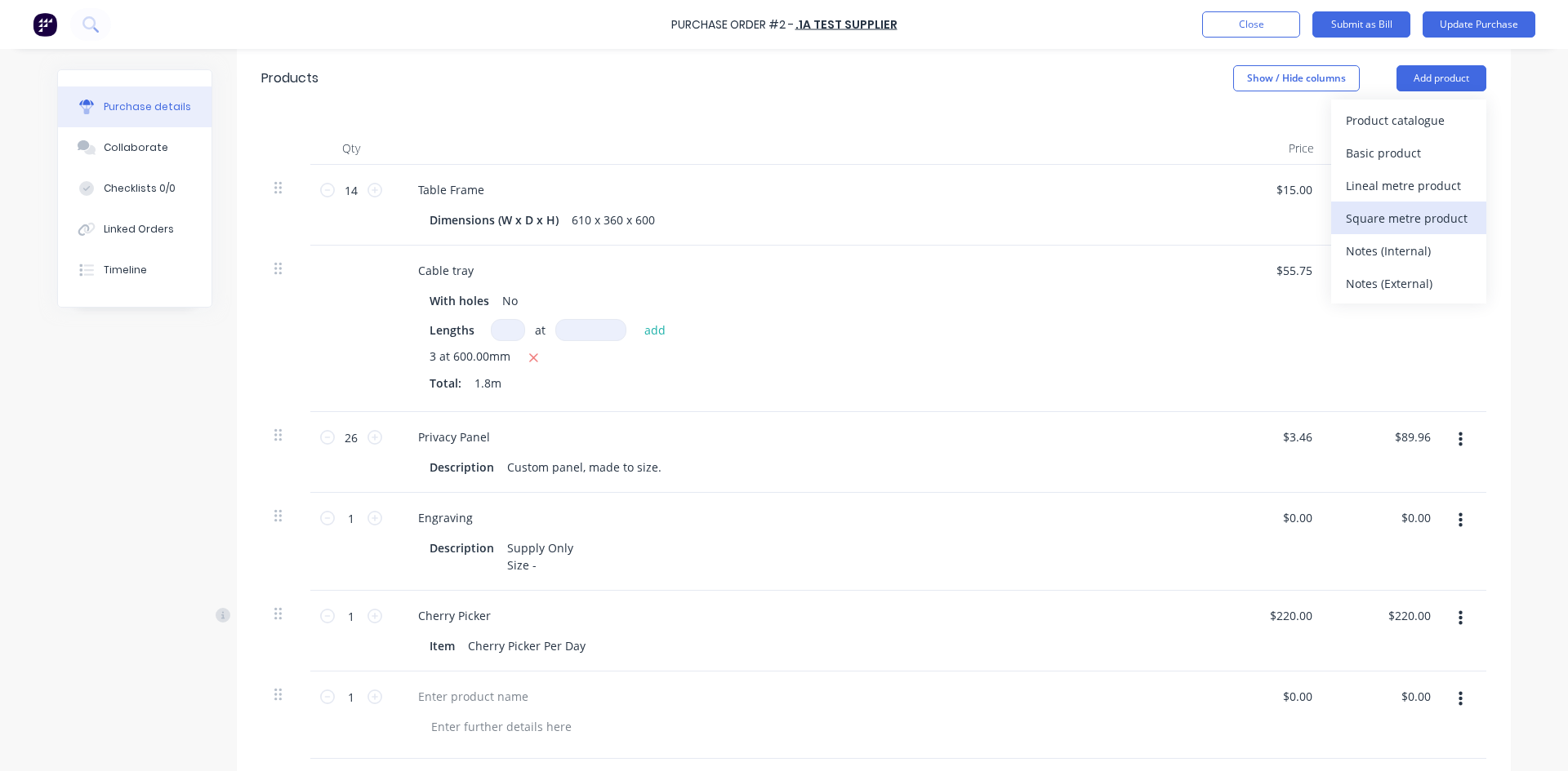
click at [1402, 217] on div "Square metre product" at bounding box center [1408, 219] width 126 height 24
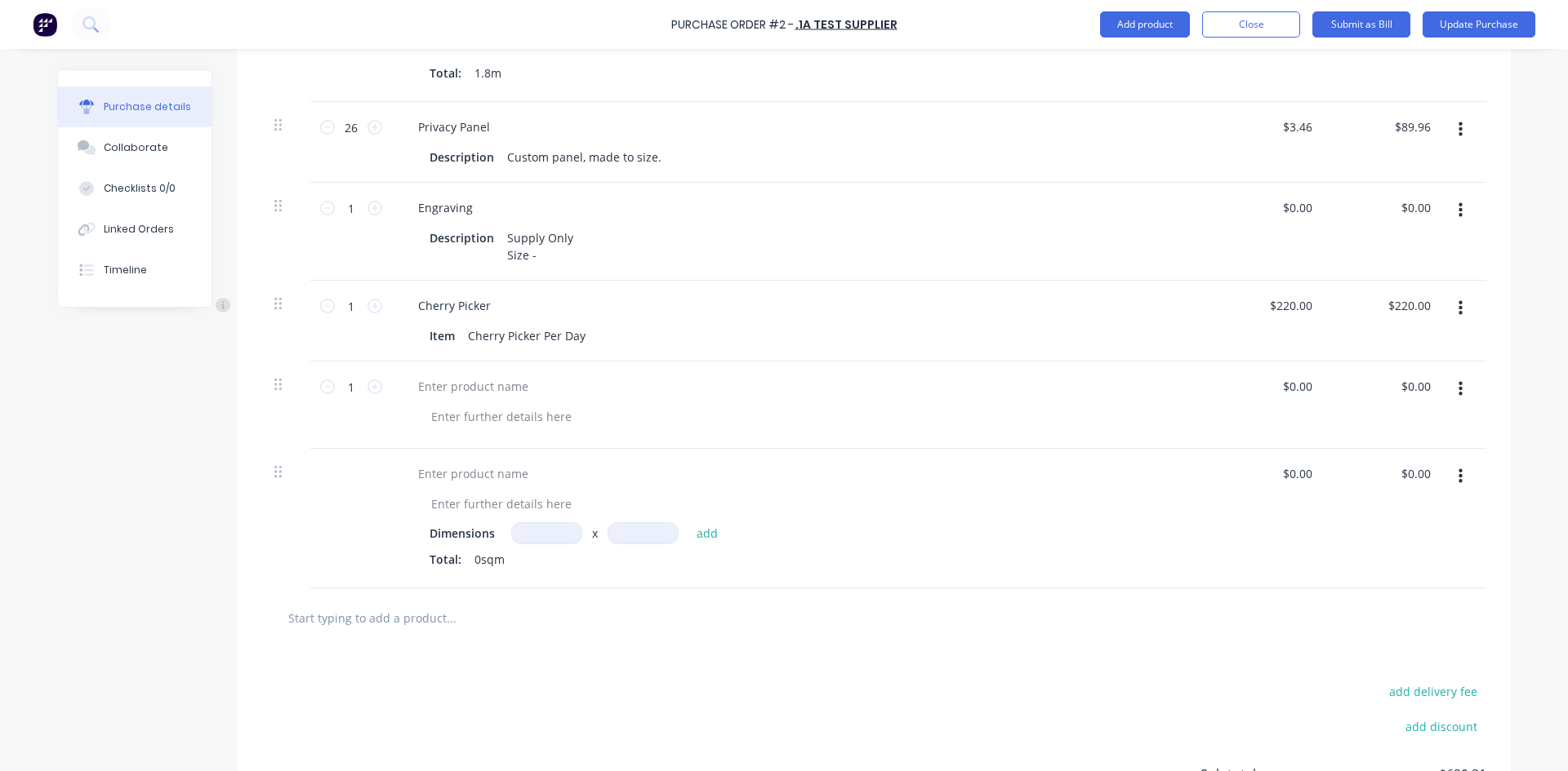
scroll to position [683, 0]
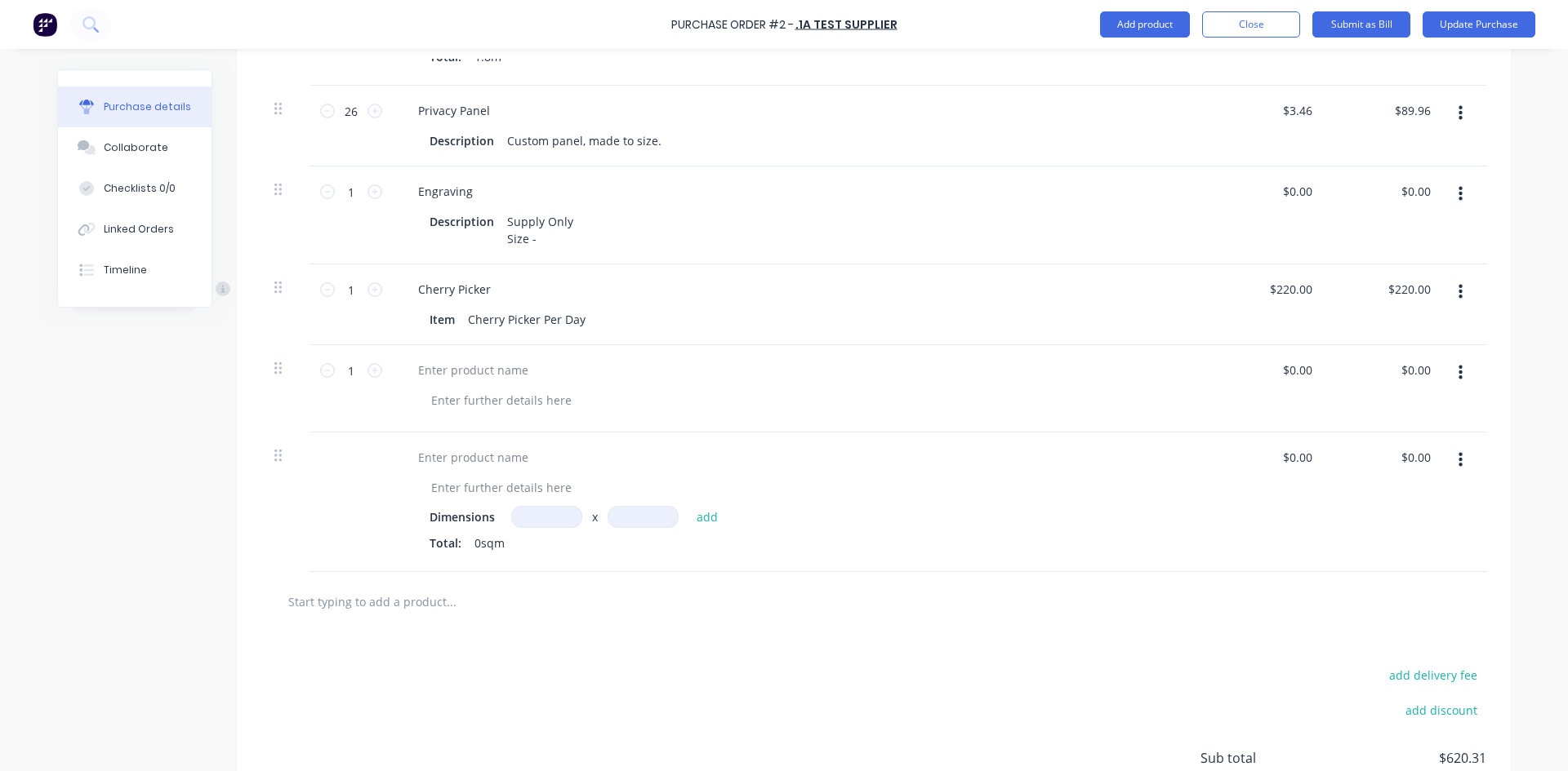
click at [523, 524] on input at bounding box center [546, 517] width 71 height 22
type input "1.2m"
type input "0.5m"
click at [705, 509] on button "add" at bounding box center [708, 516] width 39 height 19
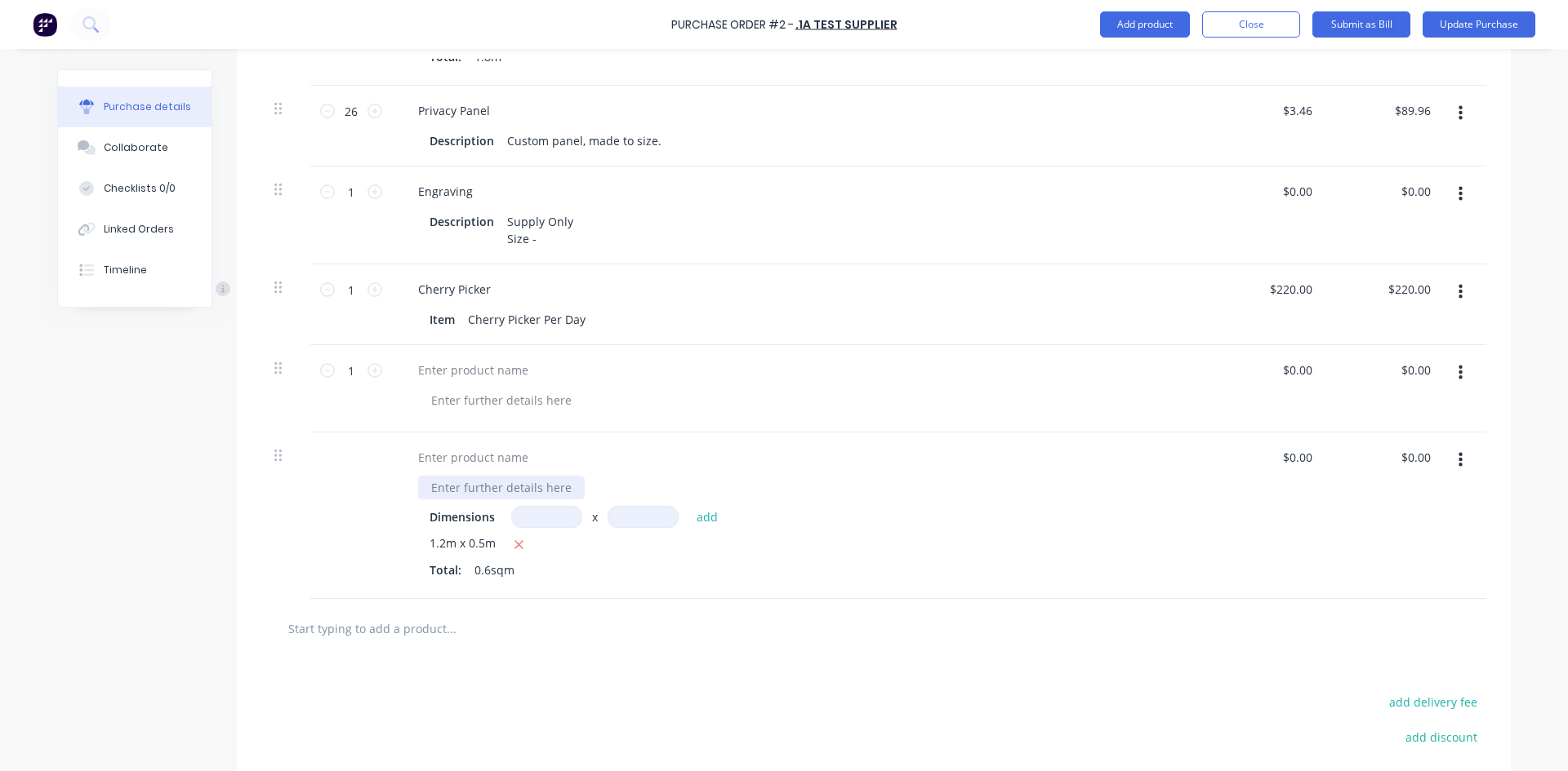
click at [448, 493] on div at bounding box center [501, 488] width 166 height 24
click at [1458, 369] on button "button" at bounding box center [1460, 373] width 39 height 29
click at [1392, 506] on button "Delete" at bounding box center [1410, 515] width 139 height 33
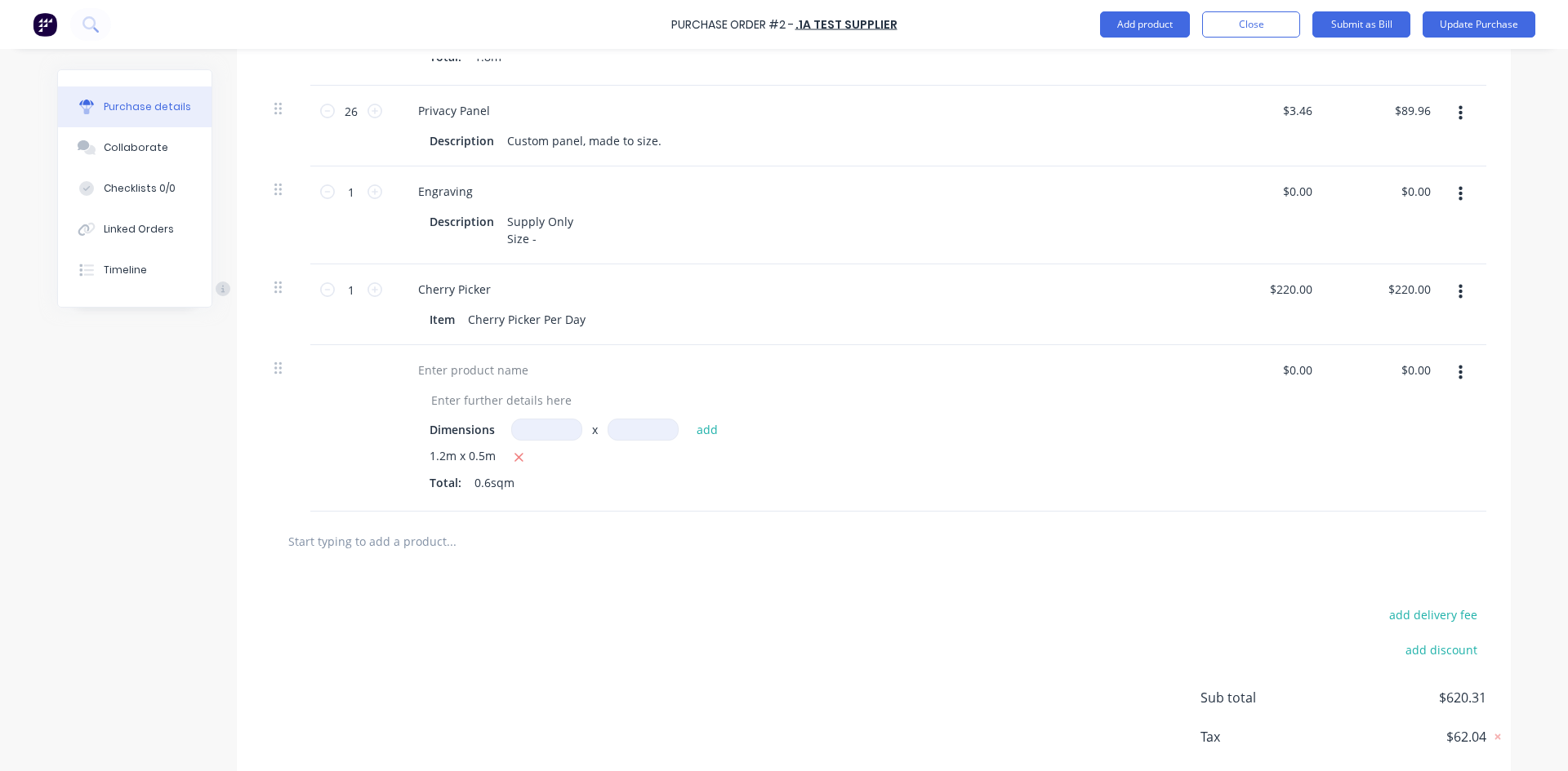
click at [1458, 369] on icon "button" at bounding box center [1460, 373] width 4 height 18
click at [1393, 506] on button "Delete" at bounding box center [1410, 515] width 139 height 33
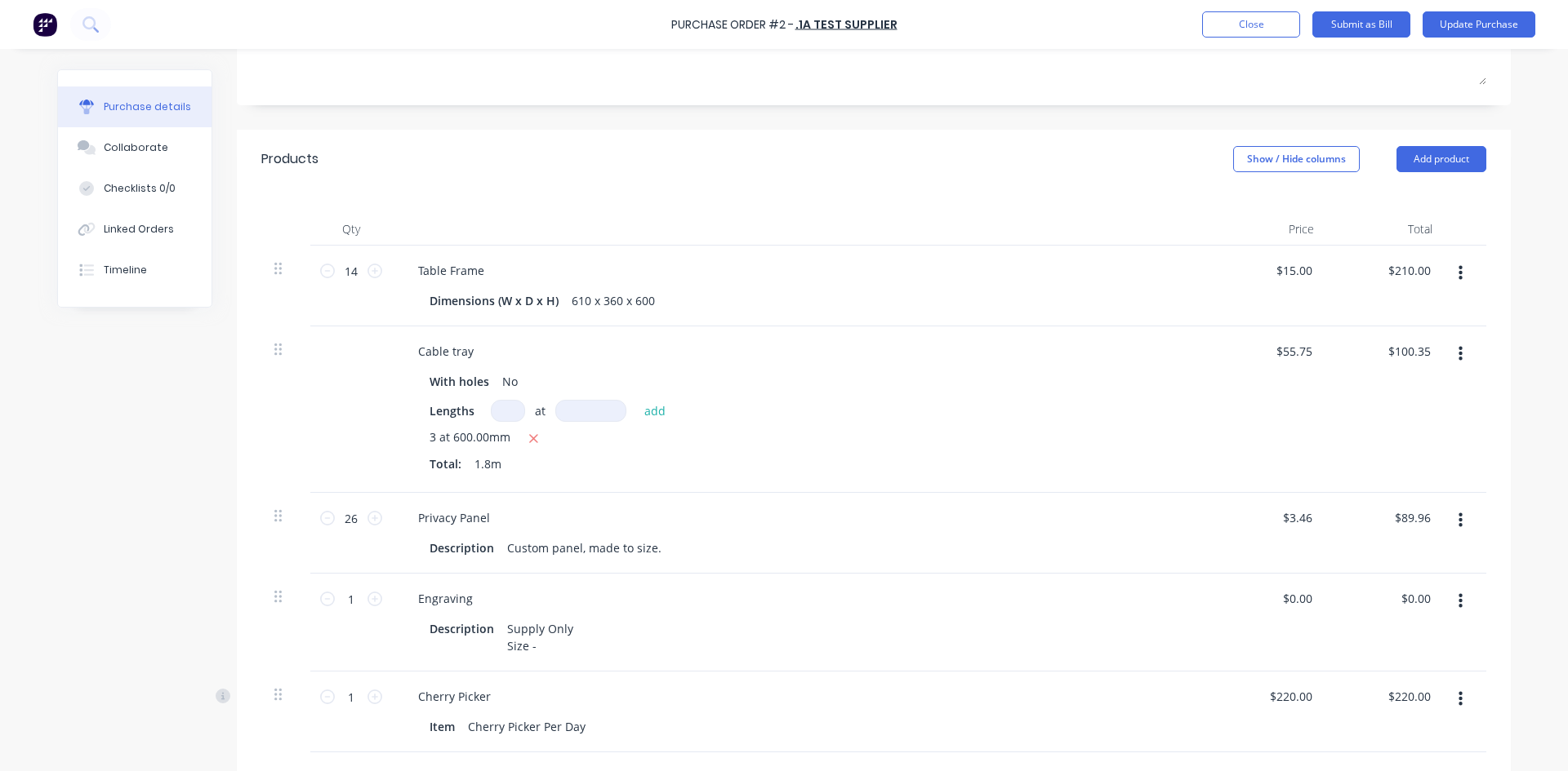
scroll to position [275, 0]
click at [1436, 163] on button "Add product" at bounding box center [1441, 160] width 90 height 26
click at [1404, 199] on div "Product catalogue" at bounding box center [1408, 202] width 126 height 24
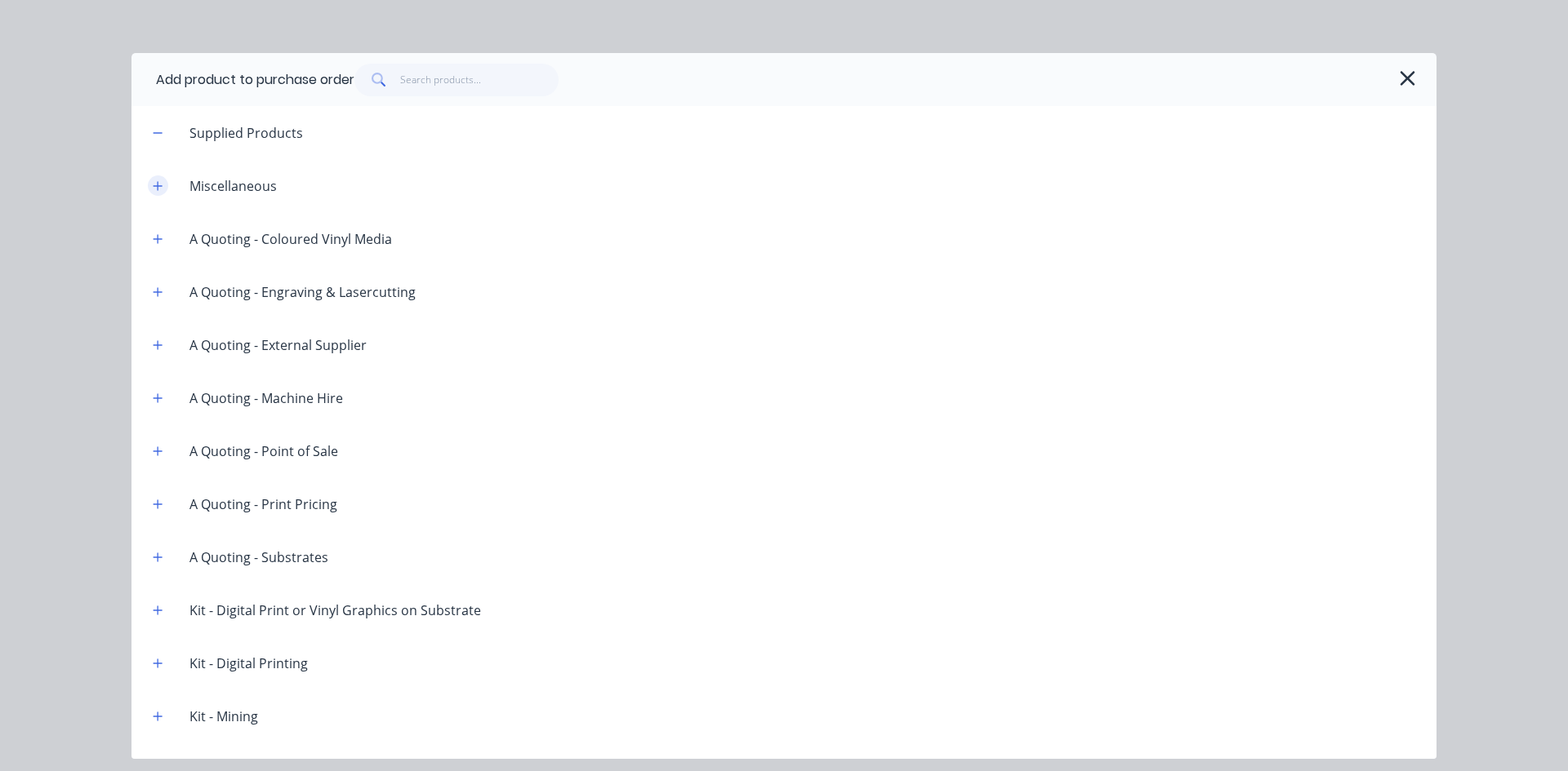
click at [164, 182] on button "button" at bounding box center [158, 186] width 20 height 20
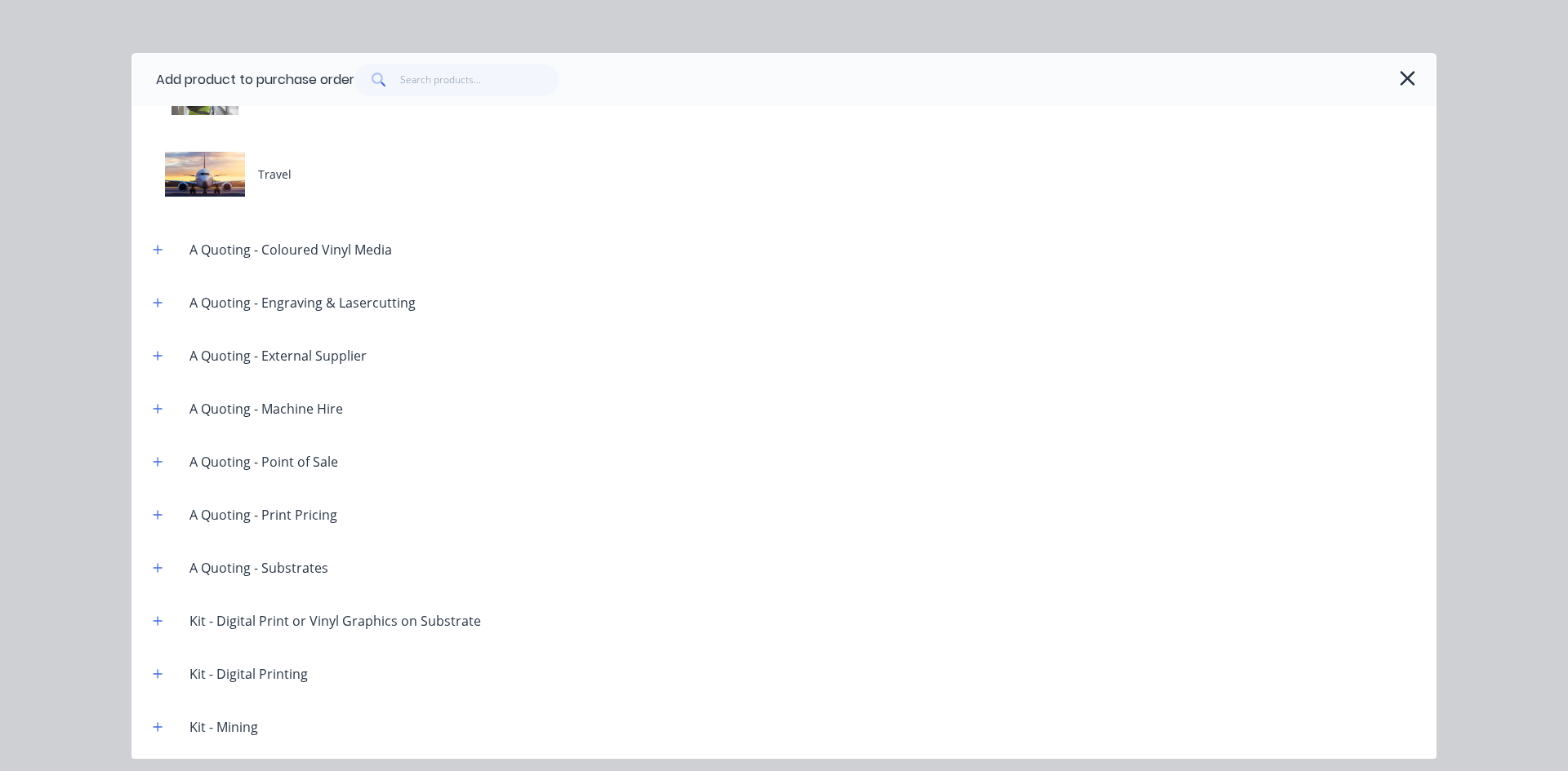
scroll to position [408, 0]
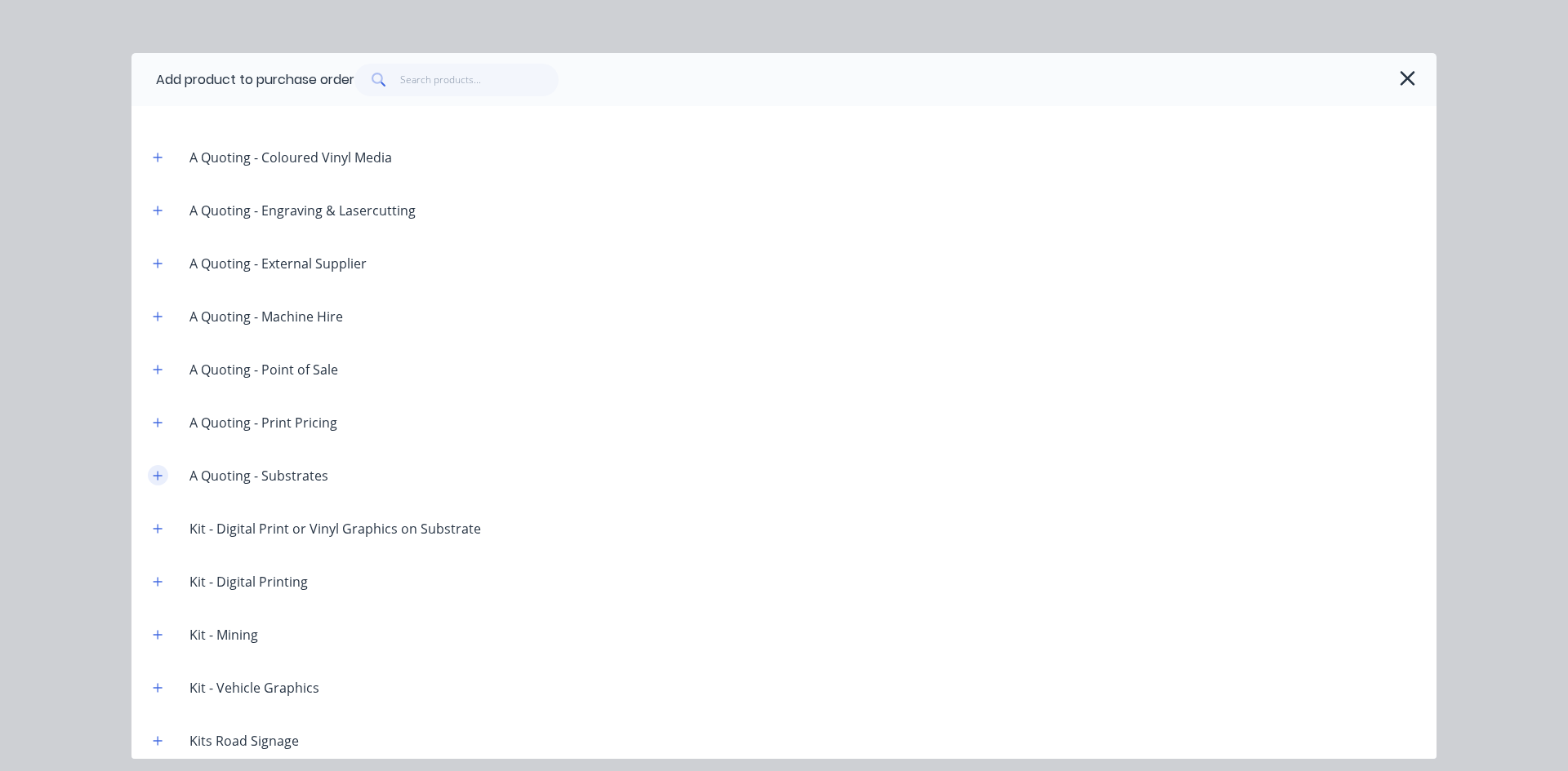
click at [153, 474] on icon "button" at bounding box center [157, 476] width 10 height 11
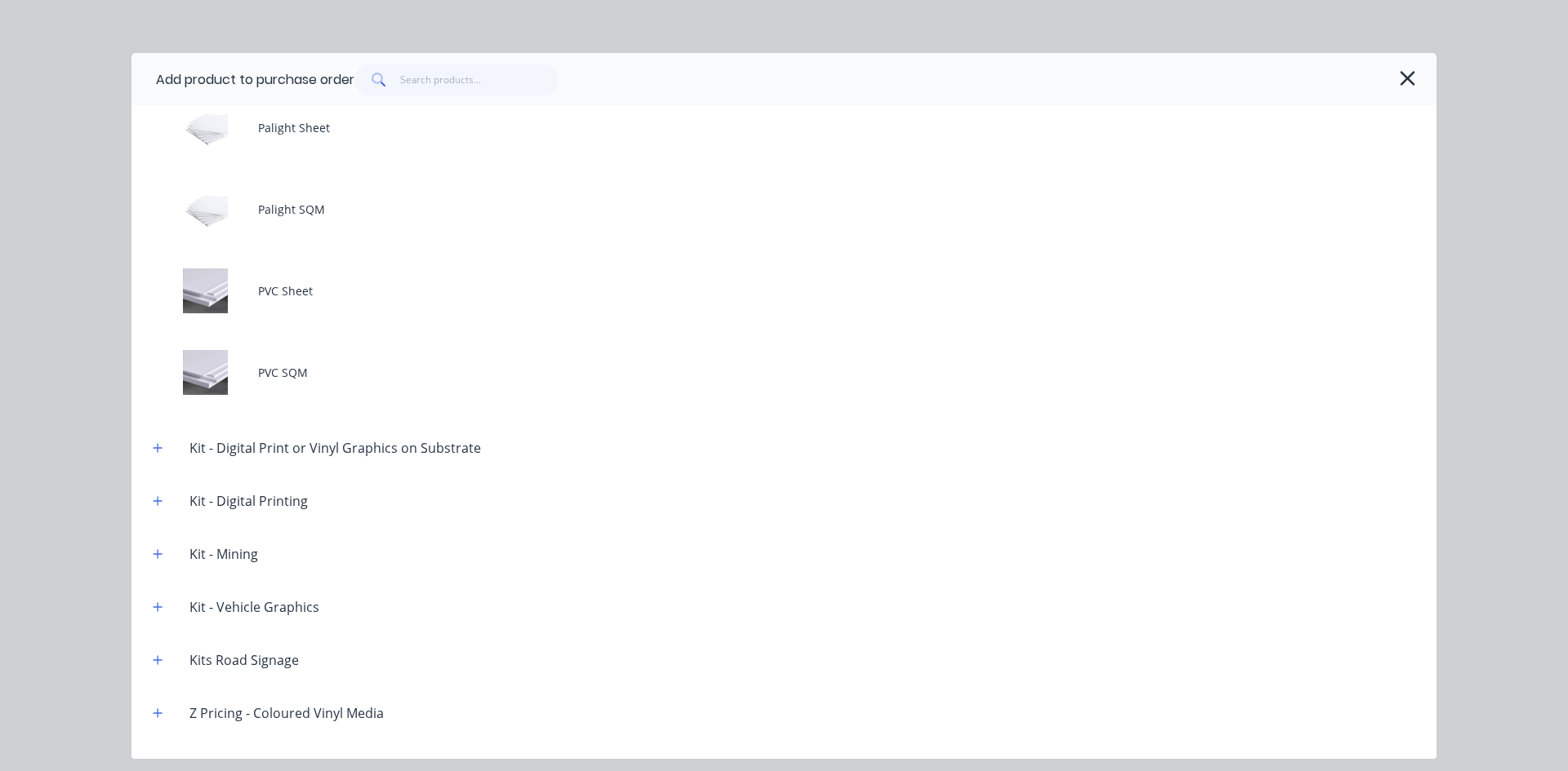
scroll to position [1633, 0]
click at [153, 445] on icon "button" at bounding box center [157, 448] width 10 height 11
click at [343, 440] on div "Kit - Digital Print or Vinyl Graphics on Substrate" at bounding box center [335, 447] width 318 height 19
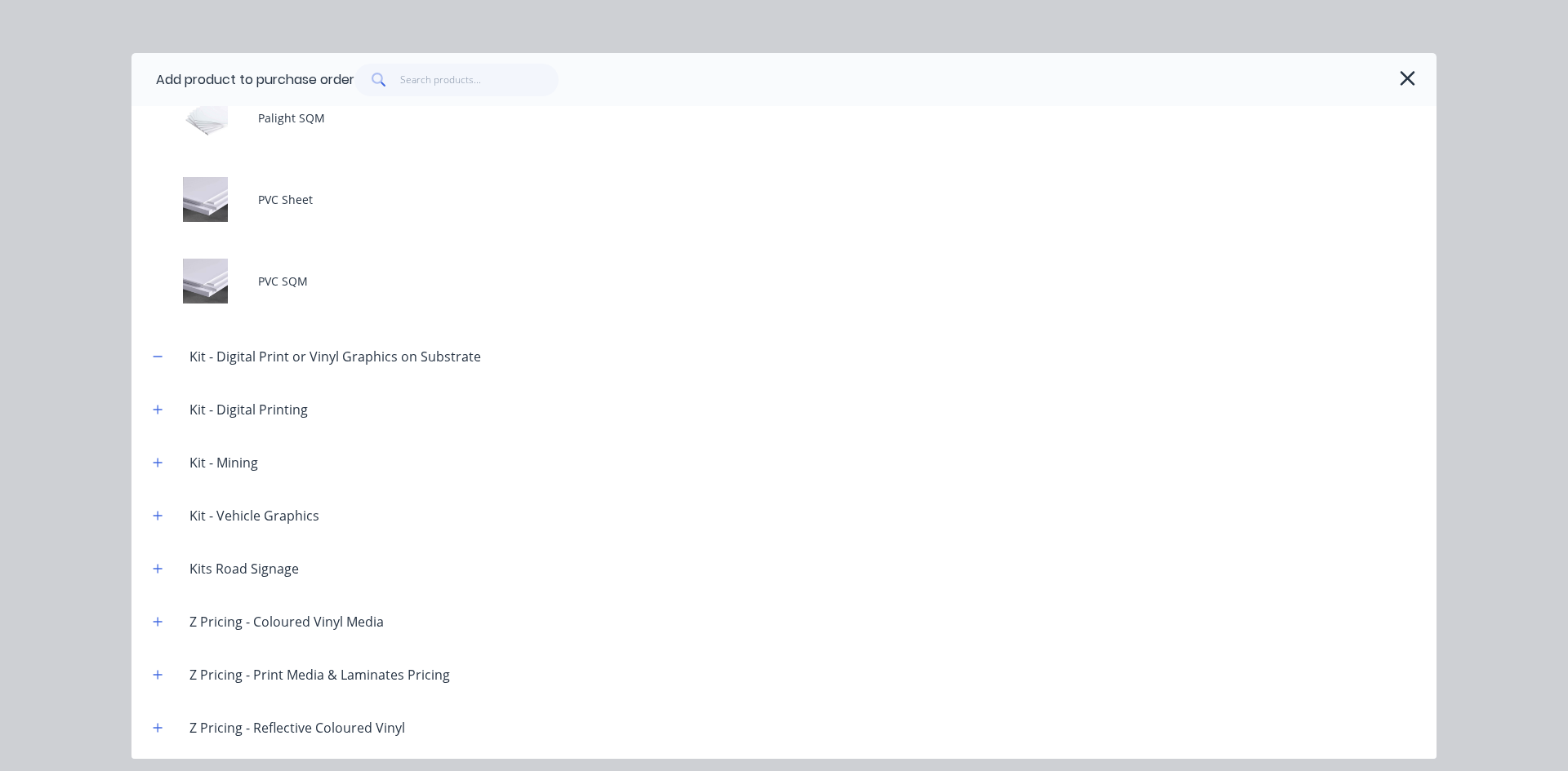
scroll to position [1824, 0]
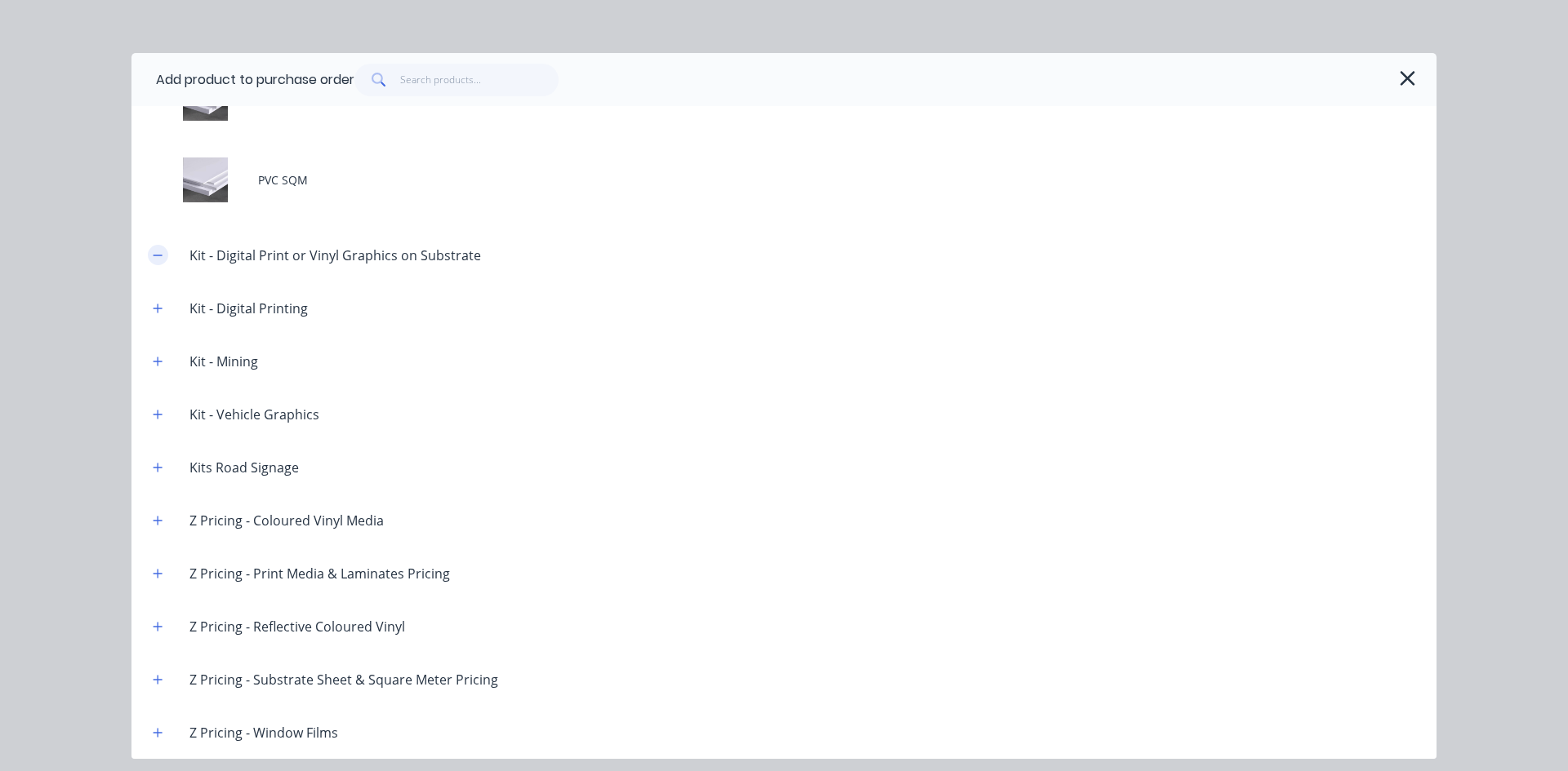
click at [153, 252] on icon "button" at bounding box center [157, 255] width 10 height 11
click at [468, 84] on input "text" at bounding box center [479, 80] width 159 height 33
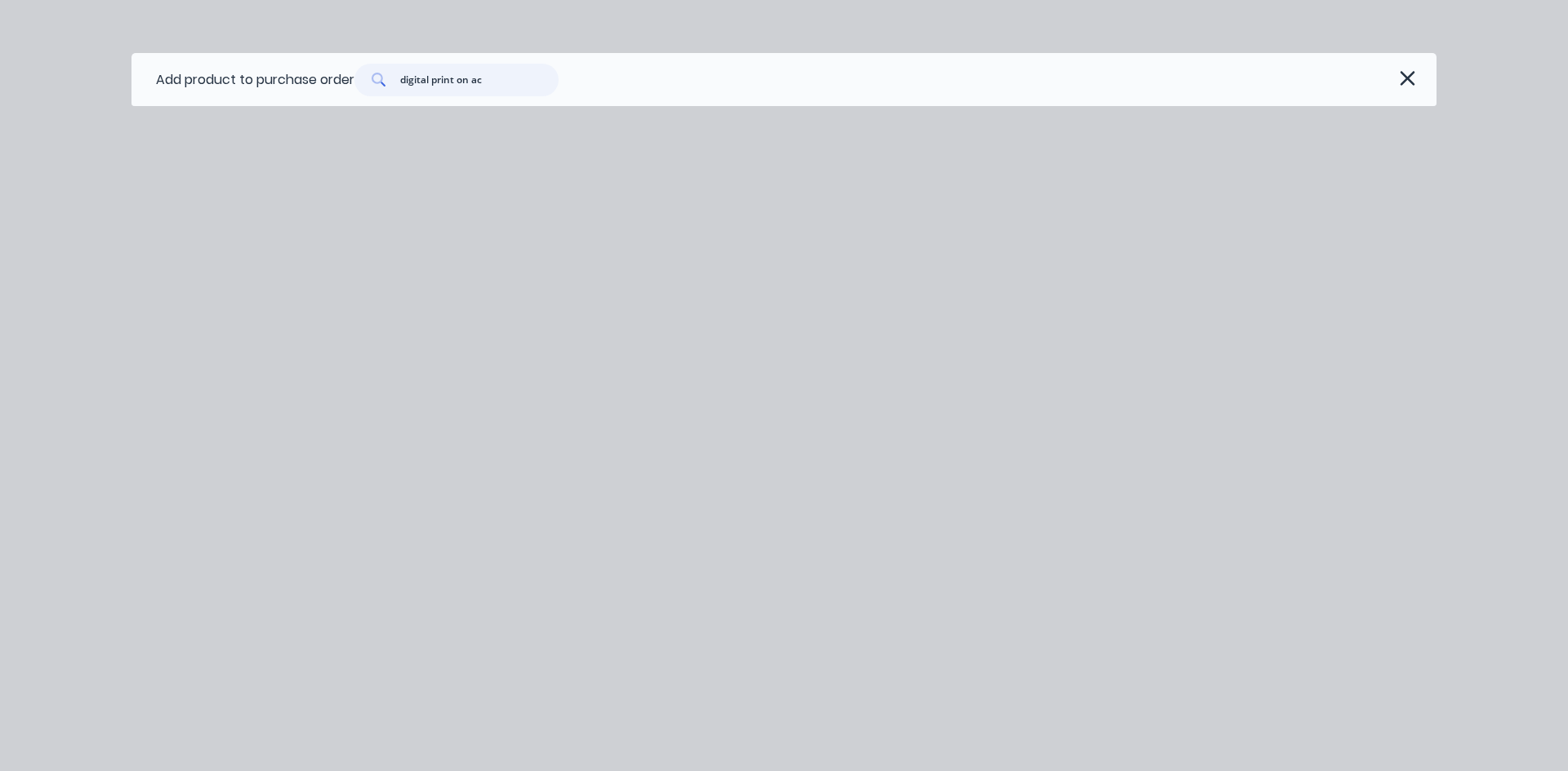
drag, startPoint x: 528, startPoint y: 83, endPoint x: 218, endPoint y: 83, distance: 310.0
click at [218, 83] on div "Add product to purchase order digital print on ac" at bounding box center [783, 80] width 1304 height 53
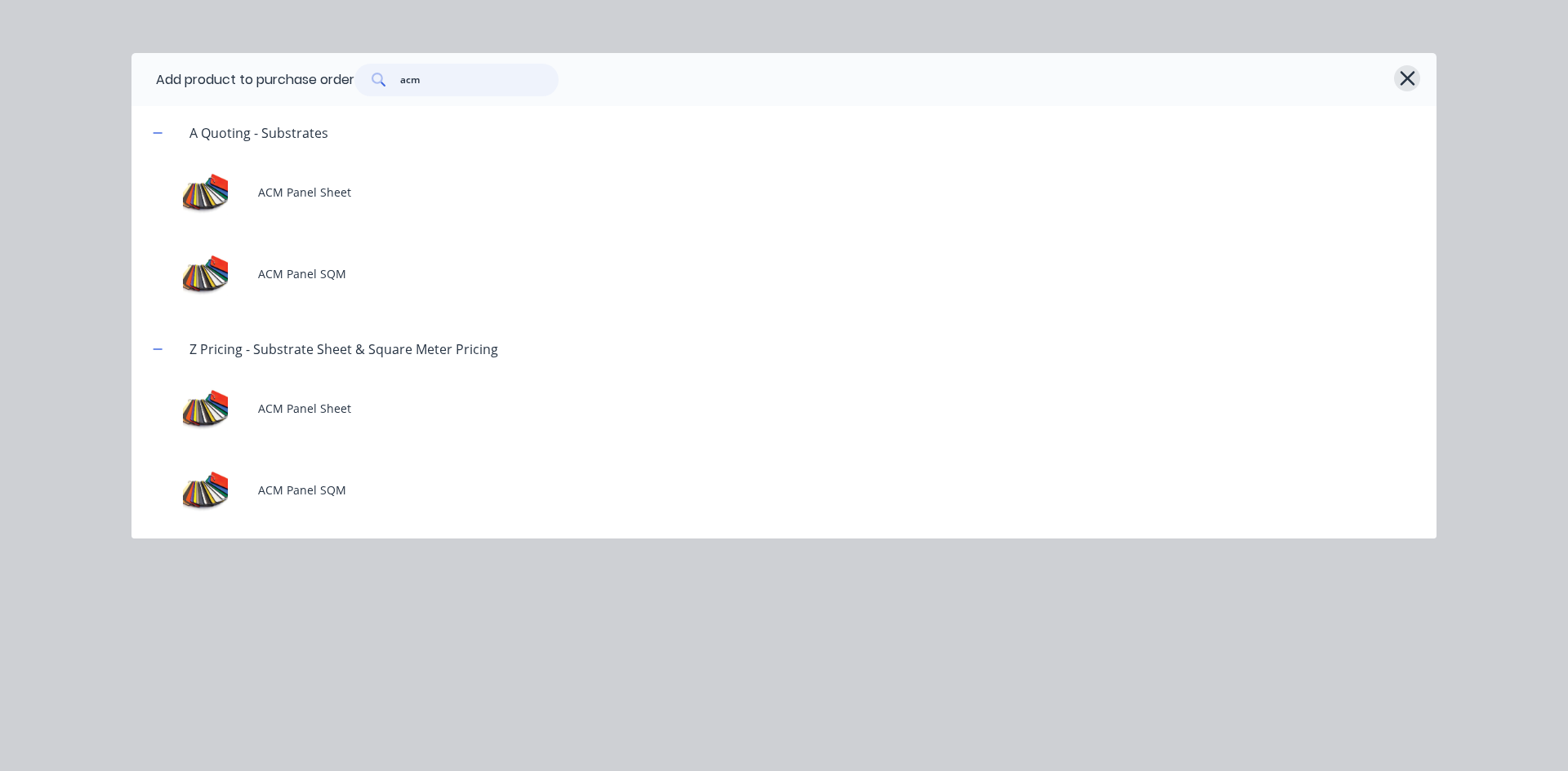
type input "acm"
click at [1415, 81] on icon "button" at bounding box center [1407, 78] width 17 height 23
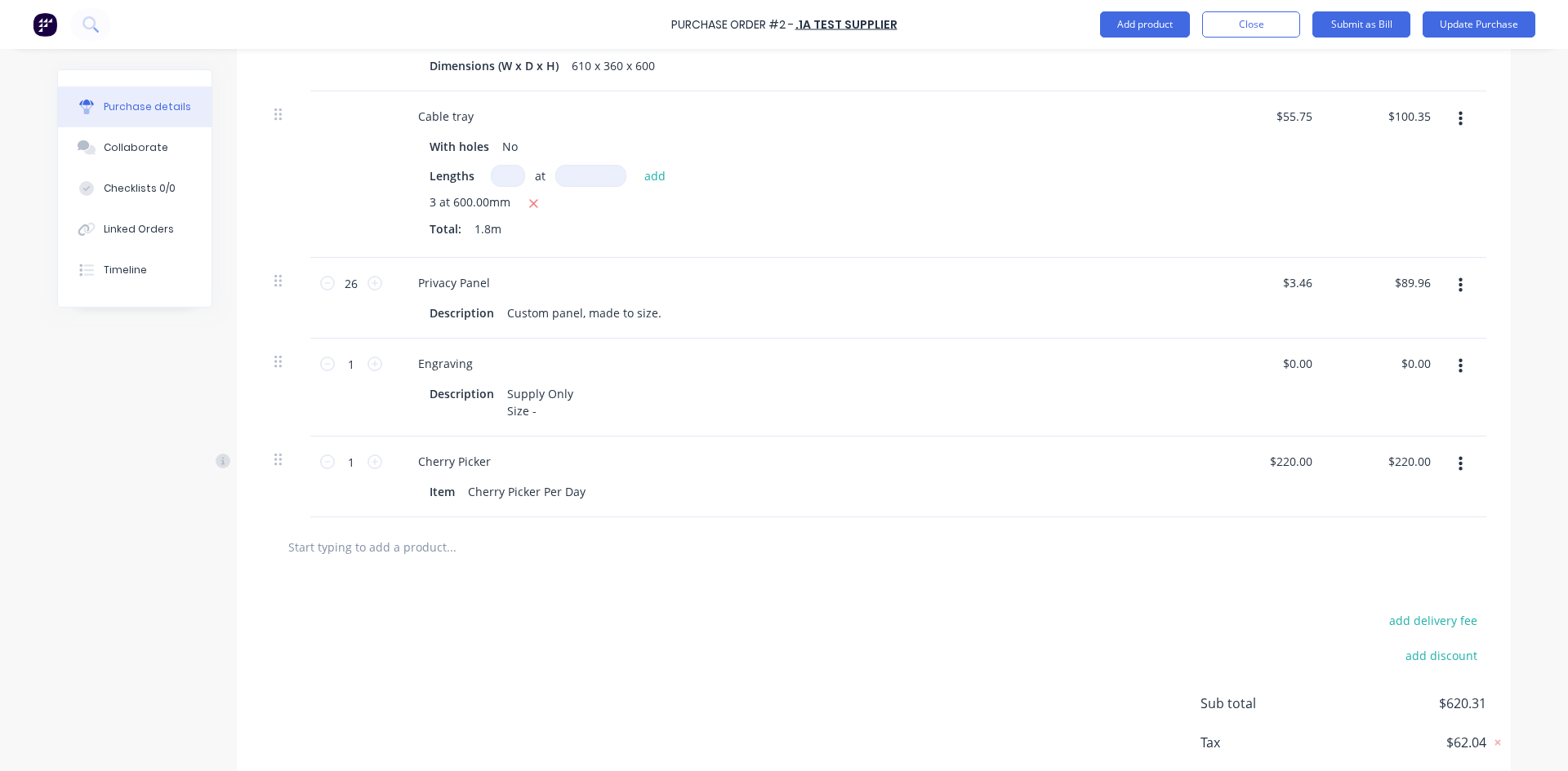
scroll to position [520, 0]
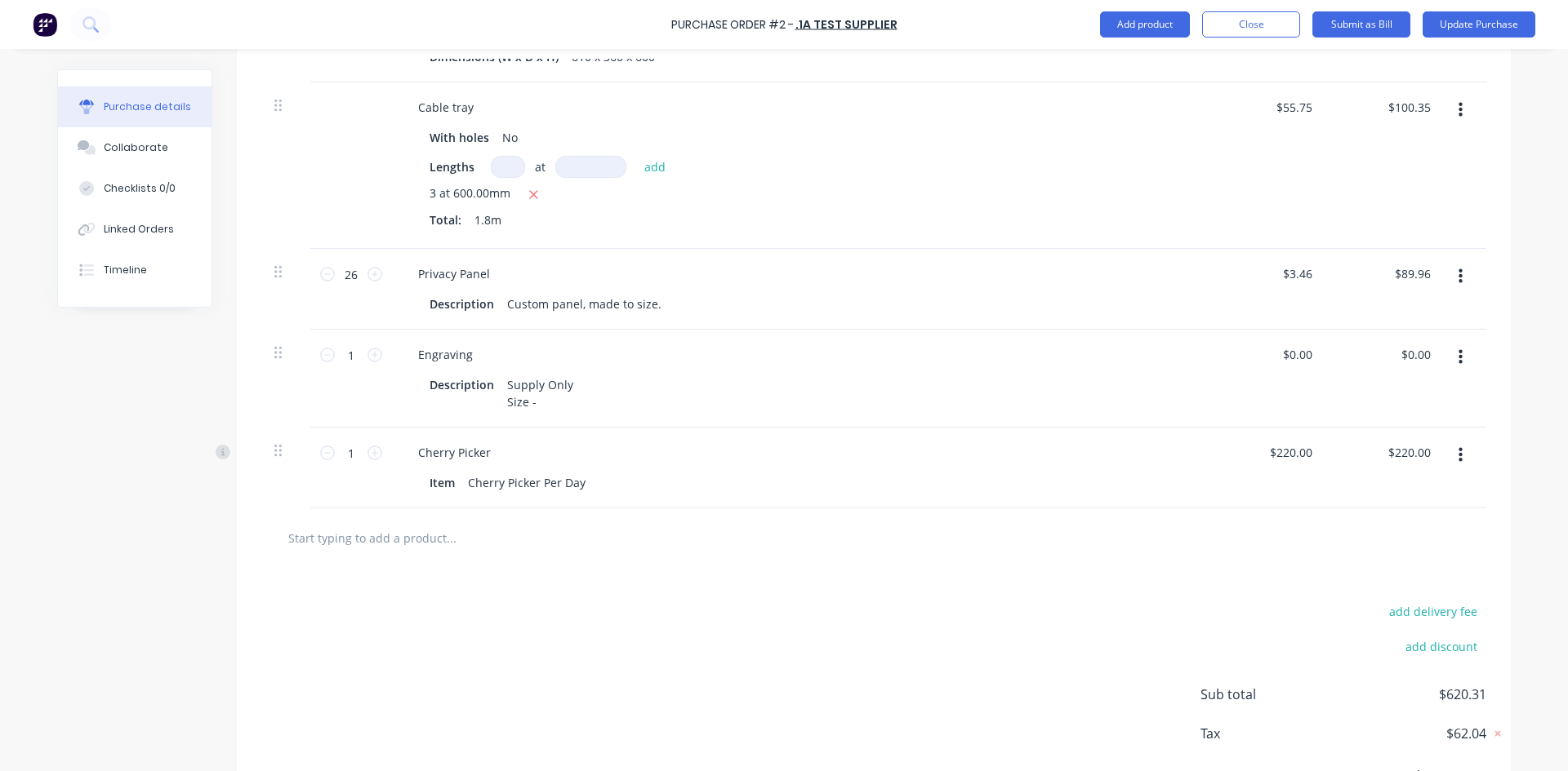
click at [1459, 459] on button "button" at bounding box center [1460, 456] width 39 height 29
click at [1370, 603] on button "Delete" at bounding box center [1410, 597] width 139 height 33
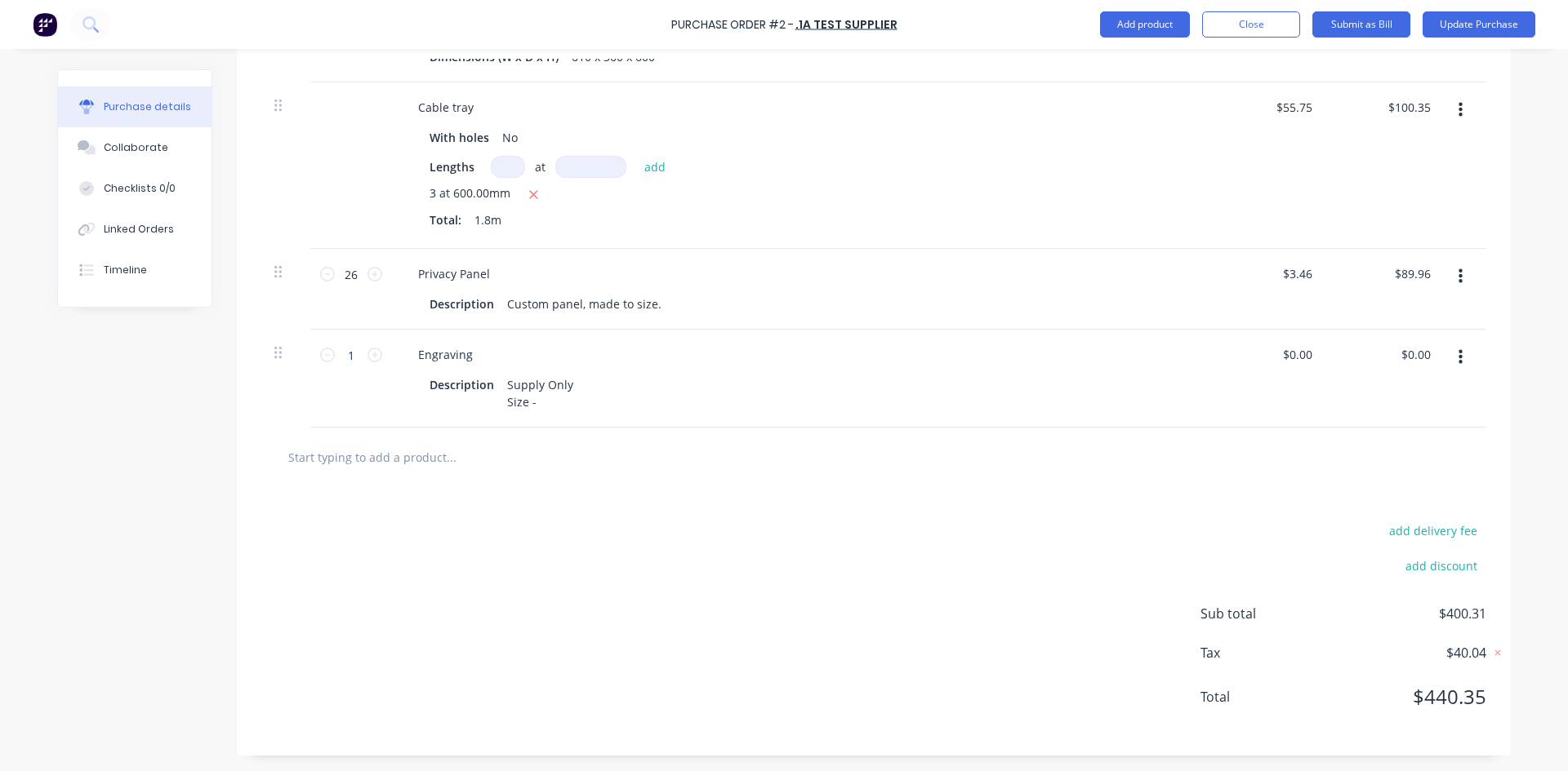
click at [1444, 356] on button "button" at bounding box center [1460, 357] width 39 height 29
click at [1362, 491] on button "Delete" at bounding box center [1410, 499] width 139 height 33
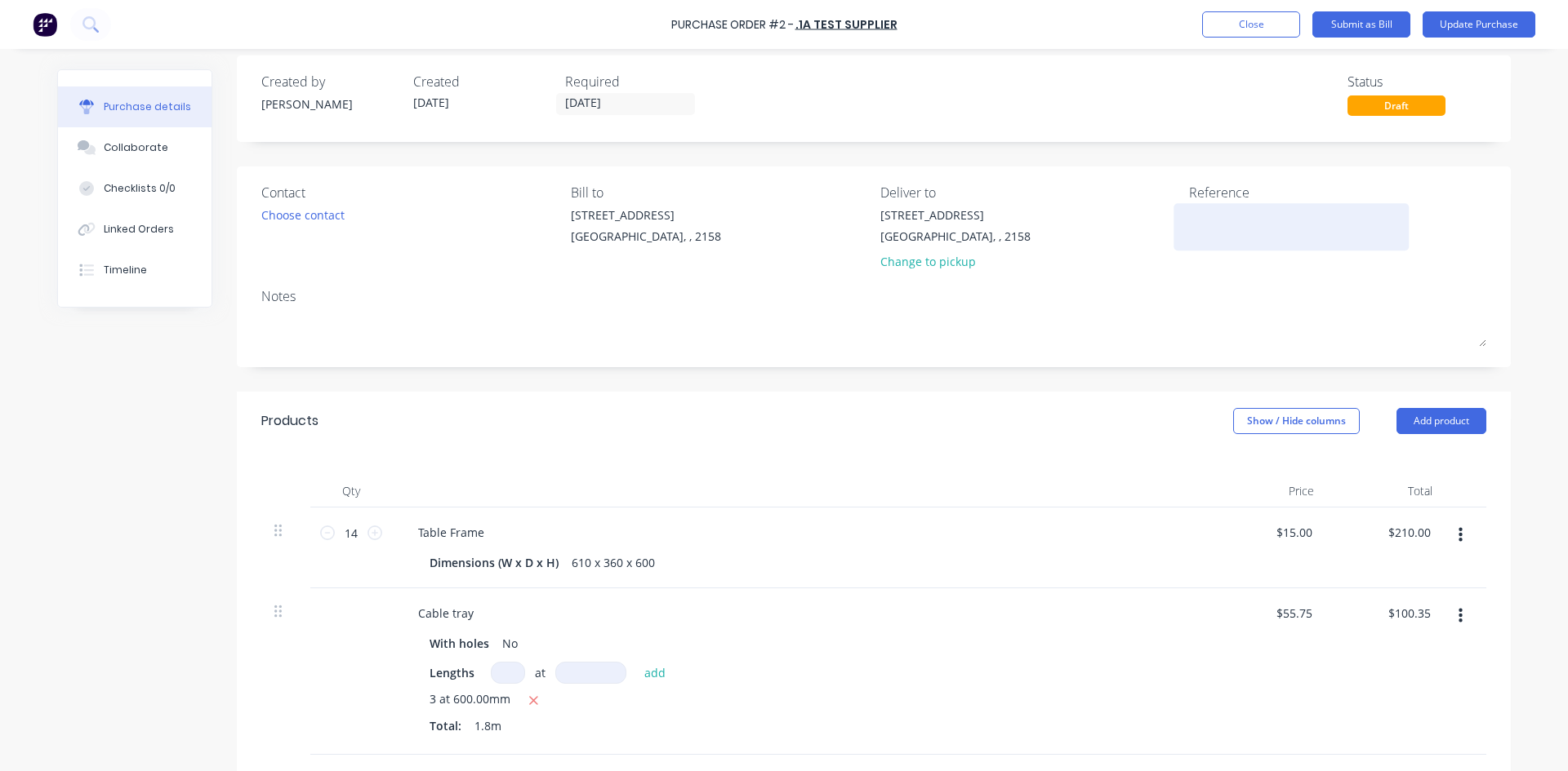
scroll to position [0, 0]
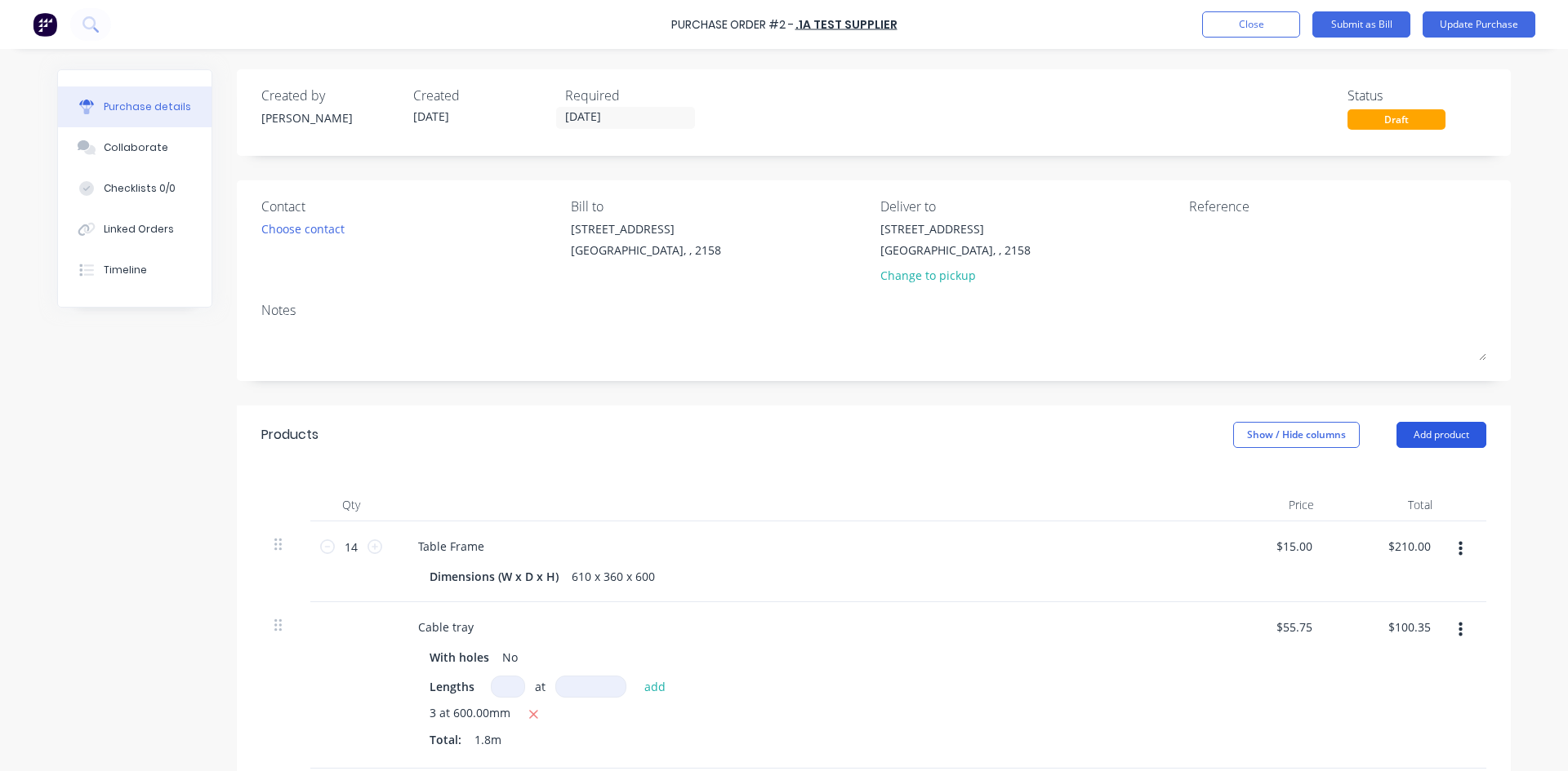
click at [1412, 429] on button "Add product" at bounding box center [1441, 435] width 90 height 26
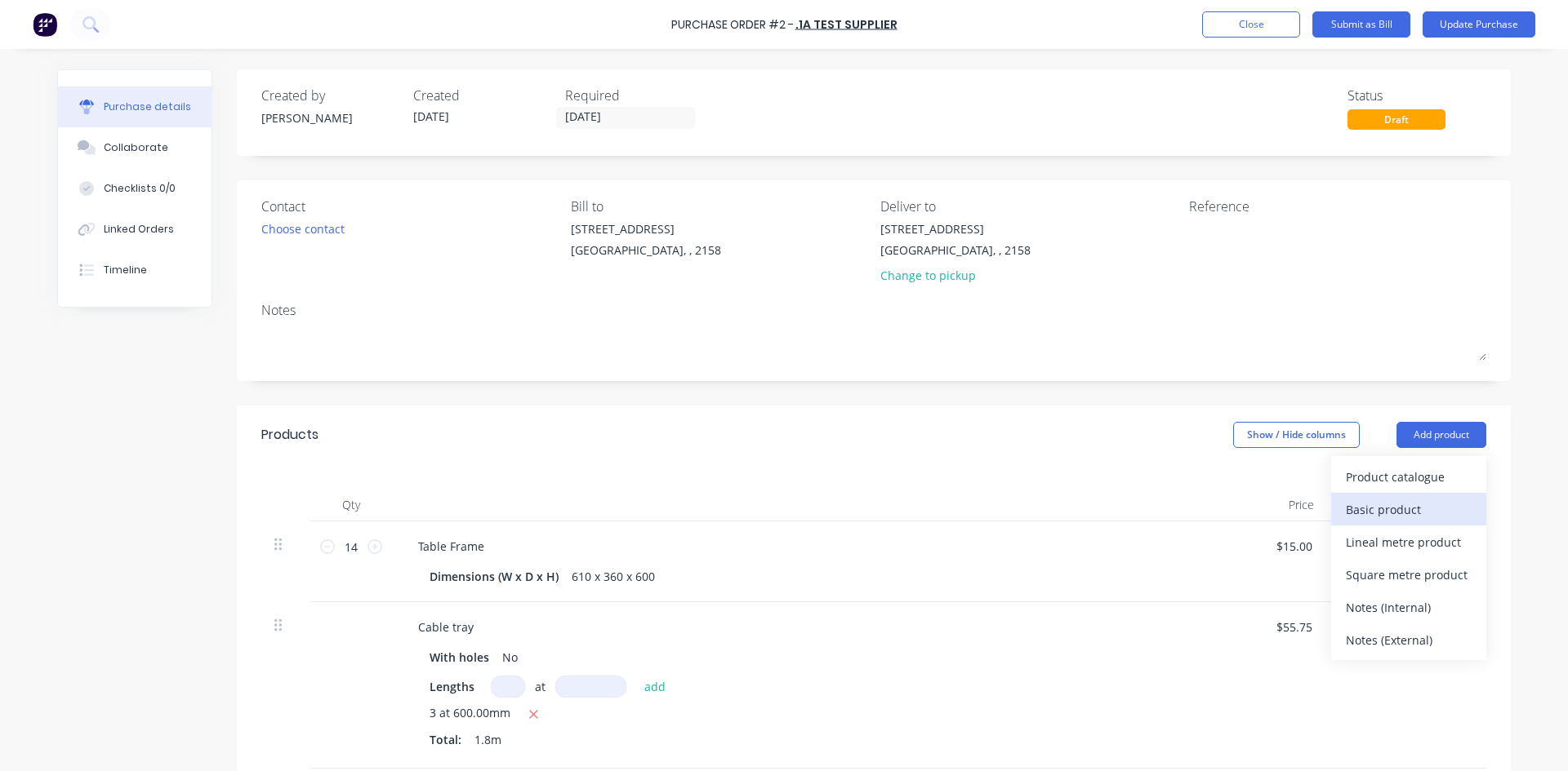
click at [1420, 507] on div "Basic product" at bounding box center [1408, 510] width 126 height 24
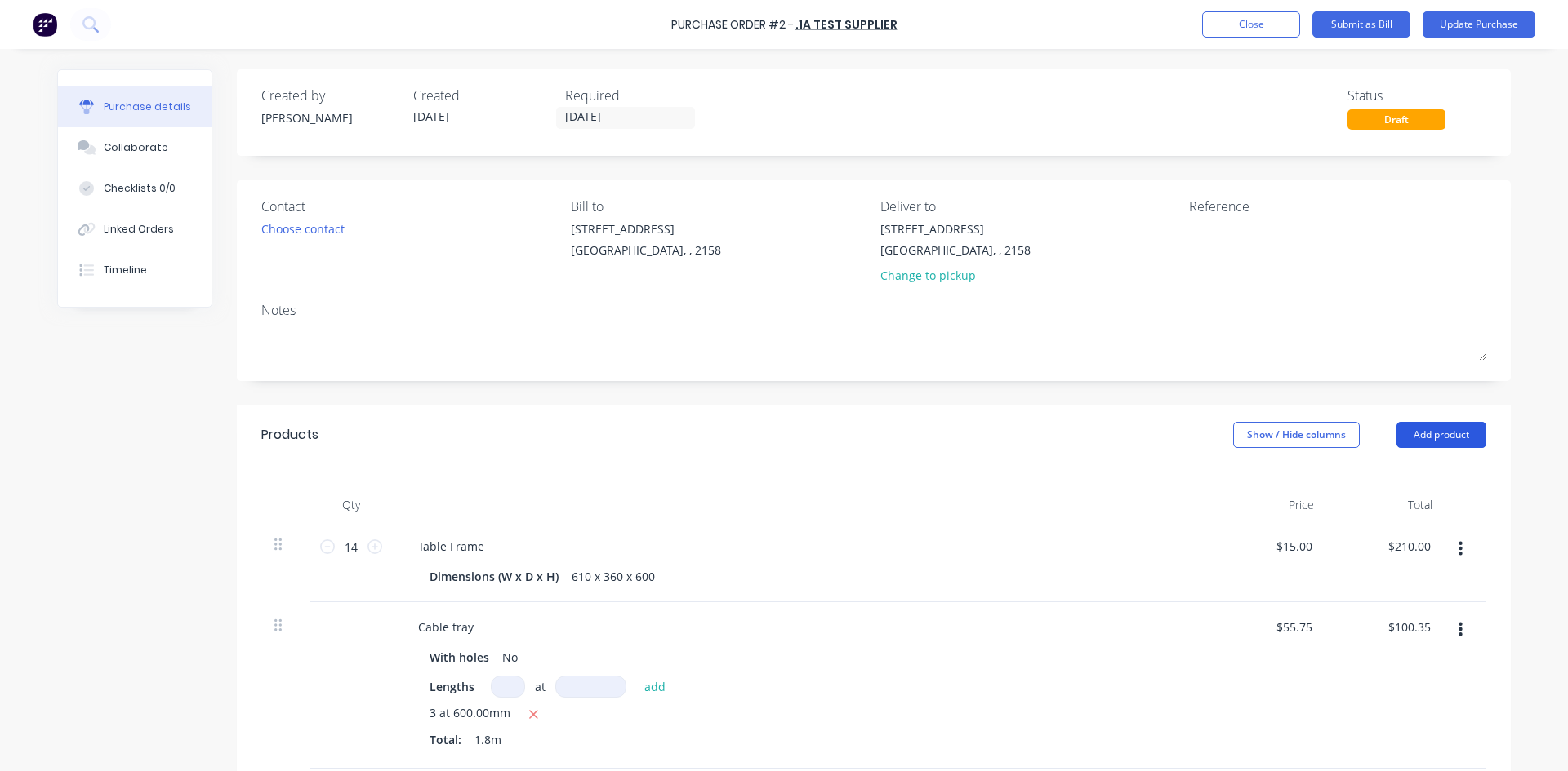
click at [1453, 434] on button "Add product" at bounding box center [1441, 435] width 90 height 26
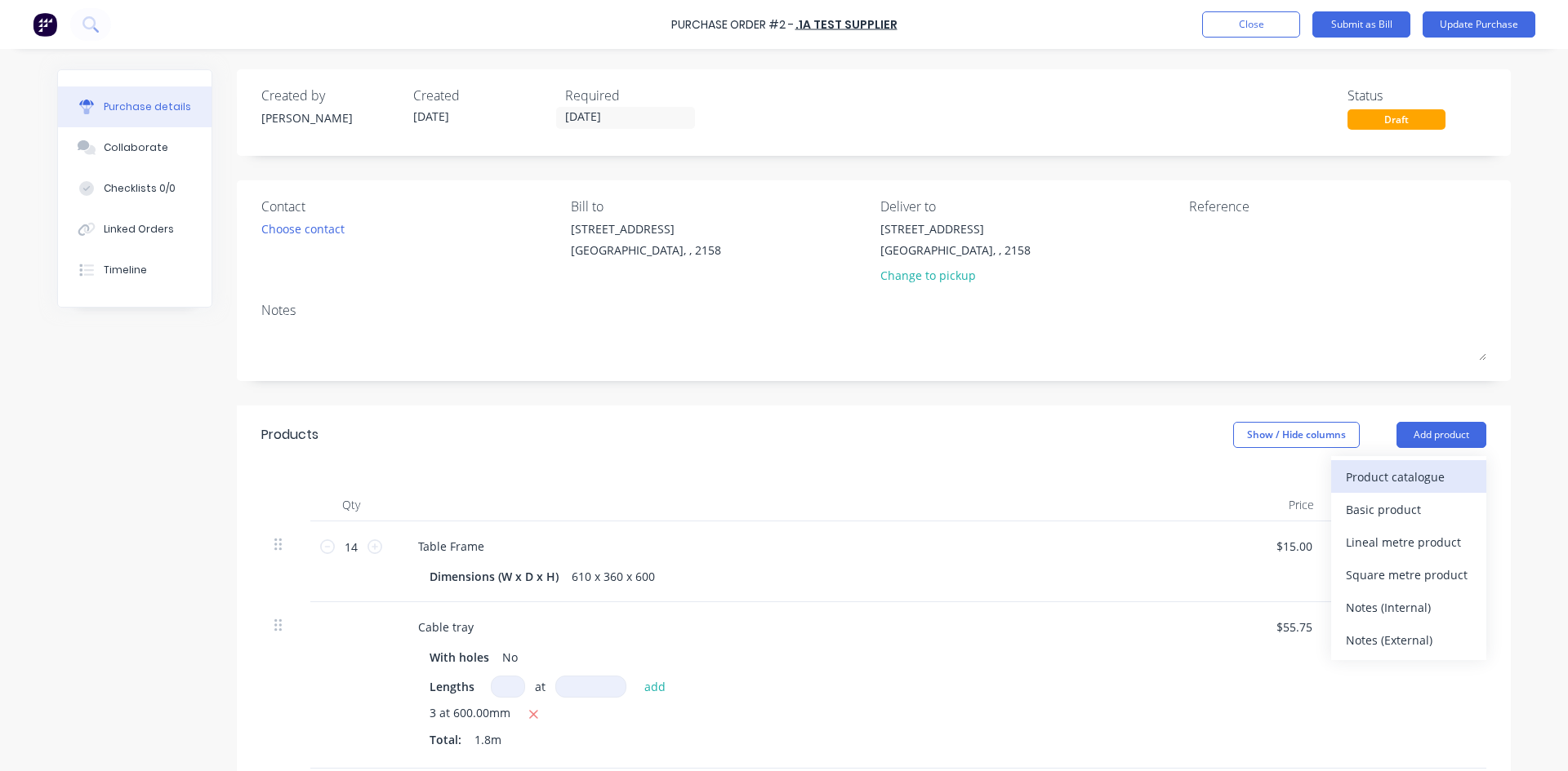
click at [1411, 466] on div "Product catalogue" at bounding box center [1408, 477] width 126 height 24
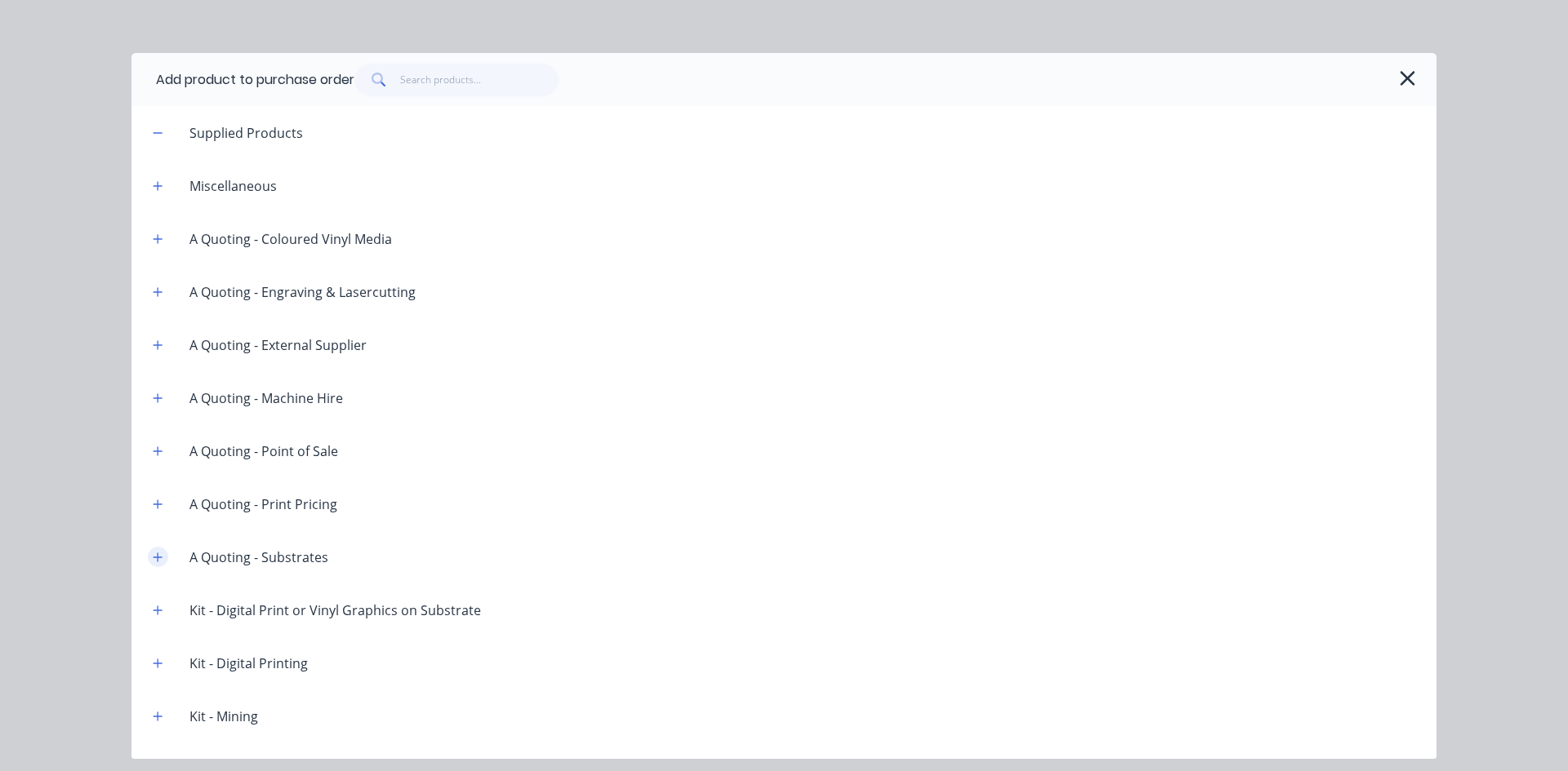
click at [155, 554] on icon "button" at bounding box center [157, 557] width 10 height 11
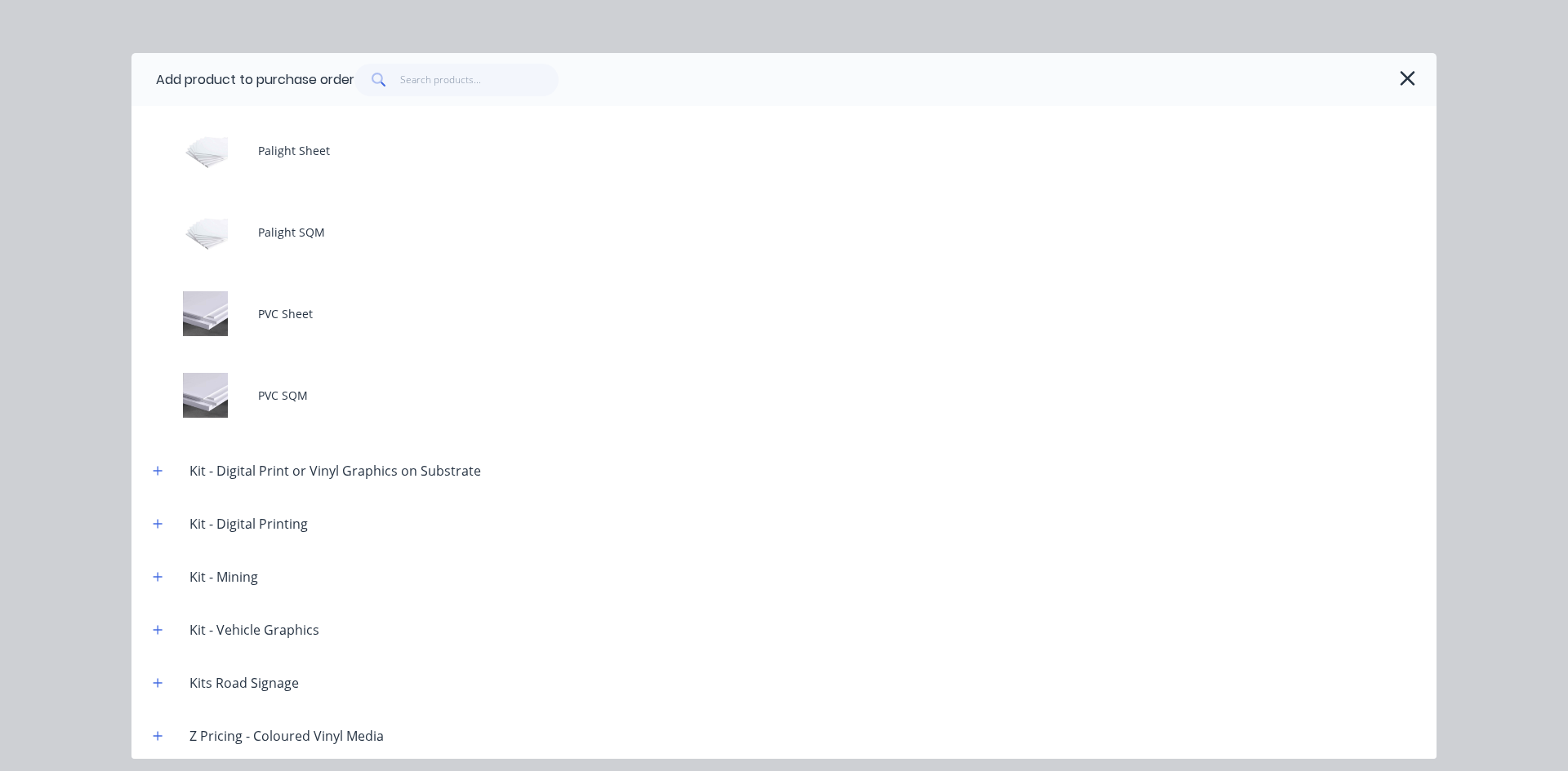
scroll to position [1306, 0]
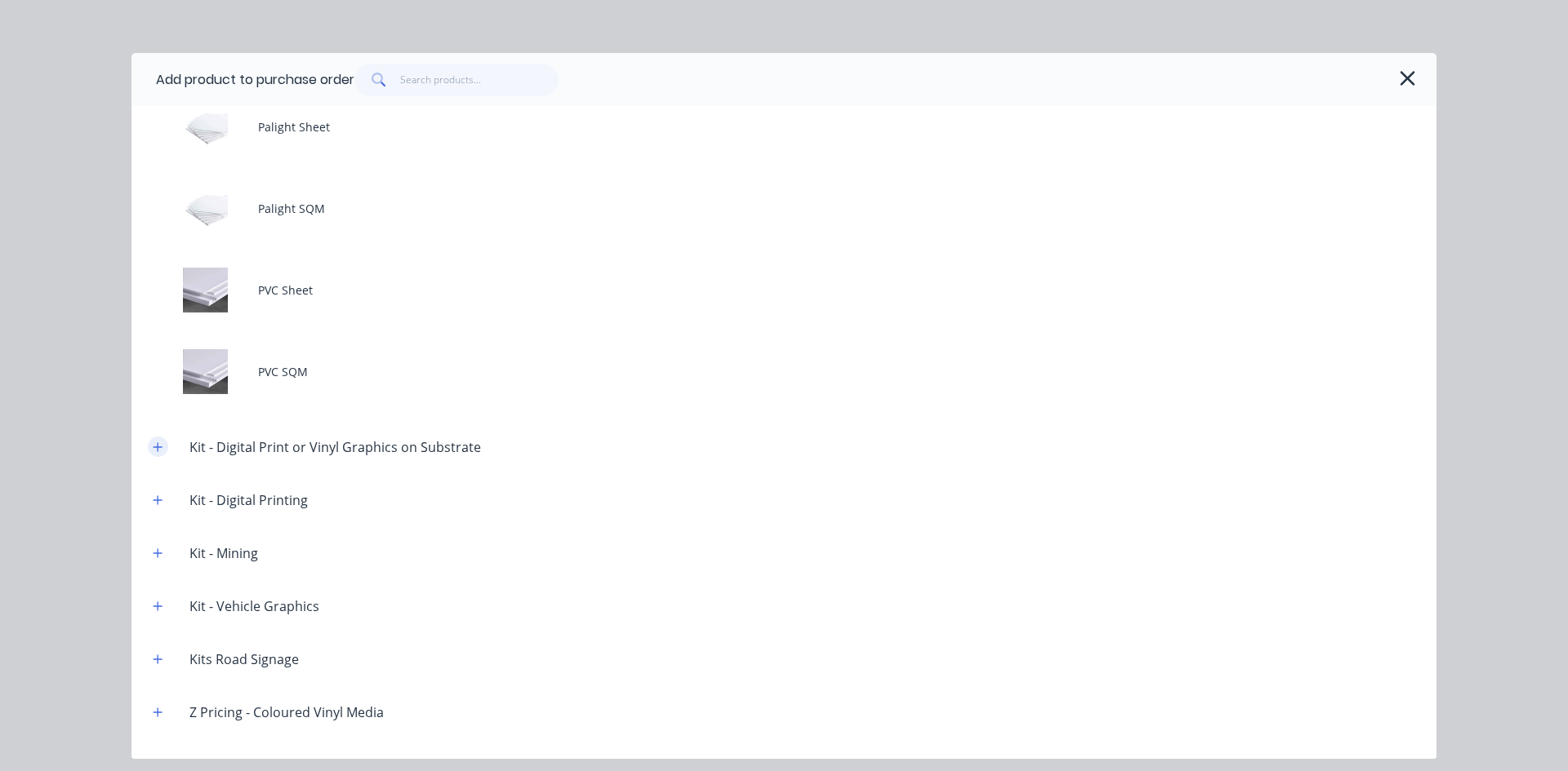
click at [165, 448] on button "button" at bounding box center [158, 447] width 20 height 20
click at [1407, 79] on icon "button" at bounding box center [1407, 78] width 15 height 15
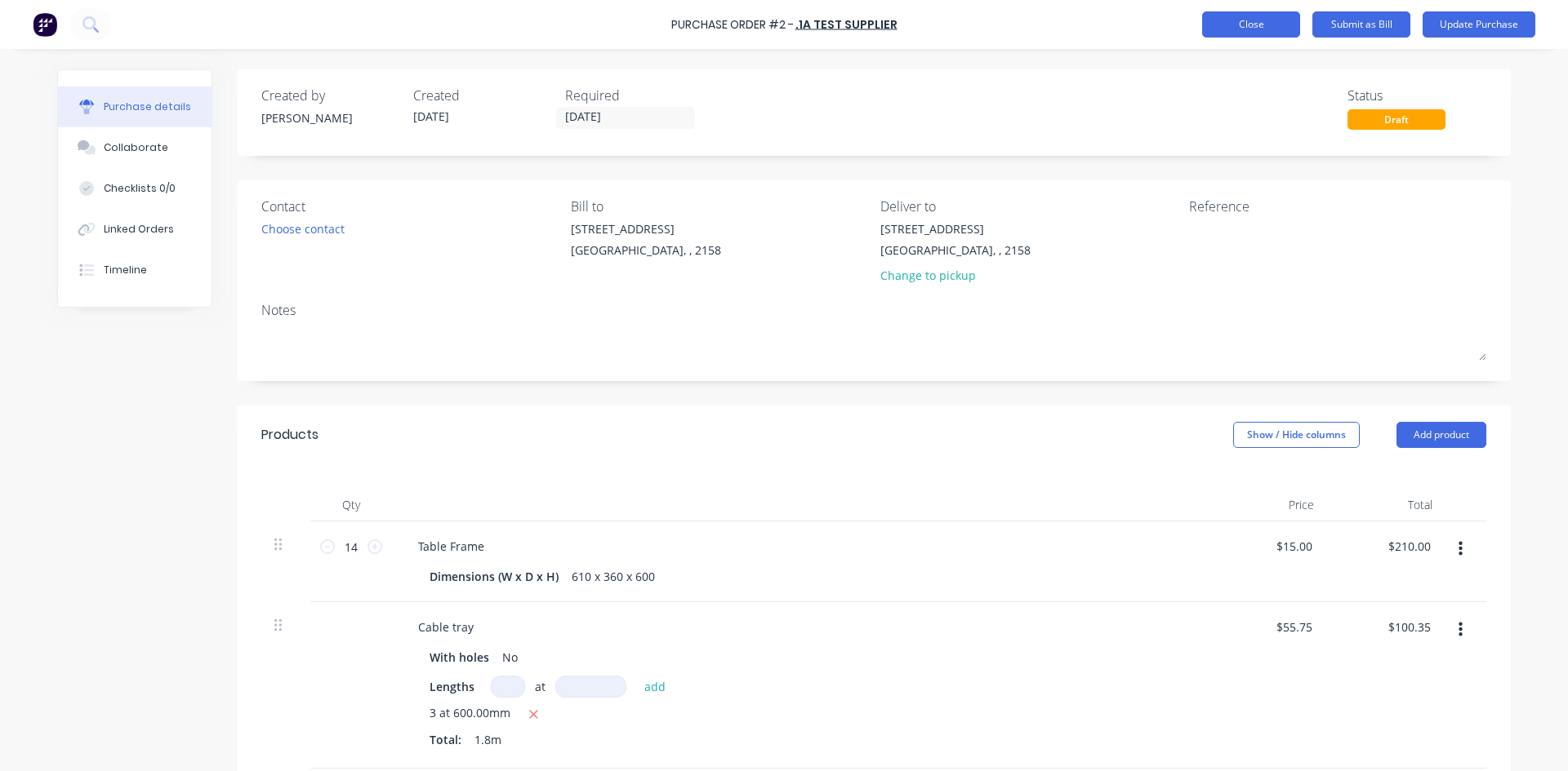
click at [1254, 20] on button "Close" at bounding box center [1251, 24] width 98 height 26
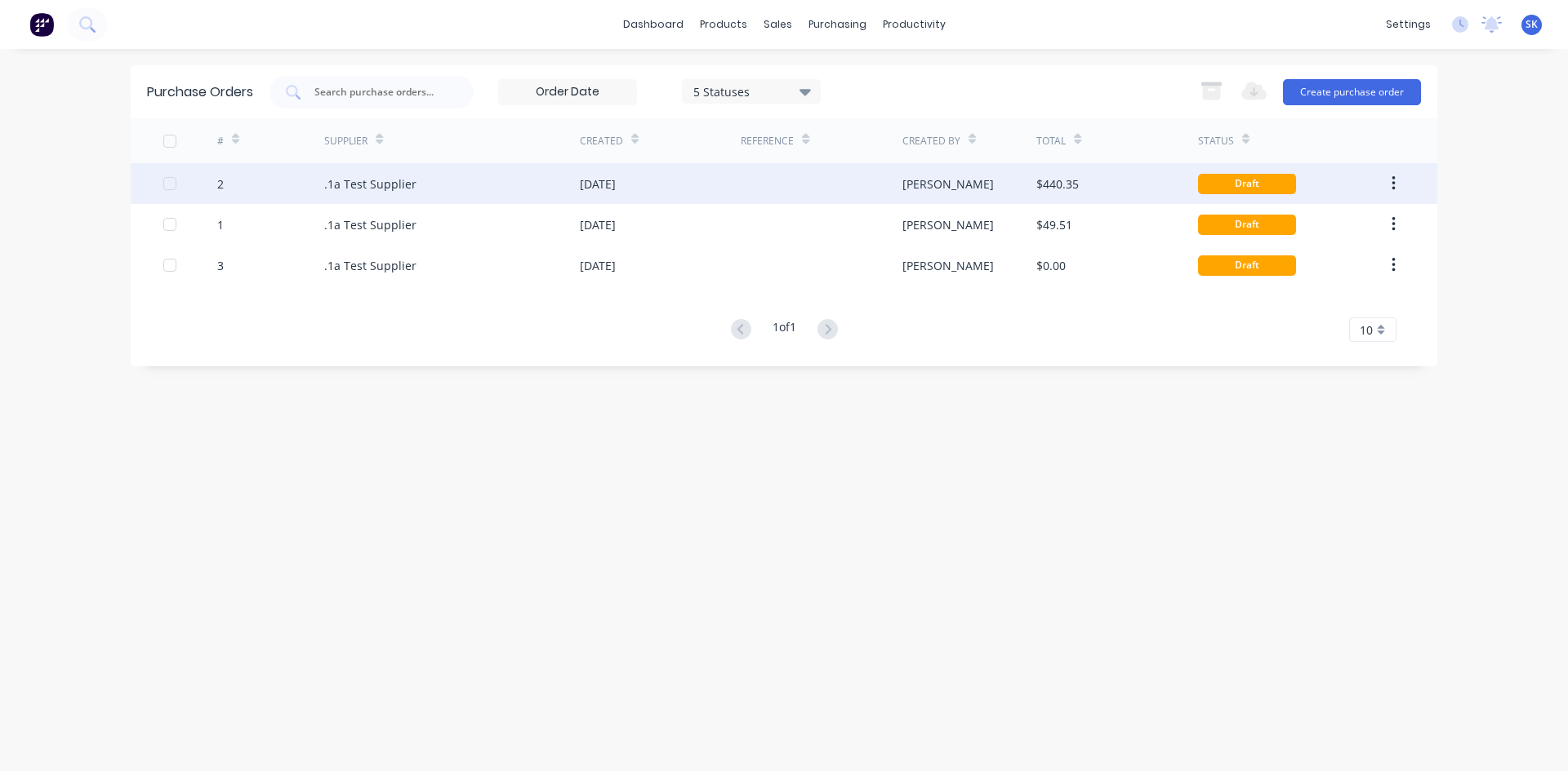
click at [382, 190] on div ".1a Test Supplier" at bounding box center [370, 184] width 92 height 17
